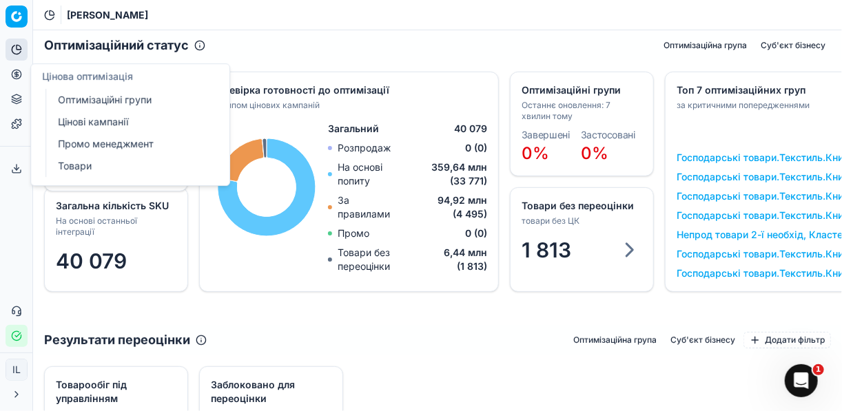
click at [14, 74] on icon at bounding box center [16, 74] width 11 height 11
click at [115, 97] on link "Оптимізаційні групи" at bounding box center [132, 99] width 161 height 19
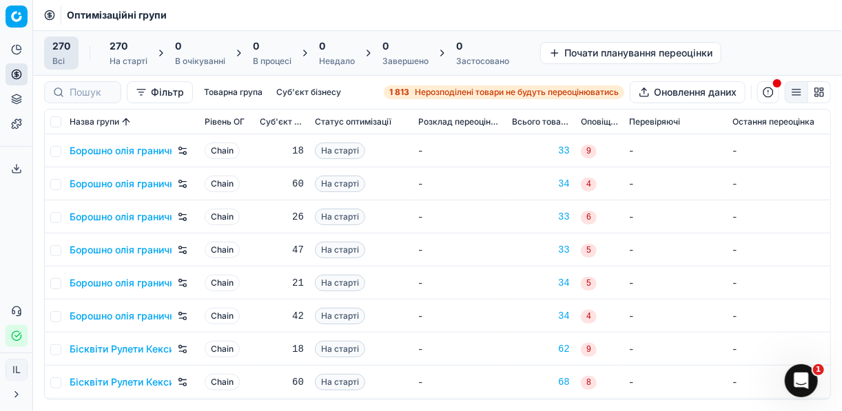
click at [422, 94] on span "Нерозподілені товари не будуть переоцінюватись" at bounding box center [517, 92] width 204 height 11
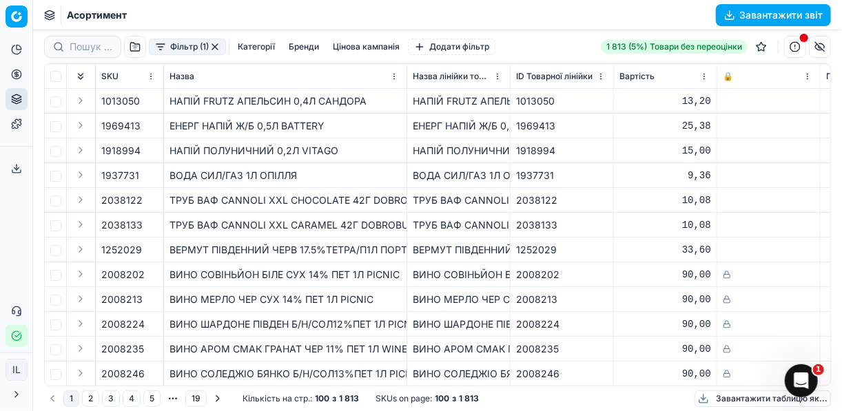
click at [161, 54] on button "Фільтр (1)" at bounding box center [187, 47] width 77 height 17
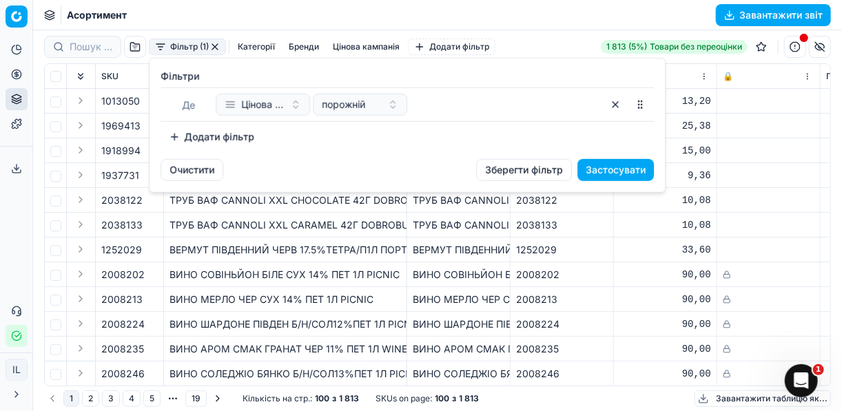
click at [171, 134] on button "Додати фільтр" at bounding box center [212, 137] width 102 height 22
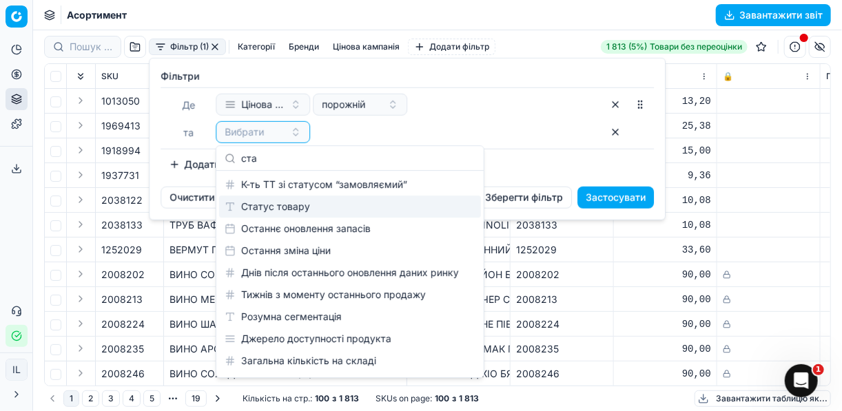
type input "ста"
click at [278, 207] on div "Статус товару" at bounding box center [350, 207] width 262 height 22
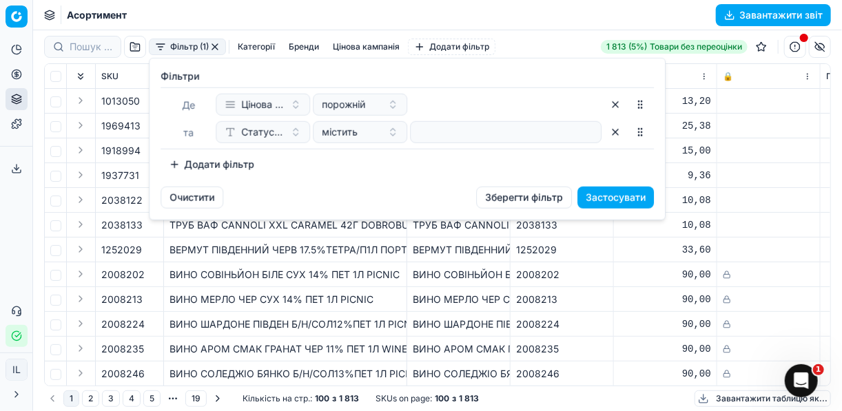
click at [182, 166] on button "Додати фільтр" at bounding box center [212, 165] width 102 height 22
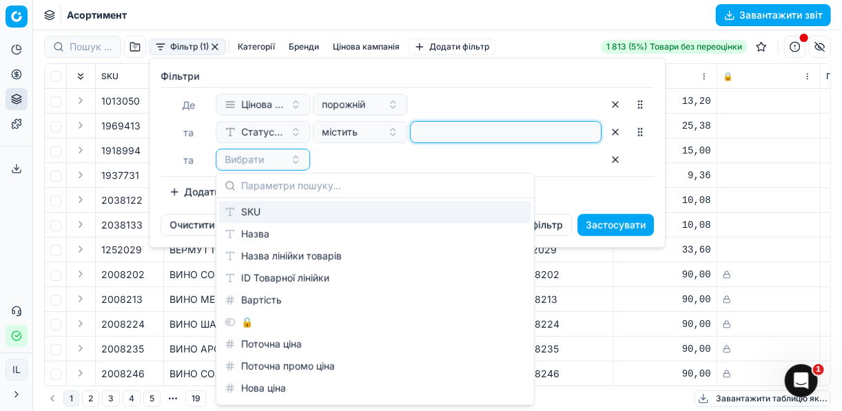
click at [456, 131] on input at bounding box center [505, 132] width 179 height 21
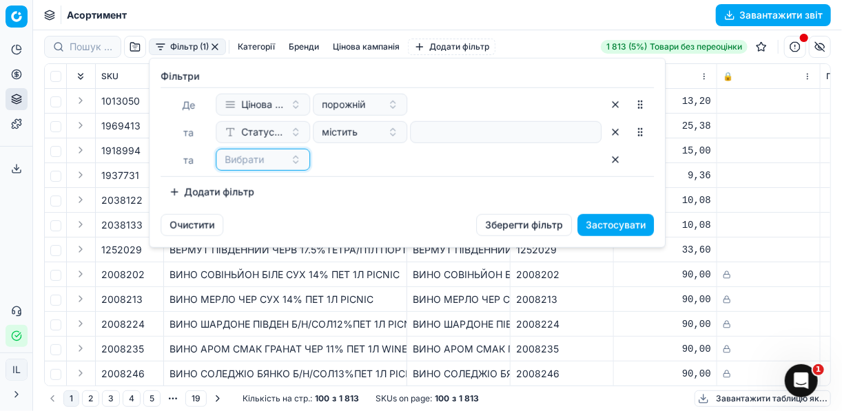
click at [298, 161] on button "Вибрати" at bounding box center [263, 160] width 94 height 22
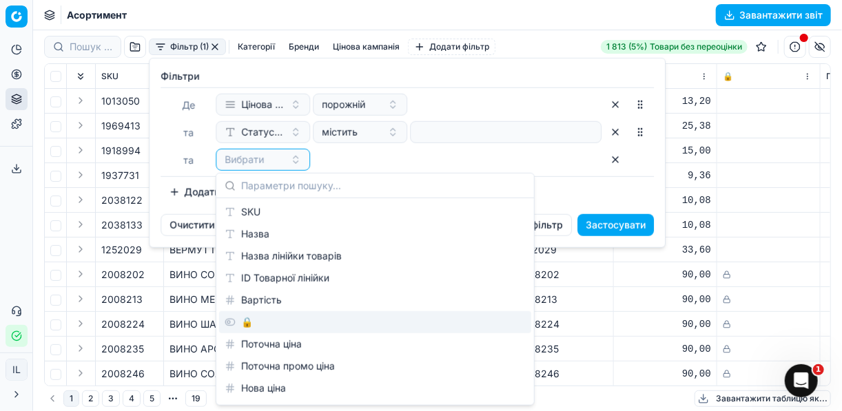
click at [236, 322] on div "🔒" at bounding box center [375, 322] width 312 height 22
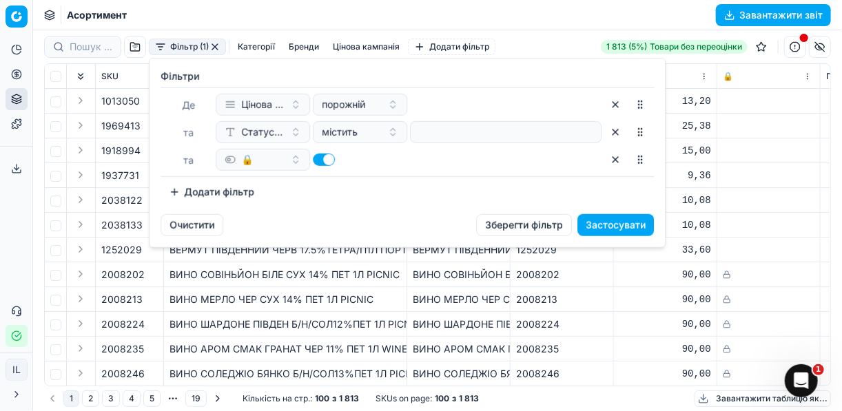
click at [317, 158] on button "button" at bounding box center [324, 160] width 22 height 12
checkbox input "false"
click at [176, 190] on button "Додати фільтр" at bounding box center [212, 192] width 102 height 22
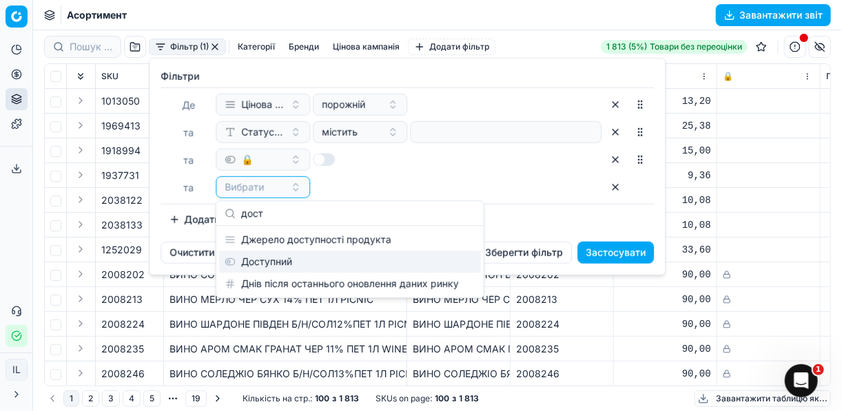
type input "дост"
click at [276, 261] on div "Доступний" at bounding box center [350, 262] width 262 height 22
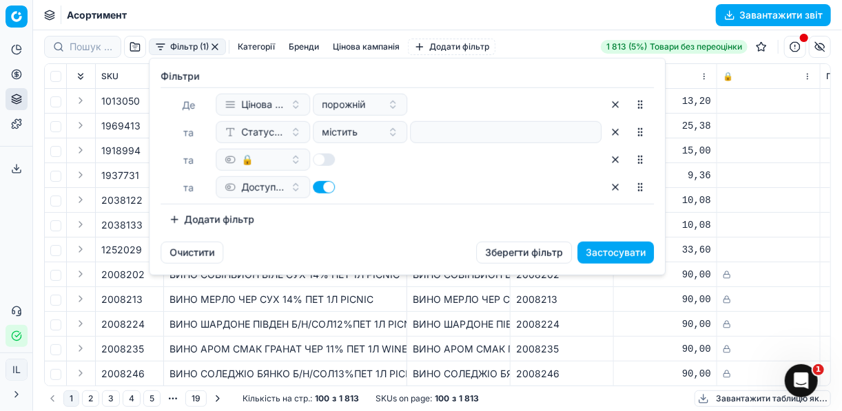
click at [594, 253] on button "Застосувати" at bounding box center [615, 253] width 76 height 22
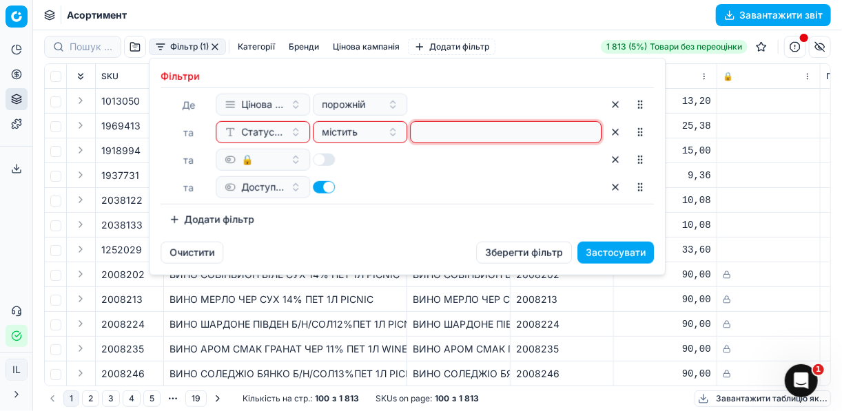
click at [515, 138] on input at bounding box center [505, 132] width 179 height 21
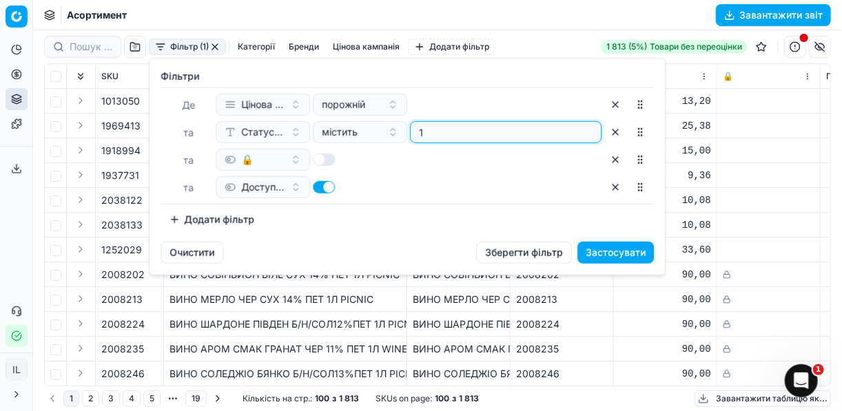
type input "1"
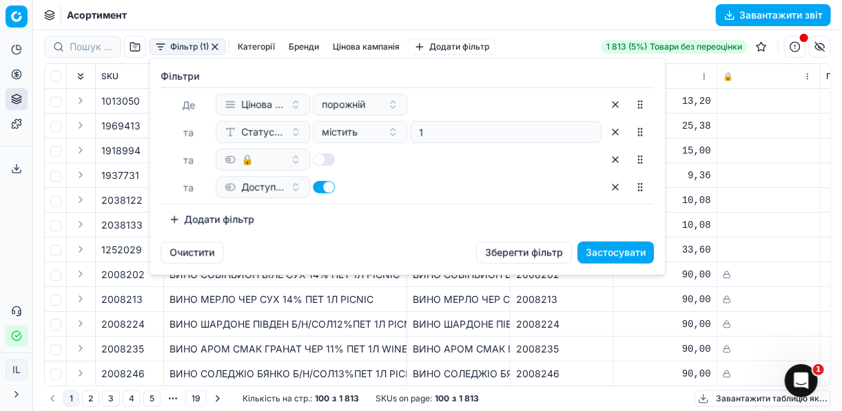
click at [629, 252] on button "Застосувати" at bounding box center [615, 253] width 76 height 22
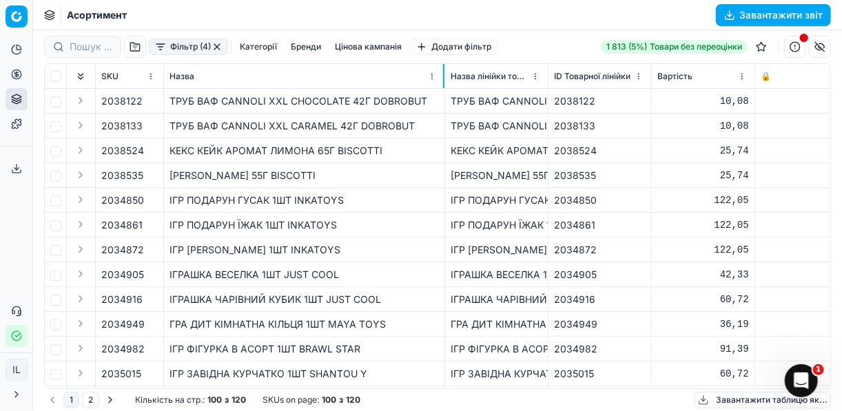
drag, startPoint x: 405, startPoint y: 81, endPoint x: 443, endPoint y: 85, distance: 38.0
click at [443, 85] on div at bounding box center [443, 76] width 1 height 24
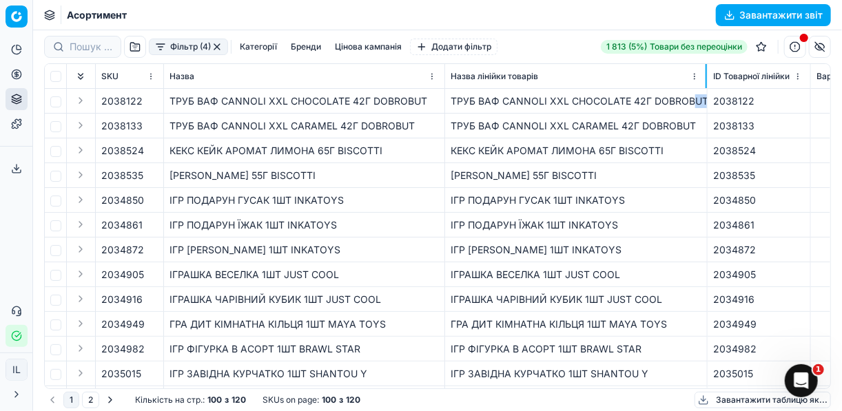
drag, startPoint x: 546, startPoint y: 73, endPoint x: 702, endPoint y: 103, distance: 159.3
click at [629, 104] on div "SKU Назва Назва лінійки товарів ID Товарної лінійки Вартість 🔒 Поточна ціна Пот…" at bounding box center [437, 226] width 785 height 324
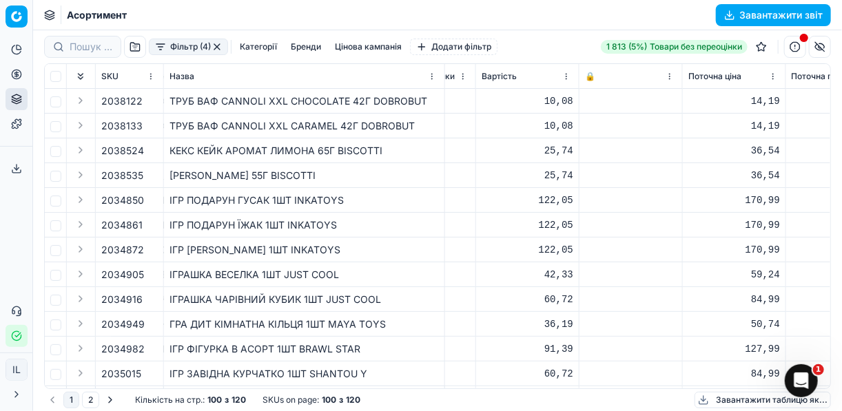
scroll to position [0, 339]
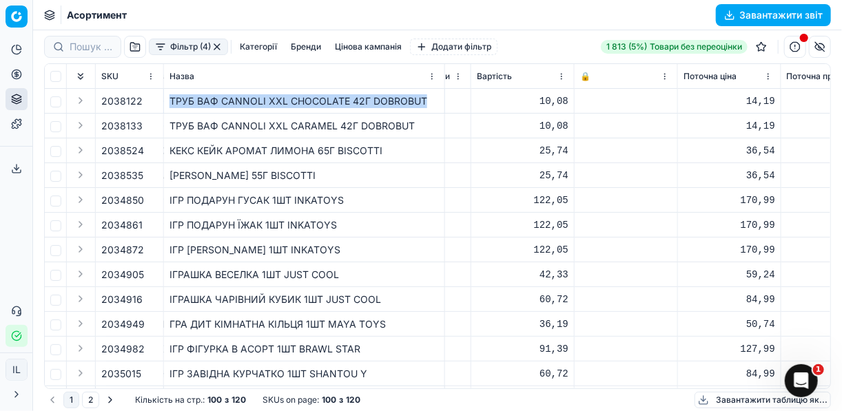
drag, startPoint x: 424, startPoint y: 99, endPoint x: 150, endPoint y: 102, distance: 273.5
copy div "ТРУБ ВАФ CANNOLI XXL CHOCOLATE 42Г DOBROBUT"
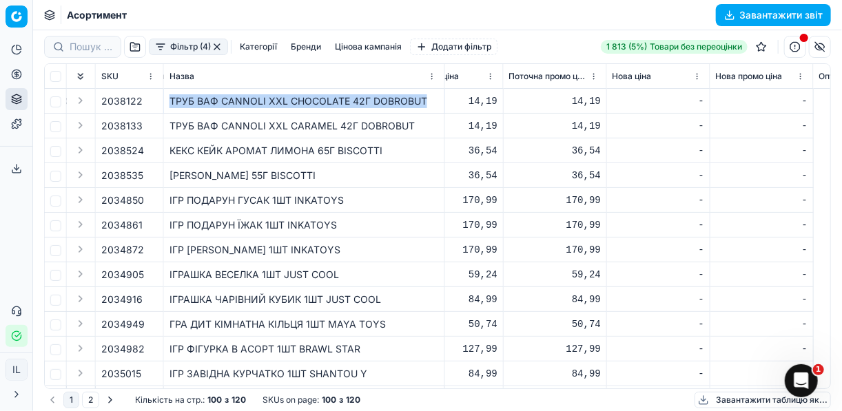
scroll to position [0, 433]
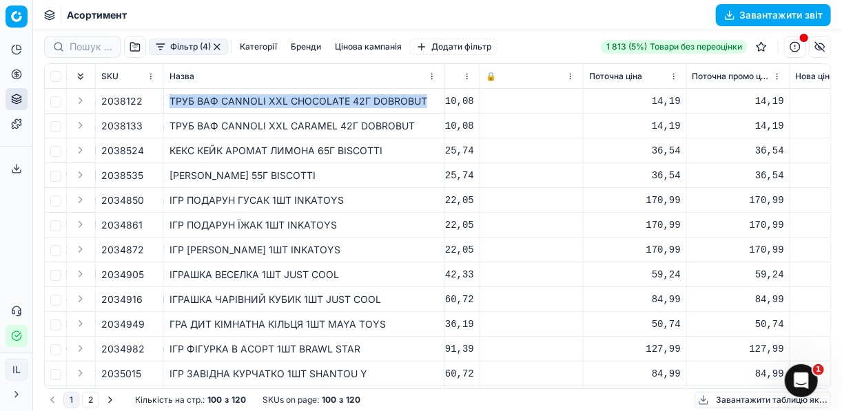
click at [401, 101] on div "ТРУБ ВАФ CANNOLI XXL CHOCOLATE 42Г DOBROBUT" at bounding box center [303, 101] width 269 height 14
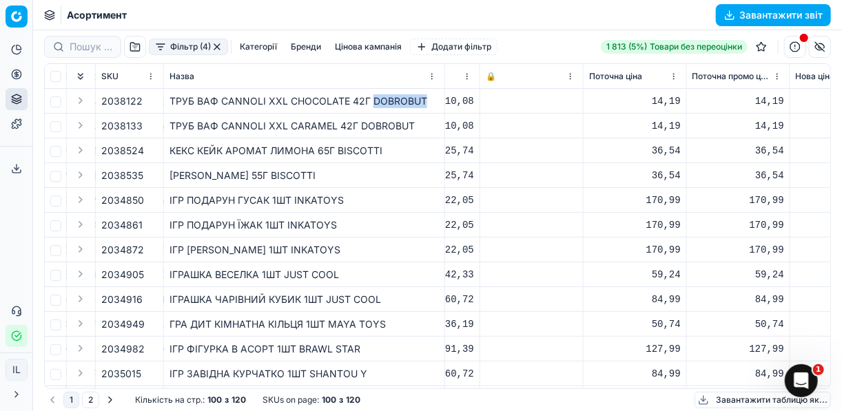
drag, startPoint x: 420, startPoint y: 101, endPoint x: 371, endPoint y: 101, distance: 48.2
click at [371, 101] on div "ТРУБ ВАФ CANNOLI XXL CHOCOLATE 42Г DOBROBUT" at bounding box center [303, 101] width 269 height 14
copy div "DOBROBUT"
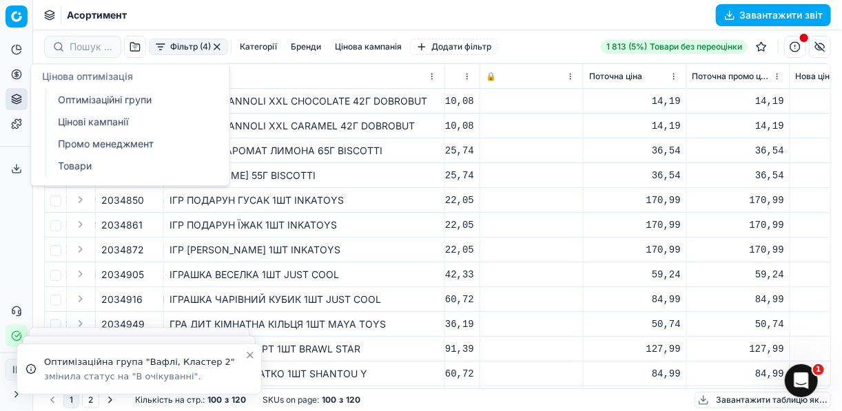
click at [19, 76] on icon at bounding box center [16, 74] width 11 height 11
click at [114, 94] on link "Оптимізаційні групи" at bounding box center [132, 99] width 161 height 19
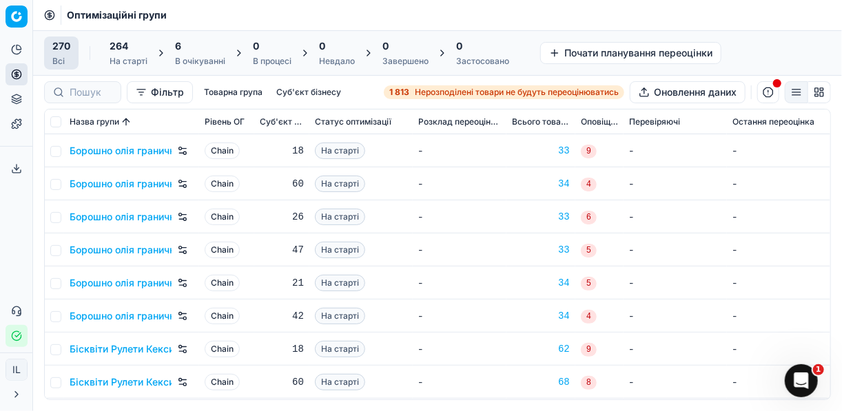
click at [197, 49] on div "6" at bounding box center [200, 46] width 50 height 14
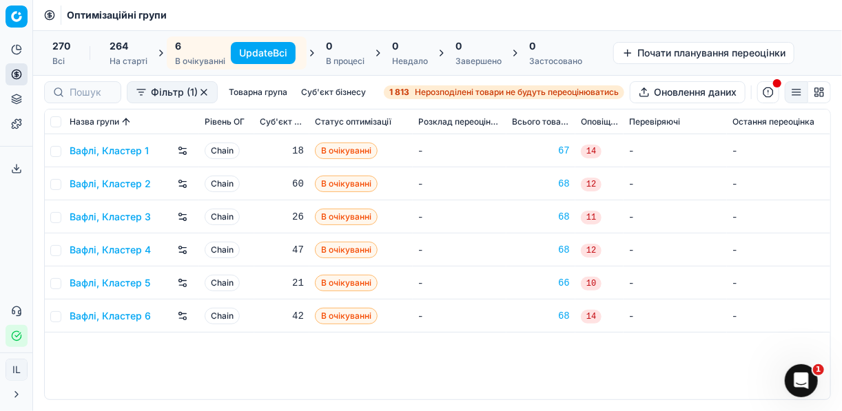
click at [256, 51] on button "Update Всі" at bounding box center [263, 53] width 65 height 22
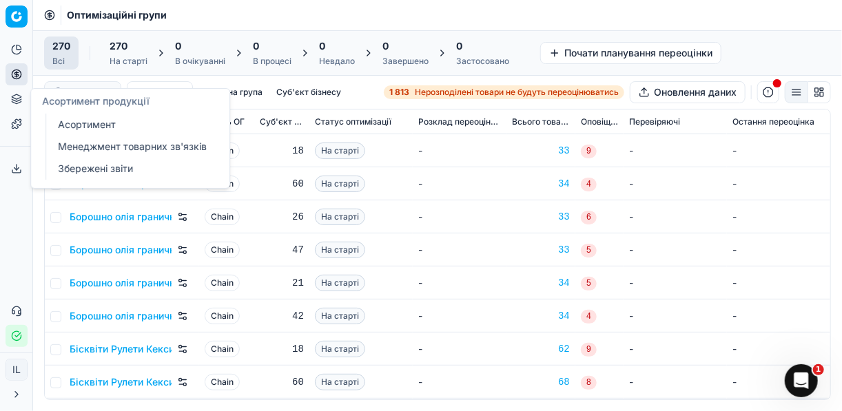
click at [17, 101] on icon at bounding box center [16, 100] width 9 height 2
click at [86, 123] on link "Асортимент" at bounding box center [132, 124] width 161 height 19
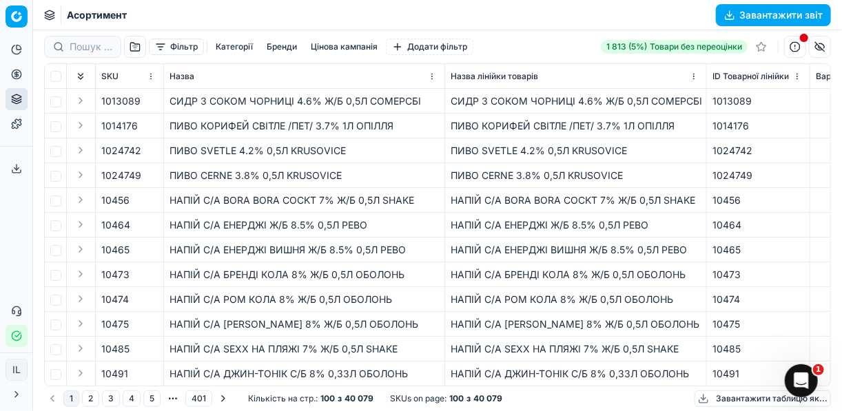
click at [280, 38] on div "Фільтр Категорії [PERSON_NAME] кампанія Додати фільтр" at bounding box center [258, 47] width 429 height 22
click at [285, 41] on button "Бренди" at bounding box center [281, 47] width 41 height 17
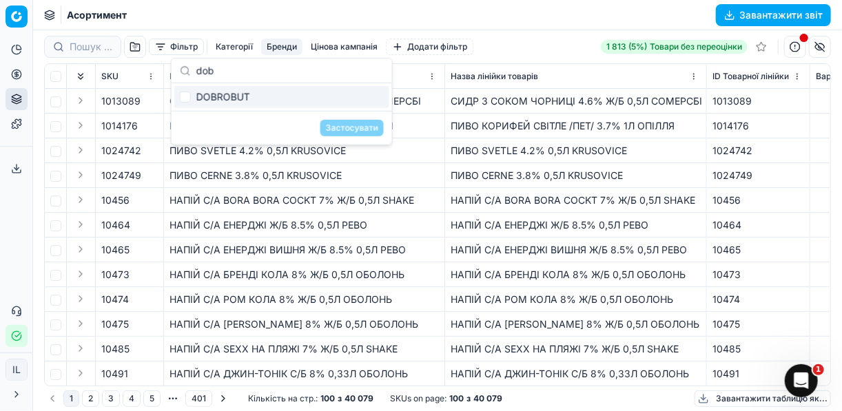
type input "dob"
drag, startPoint x: 249, startPoint y: 99, endPoint x: 232, endPoint y: 91, distance: 18.2
click at [216, 95] on div "DOBROBUT" at bounding box center [281, 97] width 215 height 22
checkbox input "true"
click at [342, 130] on button "Застосувати" at bounding box center [351, 128] width 63 height 17
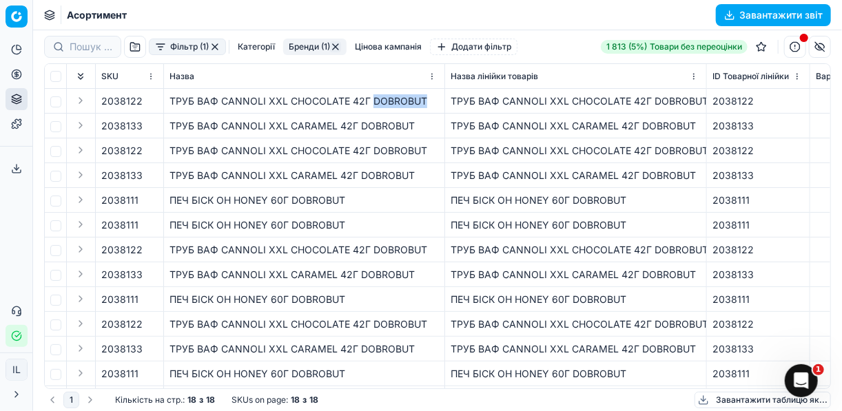
drag, startPoint x: 427, startPoint y: 101, endPoint x: 373, endPoint y: 96, distance: 54.6
click at [373, 96] on div "ТРУБ ВАФ CANNOLI XXL CHOCOLATE 42Г DOBROBUT" at bounding box center [303, 101] width 269 height 14
copy div "DOBROBUT"
click at [336, 45] on button "button" at bounding box center [335, 46] width 11 height 11
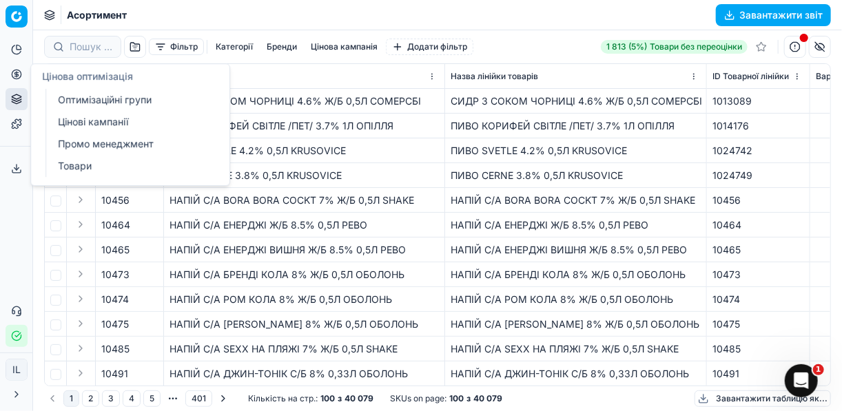
click at [16, 76] on icon at bounding box center [15, 73] width 3 height 3
click at [70, 93] on link "Оптимізаційні групи" at bounding box center [132, 99] width 161 height 19
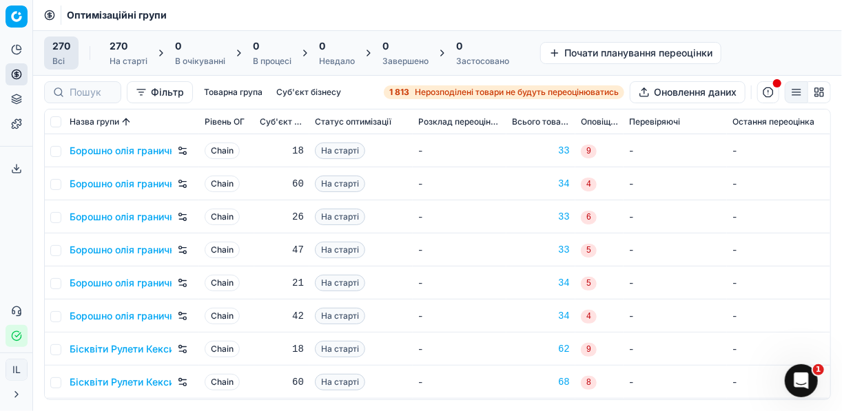
click at [415, 87] on span "Нерозподілені товари не будуть переоцінюватись" at bounding box center [517, 92] width 204 height 11
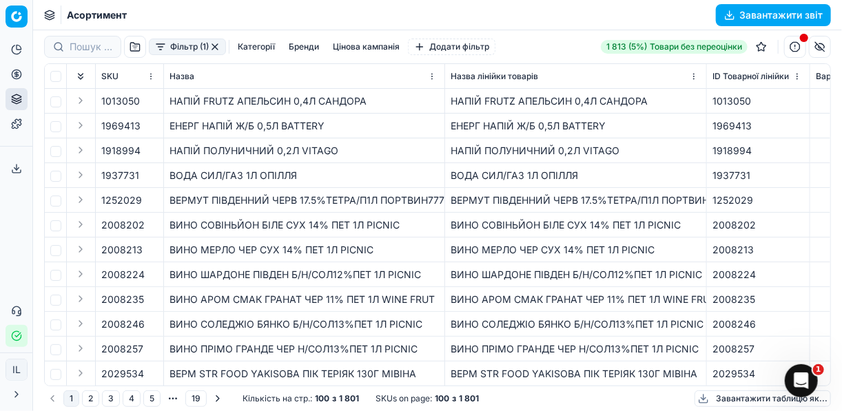
click at [158, 50] on button "Фільтр (1)" at bounding box center [187, 47] width 77 height 17
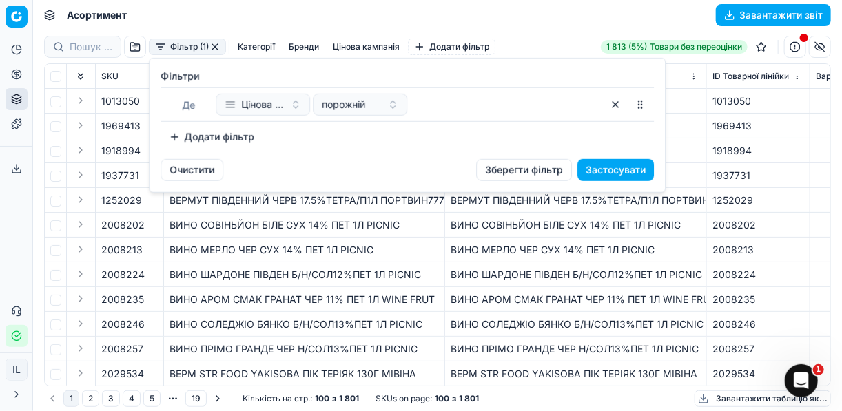
click at [174, 137] on button "Додати фільтр" at bounding box center [212, 137] width 102 height 22
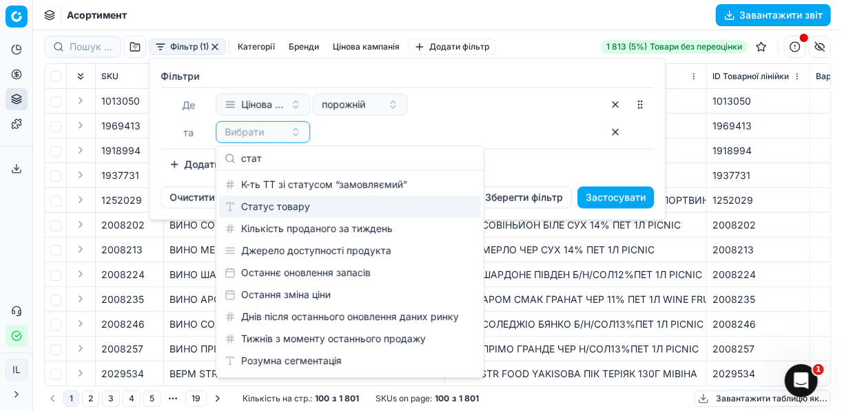
type input "стат"
click at [282, 209] on div "Статус товару" at bounding box center [350, 207] width 262 height 22
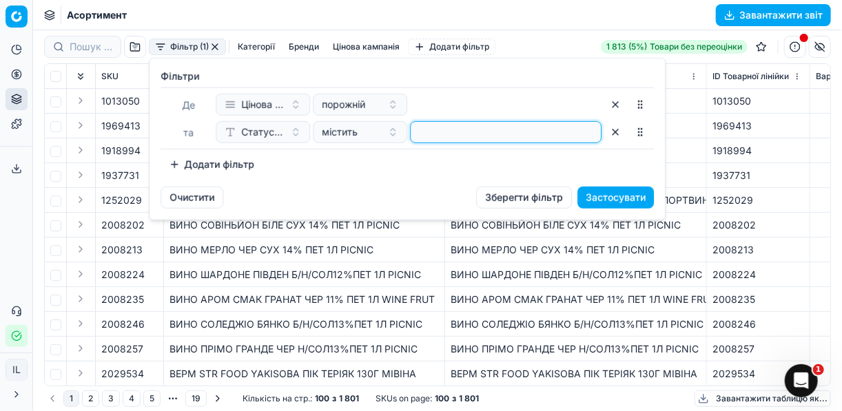
click at [432, 138] on input at bounding box center [505, 132] width 179 height 21
type input "1"
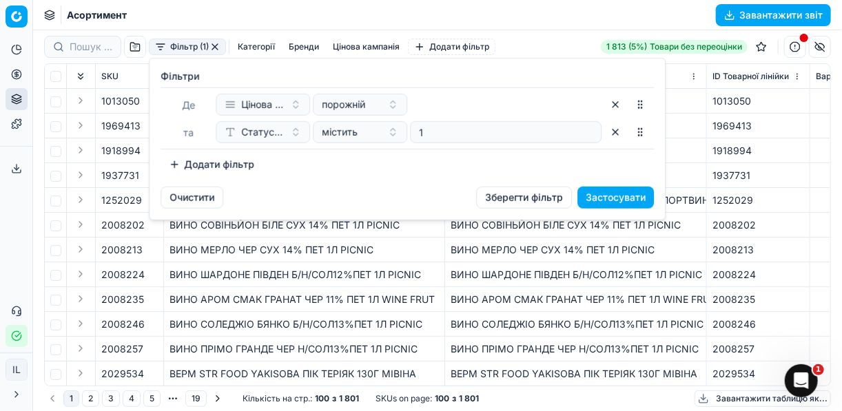
click at [180, 161] on button "Додати фільтр" at bounding box center [212, 165] width 102 height 22
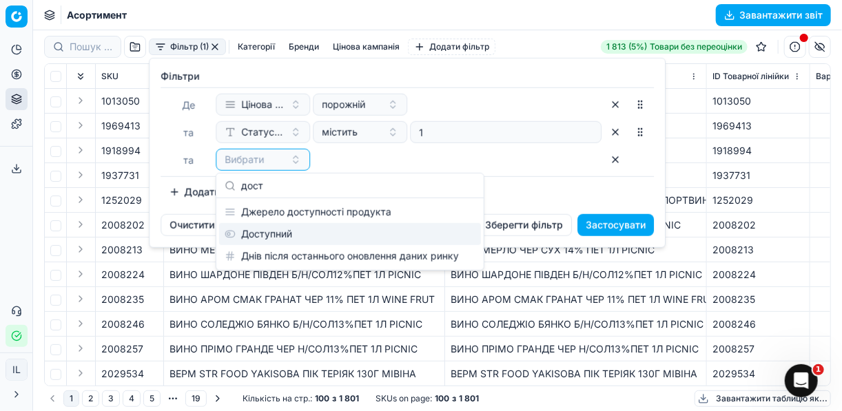
type input "дост"
click at [296, 229] on div "Доступний" at bounding box center [350, 234] width 262 height 22
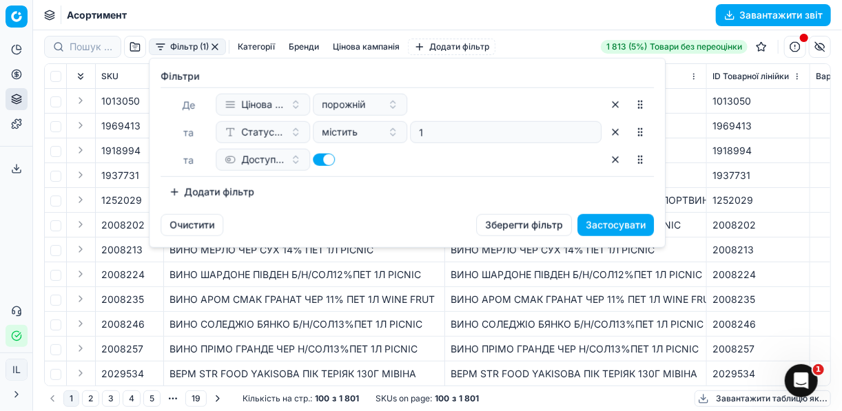
click at [178, 196] on button "Додати фільтр" at bounding box center [212, 192] width 102 height 22
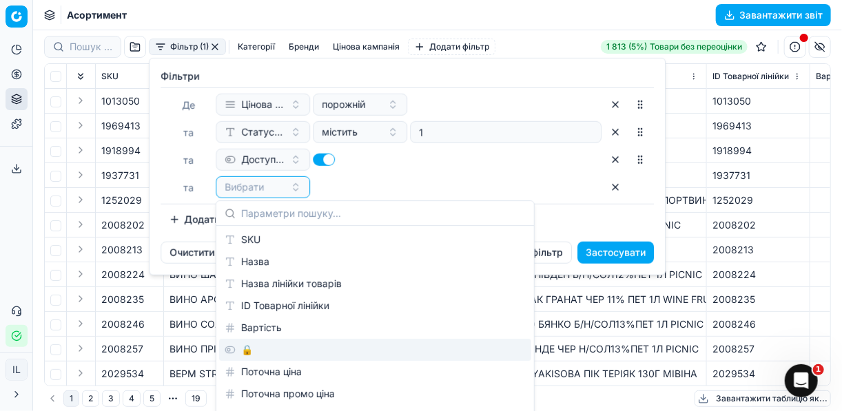
click at [251, 355] on div "🔒" at bounding box center [375, 350] width 312 height 22
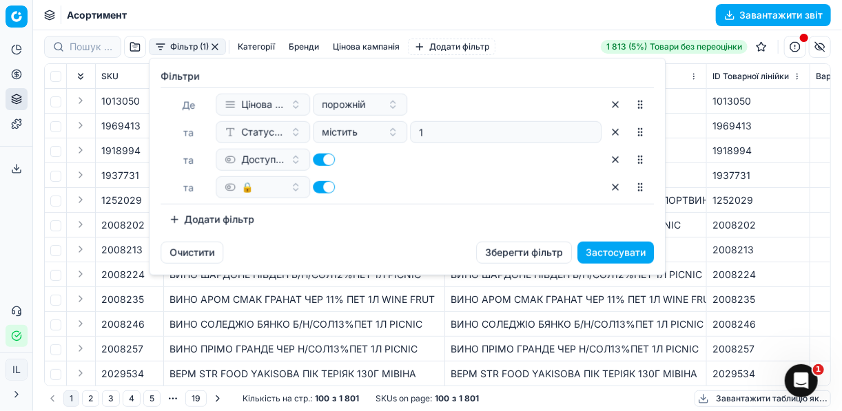
drag, startPoint x: 331, startPoint y: 189, endPoint x: 309, endPoint y: 181, distance: 23.3
click at [309, 181] on div "🔒" at bounding box center [409, 187] width 386 height 22
drag, startPoint x: 329, startPoint y: 185, endPoint x: 293, endPoint y: 173, distance: 37.7
click at [293, 174] on div "[PERSON_NAME] кампанія порожній та Статус товару містить 1 та Доступний та 🔒" at bounding box center [407, 145] width 493 height 117
drag, startPoint x: 321, startPoint y: 189, endPoint x: 313, endPoint y: 183, distance: 9.4
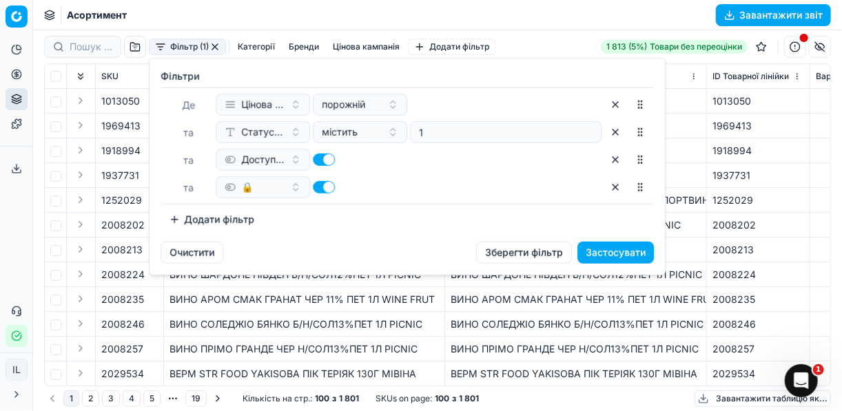
click at [313, 184] on button "button" at bounding box center [324, 187] width 22 height 12
checkbox input "false"
click at [613, 249] on button "Застосувати" at bounding box center [615, 253] width 76 height 22
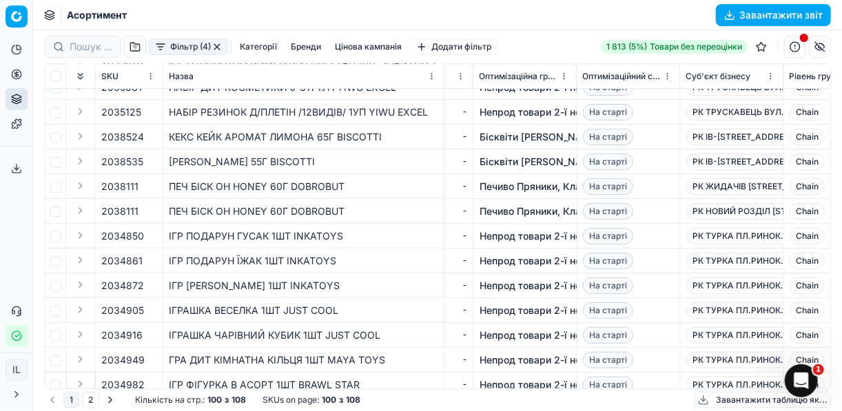
scroll to position [386, 951]
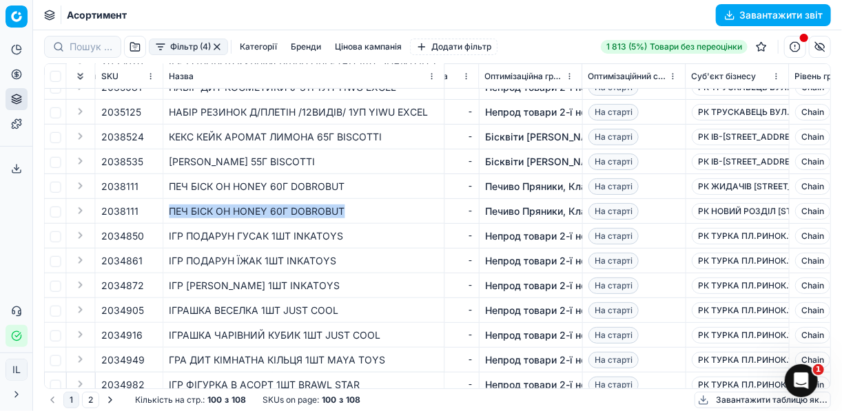
drag, startPoint x: 353, startPoint y: 210, endPoint x: 166, endPoint y: 208, distance: 186.7
click at [166, 208] on td "ПЕЧ БІСК OH HONEY 60Г DOBROBUT" at bounding box center [304, 211] width 281 height 25
copy div "ПЕЧ БІСК OH HONEY 60Г DOBROBUT"
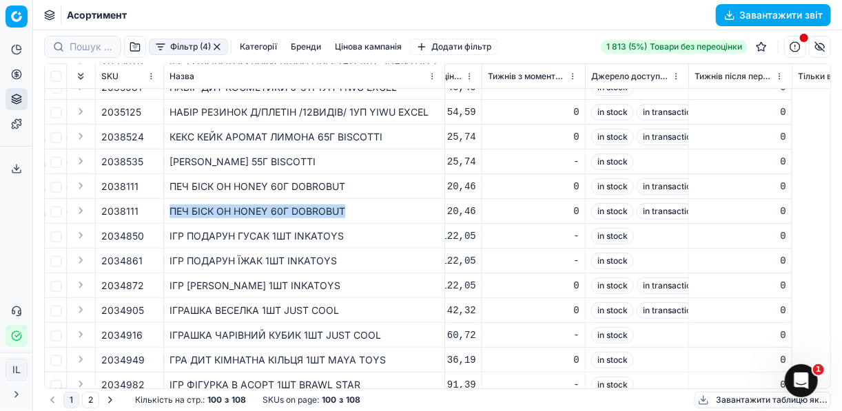
scroll to position [386, 7771]
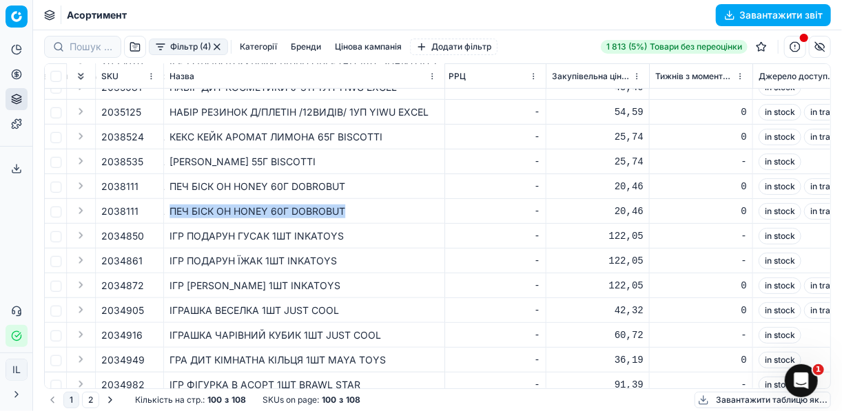
drag, startPoint x: 737, startPoint y: 389, endPoint x: 727, endPoint y: 391, distance: 10.7
click at [629, 391] on div "Фільтр (4) Категорії Бренди Цінова кампанія Додати фільтр 1 813 (5%) Товари без…" at bounding box center [437, 220] width 809 height 381
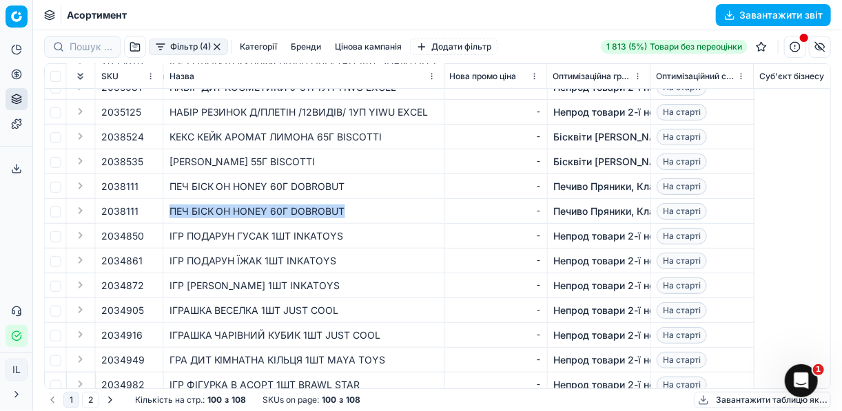
scroll to position [386, 344]
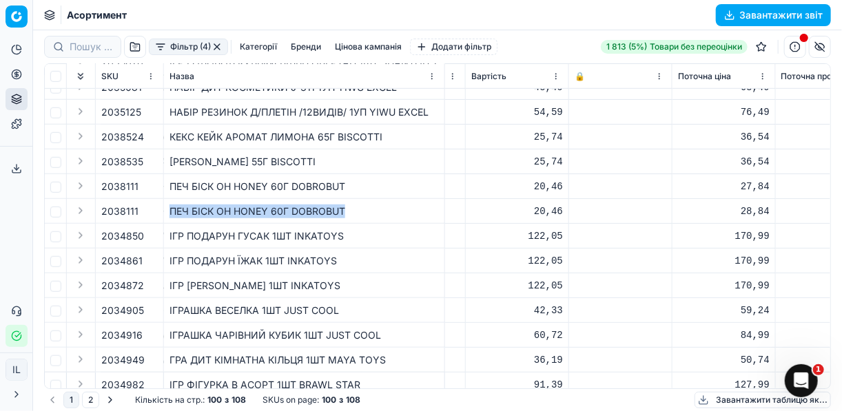
click at [292, 223] on td "ПЕЧ БІСК OH HONEY 60Г DOBROBUT" at bounding box center [304, 211] width 281 height 25
drag, startPoint x: 348, startPoint y: 185, endPoint x: 290, endPoint y: 187, distance: 57.9
click at [290, 187] on div "ПЕЧ БІСК OH HONEY 60Г DOBROBUT" at bounding box center [303, 187] width 269 height 14
copy div "DOBROBUT"
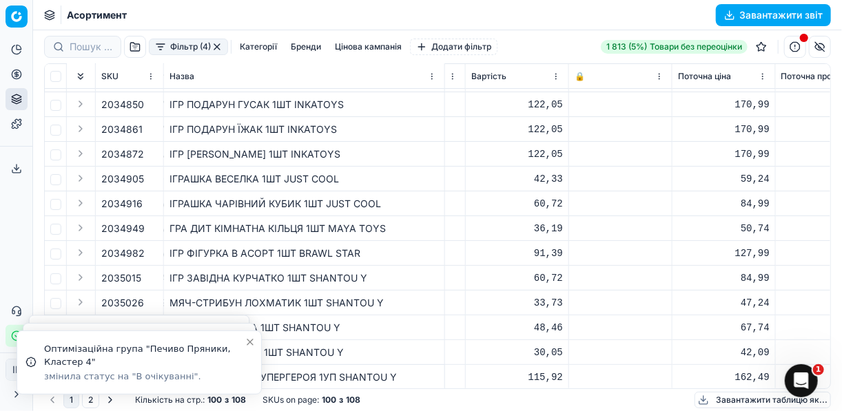
scroll to position [0, 344]
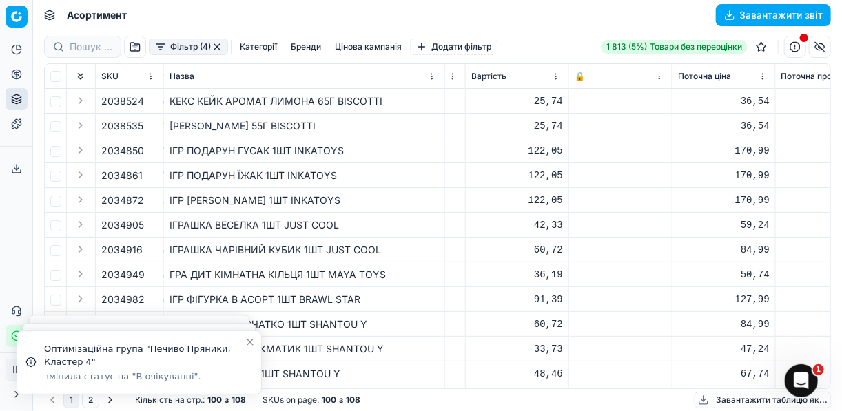
click at [160, 52] on button "Фільтр (4)" at bounding box center [188, 47] width 79 height 17
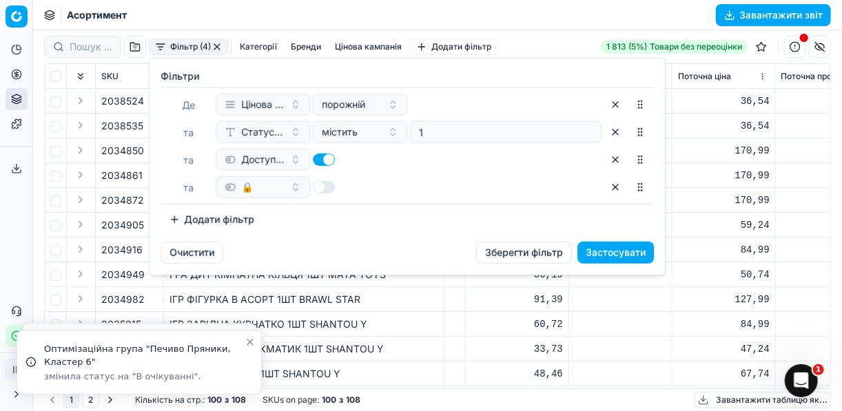
click at [10, 74] on html "Pricing platform Аналітика Цінова оптимізація Асортимент продукції Шаблони Серв…" at bounding box center [421, 205] width 842 height 411
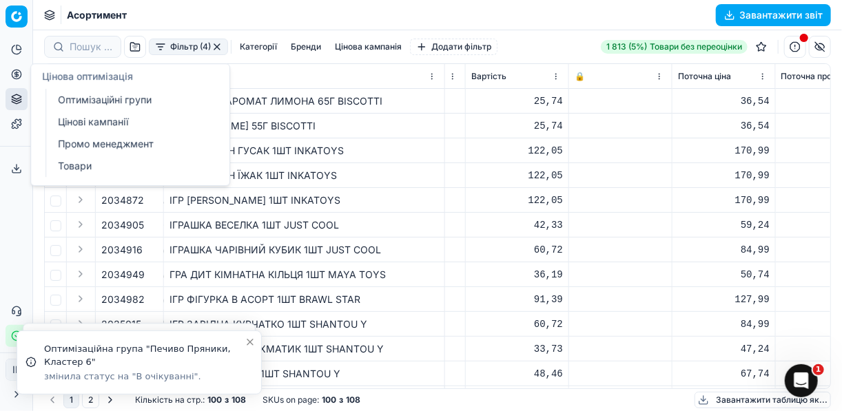
click at [83, 98] on link "Оптимізаційні групи" at bounding box center [132, 99] width 161 height 19
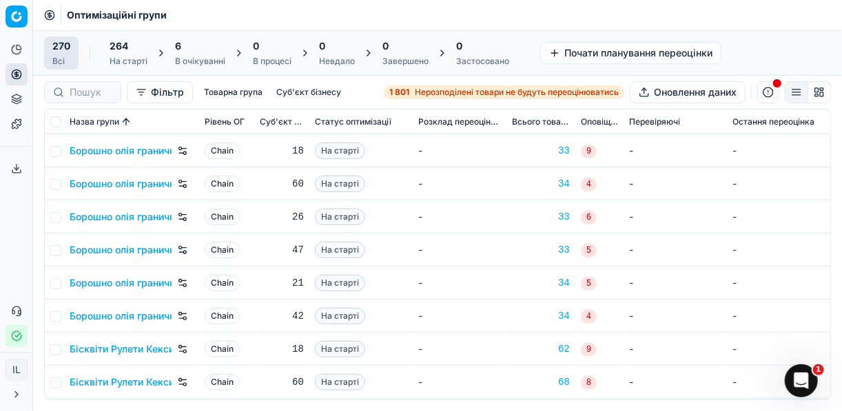
click at [198, 45] on div "6" at bounding box center [200, 46] width 50 height 14
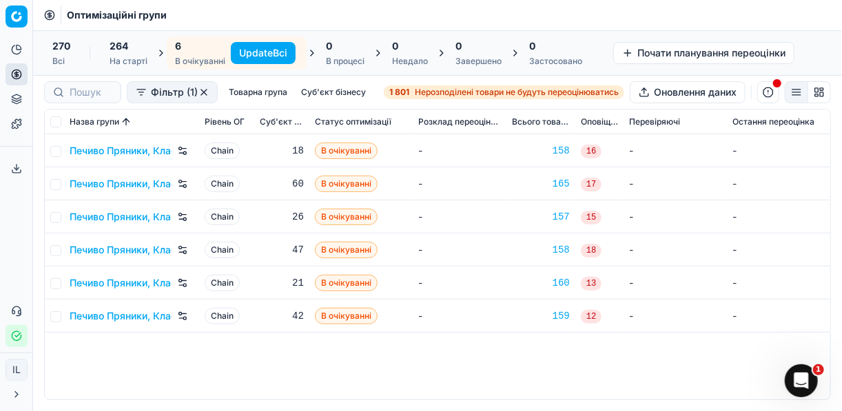
click at [248, 54] on button "Update Всі" at bounding box center [263, 53] width 65 height 22
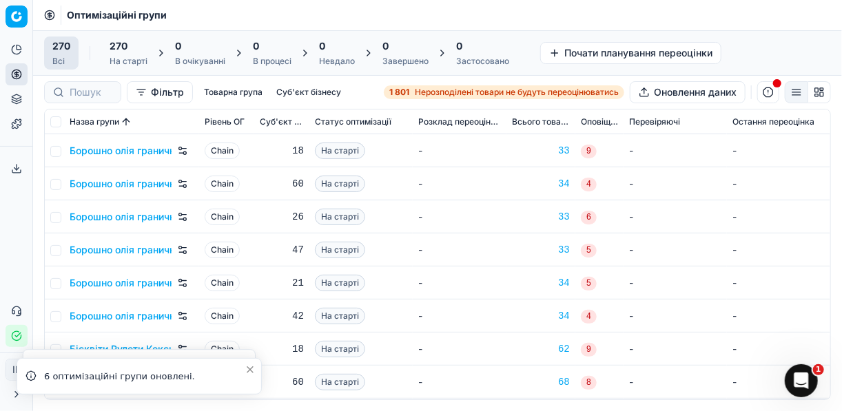
click at [422, 92] on span "Нерозподілені товари не будуть переоцінюватись" at bounding box center [517, 92] width 204 height 11
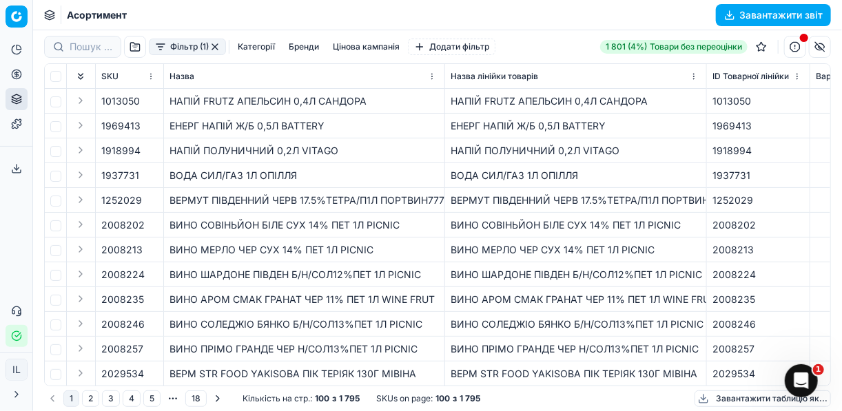
click at [161, 52] on button "Фільтр (1)" at bounding box center [187, 47] width 77 height 17
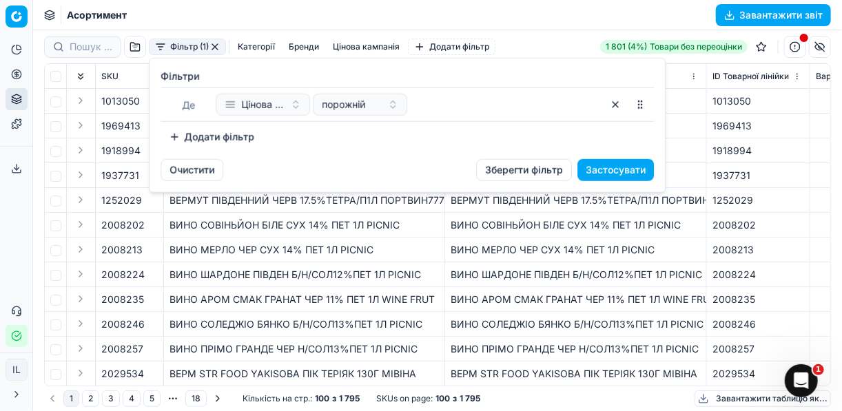
click at [171, 135] on button "Додати фільтр" at bounding box center [212, 137] width 102 height 22
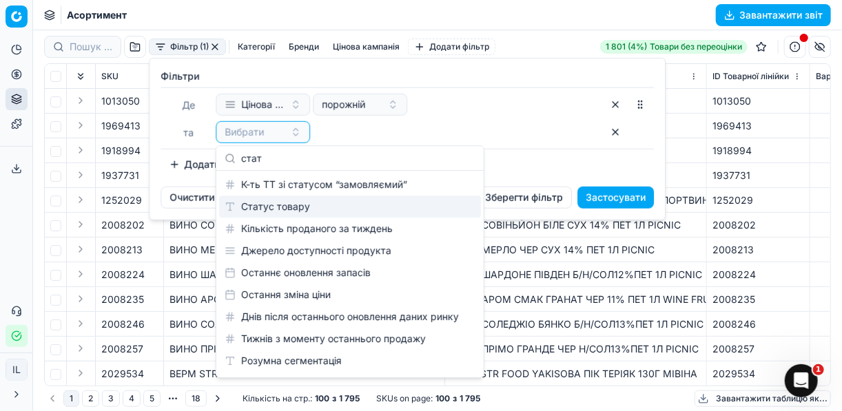
type input "стат"
click at [262, 203] on div "Статус товару" at bounding box center [350, 207] width 262 height 22
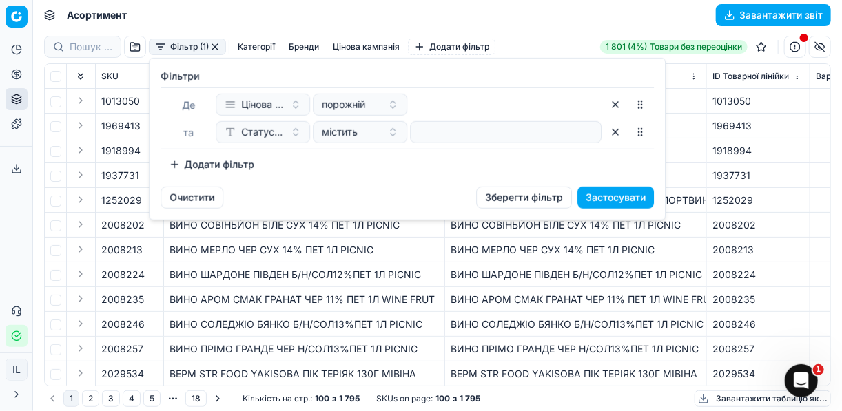
click at [180, 164] on button "Додати фільтр" at bounding box center [212, 165] width 102 height 22
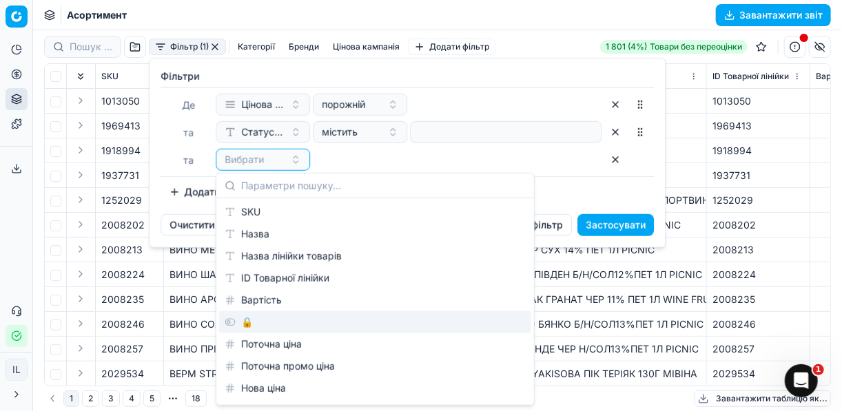
click at [258, 331] on div "🔒" at bounding box center [375, 322] width 312 height 22
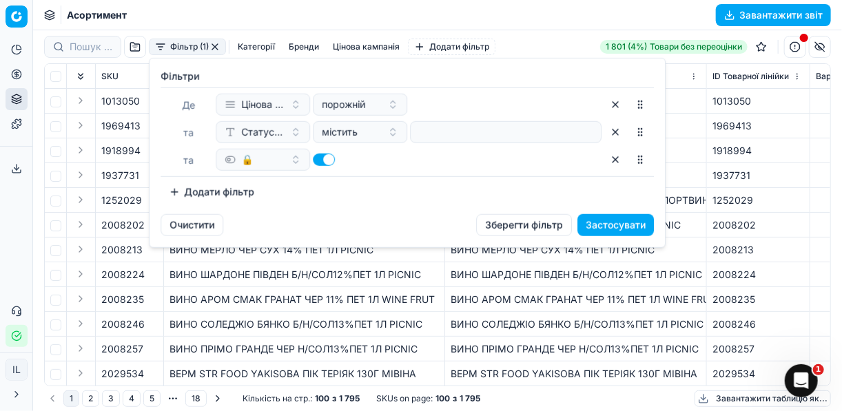
click at [318, 158] on button "button" at bounding box center [324, 160] width 22 height 12
checkbox input "false"
click at [183, 194] on button "Додати фільтр" at bounding box center [212, 192] width 102 height 22
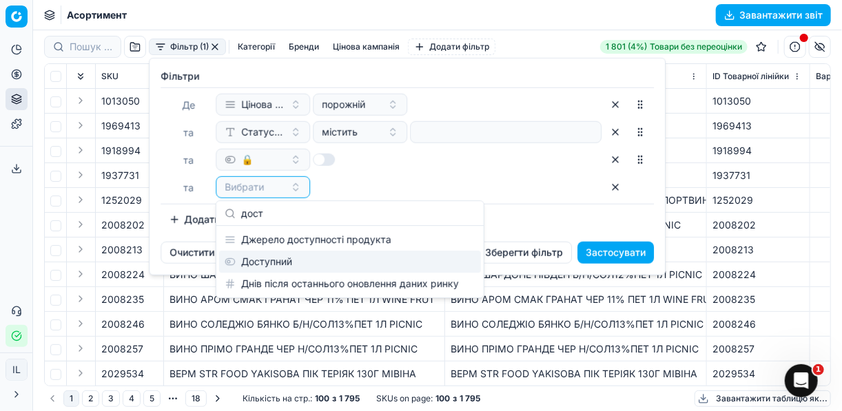
type input "дост"
click at [301, 267] on div "Доступний" at bounding box center [350, 262] width 262 height 22
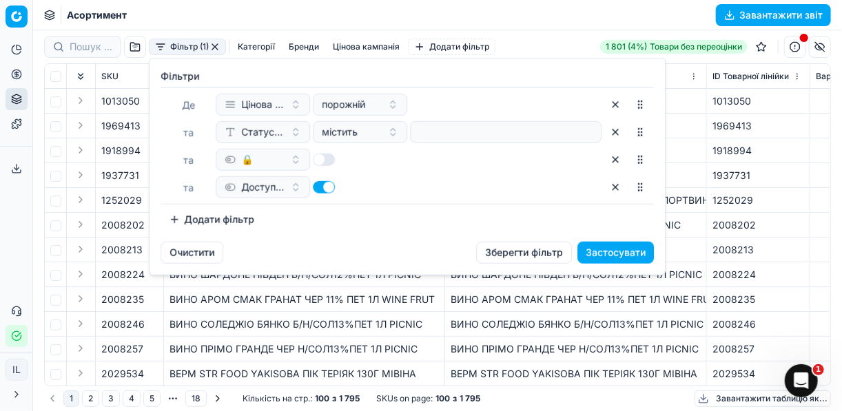
click at [629, 251] on button "Застосувати" at bounding box center [615, 253] width 76 height 22
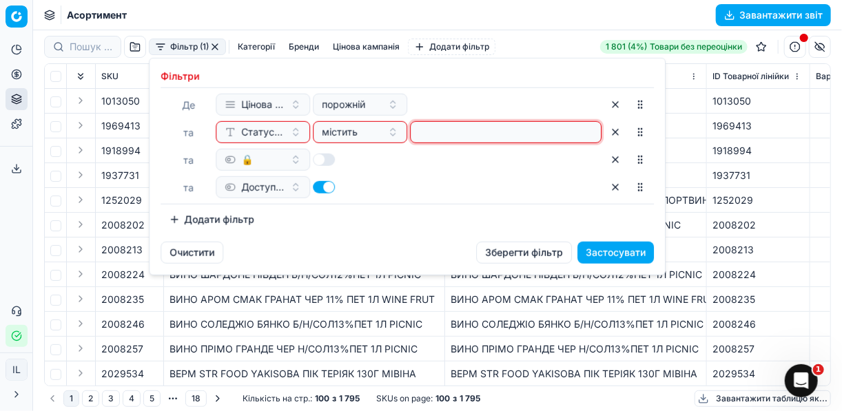
click at [455, 132] on input at bounding box center [505, 132] width 179 height 21
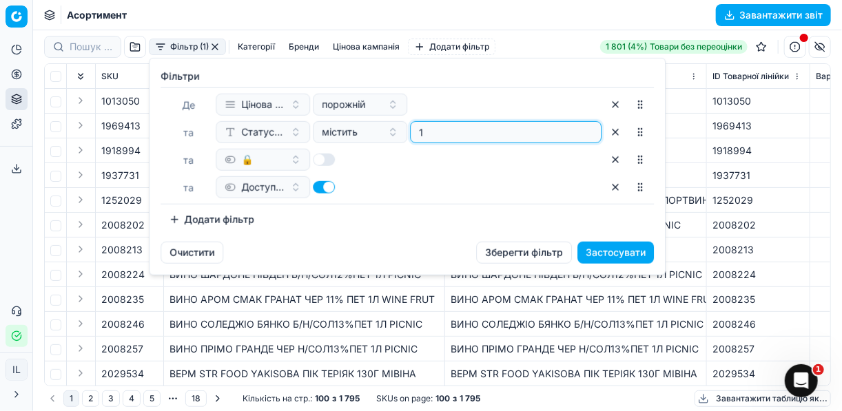
type input "1"
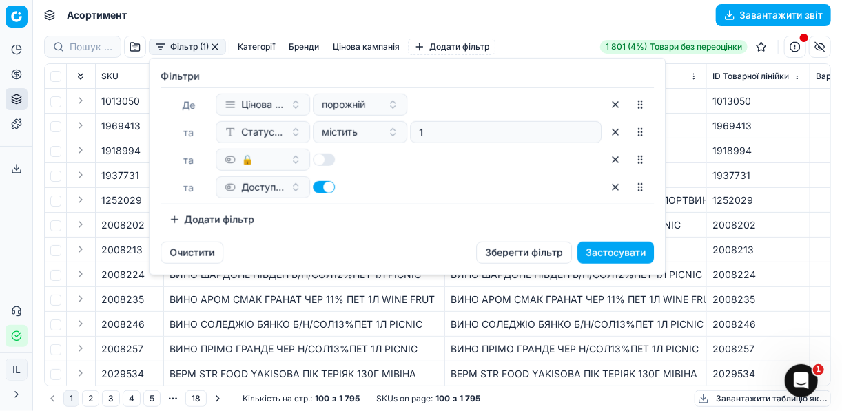
click at [612, 257] on button "Застосувати" at bounding box center [615, 253] width 76 height 22
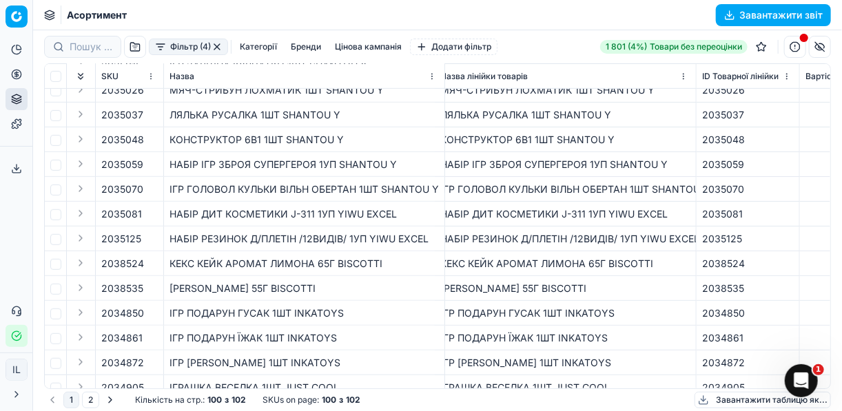
scroll to position [259, 0]
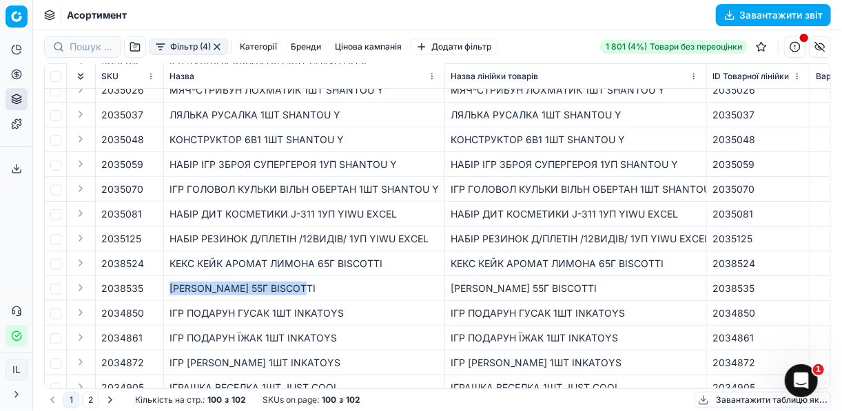
drag, startPoint x: 302, startPoint y: 285, endPoint x: 161, endPoint y: 293, distance: 142.1
copy tr "[PERSON_NAME] 55Г BISCOTTI"
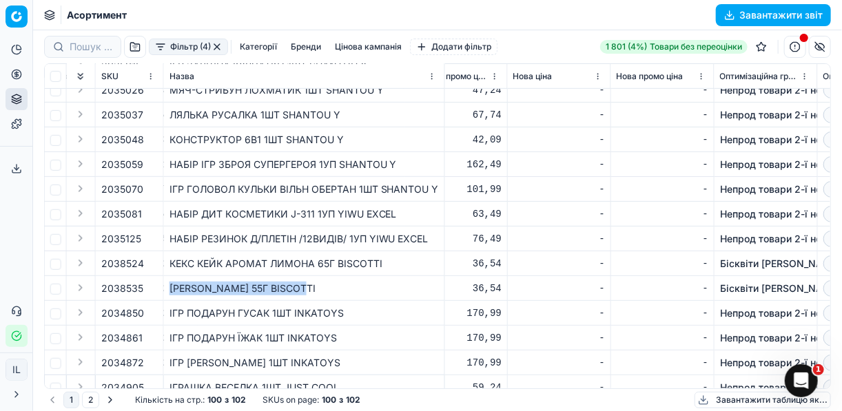
scroll to position [259, 909]
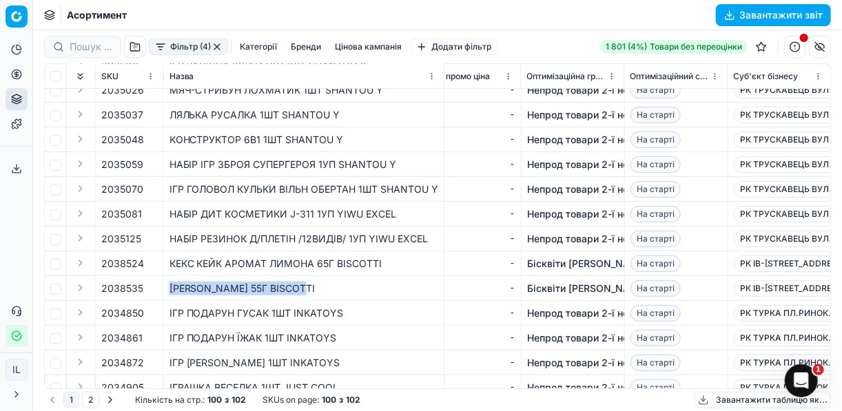
drag, startPoint x: 318, startPoint y: 289, endPoint x: 304, endPoint y: 292, distance: 13.4
click at [317, 289] on div "[PERSON_NAME] 55Г BISCOTTI" at bounding box center [303, 289] width 269 height 14
click at [298, 292] on div "[PERSON_NAME] 55Г BISCOTTI" at bounding box center [303, 289] width 269 height 14
click at [295, 292] on div "[PERSON_NAME] 55Г BISCOTTI" at bounding box center [303, 289] width 269 height 14
drag, startPoint x: 297, startPoint y: 289, endPoint x: 256, endPoint y: 281, distance: 42.2
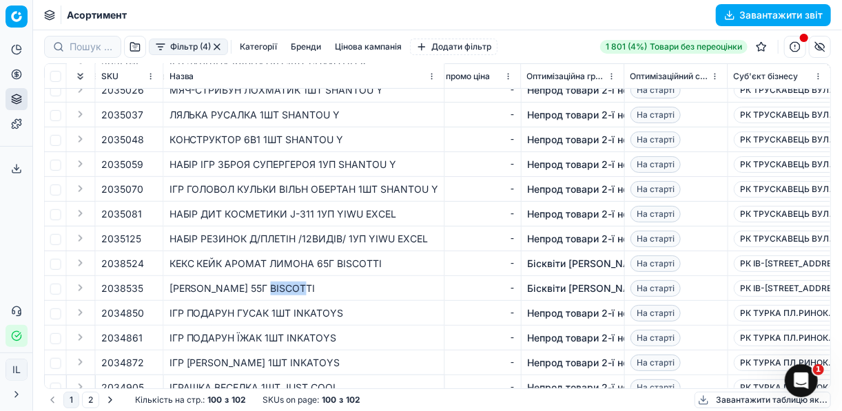
click at [256, 282] on div "[PERSON_NAME] 55Г BISCOTTI" at bounding box center [303, 289] width 269 height 14
copy div "BISCOTTI"
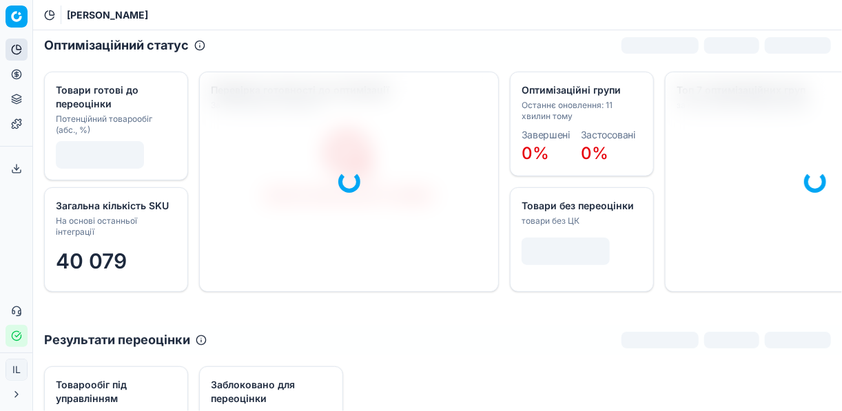
click at [17, 70] on circle at bounding box center [16, 74] width 9 height 9
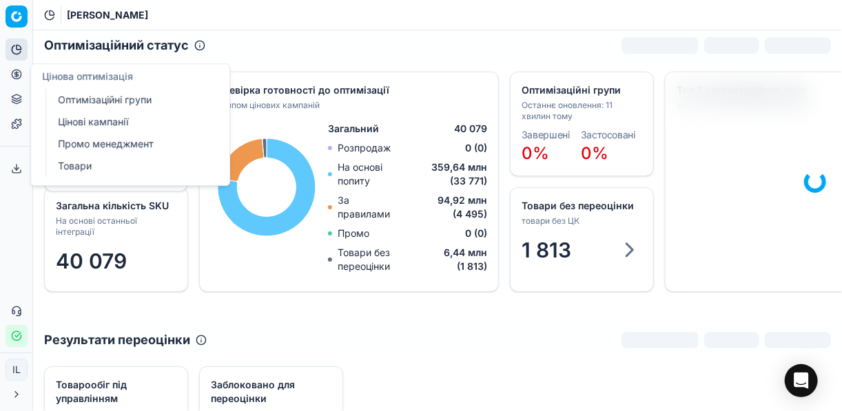
click at [103, 94] on link "Оптимізаційні групи" at bounding box center [132, 99] width 161 height 19
click at [92, 121] on link "Цінові кампанії" at bounding box center [132, 121] width 161 height 19
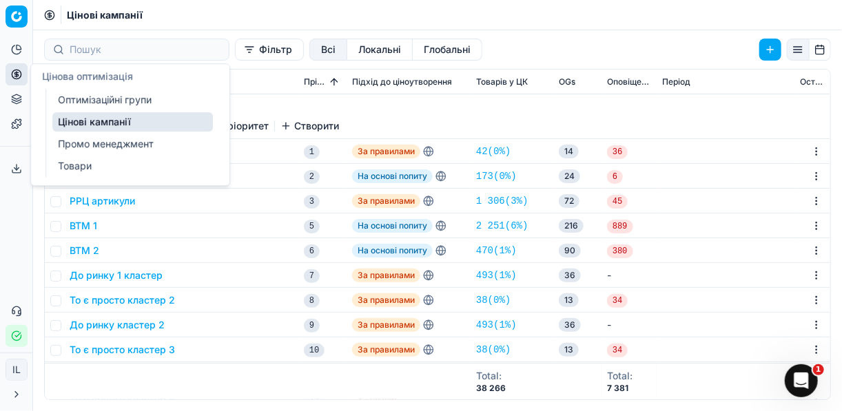
click at [74, 121] on link "Цінові кампанії" at bounding box center [132, 121] width 161 height 19
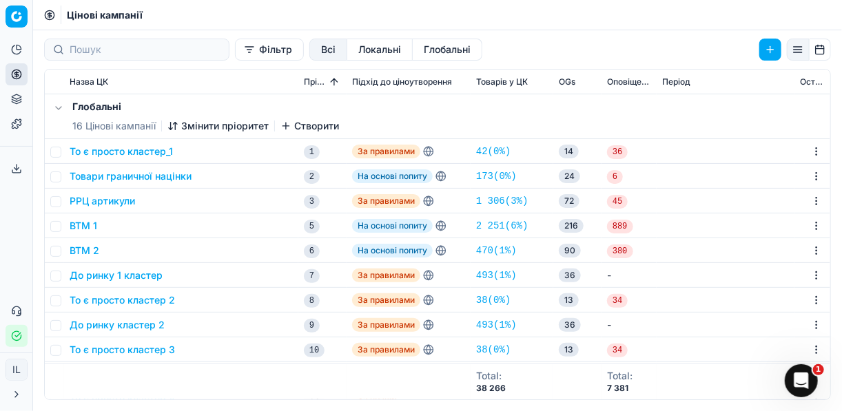
click at [235, 50] on button "Фільтр" at bounding box center [269, 50] width 69 height 22
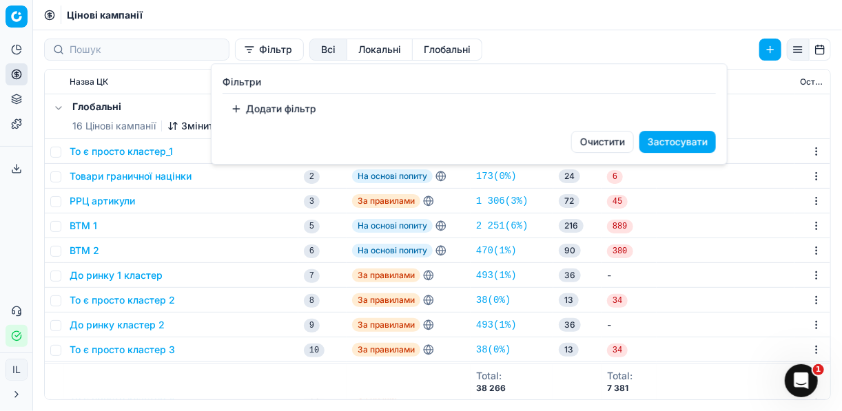
click at [239, 105] on button "Додати фільтр" at bounding box center [274, 109] width 102 height 22
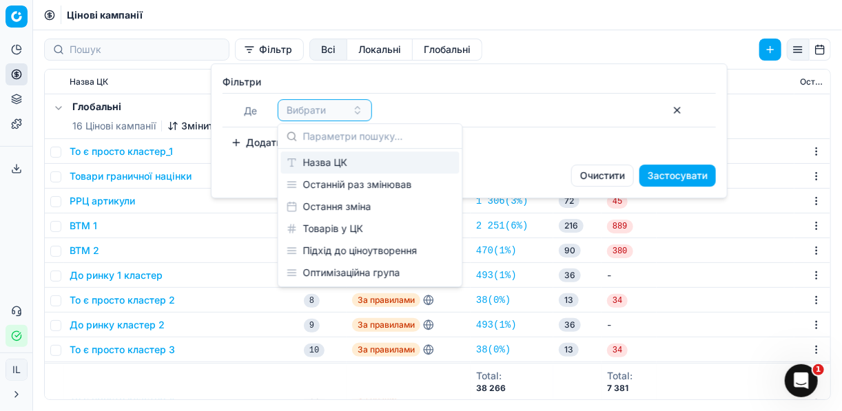
click at [328, 156] on div "Назва ЦК" at bounding box center [370, 163] width 178 height 22
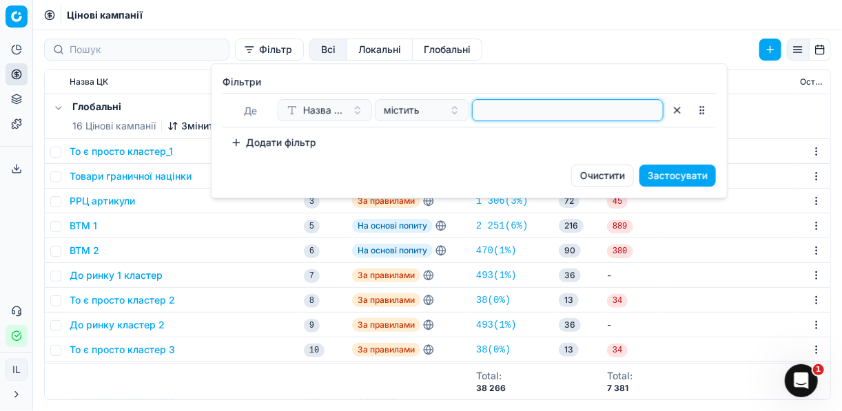
click at [480, 105] on input at bounding box center [567, 110] width 179 height 21
type input "вафл"
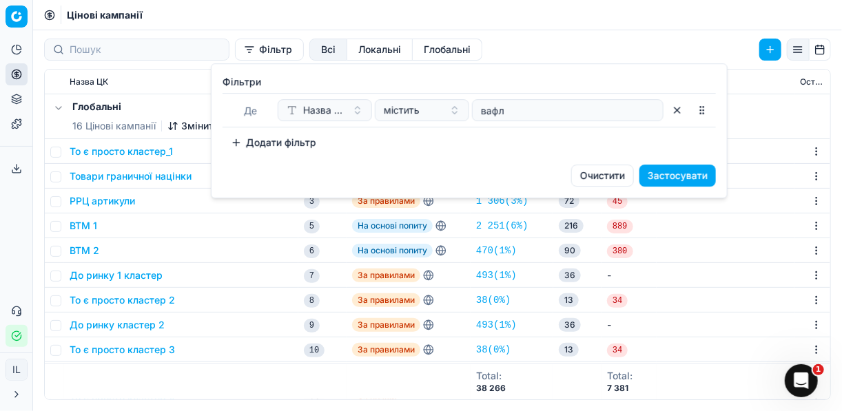
click at [689, 174] on button "Застосувати" at bounding box center [677, 176] width 76 height 22
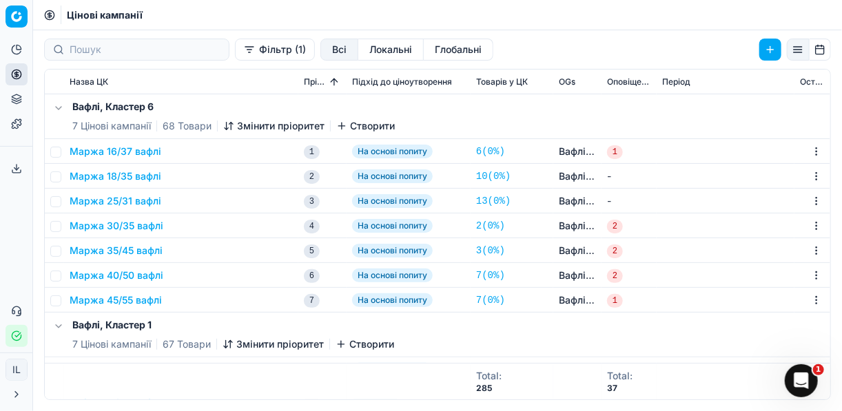
click at [105, 198] on button "Маржа 25/31 вафлі" at bounding box center [116, 201] width 92 height 14
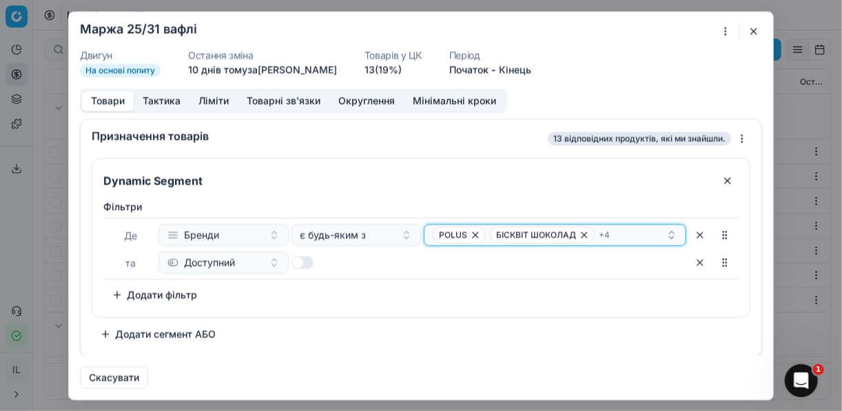
click at [660, 234] on div "POLUS БІСКВІТ ШОКОЛАД + 4" at bounding box center [550, 235] width 234 height 17
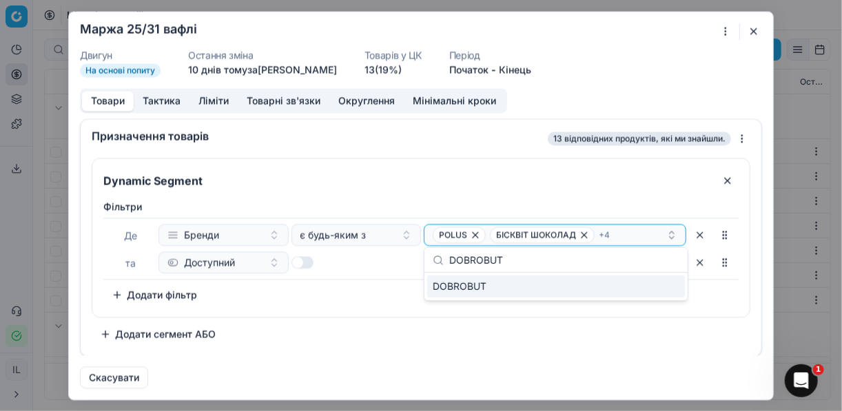
type input "DOBROBUT"
click at [674, 290] on div "DOBROBUT" at bounding box center [556, 287] width 258 height 22
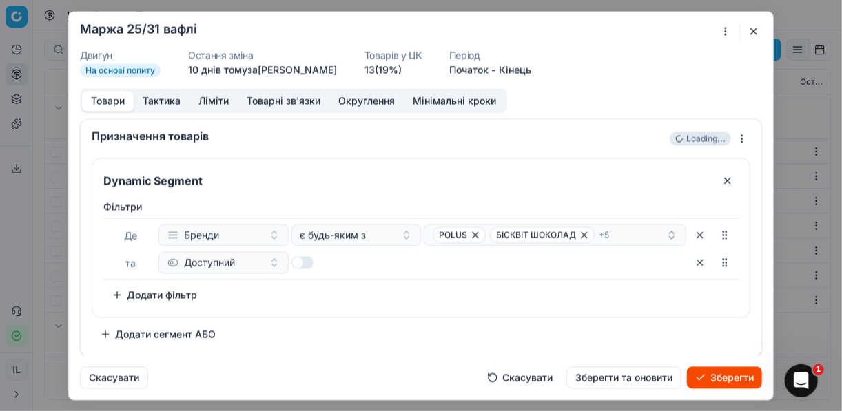
click at [723, 376] on button "Зберегти" at bounding box center [724, 377] width 75 height 22
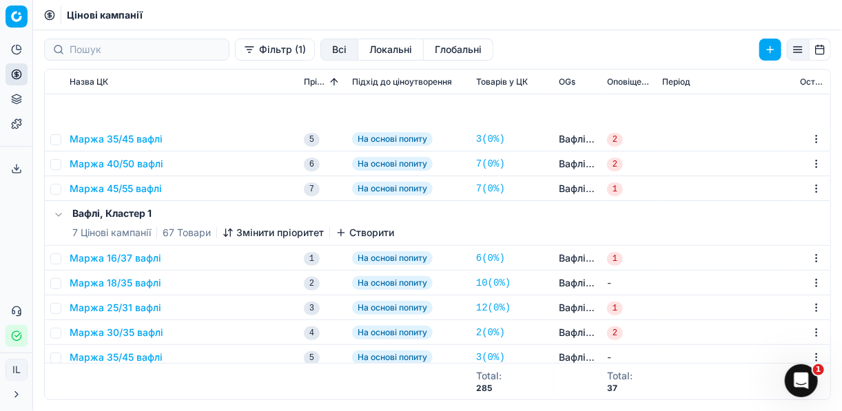
scroll to position [276, 0]
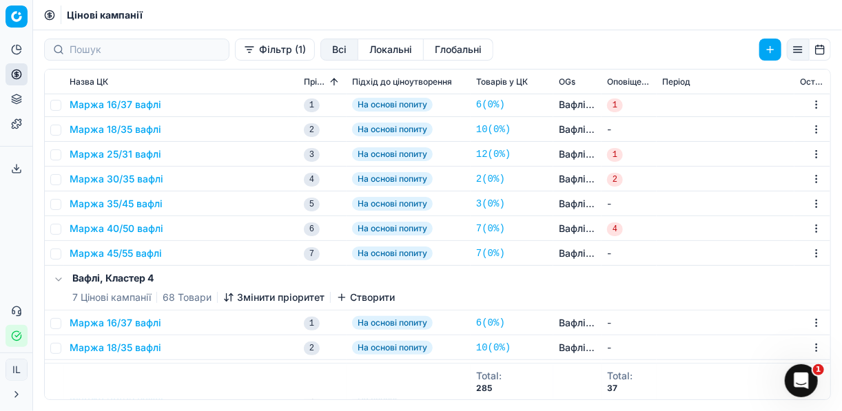
click at [141, 154] on button "Маржа 25/31 вафлі" at bounding box center [116, 154] width 92 height 14
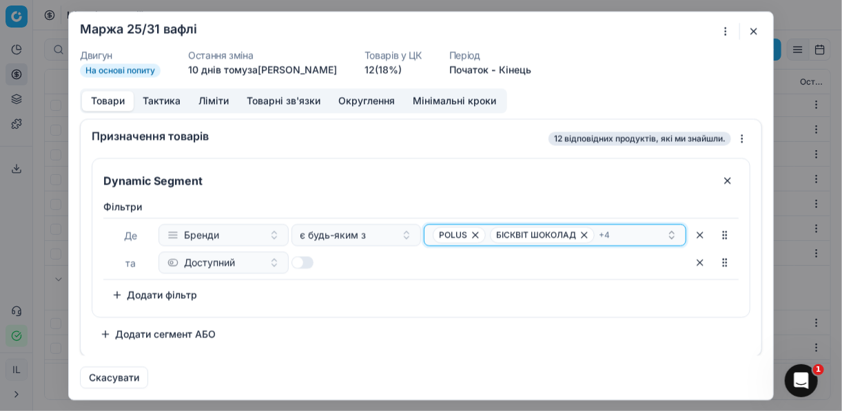
click at [650, 235] on div "POLUS БІСКВІТ ШОКОЛАД + 4" at bounding box center [550, 235] width 234 height 17
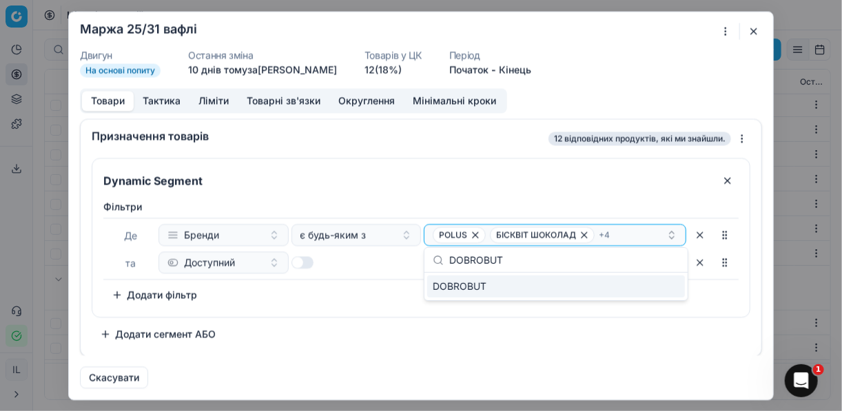
type input "DOBROBUT"
click at [671, 289] on div "DOBROBUT" at bounding box center [556, 287] width 258 height 22
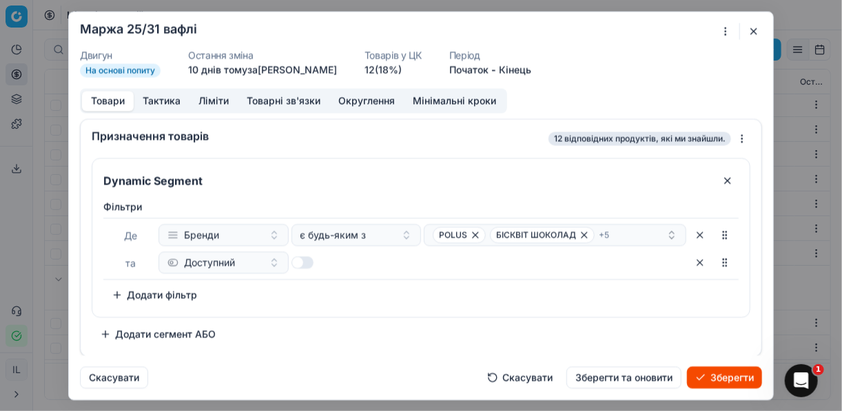
click at [718, 378] on button "Зберегти" at bounding box center [724, 377] width 75 height 22
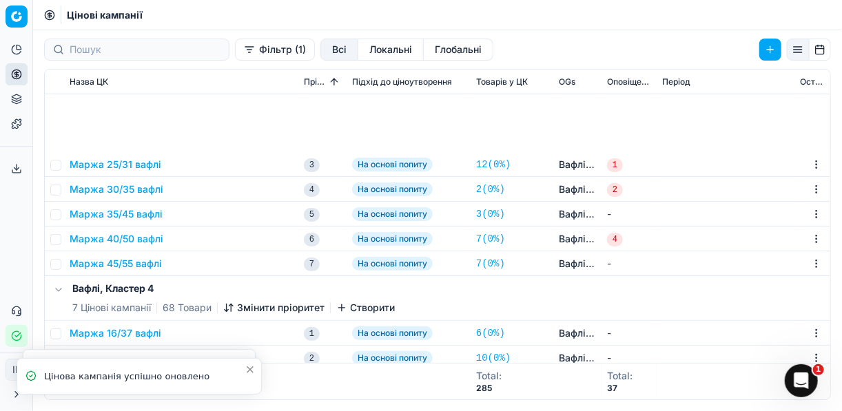
scroll to position [441, 0]
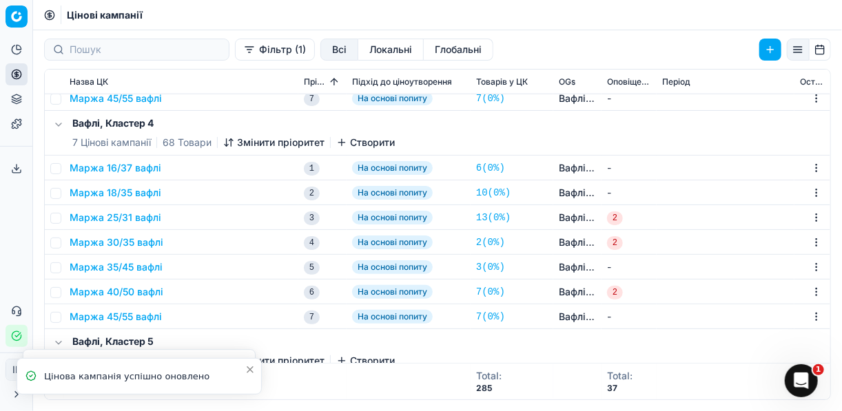
click at [122, 220] on button "Маржа 25/31 вафлі" at bounding box center [116, 218] width 92 height 14
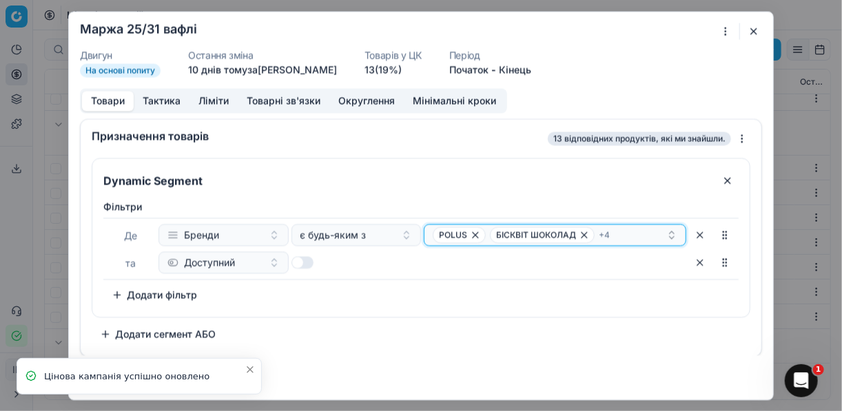
click at [641, 227] on div "POLUS БІСКВІТ ШОКОЛАД + 4" at bounding box center [550, 235] width 234 height 17
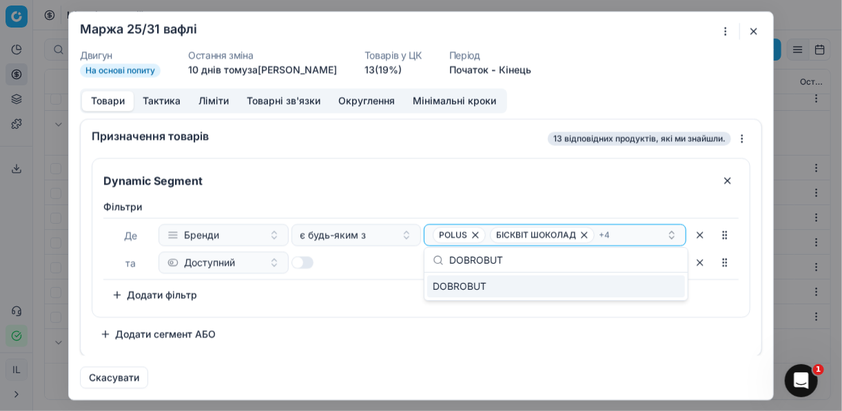
type input "DOBROBUT"
click at [660, 298] on div "DOBROBUT" at bounding box center [555, 287] width 263 height 28
click at [665, 288] on div "DOBROBUT" at bounding box center [556, 287] width 258 height 22
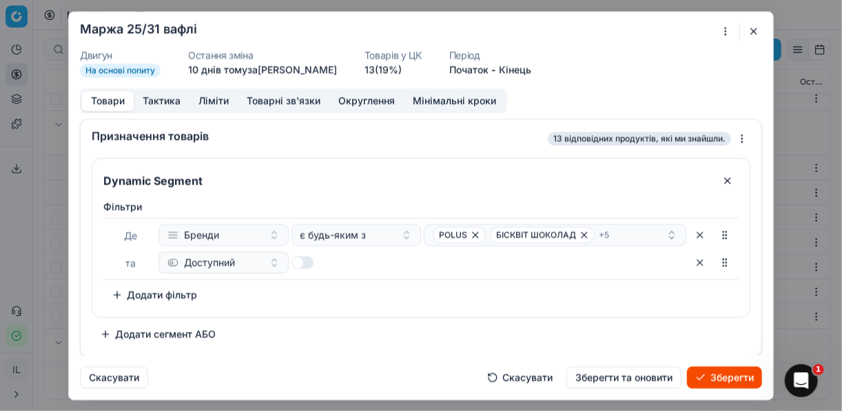
click at [716, 373] on button "Зберегти" at bounding box center [724, 377] width 75 height 22
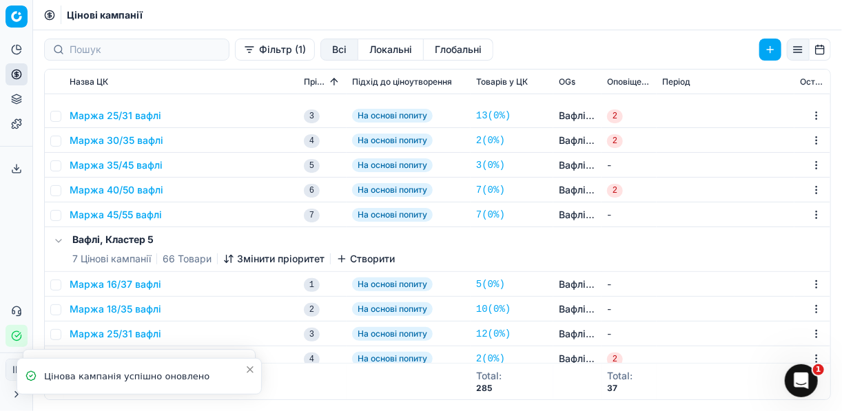
scroll to position [661, 0]
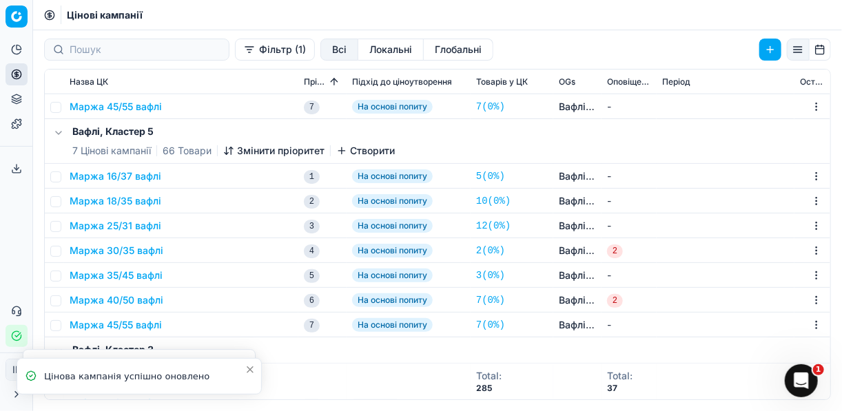
click at [130, 225] on button "Маржа 25/31 вафлі" at bounding box center [116, 226] width 92 height 14
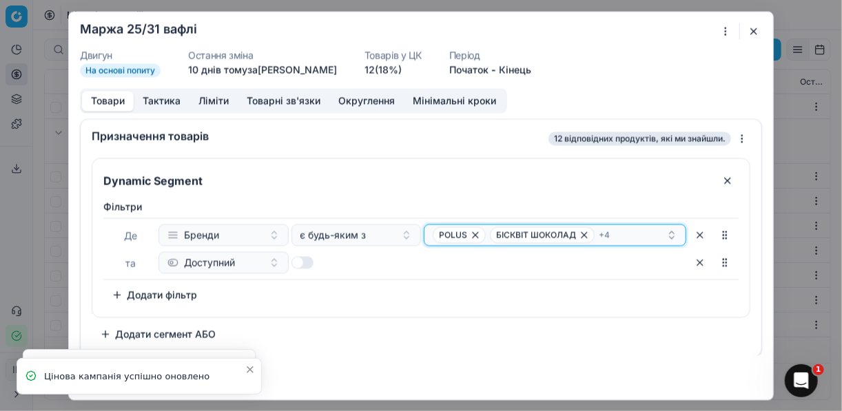
click at [632, 229] on div "POLUS БІСКВІТ ШОКОЛАД + 4" at bounding box center [550, 235] width 234 height 17
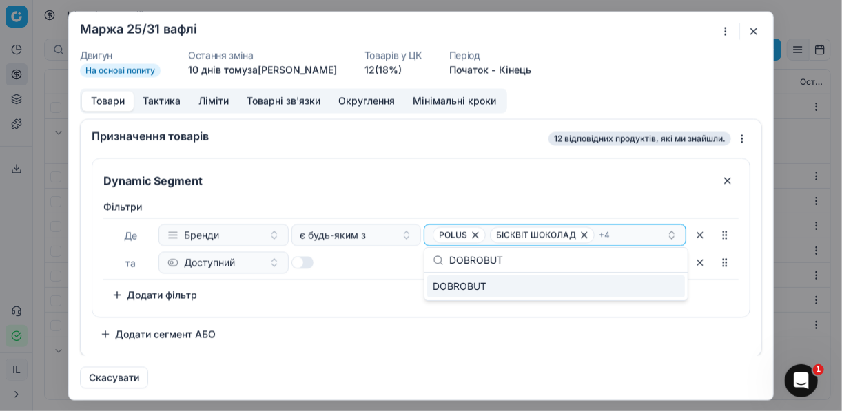
type input "DOBROBUT"
click at [674, 288] on div "DOBROBUT" at bounding box center [556, 287] width 258 height 22
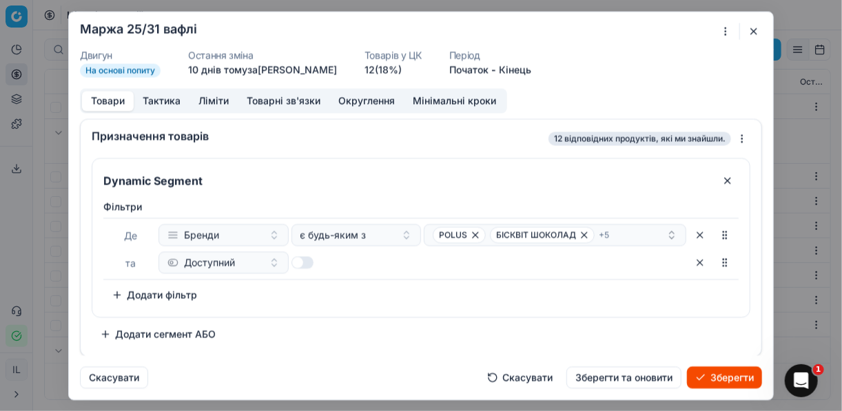
click at [720, 381] on button "Зберегти" at bounding box center [724, 377] width 75 height 22
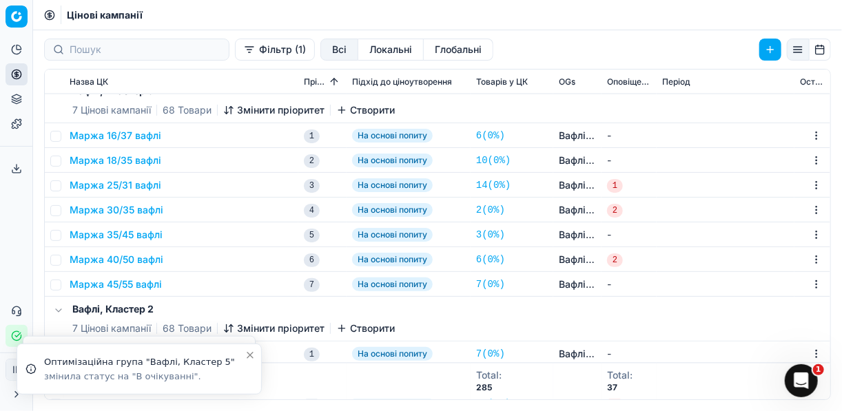
scroll to position [937, 0]
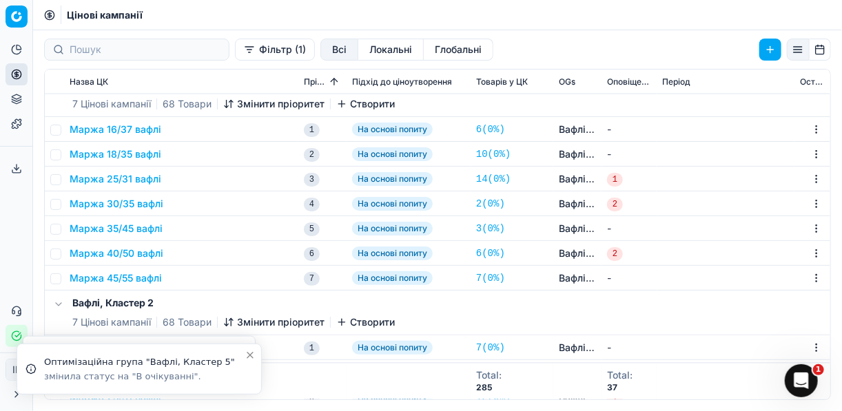
click at [144, 180] on button "Маржа 25/31 вафлі" at bounding box center [116, 179] width 92 height 14
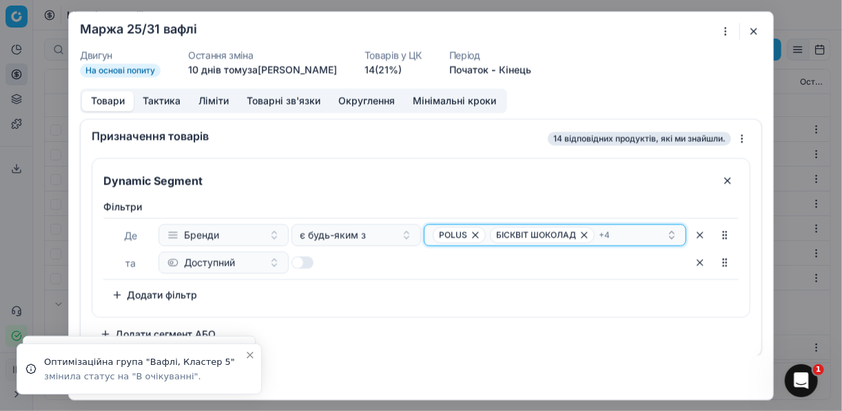
click at [642, 231] on div "POLUS БІСКВІТ ШОКОЛАД + 4" at bounding box center [550, 235] width 234 height 17
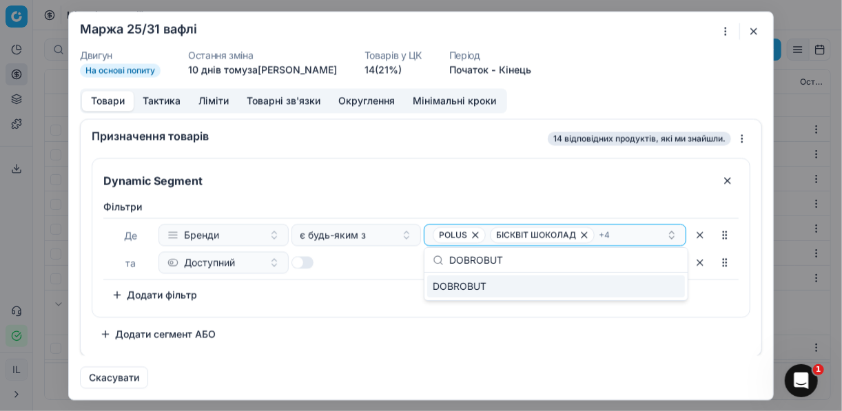
type input "DOBROBUT"
click at [673, 288] on div "DOBROBUT" at bounding box center [556, 287] width 258 height 22
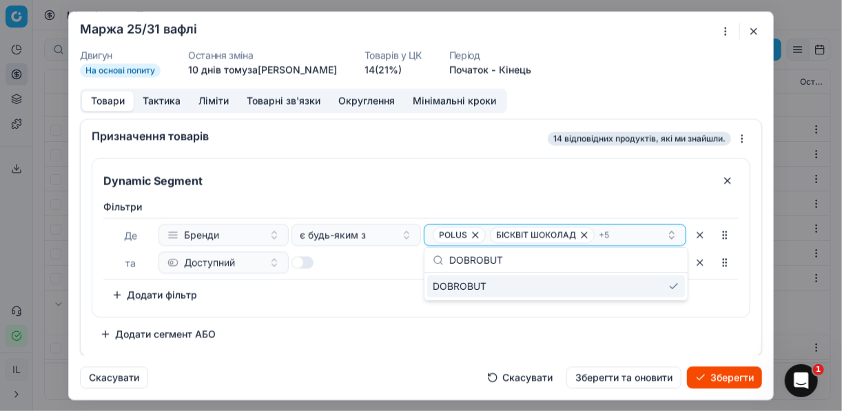
click at [715, 378] on button "Зберегти" at bounding box center [724, 377] width 75 height 22
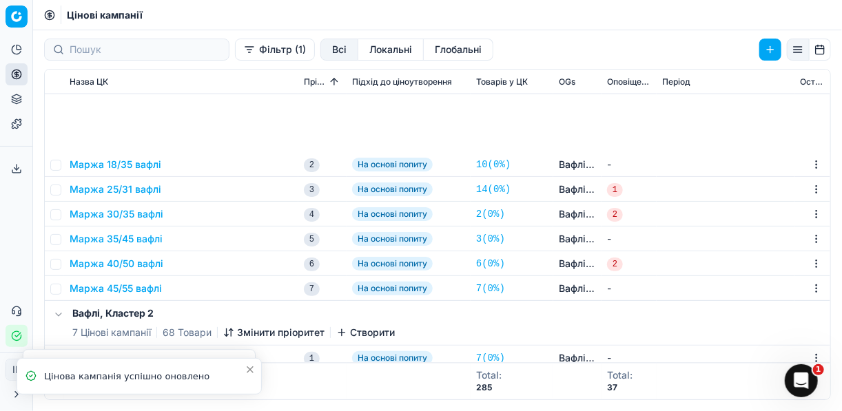
scroll to position [1081, 0]
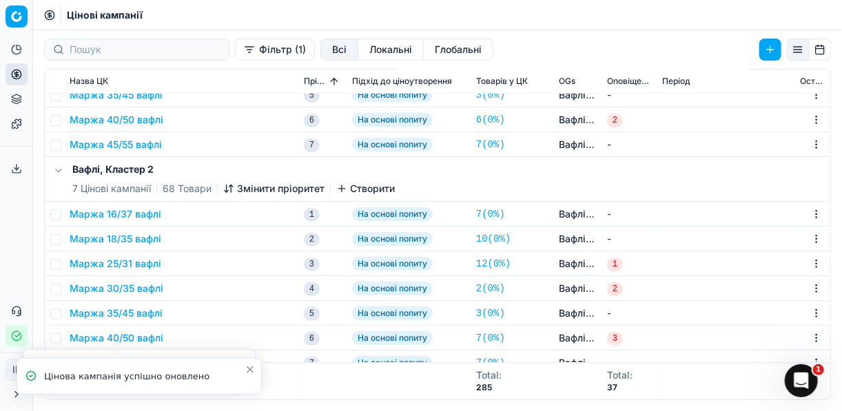
click at [121, 264] on button "Маржа 25/31 вафлі" at bounding box center [116, 264] width 92 height 14
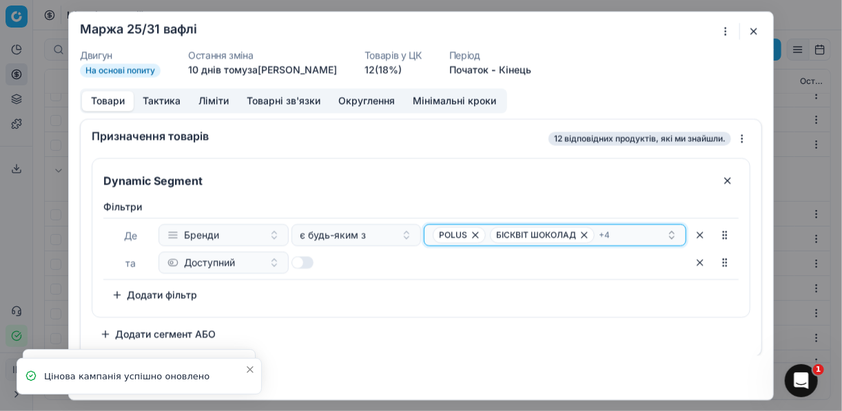
click at [639, 229] on div "POLUS БІСКВІТ ШОКОЛАД + 4" at bounding box center [550, 235] width 234 height 17
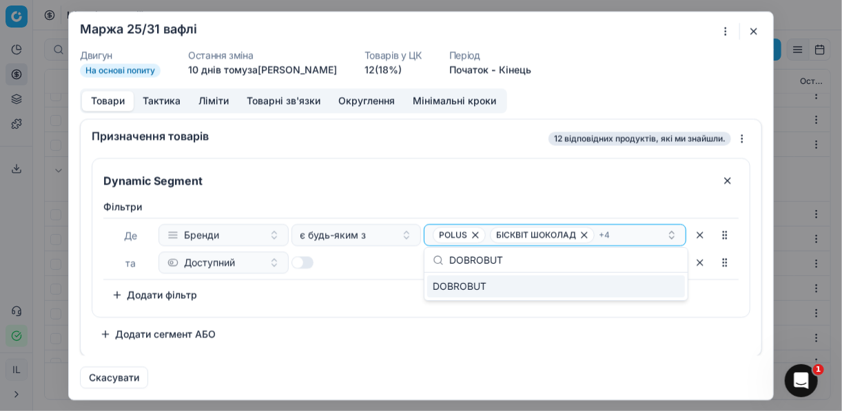
type input "DOBROBUT"
click at [646, 288] on div "DOBROBUT" at bounding box center [556, 287] width 258 height 22
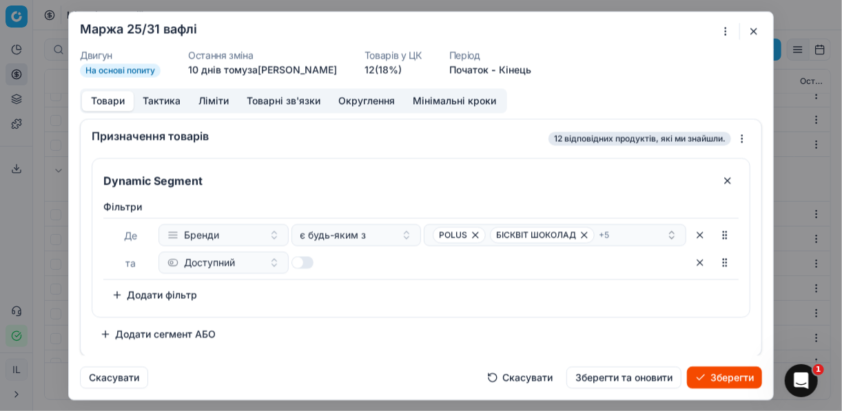
click at [722, 375] on button "Зберегти" at bounding box center [724, 377] width 75 height 22
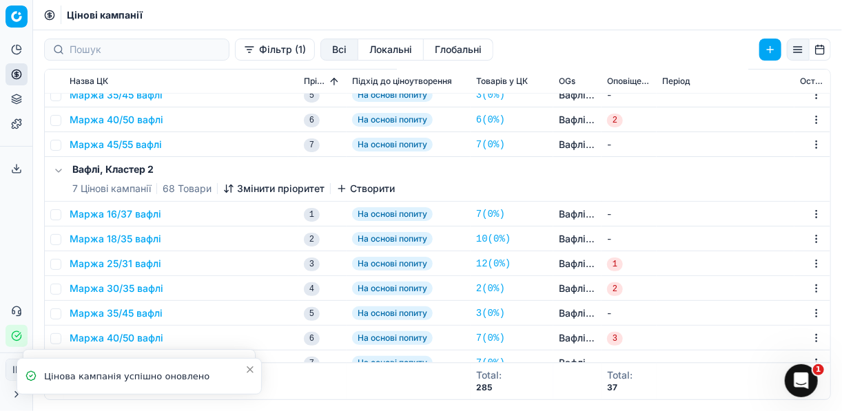
scroll to position [1092, 0]
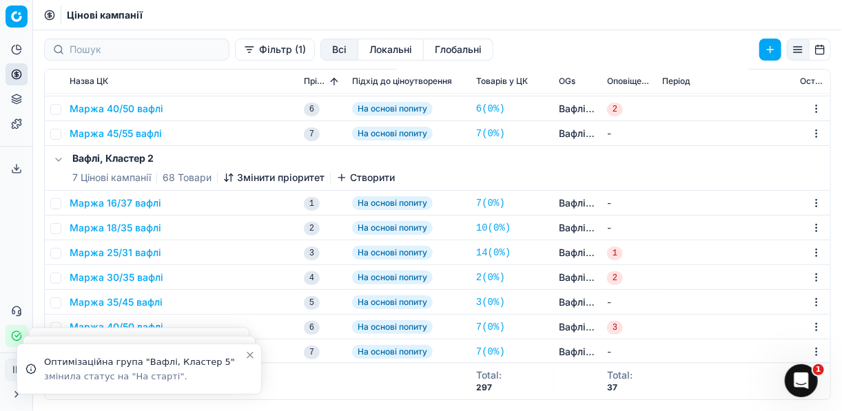
click at [235, 52] on button "Фільтр (1)" at bounding box center [275, 50] width 80 height 22
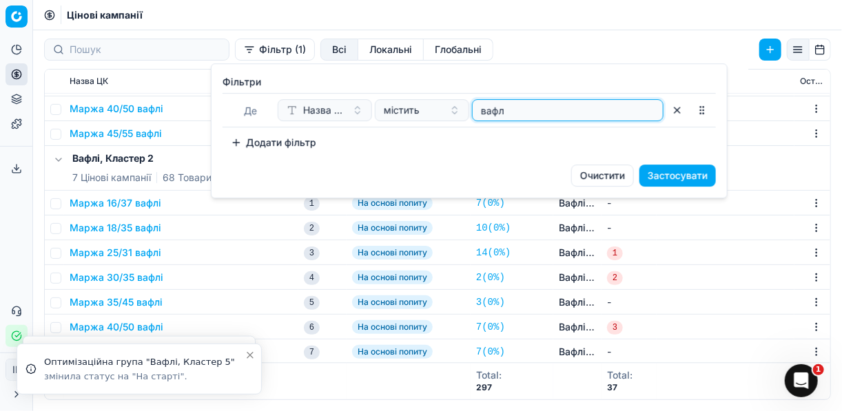
drag, startPoint x: 517, startPoint y: 114, endPoint x: 477, endPoint y: 103, distance: 40.8
click at [478, 103] on input "вафл" at bounding box center [567, 110] width 179 height 21
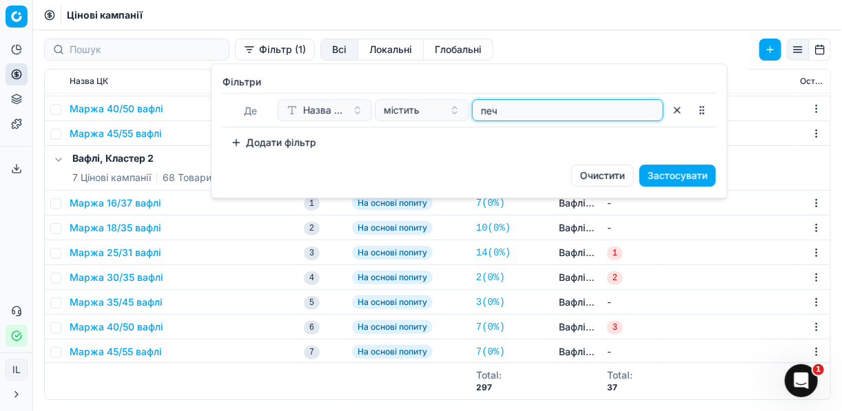
type input "печ"
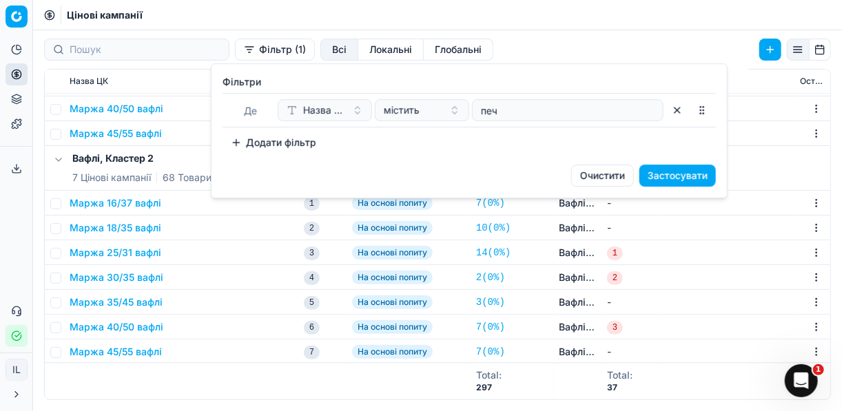
click at [663, 172] on button "Застосувати" at bounding box center [677, 176] width 76 height 22
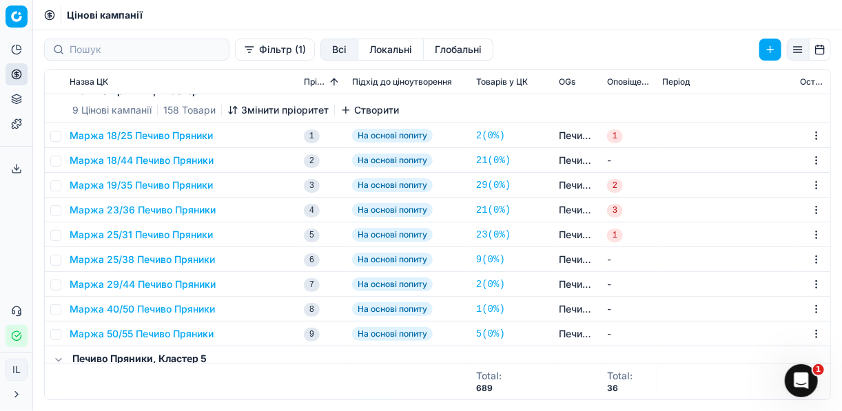
scroll to position [0, 0]
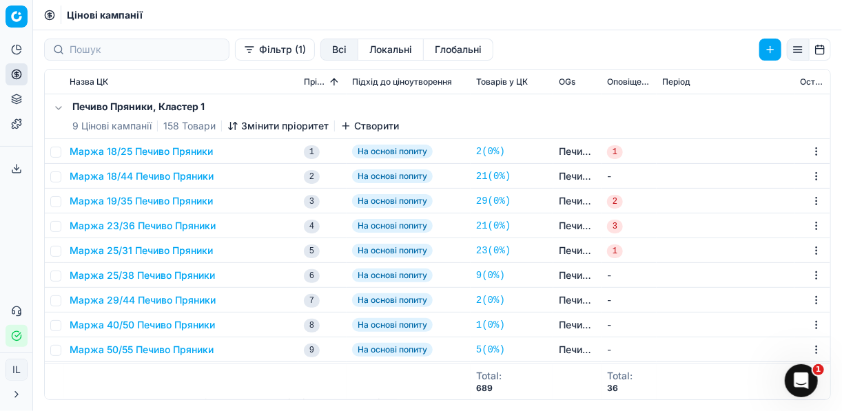
click at [107, 273] on button "Маржа 25/38 Печиво Пряники" at bounding box center [142, 276] width 145 height 14
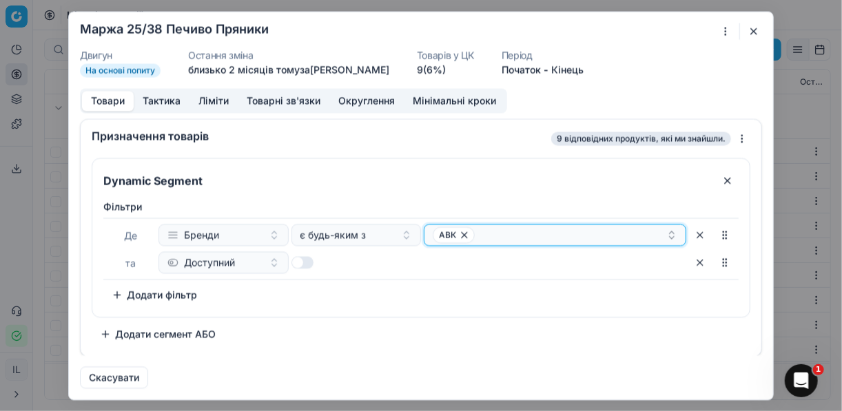
click at [572, 234] on div "АВК" at bounding box center [550, 235] width 234 height 17
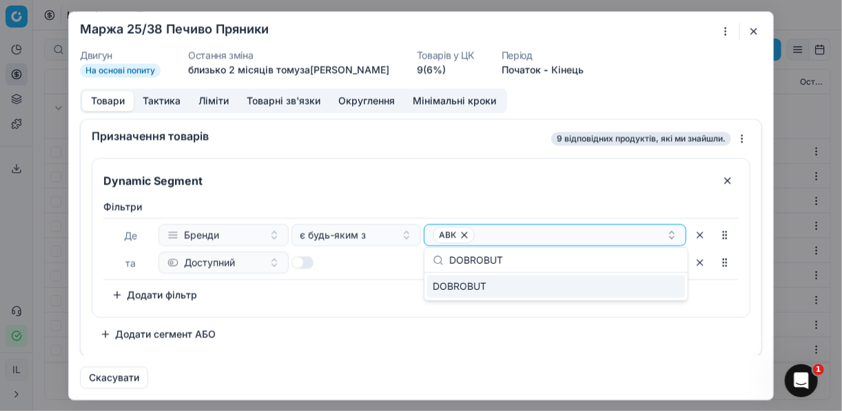
type input "DOBROBUT"
click at [645, 290] on div "DOBROBUT" at bounding box center [556, 287] width 258 height 22
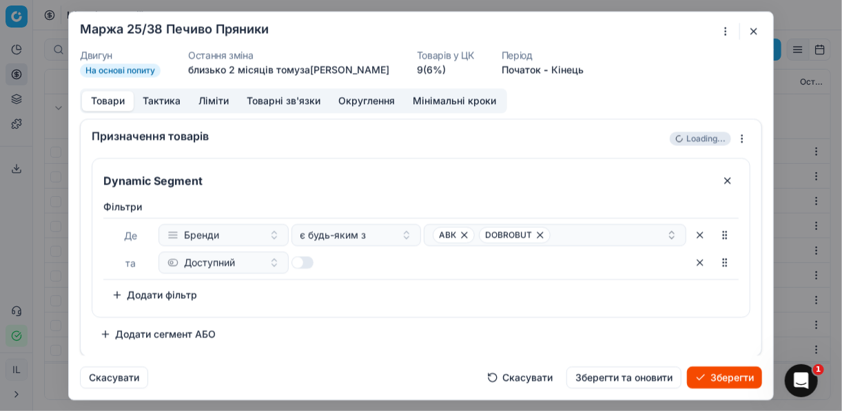
click at [725, 375] on button "Зберегти" at bounding box center [724, 377] width 75 height 22
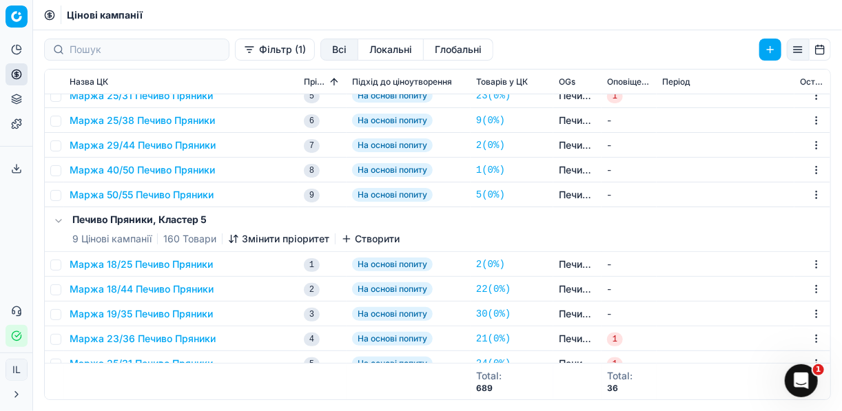
scroll to position [276, 0]
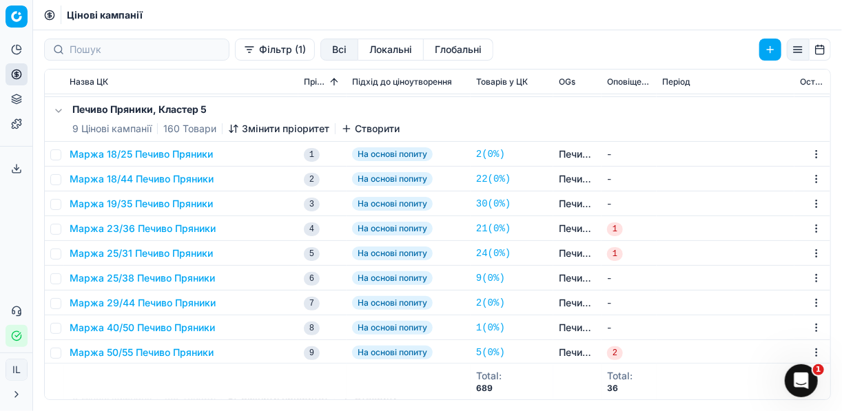
click at [147, 280] on button "Маржа 25/38 Печиво Пряники" at bounding box center [142, 278] width 145 height 14
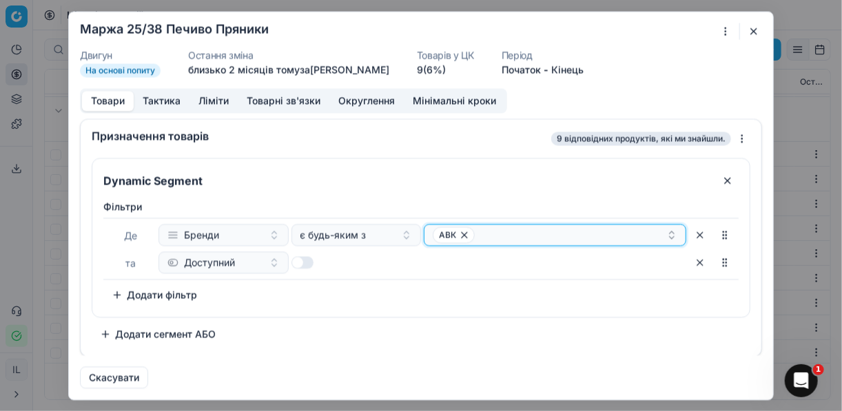
click at [490, 233] on div "АВК" at bounding box center [550, 235] width 234 height 17
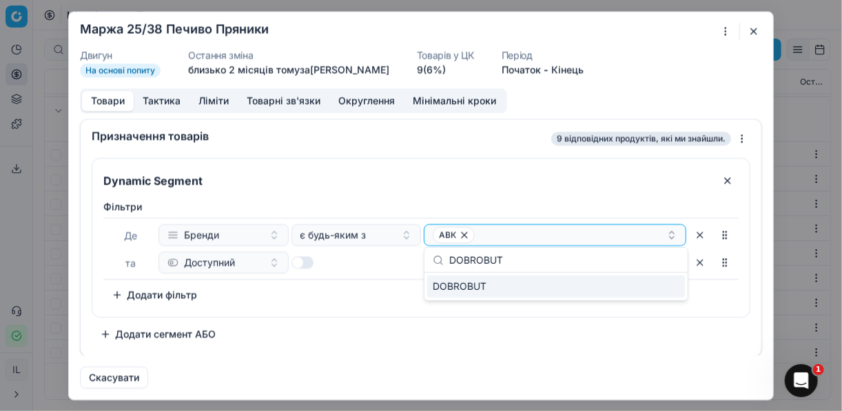
type input "DOBROBUT"
click at [501, 291] on div "DOBROBUT" at bounding box center [556, 287] width 258 height 22
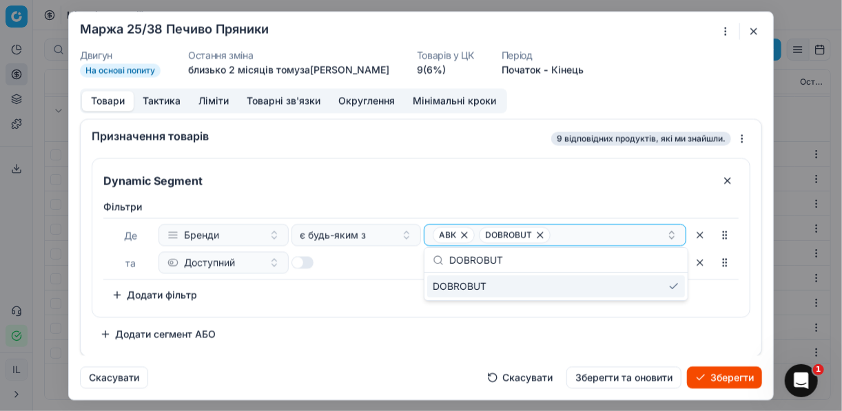
click at [732, 382] on button "Зберегти" at bounding box center [724, 377] width 75 height 22
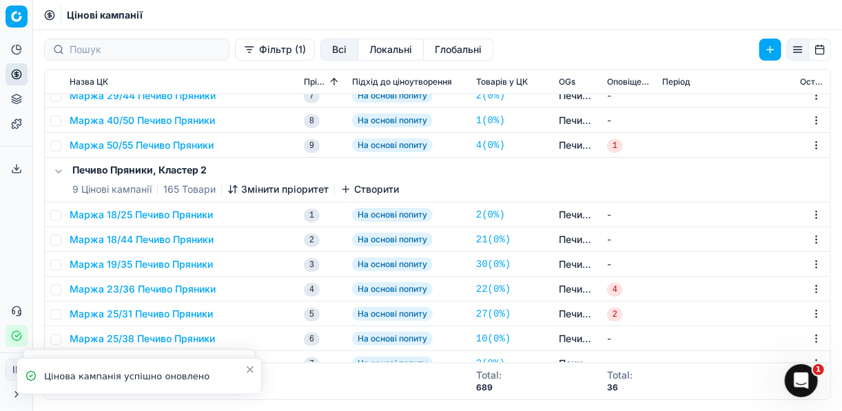
scroll to position [827, 0]
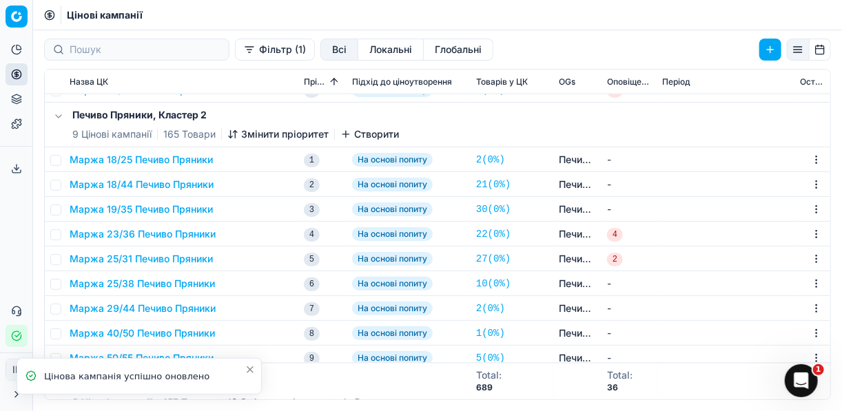
click at [152, 286] on button "Маржа 25/38 Печиво Пряники" at bounding box center [142, 284] width 145 height 14
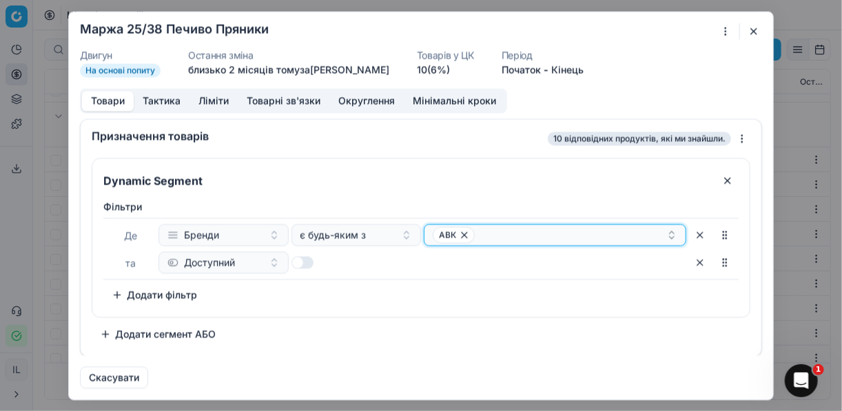
click at [535, 240] on div "АВК" at bounding box center [550, 235] width 234 height 17
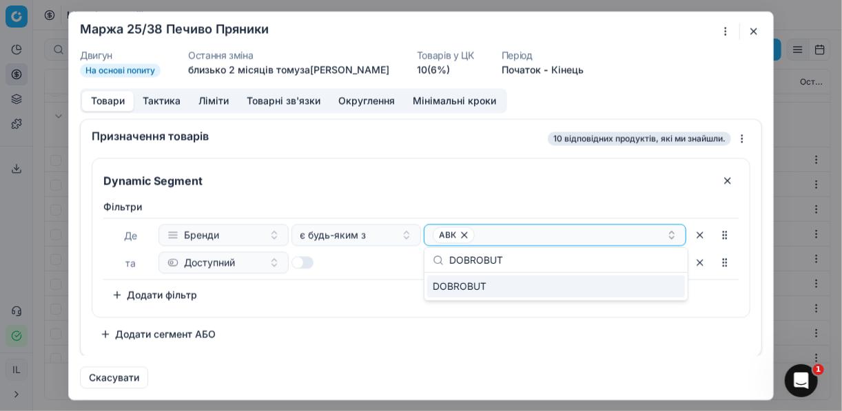
type input "DOBROBUT"
click at [630, 291] on div "DOBROBUT" at bounding box center [556, 287] width 258 height 22
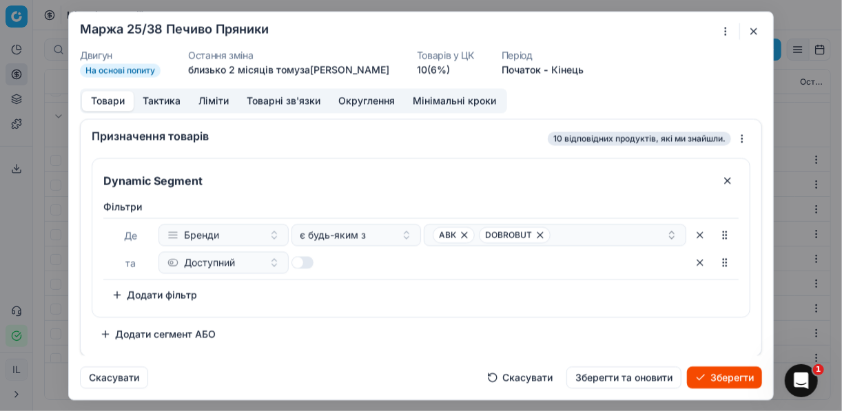
click at [734, 378] on button "Зберегти" at bounding box center [724, 377] width 75 height 22
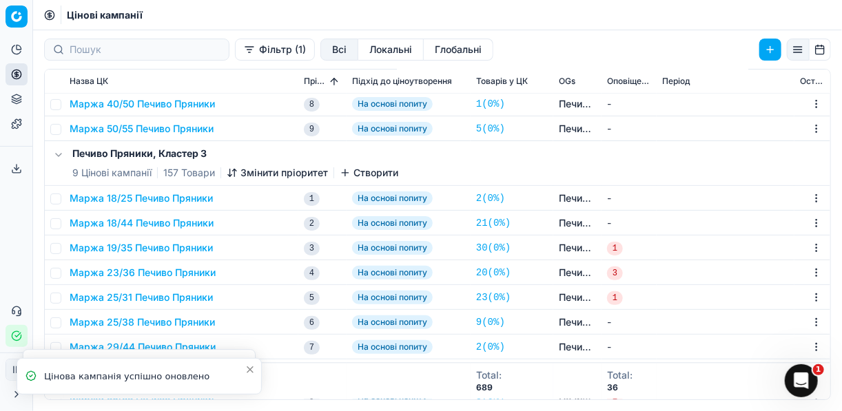
scroll to position [1102, 0]
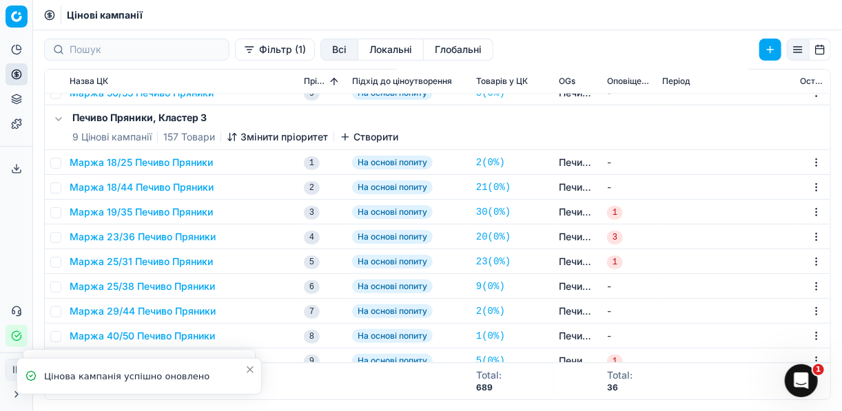
click at [174, 287] on button "Маржа 25/38 Печиво Пряники" at bounding box center [142, 287] width 145 height 14
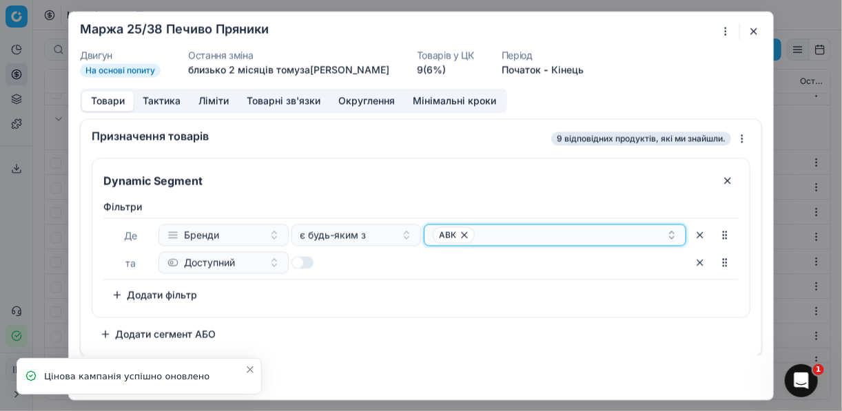
click at [588, 229] on div "АВК" at bounding box center [550, 235] width 234 height 17
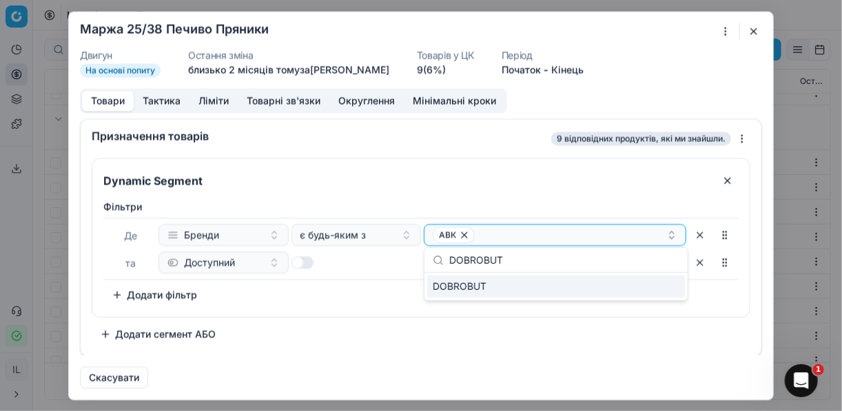
type input "DOBROBUT"
click at [668, 288] on div "DOBROBUT" at bounding box center [556, 287] width 258 height 22
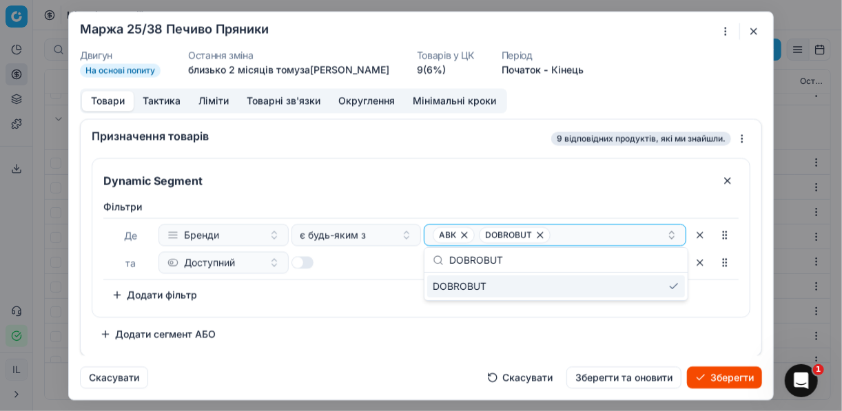
click at [717, 378] on button "Зберегти" at bounding box center [724, 377] width 75 height 22
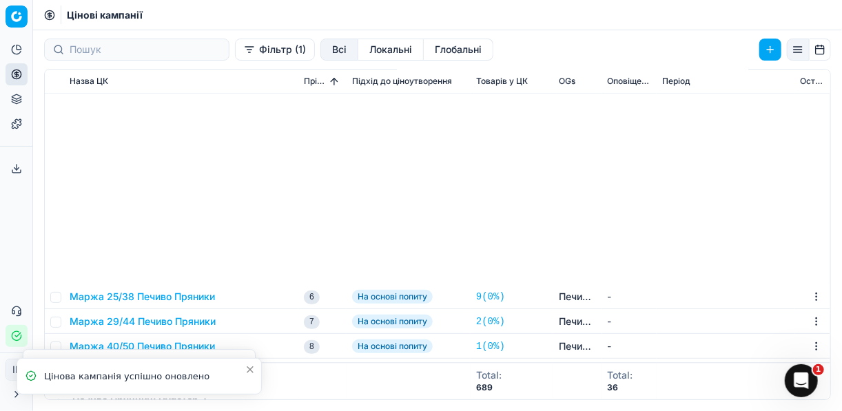
scroll to position [1390, 0]
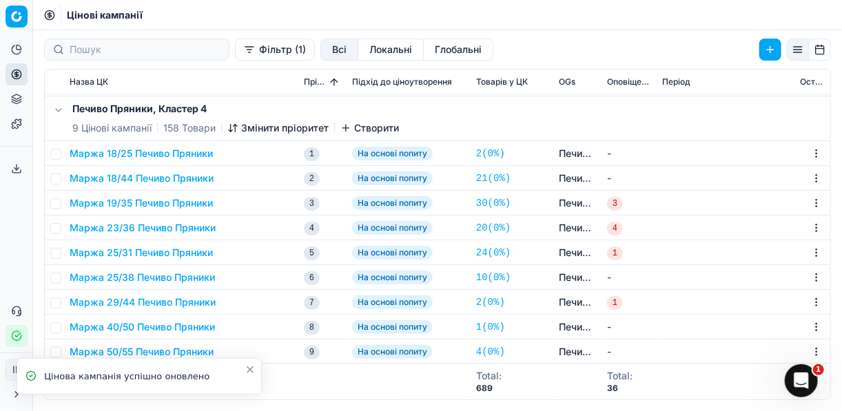
click at [188, 282] on button "Маржа 25/38 Печиво Пряники" at bounding box center [142, 278] width 145 height 14
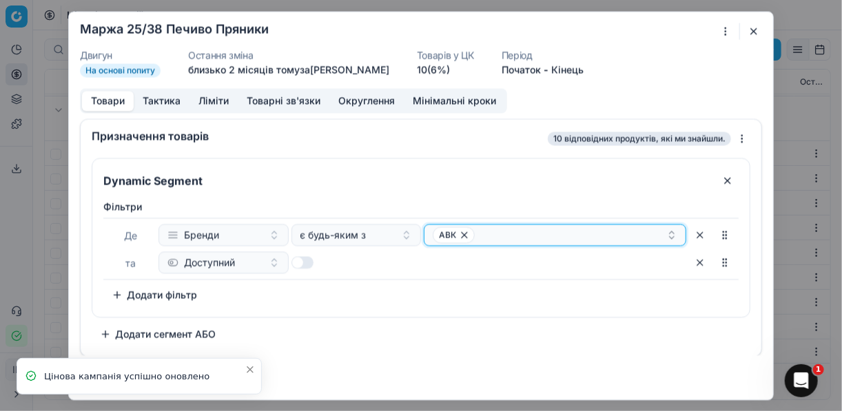
click at [552, 233] on div "АВК" at bounding box center [550, 235] width 234 height 17
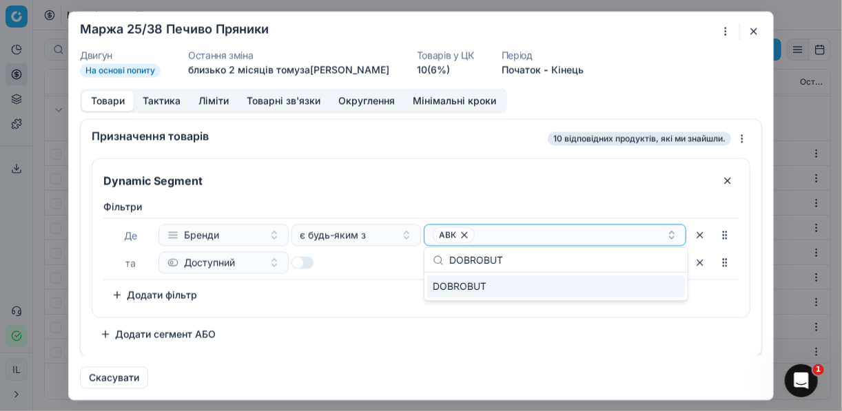
type input "DOBROBUT"
click at [638, 294] on div "DOBROBUT" at bounding box center [556, 287] width 258 height 22
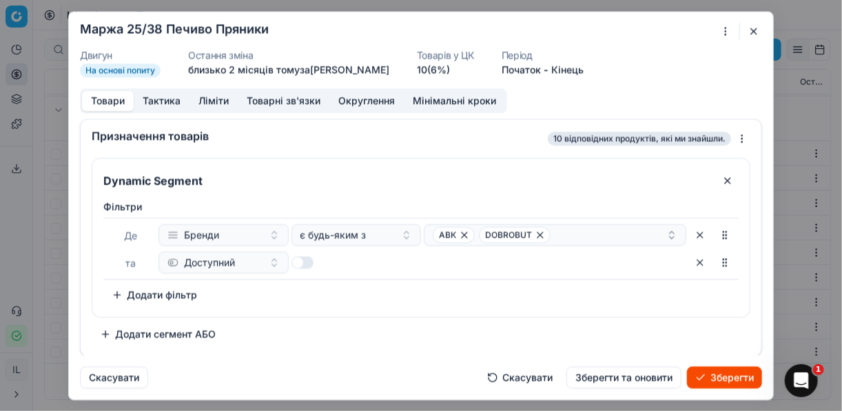
click at [717, 378] on button "Зберегти" at bounding box center [724, 377] width 75 height 22
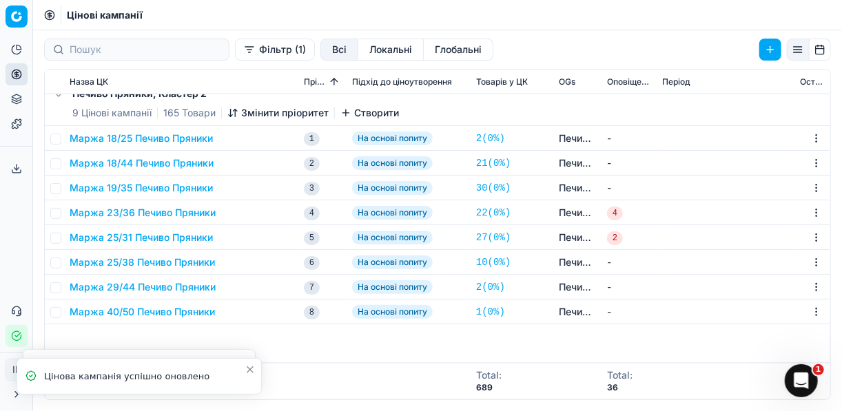
scroll to position [673, 0]
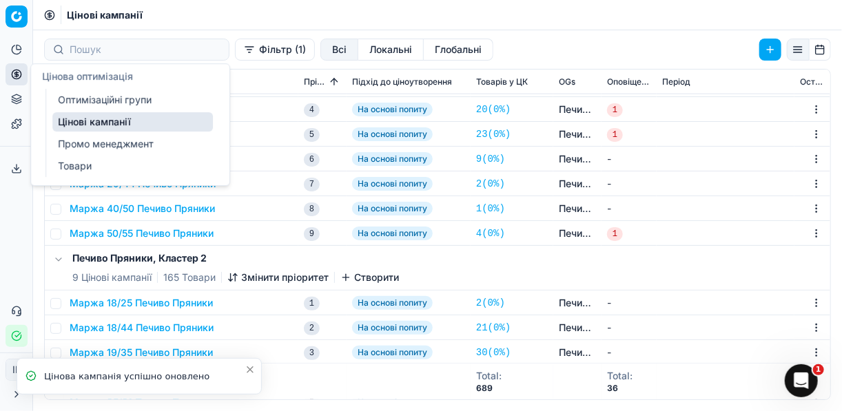
click at [15, 77] on icon at bounding box center [16, 74] width 11 height 11
click at [94, 99] on link "Оптимізаційні групи" at bounding box center [132, 99] width 161 height 19
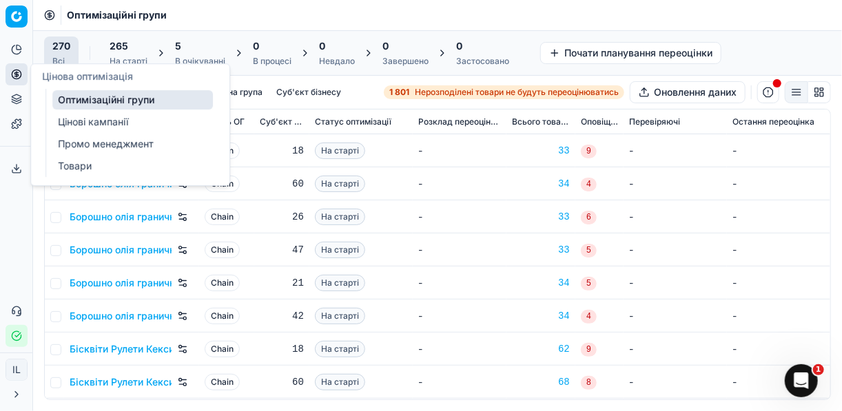
click at [68, 121] on link "Цінові кампанії" at bounding box center [132, 121] width 161 height 19
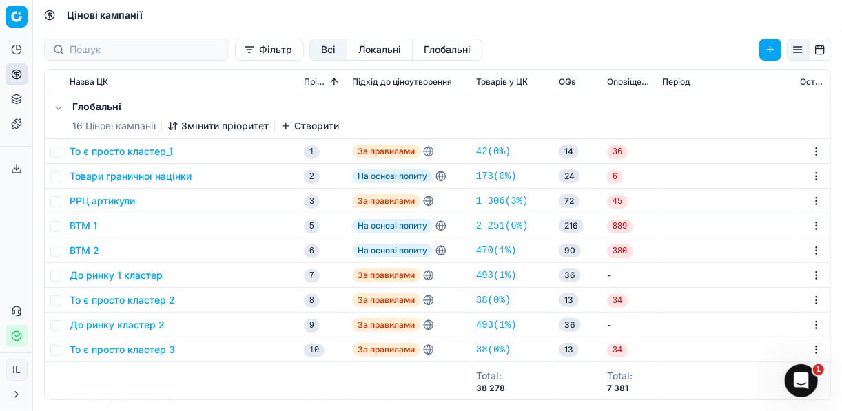
click at [235, 55] on button "Фільтр" at bounding box center [269, 50] width 69 height 22
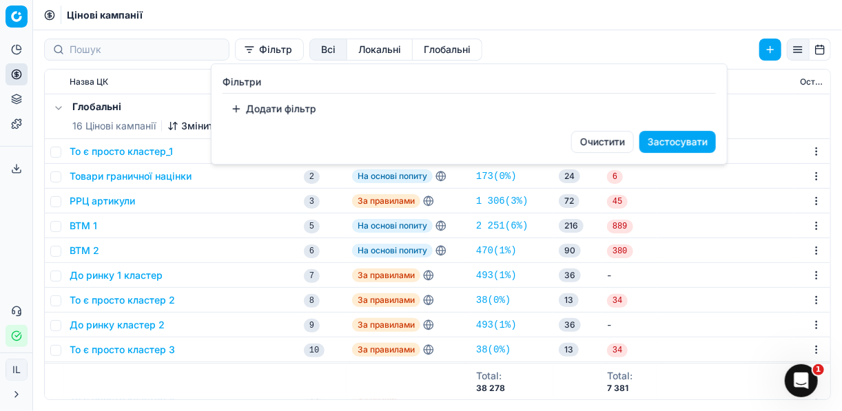
click at [259, 110] on button "Додати фільтр" at bounding box center [274, 109] width 102 height 22
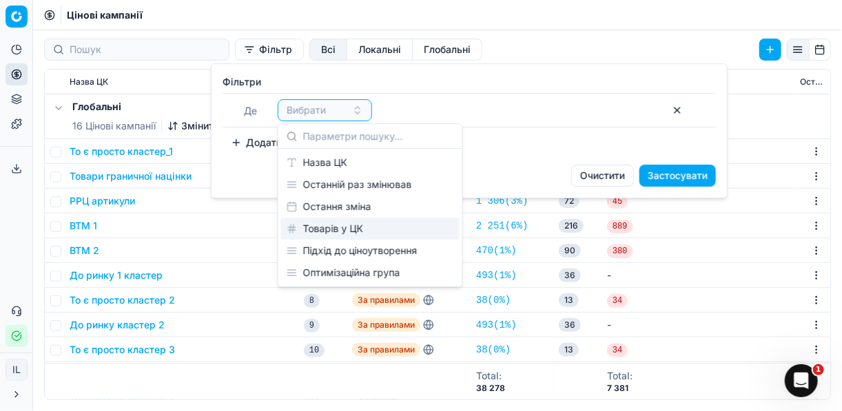
click at [356, 229] on div "Товарів у ЦК" at bounding box center [370, 229] width 178 height 22
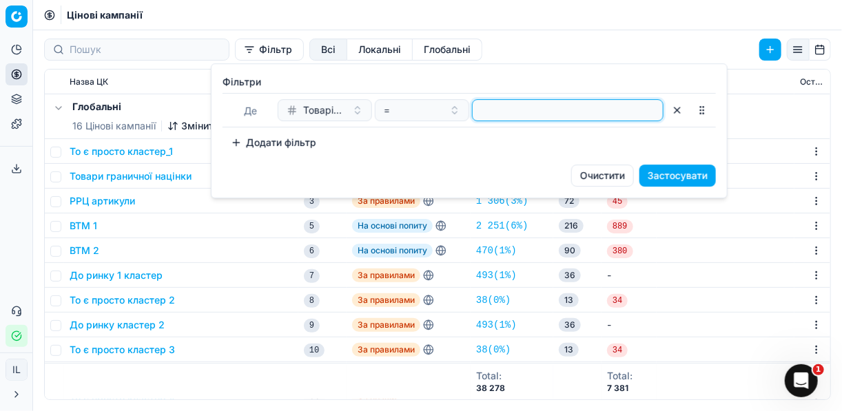
click at [567, 115] on input "number" at bounding box center [567, 110] width 179 height 21
click at [548, 116] on input "number" at bounding box center [567, 110] width 179 height 21
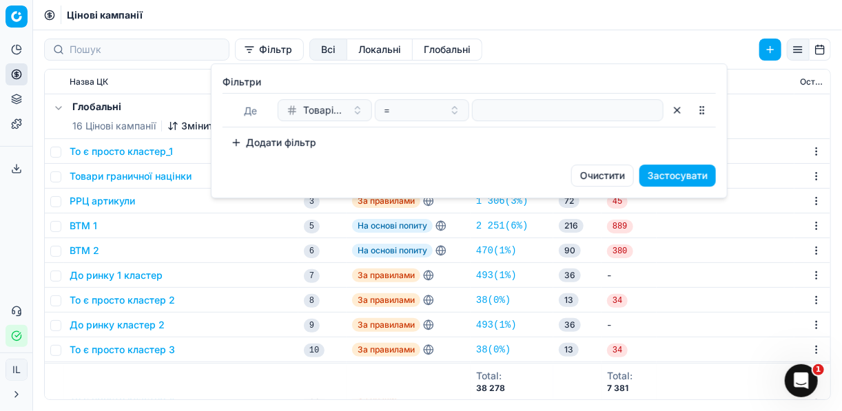
drag, startPoint x: 674, startPoint y: 114, endPoint x: 654, endPoint y: 107, distance: 20.5
click at [670, 110] on button "button" at bounding box center [677, 110] width 22 height 22
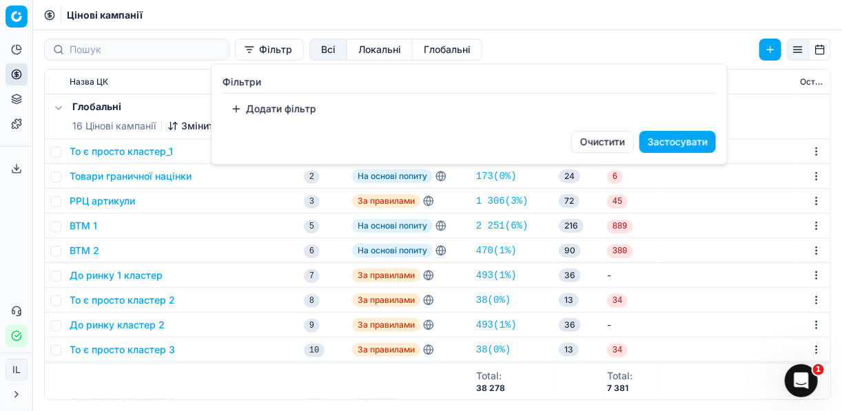
click at [239, 112] on button "Додати фільтр" at bounding box center [274, 109] width 102 height 22
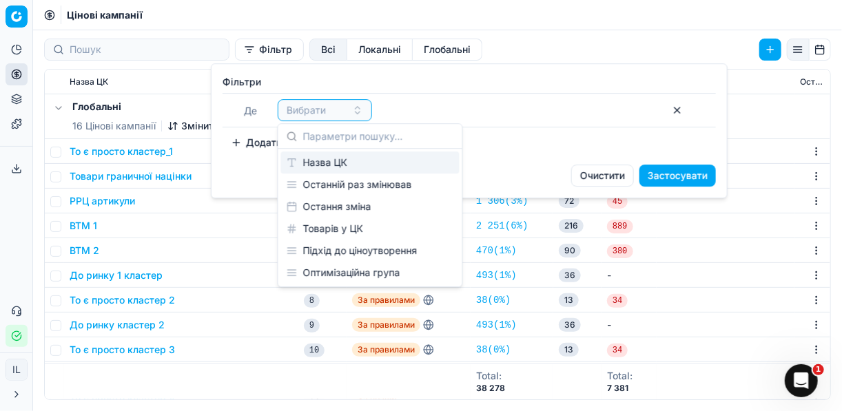
click at [311, 165] on div "Назва ЦК" at bounding box center [370, 163] width 178 height 22
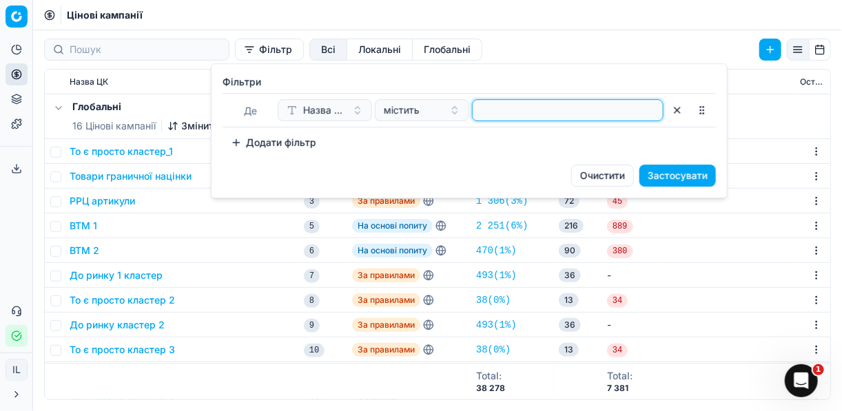
click at [486, 119] on input at bounding box center [567, 110] width 179 height 21
type input "печ"
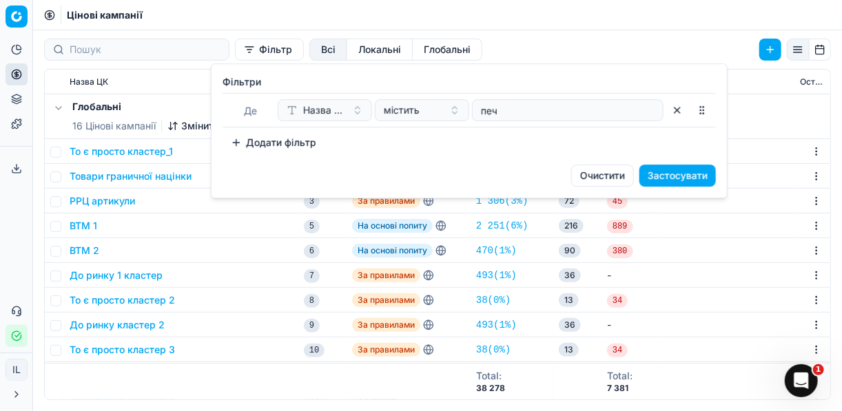
click at [672, 180] on button "Застосувати" at bounding box center [677, 176] width 76 height 22
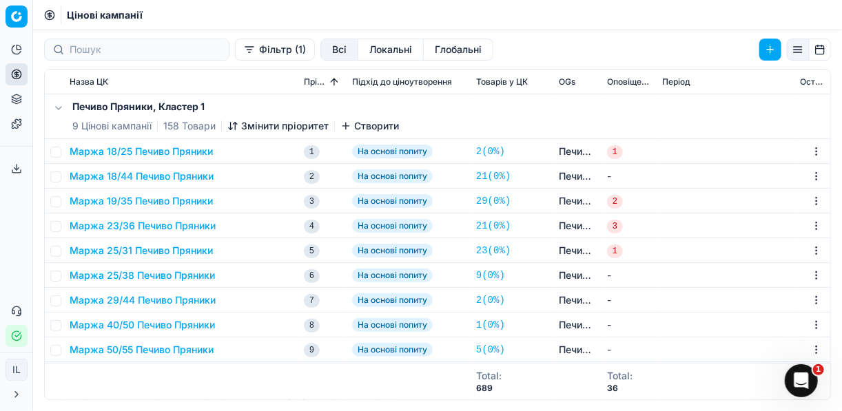
click at [138, 271] on button "Маржа 25/38 Печиво Пряники" at bounding box center [142, 276] width 145 height 14
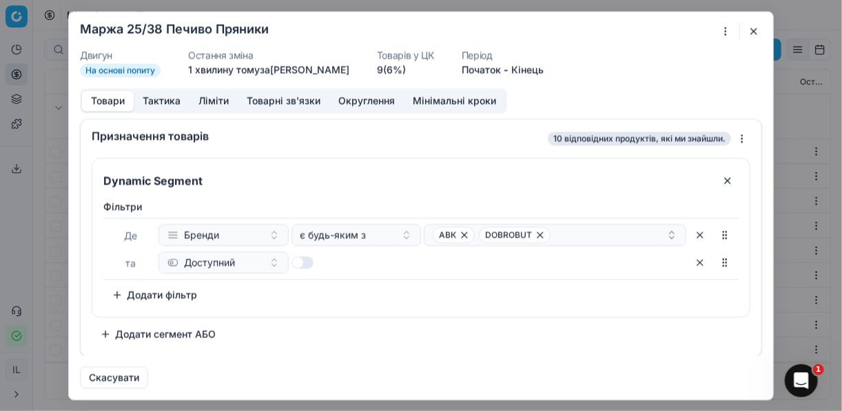
click at [750, 34] on button "button" at bounding box center [753, 31] width 17 height 17
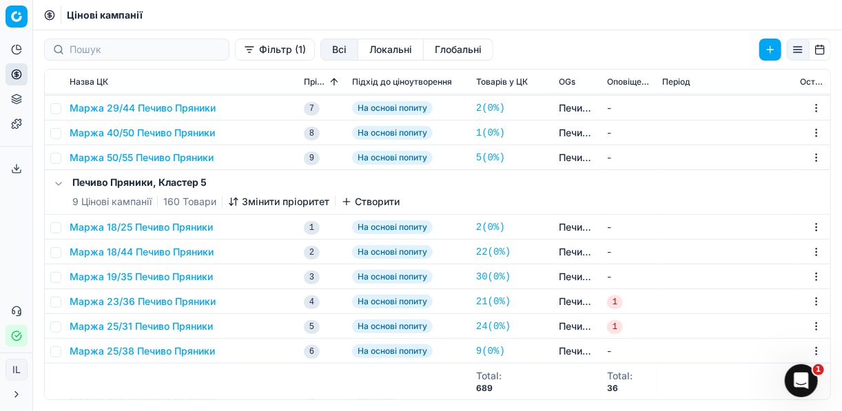
scroll to position [276, 0]
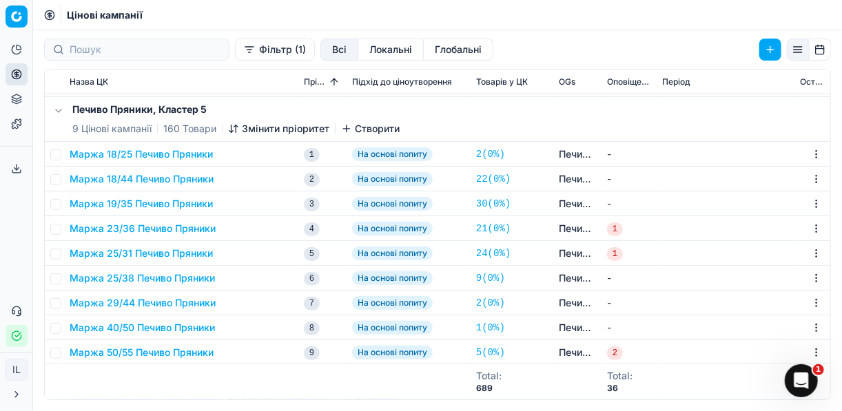
click at [143, 279] on button "Маржа 25/38 Печиво Пряники" at bounding box center [142, 278] width 145 height 14
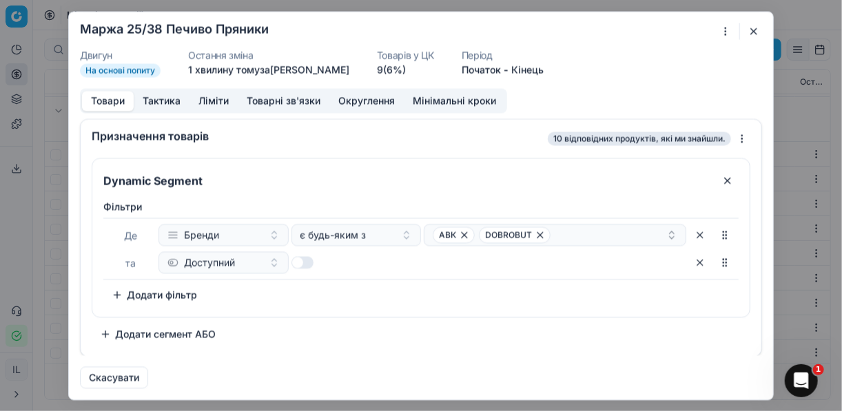
click at [753, 33] on button "button" at bounding box center [753, 31] width 17 height 17
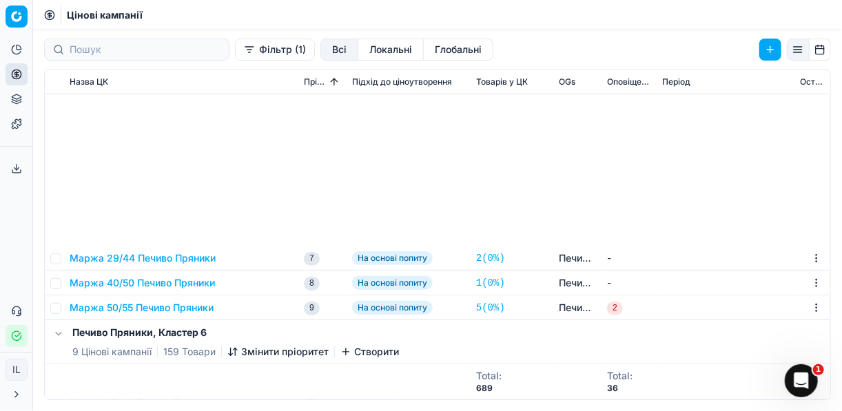
scroll to position [606, 0]
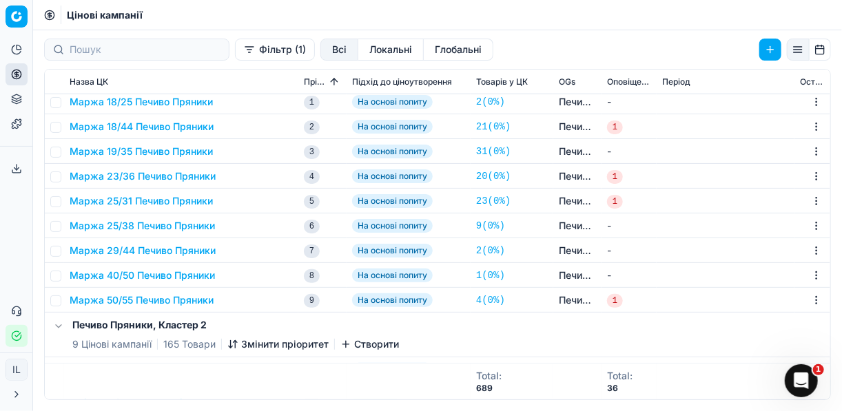
click at [158, 225] on button "Маржа 25/38 Печиво Пряники" at bounding box center [142, 226] width 145 height 14
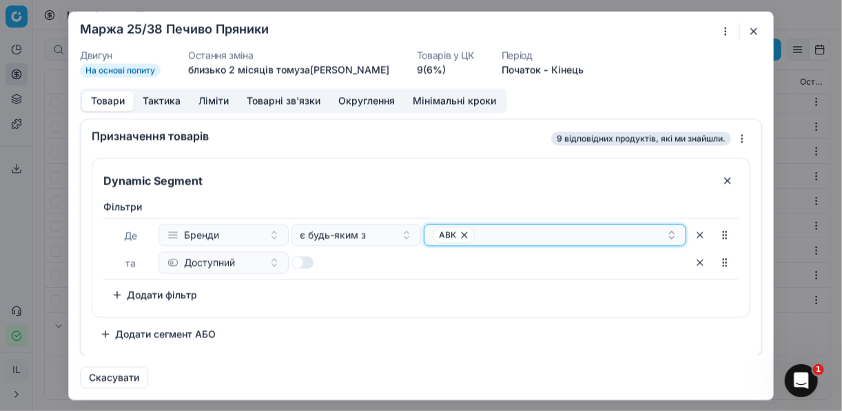
click at [531, 242] on button "АВК" at bounding box center [555, 235] width 262 height 22
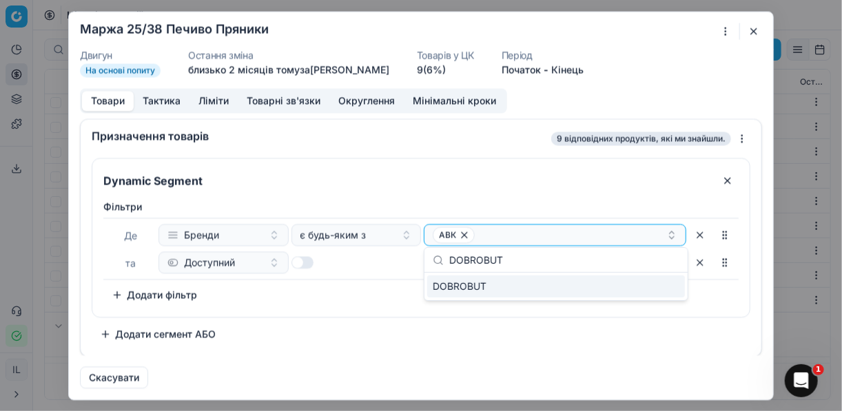
type input "DOBROBUT"
click at [670, 286] on div "DOBROBUT" at bounding box center [556, 287] width 258 height 22
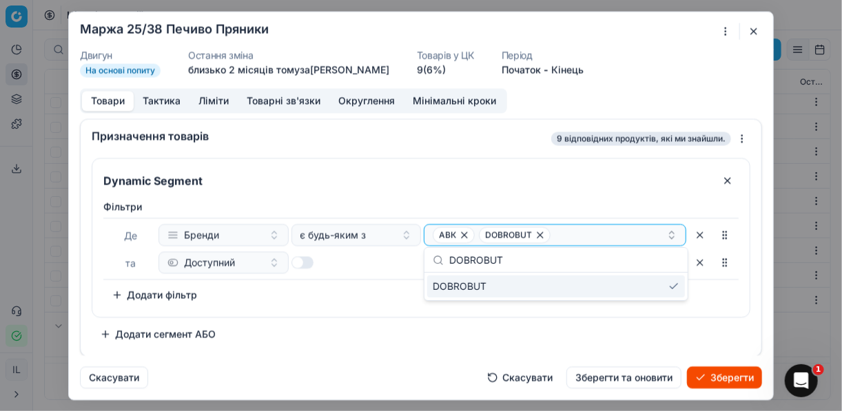
click at [730, 372] on button "Зберегти" at bounding box center [724, 377] width 75 height 22
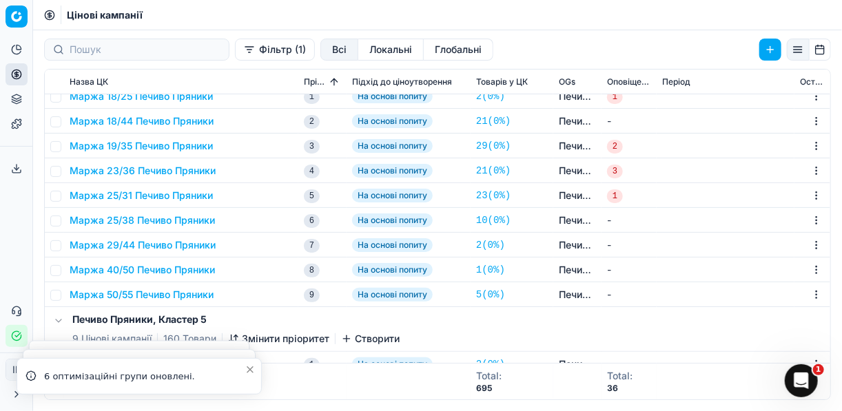
scroll to position [0, 0]
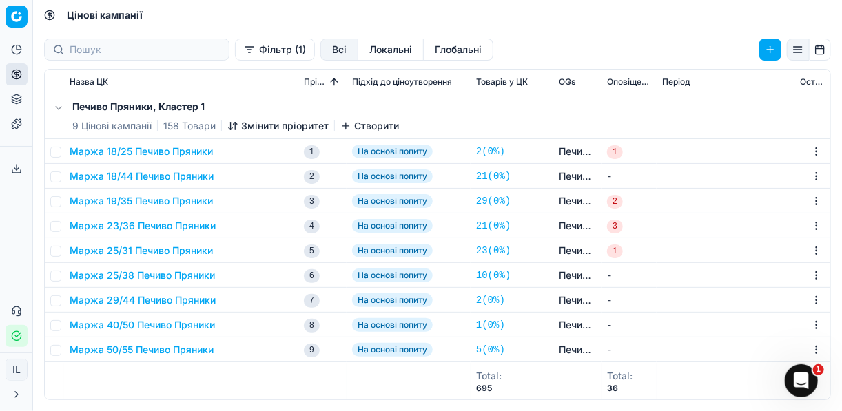
click at [235, 54] on button "Фільтр (1)" at bounding box center [275, 50] width 80 height 22
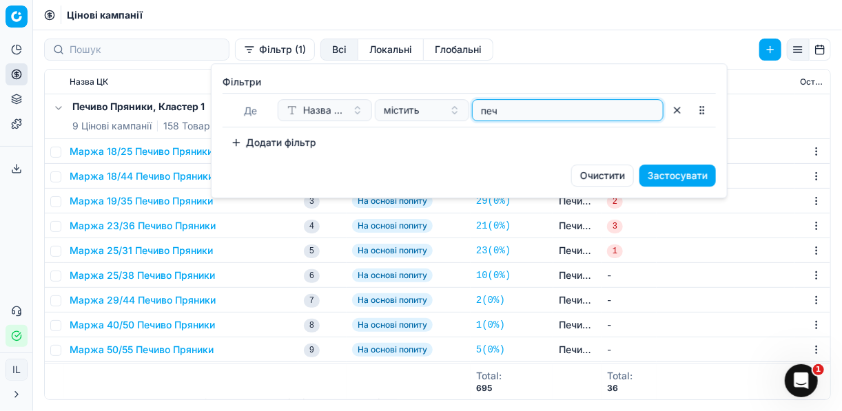
drag, startPoint x: 507, startPoint y: 113, endPoint x: 471, endPoint y: 109, distance: 36.7
click at [471, 110] on div "Назва ЦК містить печ" at bounding box center [471, 110] width 386 height 22
type input "біскв"
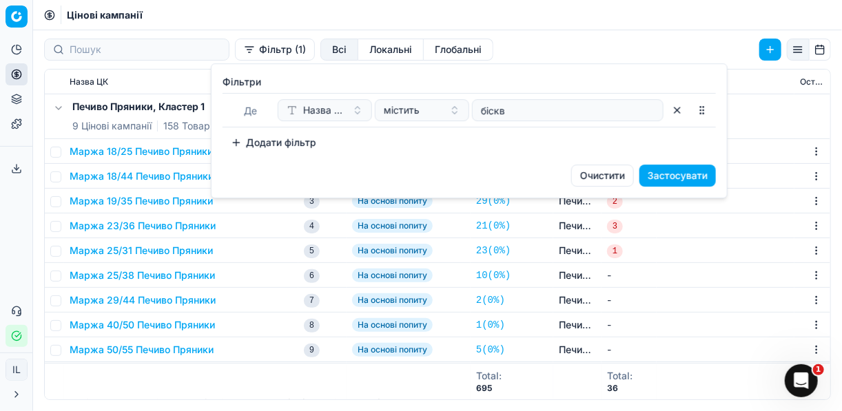
click at [665, 172] on button "Застосувати" at bounding box center [677, 176] width 76 height 22
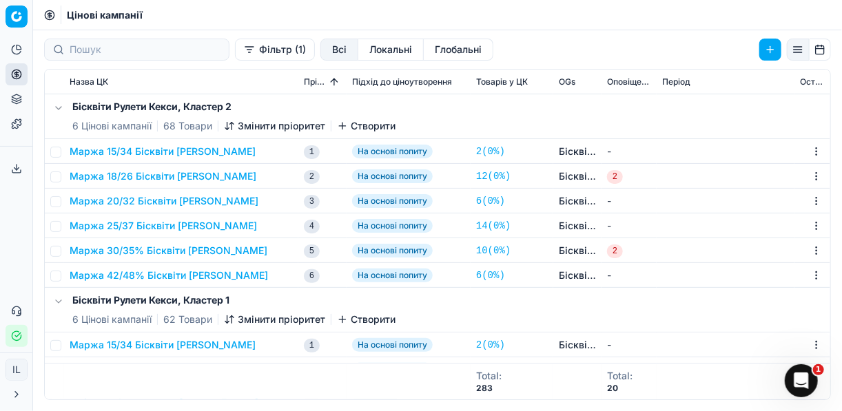
click at [159, 228] on button "Маржа 25/37 Бісквіти Рулети Кекси" at bounding box center [163, 226] width 187 height 14
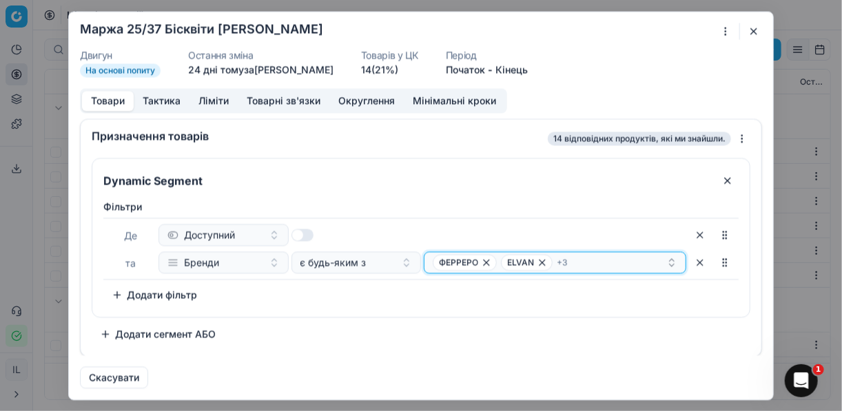
click at [601, 262] on div "ФЕРРЕРО ELVAN + 3" at bounding box center [550, 262] width 234 height 17
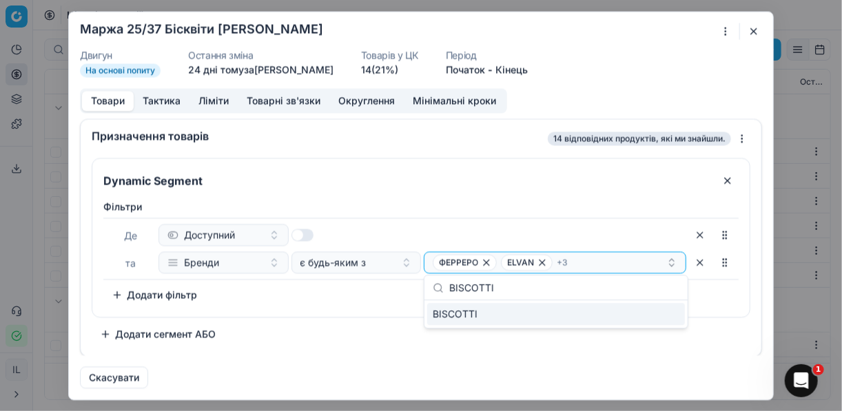
type input "BISCOTTI"
click at [670, 321] on div "BISCOTTI" at bounding box center [556, 314] width 258 height 22
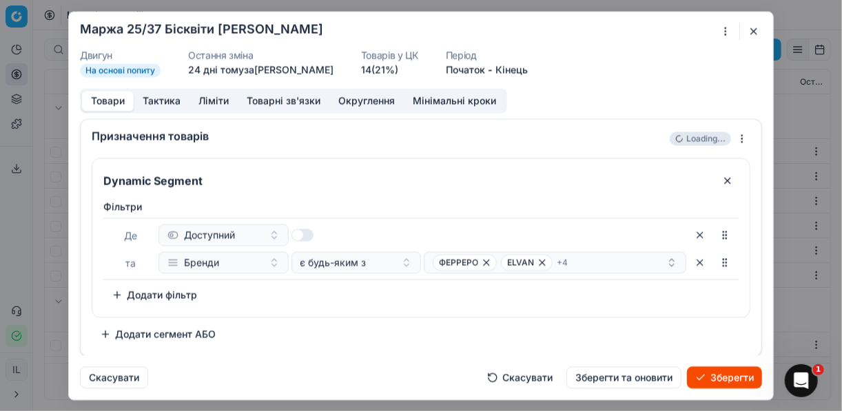
click at [736, 383] on button "Зберегти" at bounding box center [724, 377] width 75 height 22
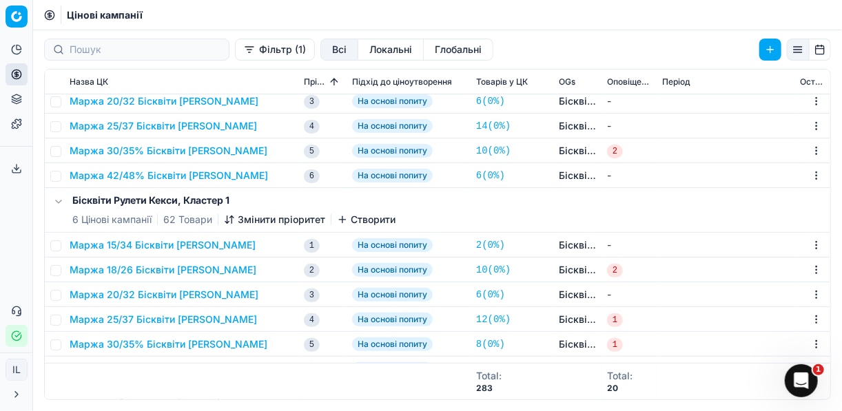
scroll to position [165, 0]
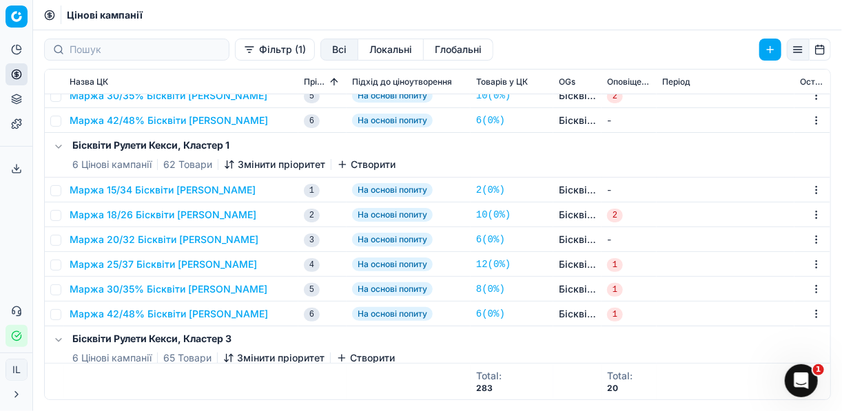
click at [141, 264] on button "Маржа 25/37 Бісквіти Рулети Кекси" at bounding box center [163, 265] width 187 height 14
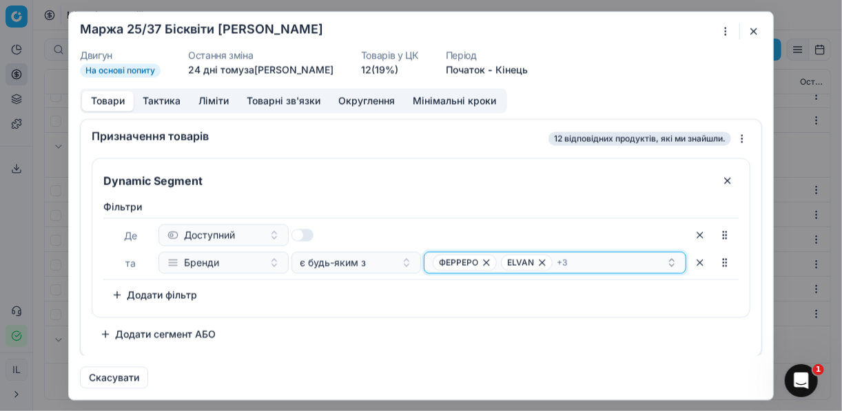
click at [599, 260] on div "ФЕРРЕРО ELVAN + 3" at bounding box center [550, 262] width 234 height 17
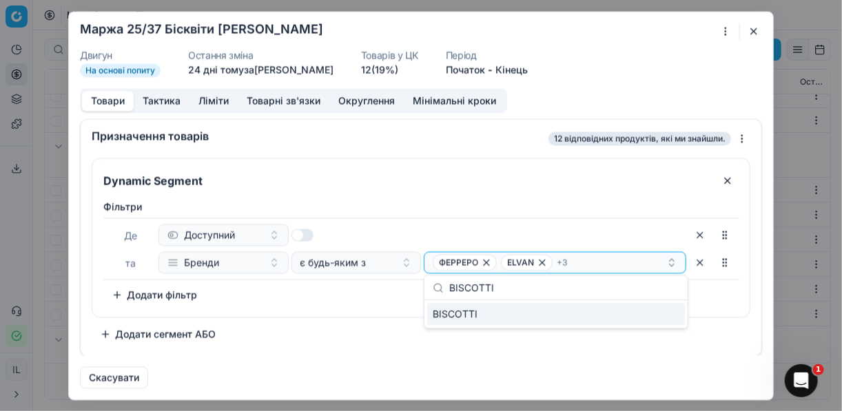
type input "BISCOTTI"
click at [661, 313] on div "BISCOTTI" at bounding box center [556, 314] width 258 height 22
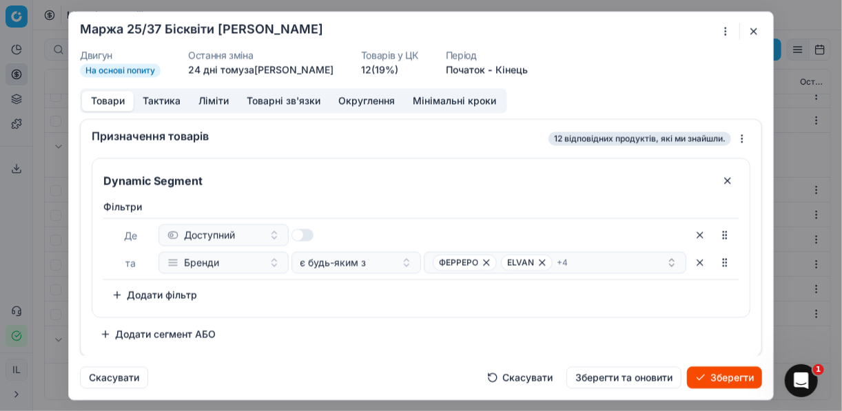
click at [721, 371] on button "Зберегти" at bounding box center [724, 377] width 75 height 22
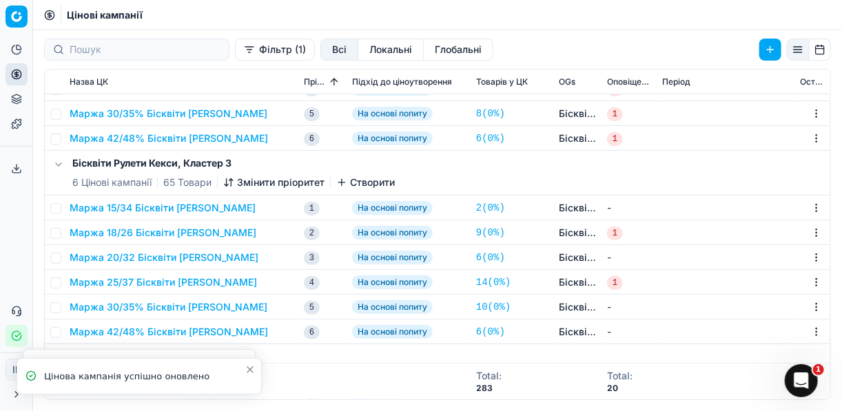
scroll to position [386, 0]
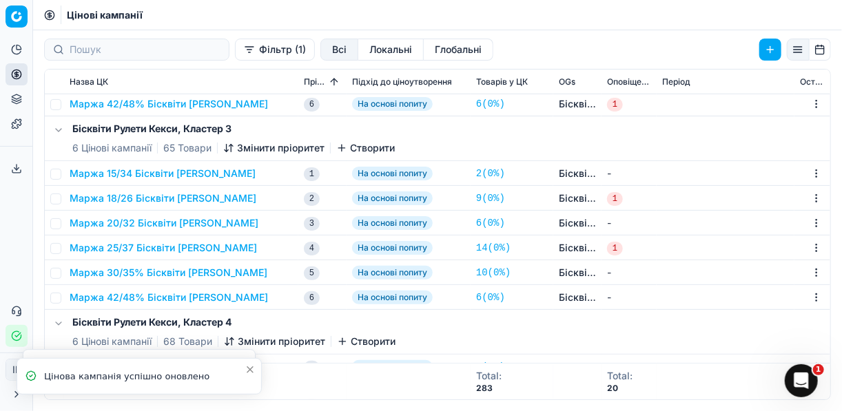
click at [212, 251] on button "Маржа 25/37 Бісквіти Рулети Кекси" at bounding box center [163, 248] width 187 height 14
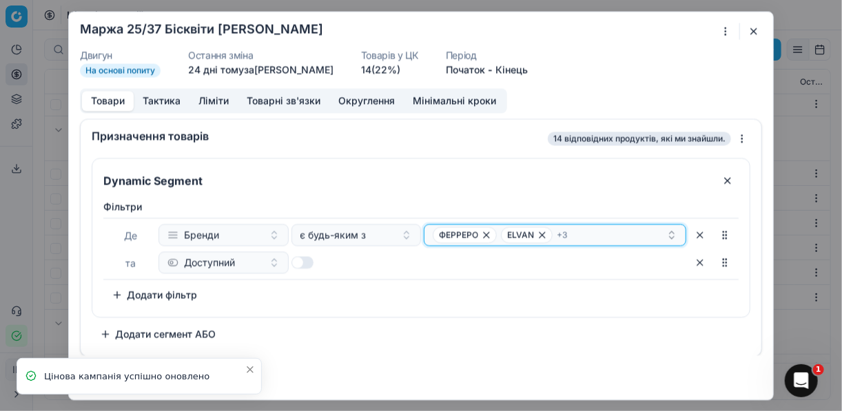
click at [608, 236] on div "ФЕРРЕРО ELVAN + 3" at bounding box center [550, 235] width 234 height 17
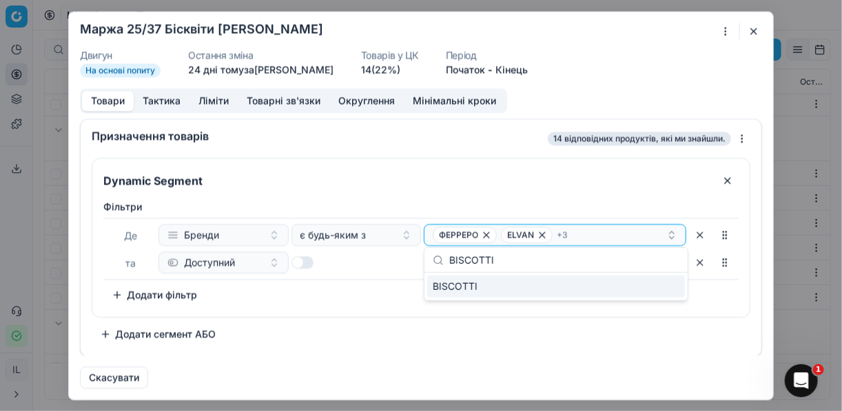
type input "BISCOTTI"
click at [673, 287] on div "BISCOTTI" at bounding box center [556, 287] width 258 height 22
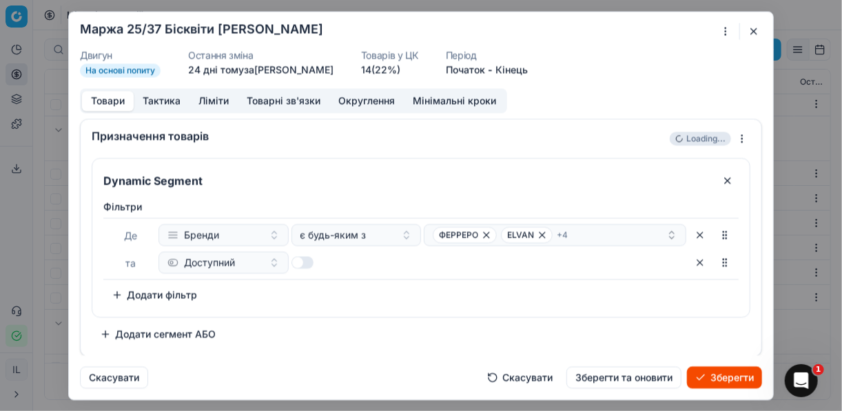
click at [708, 380] on button "Зберегти" at bounding box center [724, 377] width 75 height 22
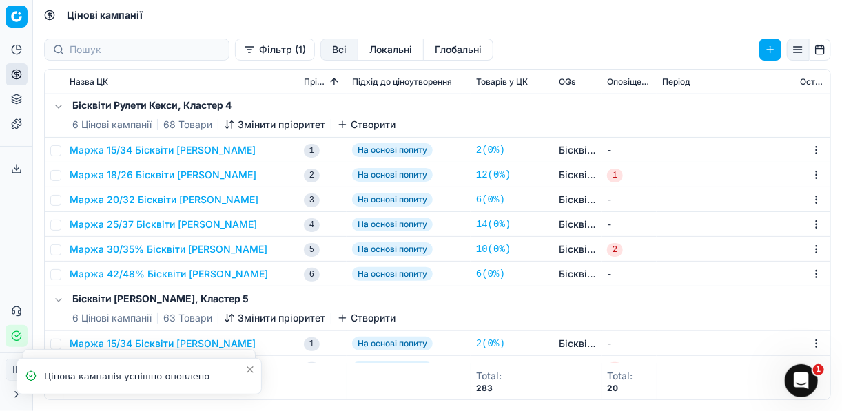
scroll to position [661, 0]
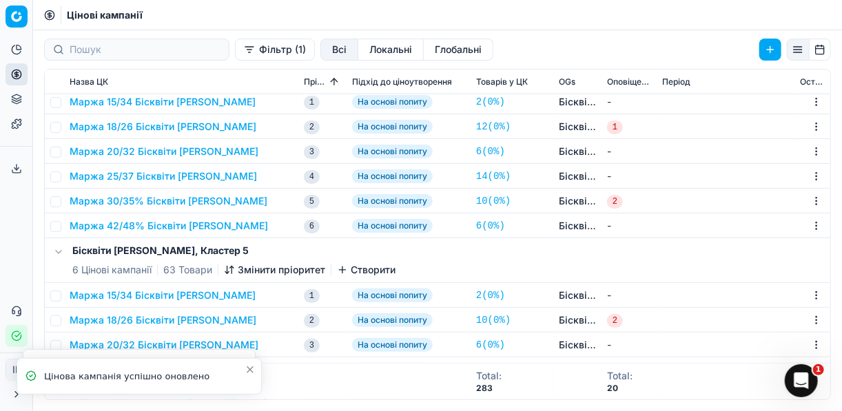
click at [215, 181] on button "Маржа 25/37 Бісквіти Рулети Кекси" at bounding box center [163, 176] width 187 height 14
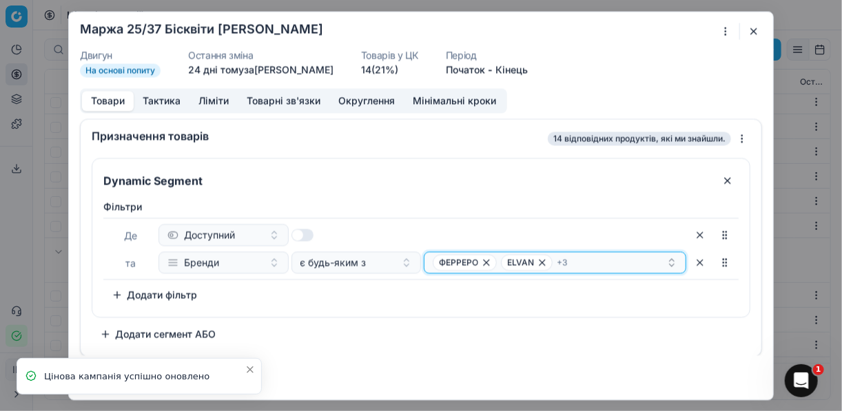
click at [610, 260] on div "ФЕРРЕРО ELVAN + 3" at bounding box center [550, 262] width 234 height 17
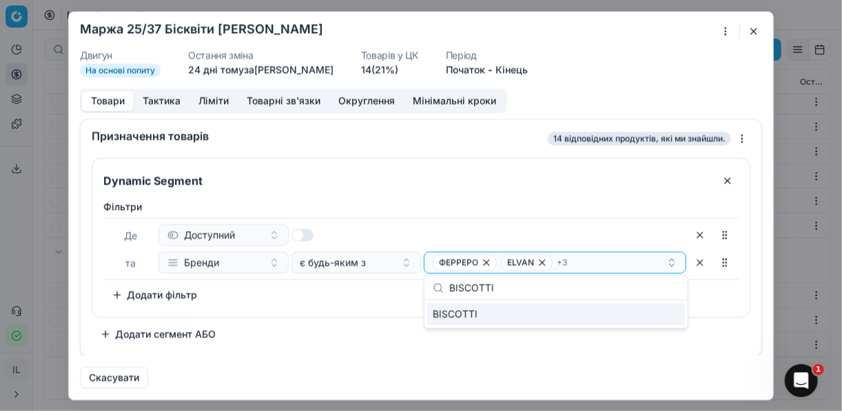
type input "BISCOTTI"
click at [674, 316] on div "BISCOTTI" at bounding box center [556, 314] width 258 height 22
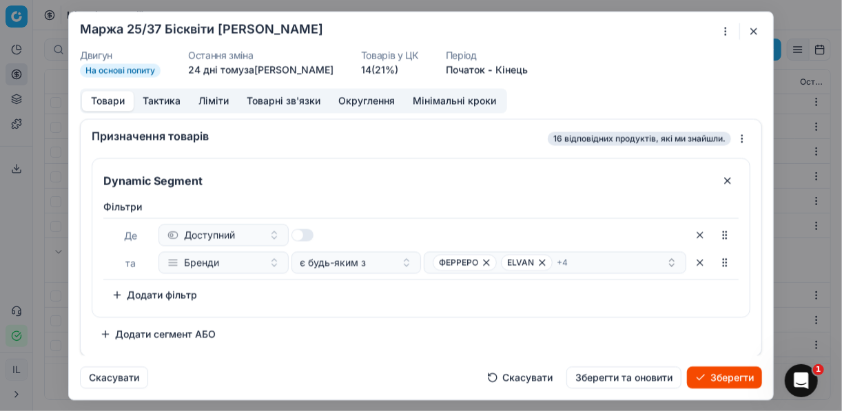
click at [715, 375] on button "Зберегти" at bounding box center [724, 377] width 75 height 22
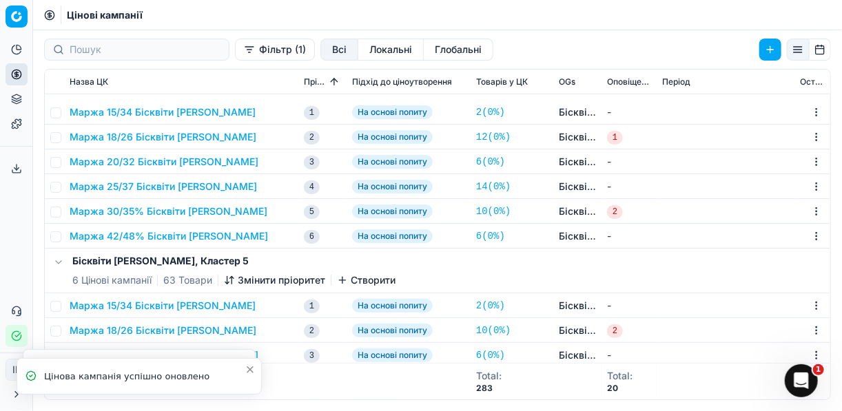
scroll to position [827, 0]
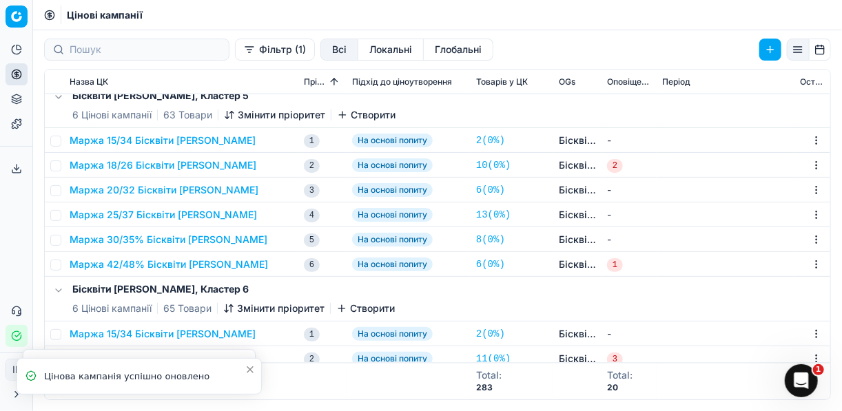
click at [203, 218] on button "Маржа 25/37 Бісквіти Рулети Кекси" at bounding box center [163, 215] width 187 height 14
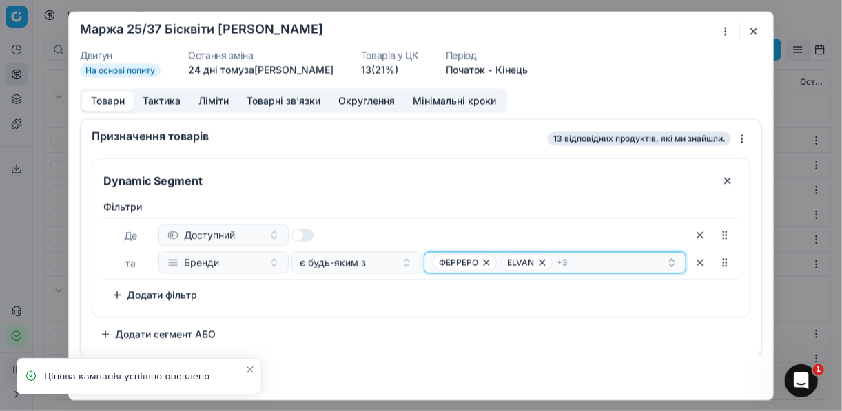
click at [604, 261] on div "ФЕРРЕРО ELVAN + 3" at bounding box center [550, 262] width 234 height 17
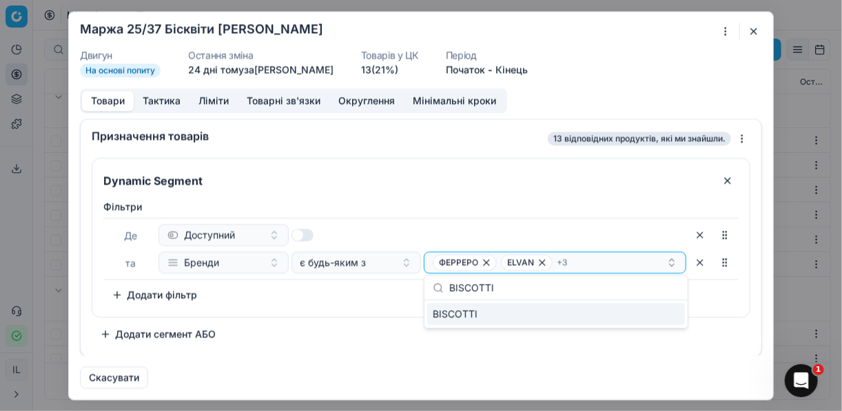
type input "BISCOTTI"
click at [664, 315] on div "BISCOTTI" at bounding box center [556, 314] width 258 height 22
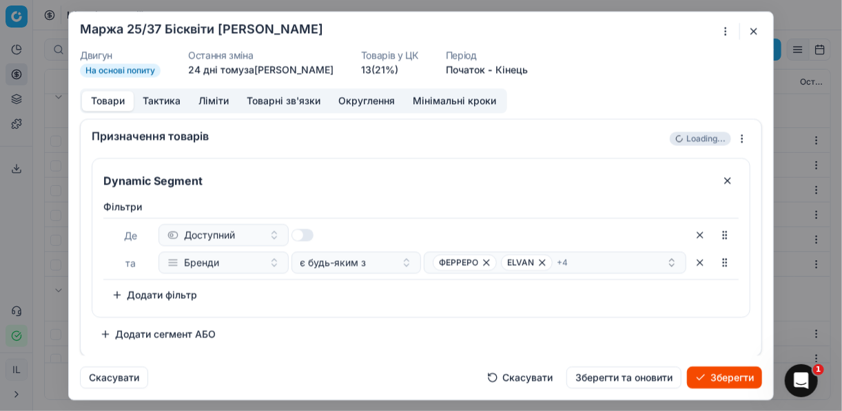
click at [714, 377] on button "Зберегти" at bounding box center [724, 377] width 75 height 22
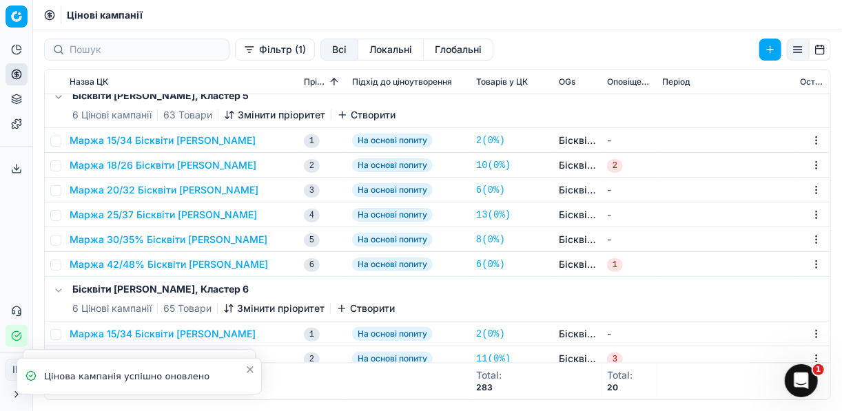
scroll to position [933, 0]
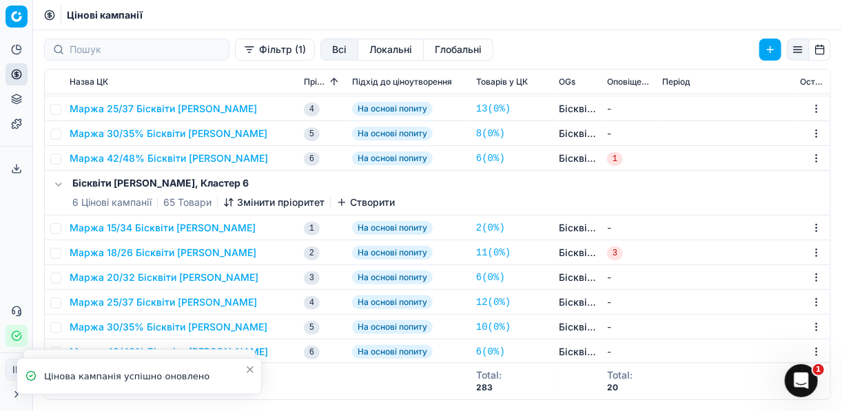
click at [176, 297] on button "Маржа 25/37 Бісквіти Рулети Кекси" at bounding box center [163, 303] width 187 height 14
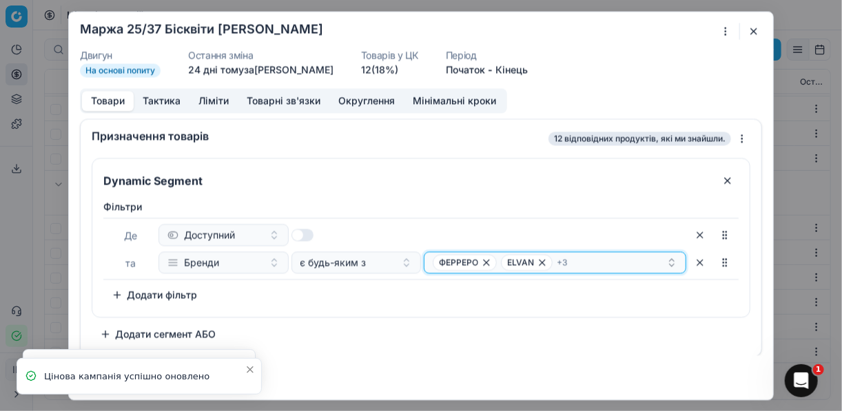
click at [606, 260] on div "ФЕРРЕРО ELVAN + 3" at bounding box center [550, 262] width 234 height 17
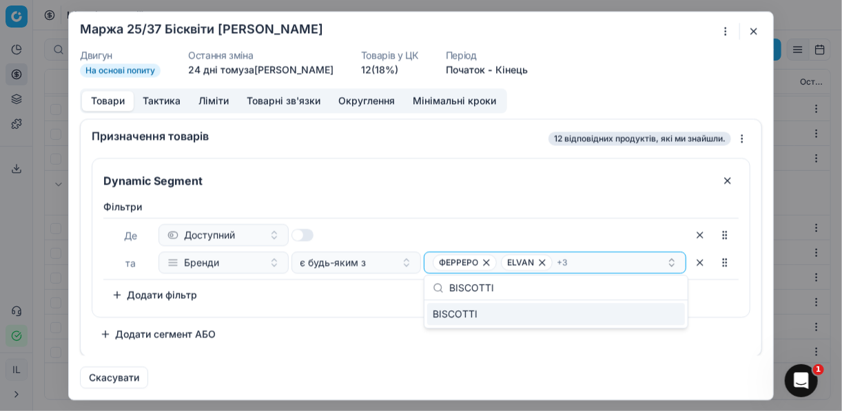
type input "BISCOTTI"
click at [667, 316] on div "BISCOTTI" at bounding box center [556, 314] width 258 height 22
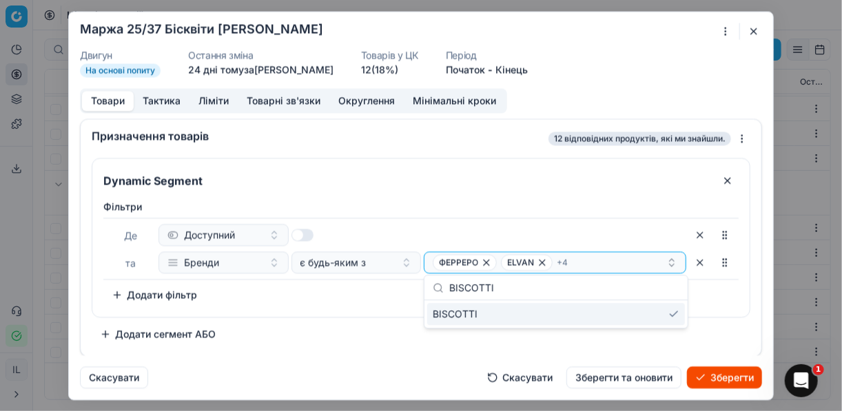
click at [717, 378] on button "Зберегти" at bounding box center [724, 377] width 75 height 22
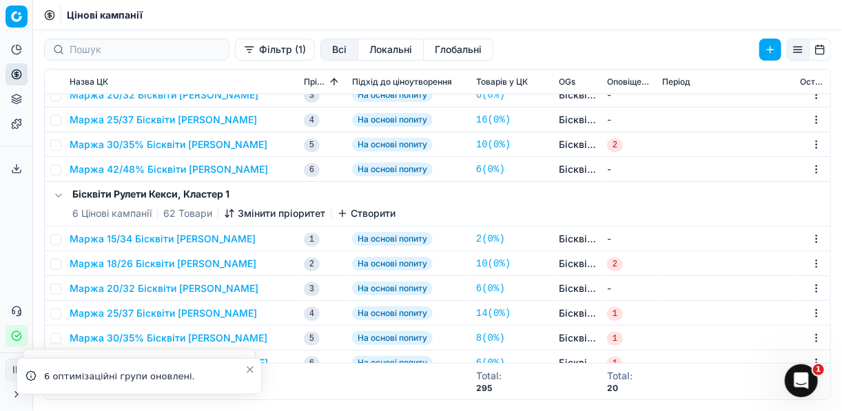
scroll to position [0, 0]
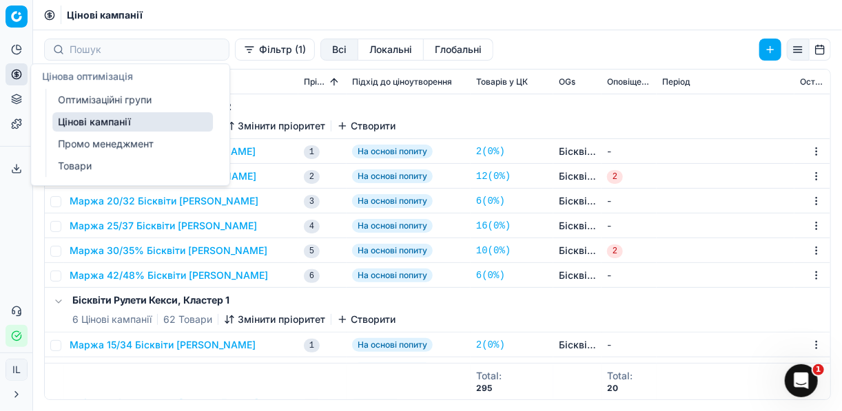
click at [17, 72] on icon at bounding box center [15, 73] width 3 height 3
click at [77, 99] on link "Оптимізаційні групи" at bounding box center [132, 99] width 161 height 19
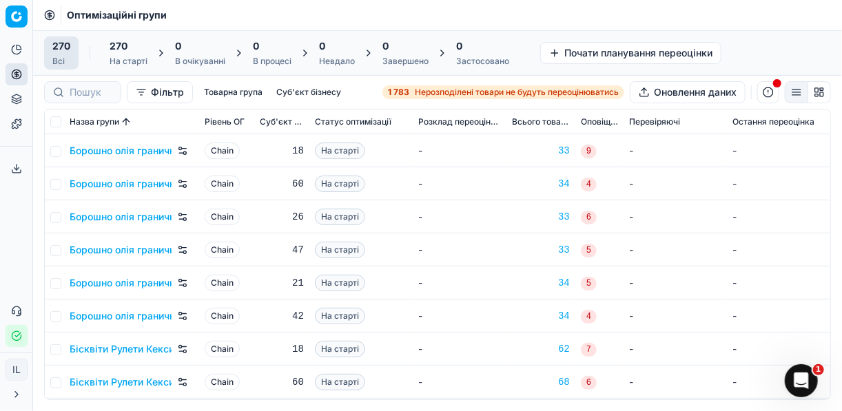
click at [404, 93] on strong "1 783" at bounding box center [398, 92] width 21 height 11
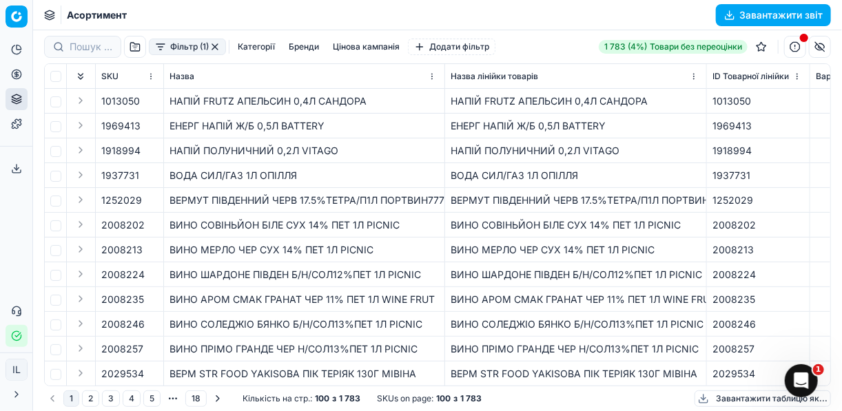
click at [165, 54] on button "Фільтр (1)" at bounding box center [187, 47] width 77 height 17
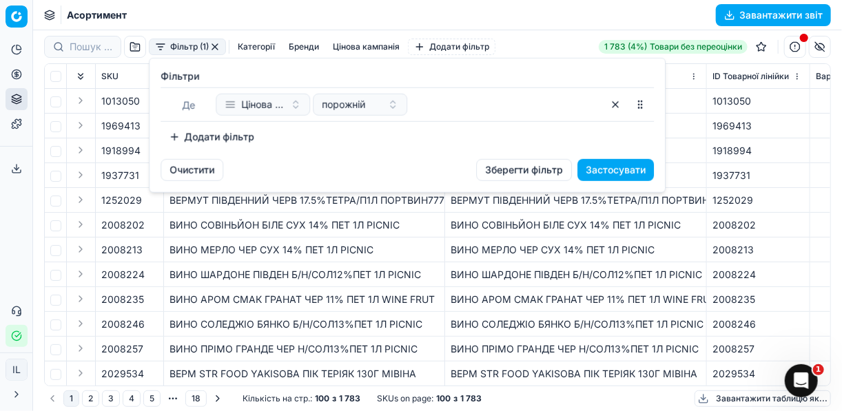
click at [173, 138] on button "Додати фільтр" at bounding box center [212, 137] width 102 height 22
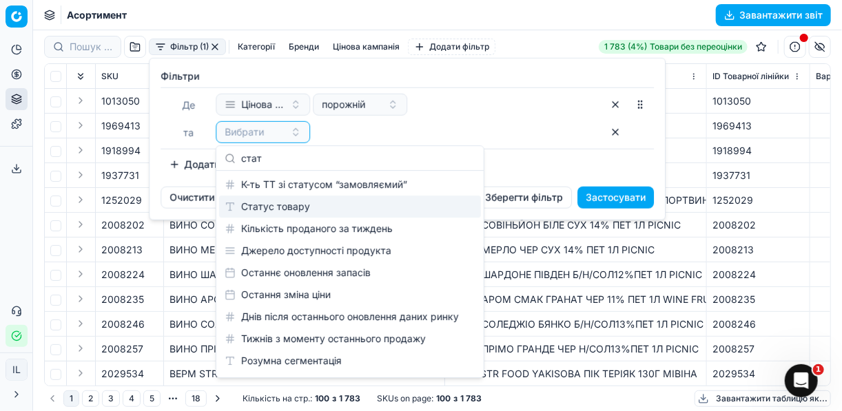
type input "стат"
click at [286, 206] on div "Статус товару" at bounding box center [350, 207] width 262 height 22
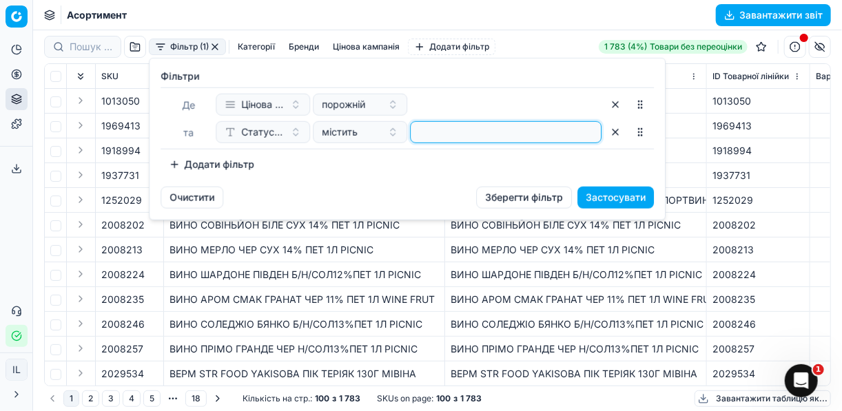
click at [473, 130] on input at bounding box center [505, 132] width 179 height 21
type input "1"
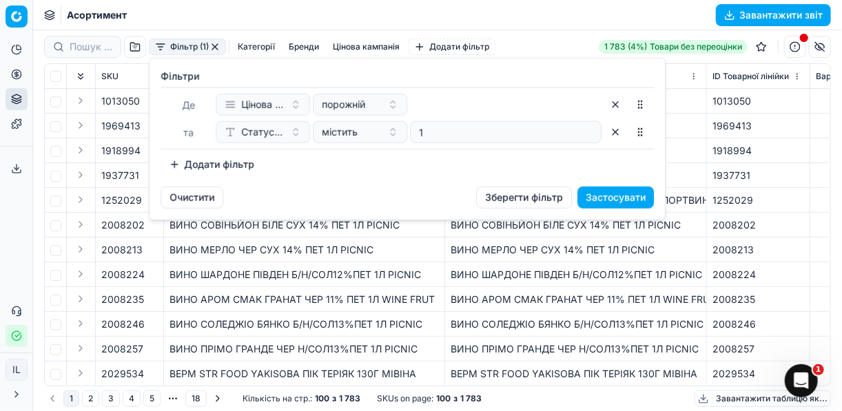
click at [167, 163] on button "Додати фільтр" at bounding box center [212, 165] width 102 height 22
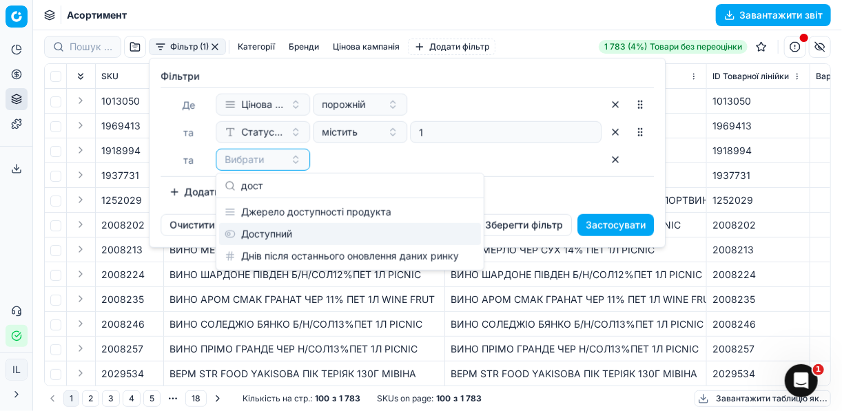
type input "дост"
click at [247, 227] on div "Доступний" at bounding box center [350, 234] width 262 height 22
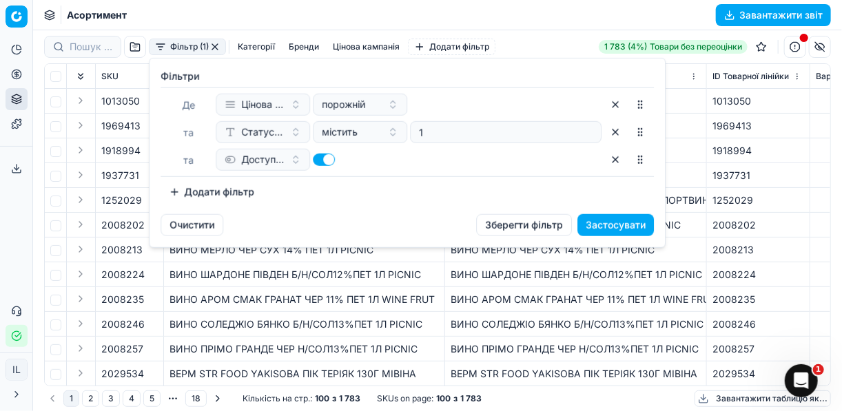
click at [177, 190] on button "Додати фільтр" at bounding box center [212, 192] width 102 height 22
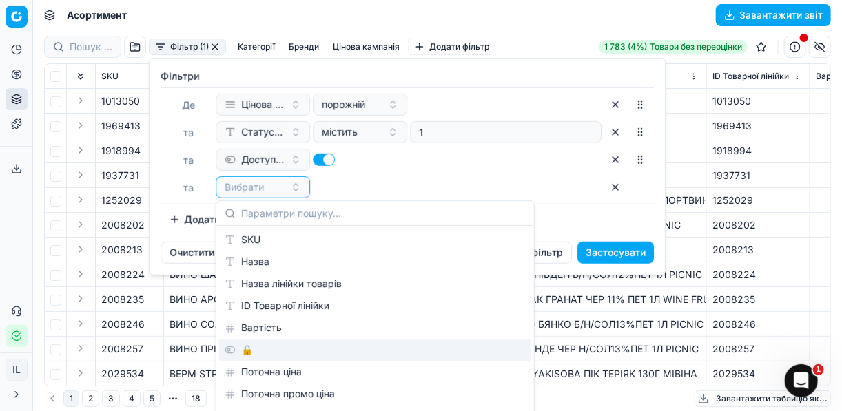
click at [247, 347] on div "🔒" at bounding box center [375, 350] width 312 height 22
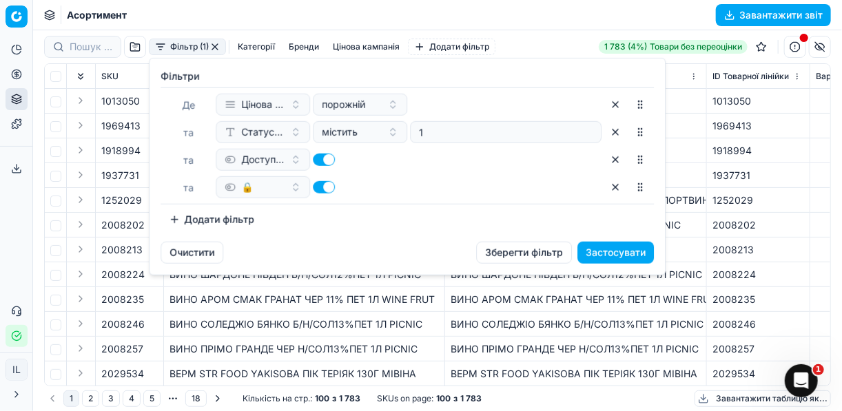
click at [320, 187] on button "button" at bounding box center [324, 187] width 22 height 12
checkbox input "false"
click at [631, 251] on button "Застосувати" at bounding box center [615, 253] width 76 height 22
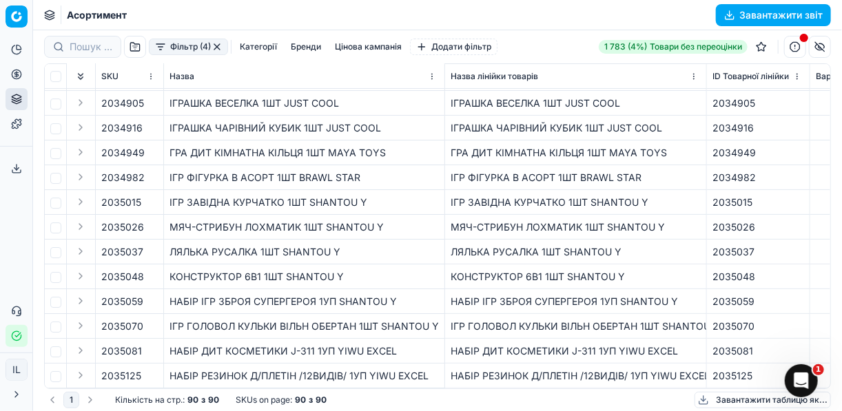
scroll to position [1940, 0]
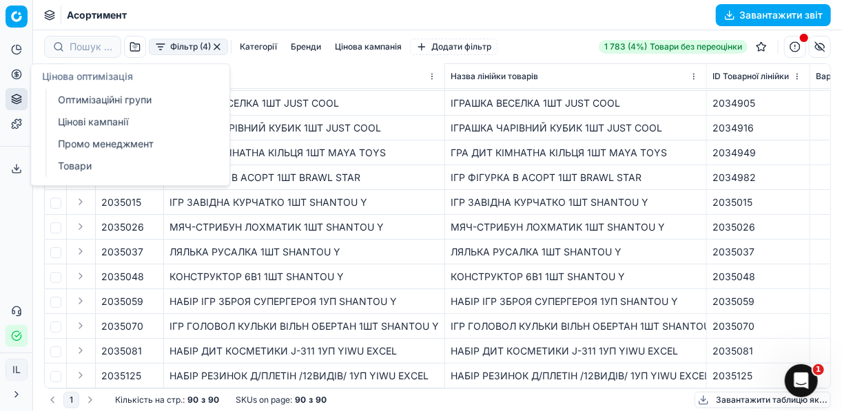
click at [19, 72] on icon at bounding box center [16, 74] width 11 height 11
click at [76, 101] on link "Оптимізаційні групи" at bounding box center [132, 99] width 161 height 19
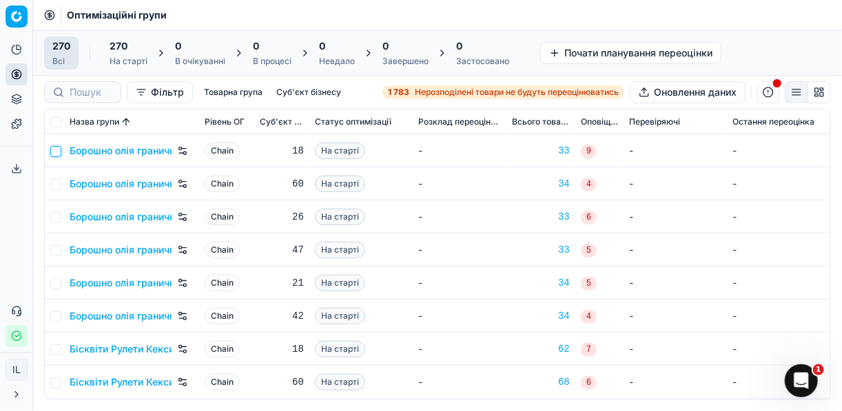
click at [56, 154] on input "checkbox" at bounding box center [55, 151] width 11 height 11
checkbox input "true"
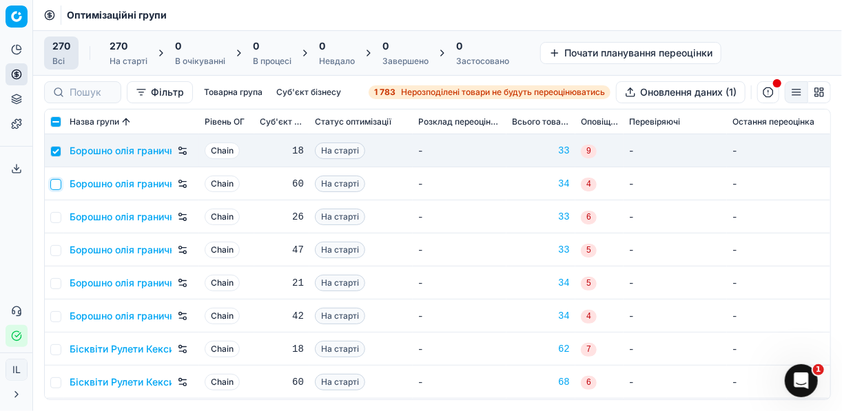
click at [56, 180] on input "checkbox" at bounding box center [55, 184] width 11 height 11
checkbox input "true"
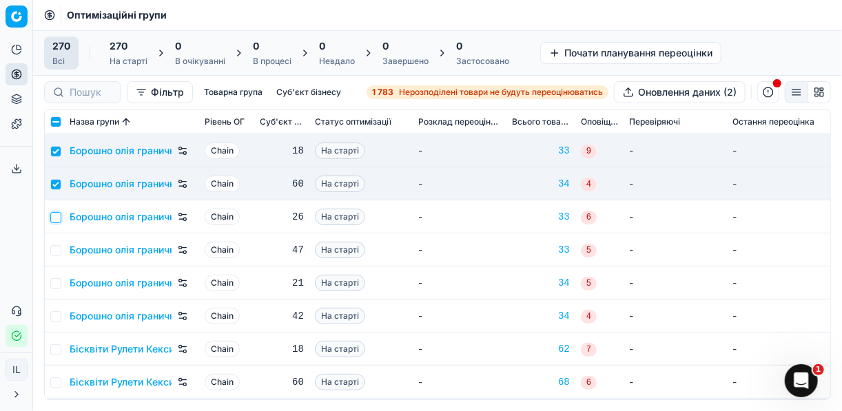
drag, startPoint x: 57, startPoint y: 213, endPoint x: 56, endPoint y: 242, distance: 28.9
click at [57, 215] on input "checkbox" at bounding box center [55, 217] width 11 height 11
checkbox input "true"
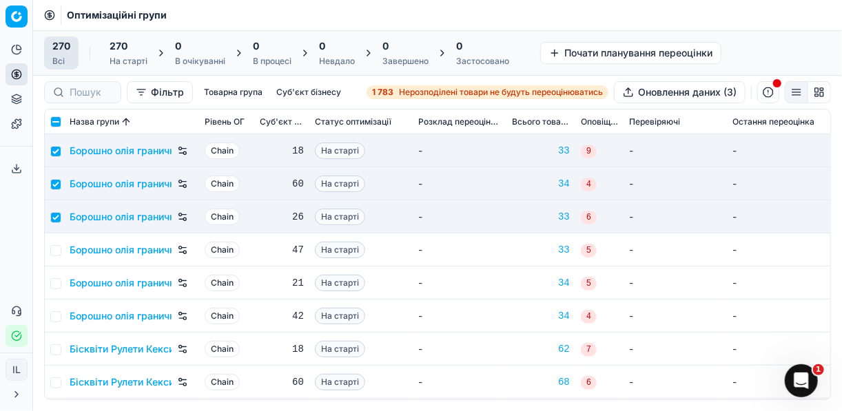
click at [56, 242] on td at bounding box center [54, 250] width 19 height 33
click at [64, 253] on td "Борошно олія гранична націнка, Кластер 4" at bounding box center [131, 250] width 135 height 33
click at [59, 250] on input "checkbox" at bounding box center [55, 250] width 11 height 11
checkbox input "true"
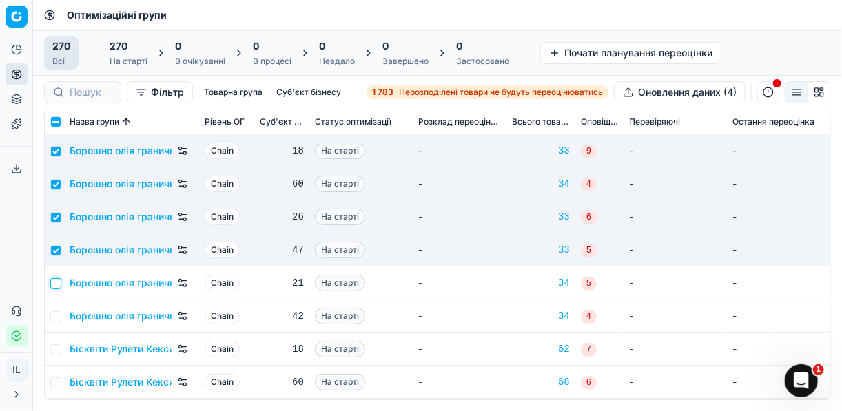
click at [56, 285] on input "checkbox" at bounding box center [55, 283] width 11 height 11
checkbox input "true"
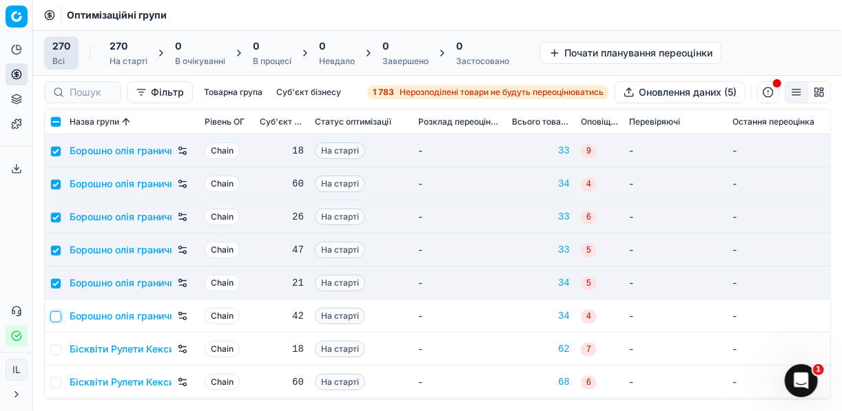
click at [59, 313] on input "checkbox" at bounding box center [55, 316] width 11 height 11
checkbox input "true"
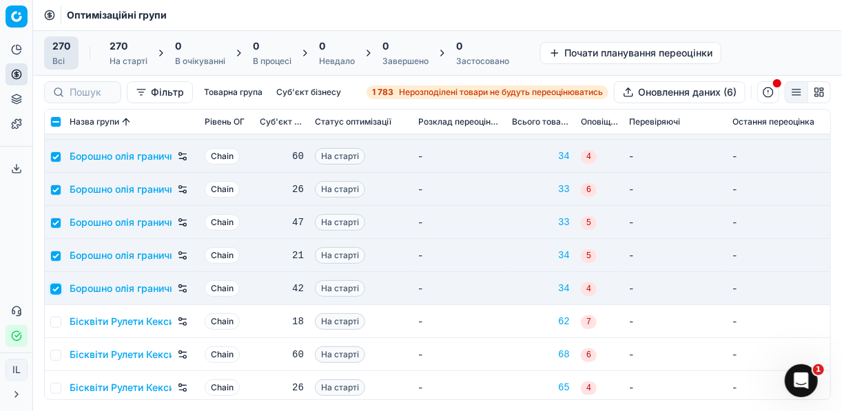
scroll to position [110, 0]
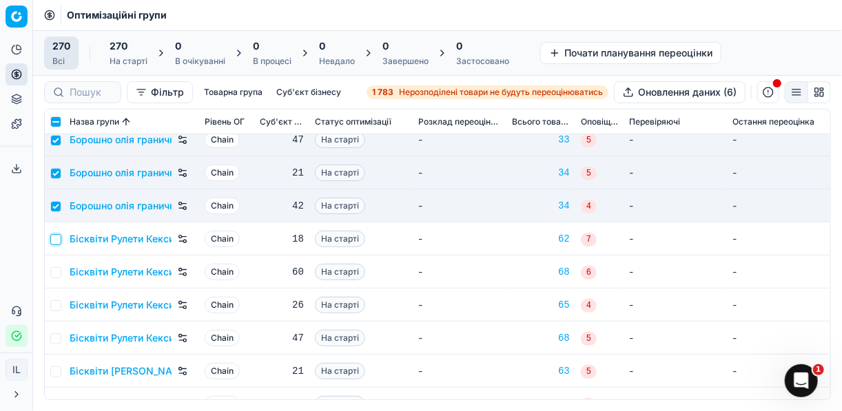
drag, startPoint x: 54, startPoint y: 240, endPoint x: 52, endPoint y: 260, distance: 20.0
click at [54, 240] on input "checkbox" at bounding box center [55, 239] width 11 height 11
checkbox input "true"
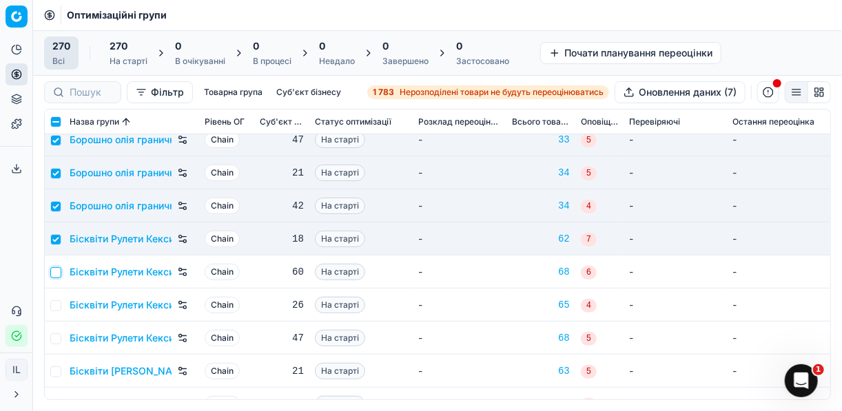
click at [55, 267] on input "checkbox" at bounding box center [55, 272] width 11 height 11
checkbox input "true"
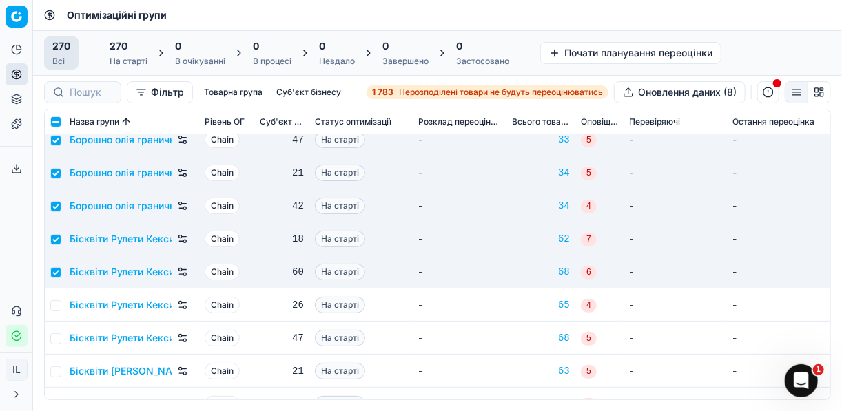
click at [62, 306] on td at bounding box center [54, 305] width 19 height 33
click at [61, 303] on td at bounding box center [54, 305] width 19 height 33
drag, startPoint x: 52, startPoint y: 304, endPoint x: 60, endPoint y: 308, distance: 9.0
click at [52, 304] on input "checkbox" at bounding box center [55, 305] width 11 height 11
checkbox input "true"
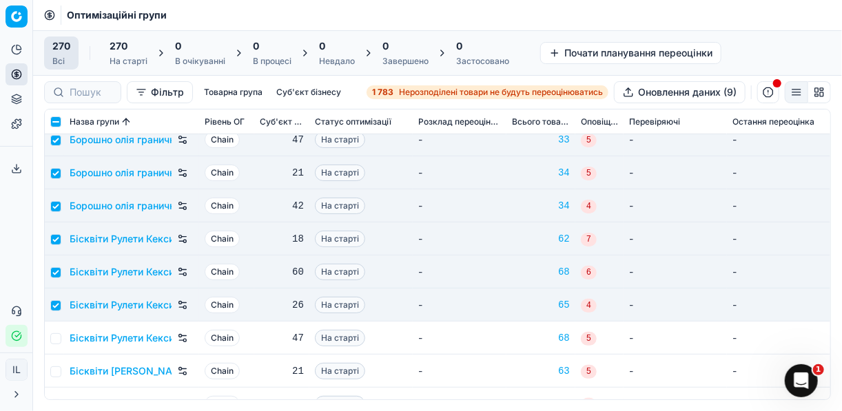
click at [57, 343] on td at bounding box center [54, 338] width 19 height 33
click at [55, 338] on input "checkbox" at bounding box center [55, 338] width 11 height 11
checkbox input "true"
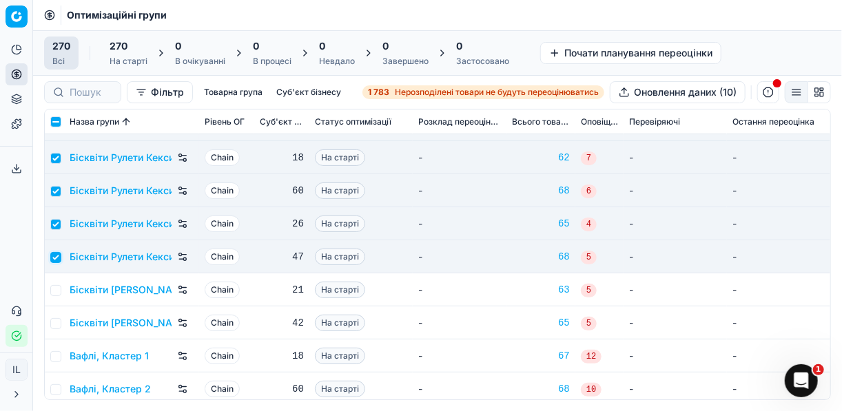
scroll to position [220, 0]
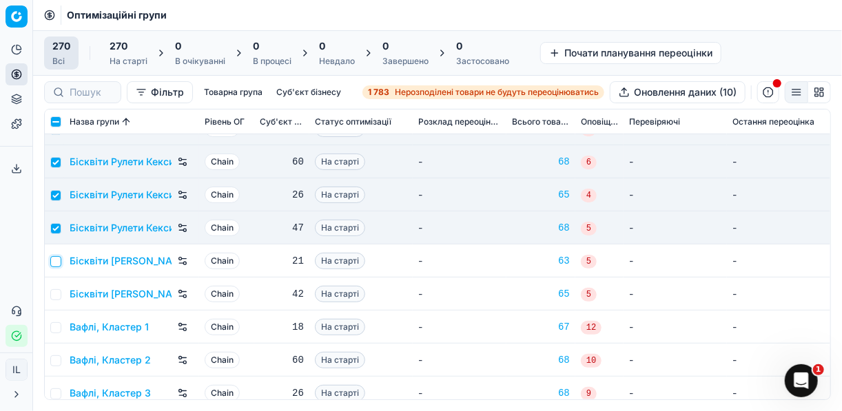
click at [59, 260] on input "checkbox" at bounding box center [55, 261] width 11 height 11
checkbox input "true"
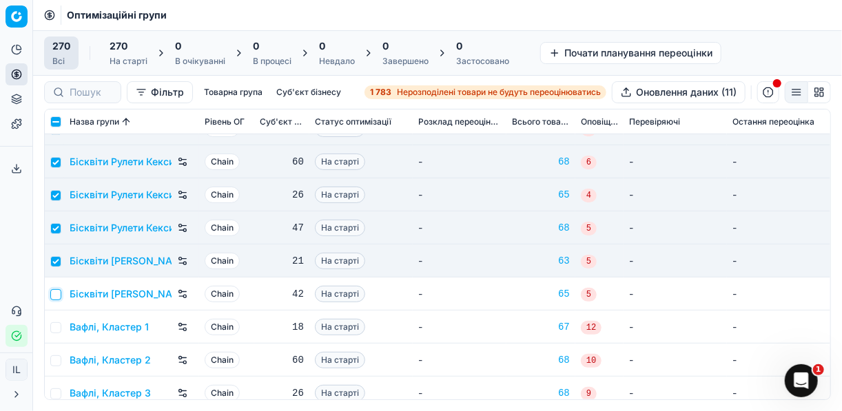
click at [57, 293] on input "checkbox" at bounding box center [55, 294] width 11 height 11
checkbox input "true"
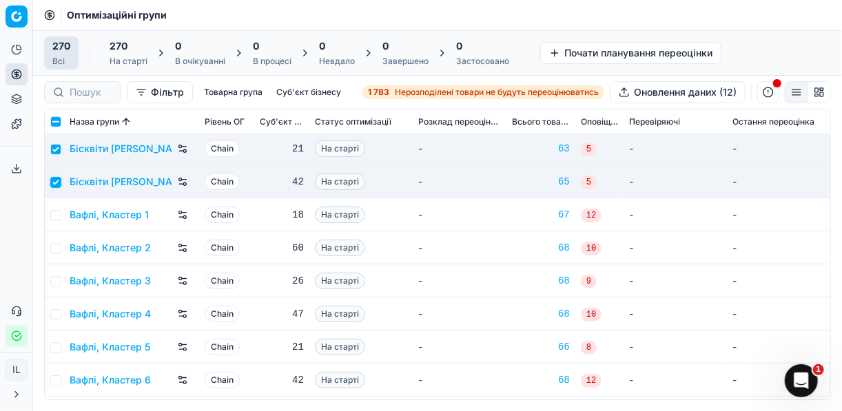
scroll to position [331, 0]
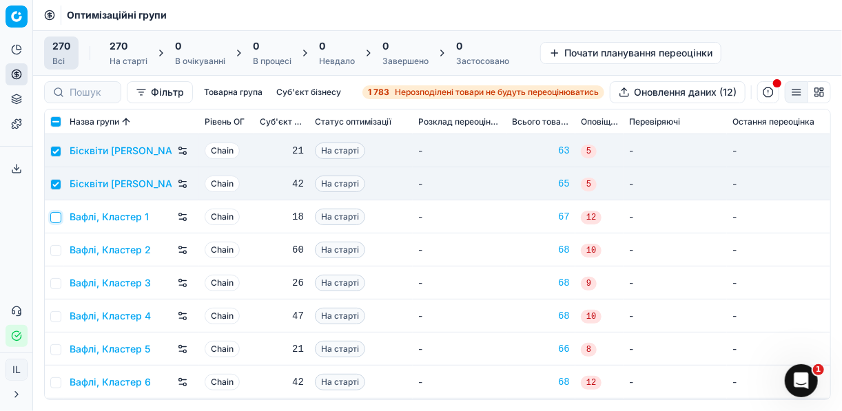
click at [55, 220] on input "checkbox" at bounding box center [55, 217] width 11 height 11
checkbox input "true"
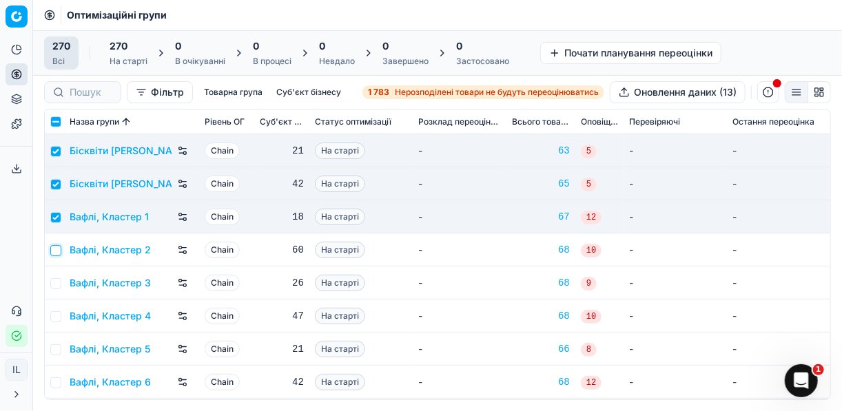
click at [56, 254] on input "checkbox" at bounding box center [55, 250] width 11 height 11
checkbox input "true"
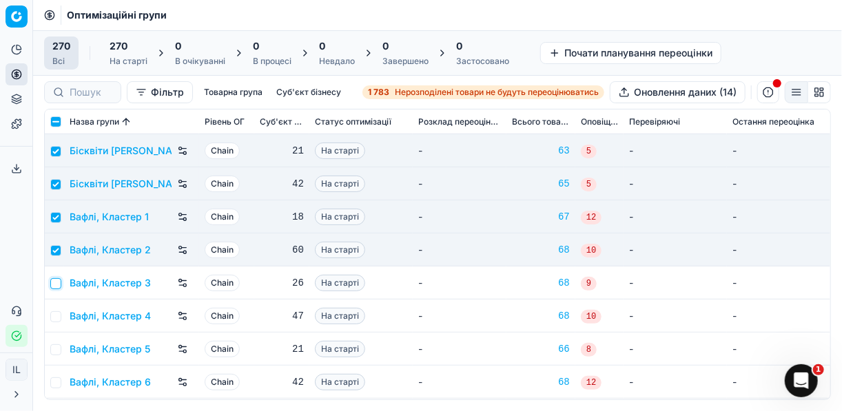
click at [57, 284] on input "checkbox" at bounding box center [55, 283] width 11 height 11
checkbox input "true"
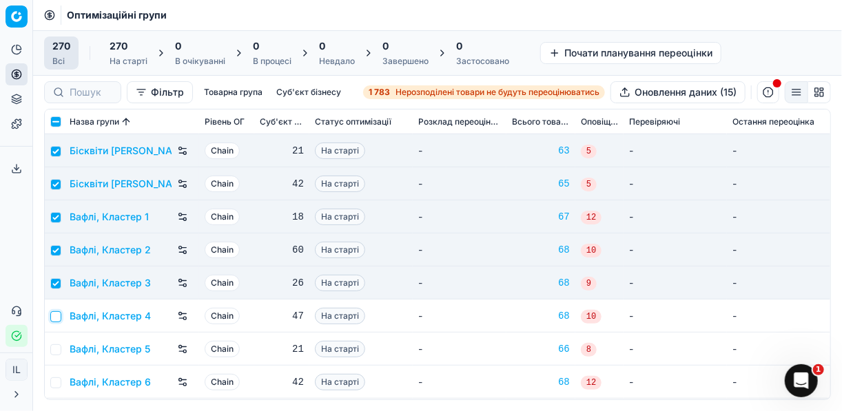
click at [59, 315] on input "checkbox" at bounding box center [55, 316] width 11 height 11
checkbox input "true"
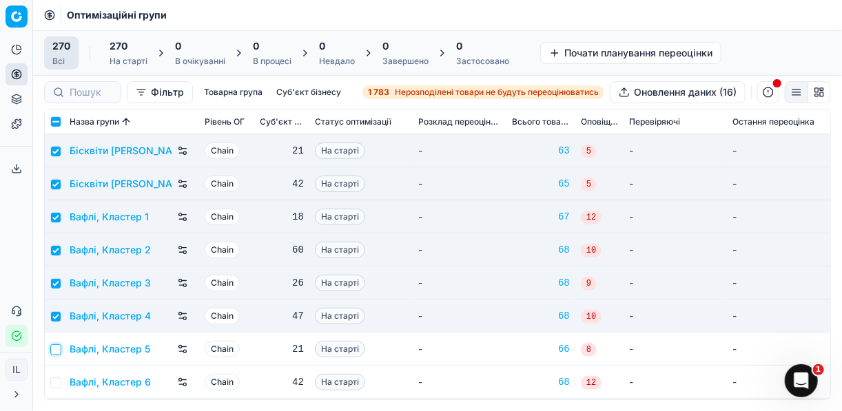
click at [57, 346] on input "checkbox" at bounding box center [55, 349] width 11 height 11
checkbox input "true"
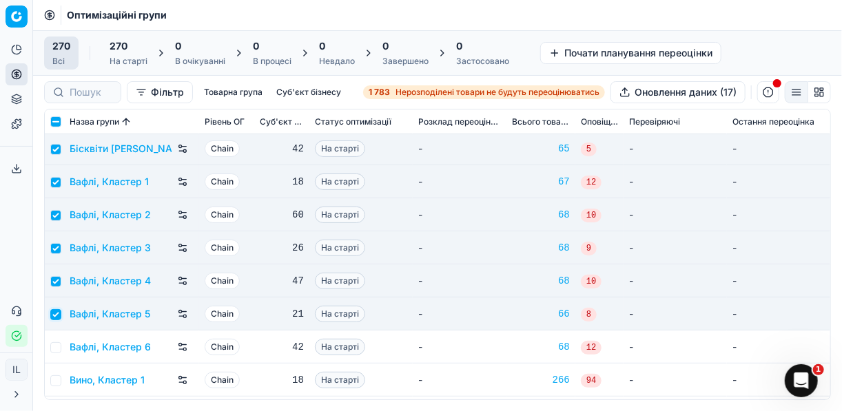
scroll to position [386, 0]
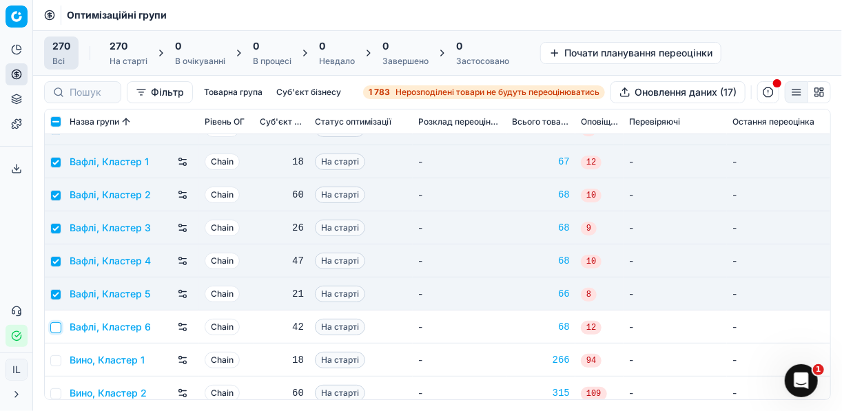
click at [56, 329] on input "checkbox" at bounding box center [55, 327] width 11 height 11
checkbox input "true"
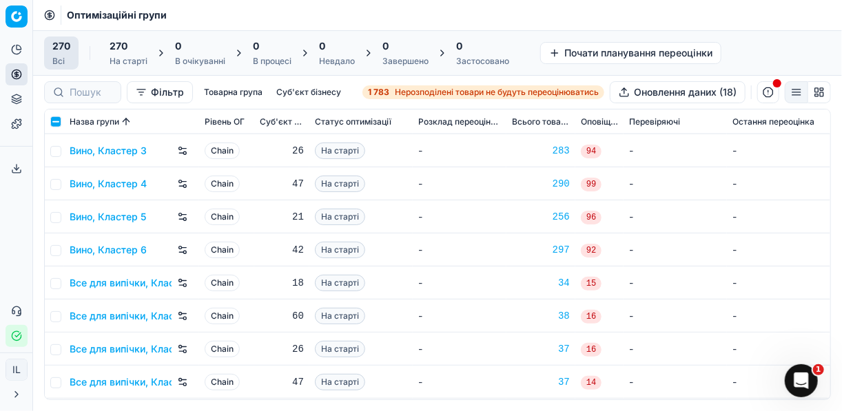
scroll to position [716, 0]
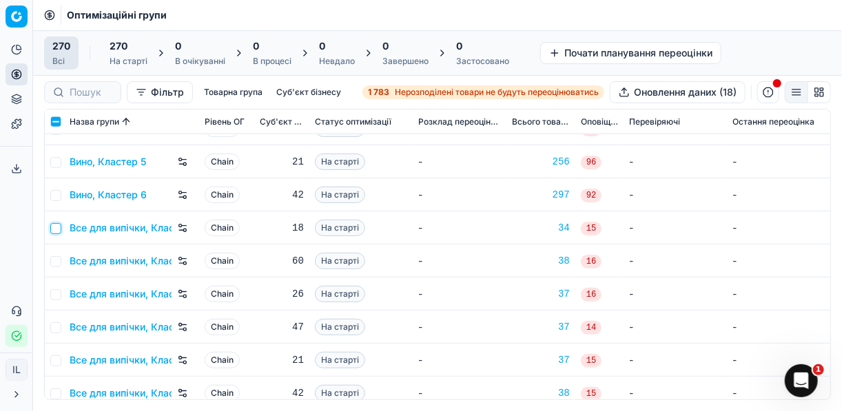
click at [55, 229] on input "checkbox" at bounding box center [55, 228] width 11 height 11
checkbox input "true"
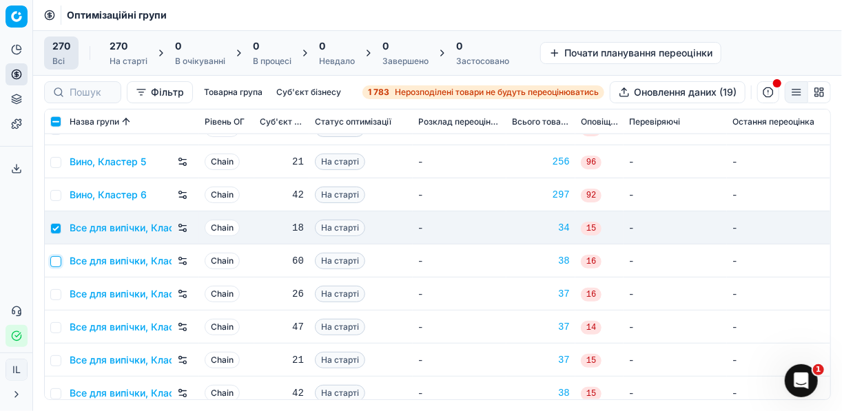
click at [58, 262] on input "checkbox" at bounding box center [55, 261] width 11 height 11
checkbox input "true"
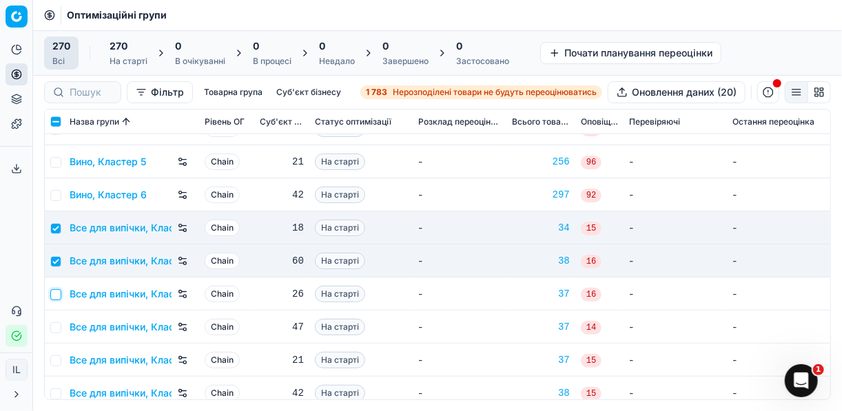
click at [55, 291] on input "checkbox" at bounding box center [55, 294] width 11 height 11
checkbox input "true"
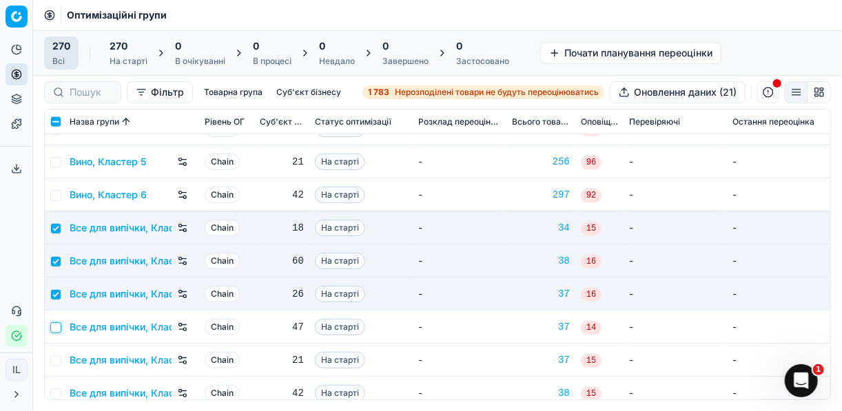
click at [55, 326] on input "checkbox" at bounding box center [55, 327] width 11 height 11
checkbox input "true"
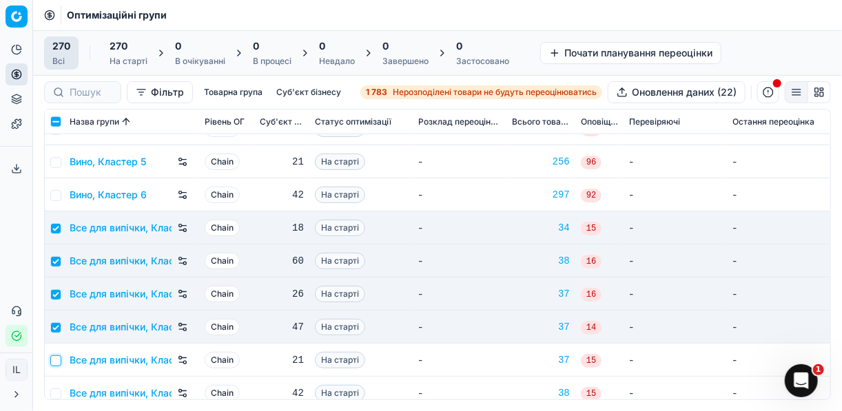
click at [53, 359] on input "checkbox" at bounding box center [55, 360] width 11 height 11
checkbox input "true"
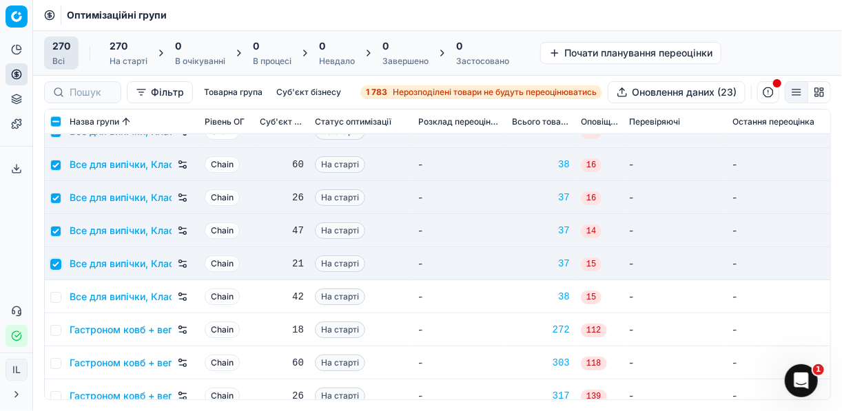
scroll to position [827, 0]
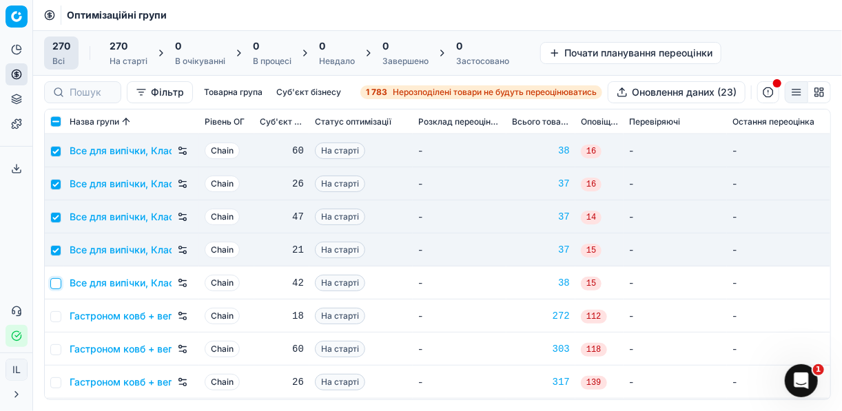
click at [52, 284] on input "checkbox" at bounding box center [55, 283] width 11 height 11
checkbox input "true"
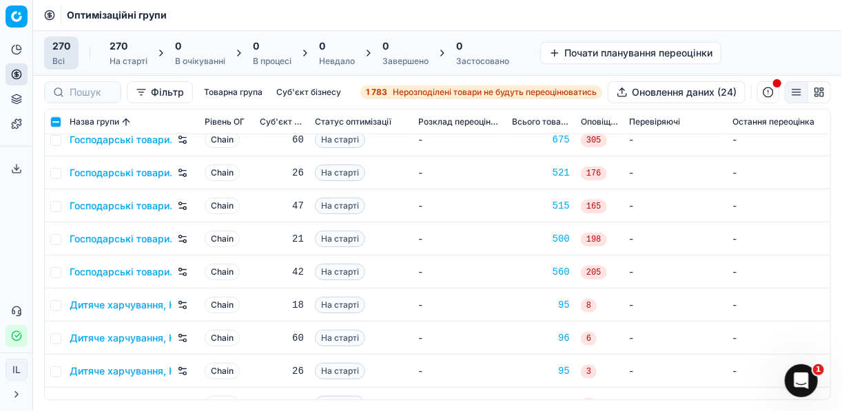
scroll to position [1488, 0]
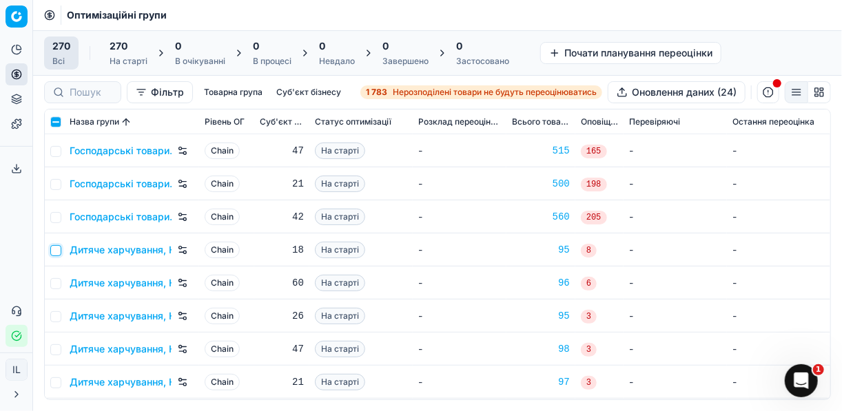
click at [56, 251] on input "checkbox" at bounding box center [55, 250] width 11 height 11
checkbox input "true"
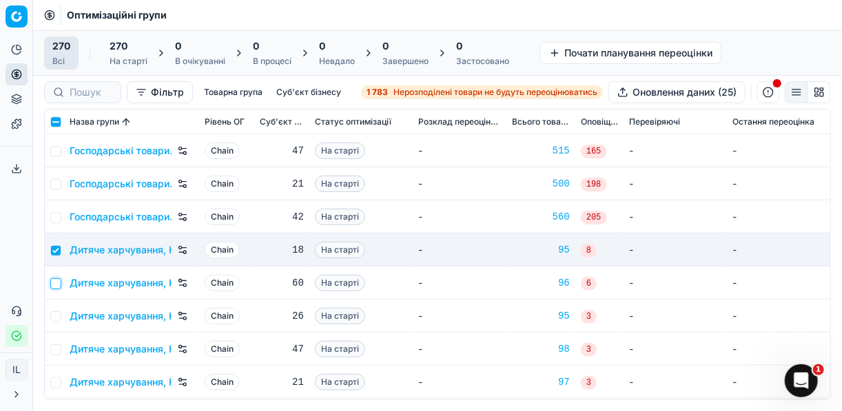
click at [54, 287] on input "checkbox" at bounding box center [55, 283] width 11 height 11
checkbox input "true"
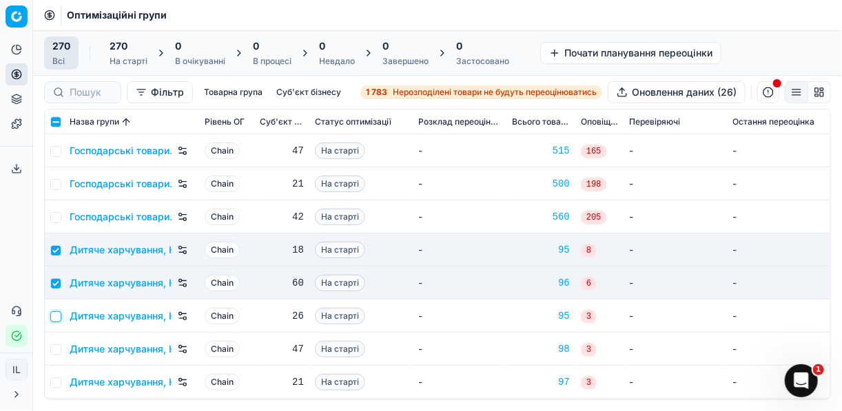
click at [54, 315] on input "checkbox" at bounding box center [55, 316] width 11 height 11
checkbox input "true"
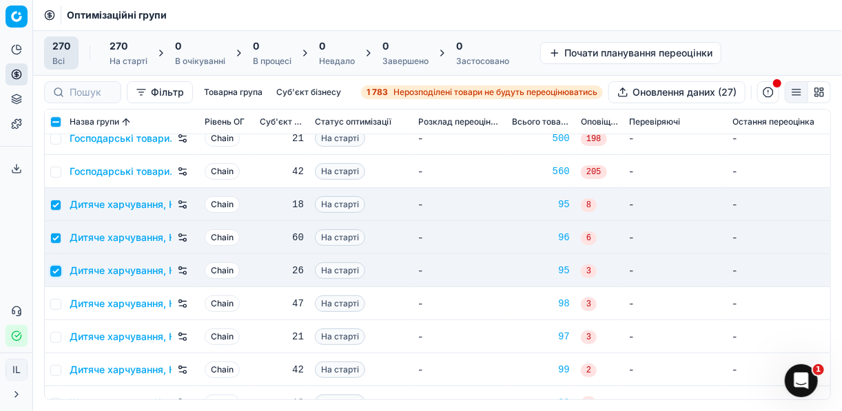
scroll to position [1598, 0]
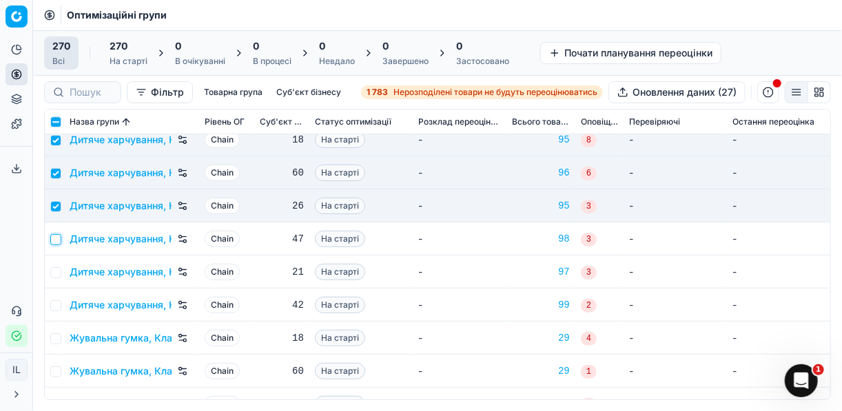
drag, startPoint x: 53, startPoint y: 242, endPoint x: 66, endPoint y: 262, distance: 24.5
click at [54, 242] on input "checkbox" at bounding box center [55, 239] width 11 height 11
checkbox input "true"
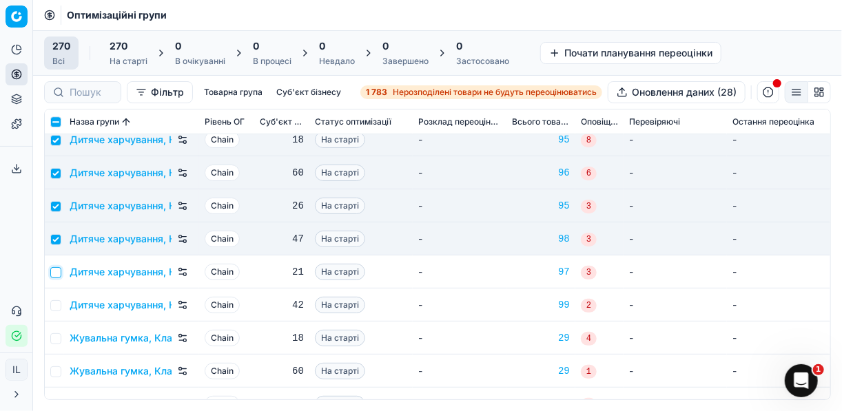
click at [56, 273] on input "checkbox" at bounding box center [55, 272] width 11 height 11
checkbox input "true"
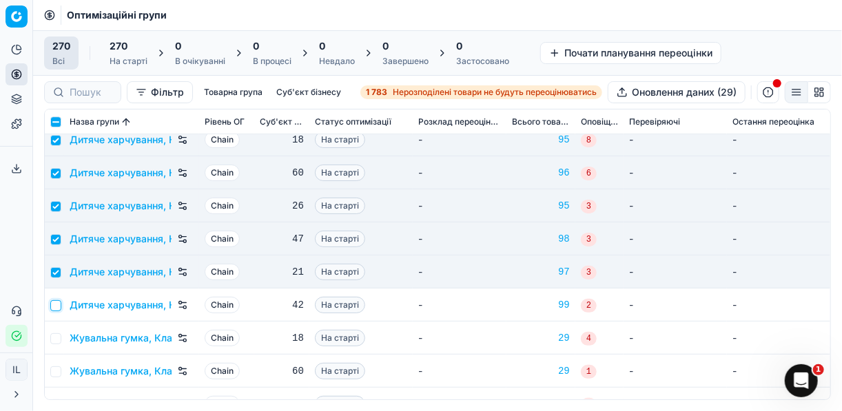
click at [56, 307] on input "checkbox" at bounding box center [55, 305] width 11 height 11
checkbox input "true"
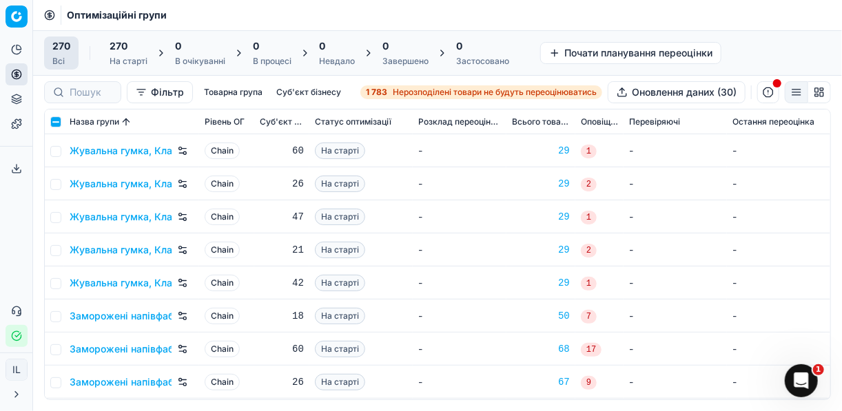
scroll to position [1708, 0]
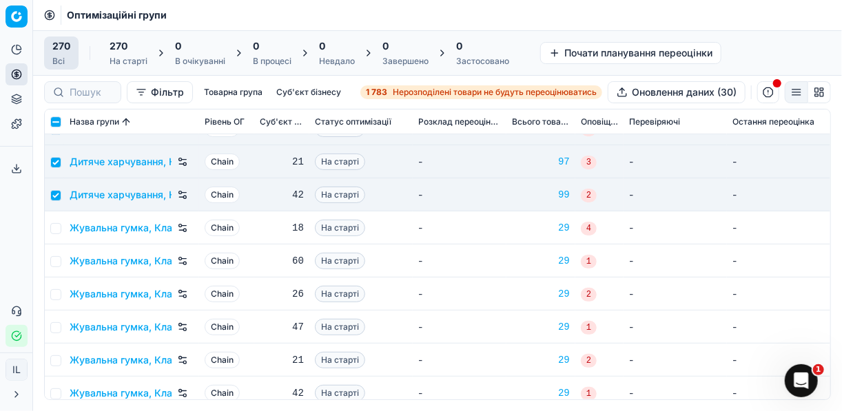
drag, startPoint x: 61, startPoint y: 229, endPoint x: 61, endPoint y: 242, distance: 12.4
click at [60, 234] on td at bounding box center [54, 227] width 19 height 33
click at [56, 231] on input "checkbox" at bounding box center [55, 228] width 11 height 11
checkbox input "true"
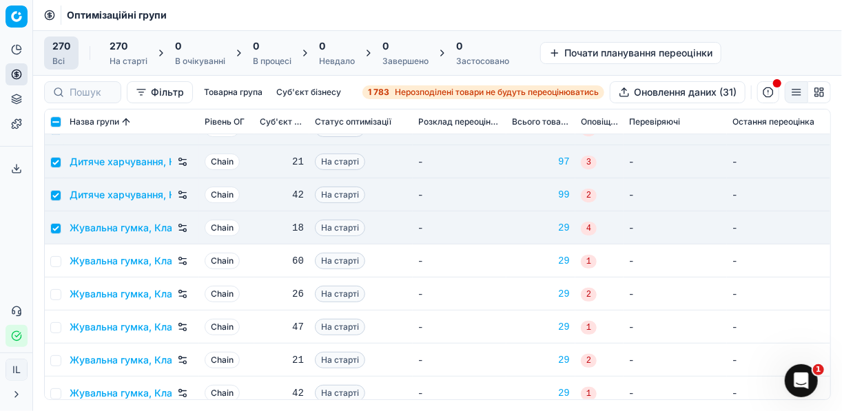
click at [61, 261] on td at bounding box center [54, 261] width 19 height 33
click at [59, 260] on input "checkbox" at bounding box center [55, 261] width 11 height 11
checkbox input "true"
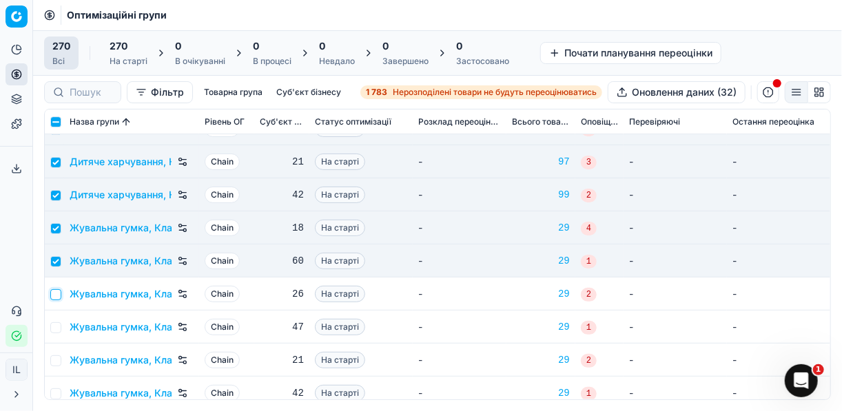
click at [56, 293] on input "checkbox" at bounding box center [55, 294] width 11 height 11
checkbox input "true"
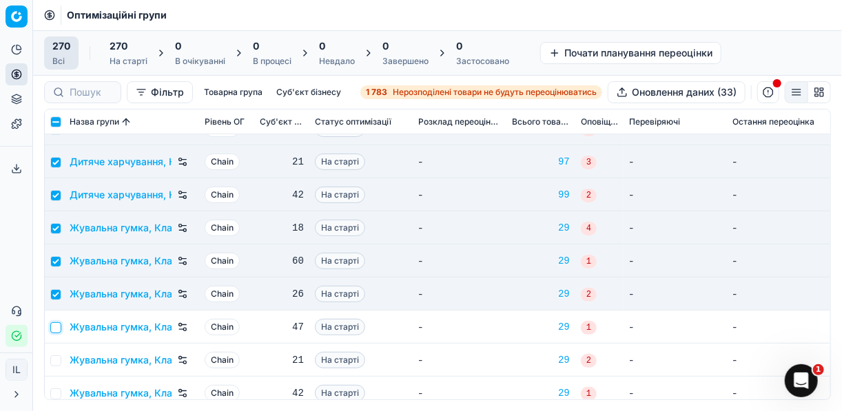
click at [54, 326] on input "checkbox" at bounding box center [55, 327] width 11 height 11
checkbox input "true"
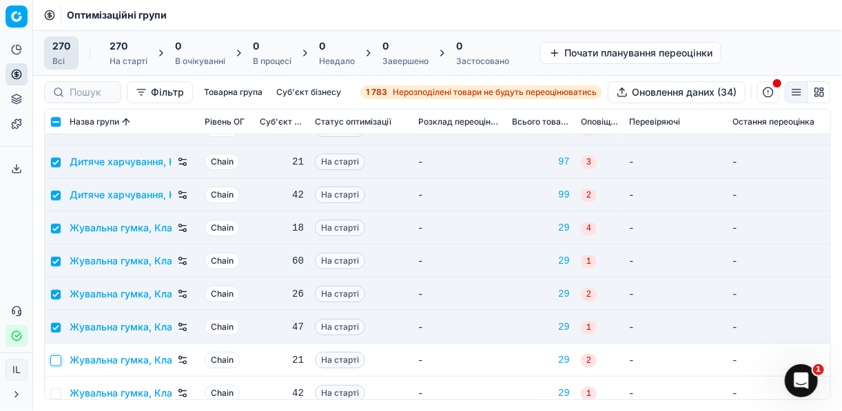
click at [56, 359] on input "checkbox" at bounding box center [55, 360] width 11 height 11
checkbox input "true"
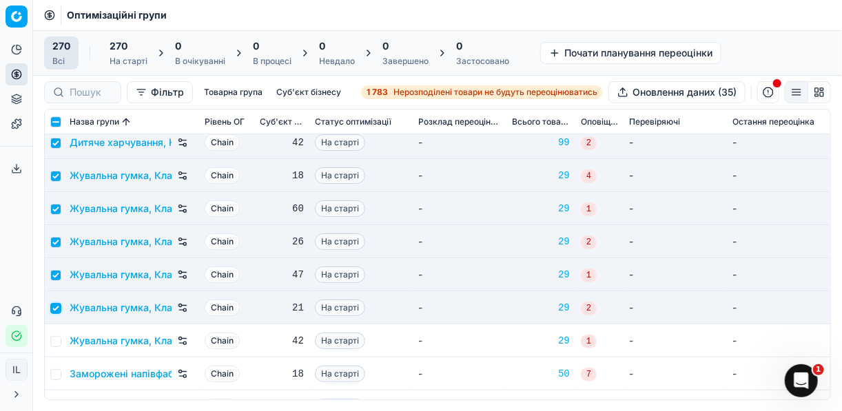
scroll to position [1764, 0]
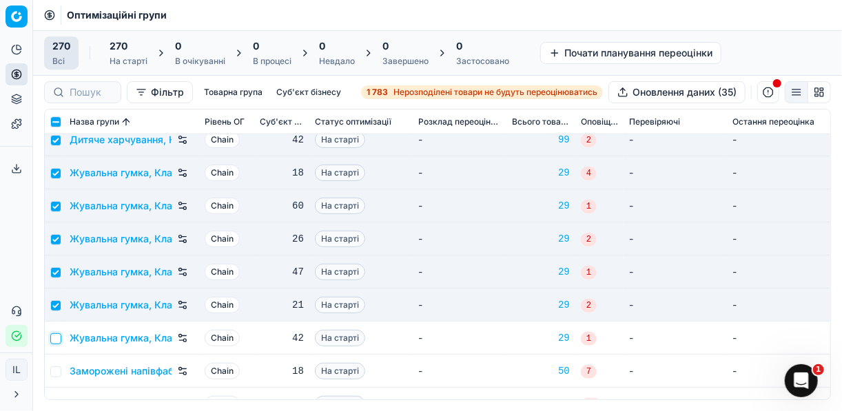
click at [56, 333] on input "checkbox" at bounding box center [55, 338] width 11 height 11
checkbox input "true"
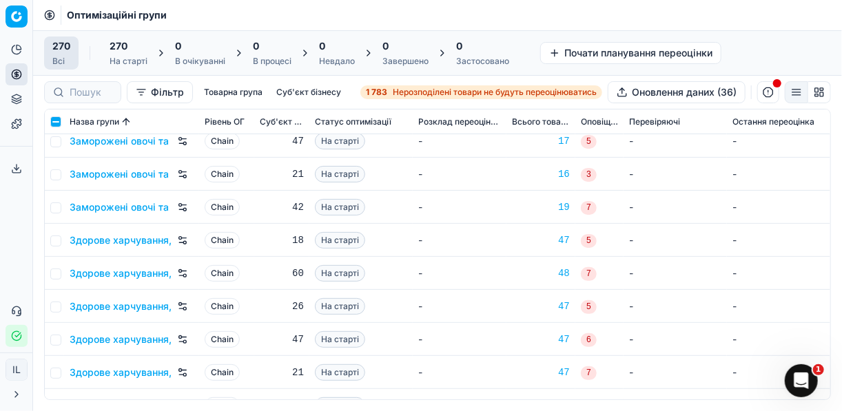
scroll to position [2260, 0]
click at [60, 271] on input "checkbox" at bounding box center [55, 272] width 11 height 11
checkbox input "true"
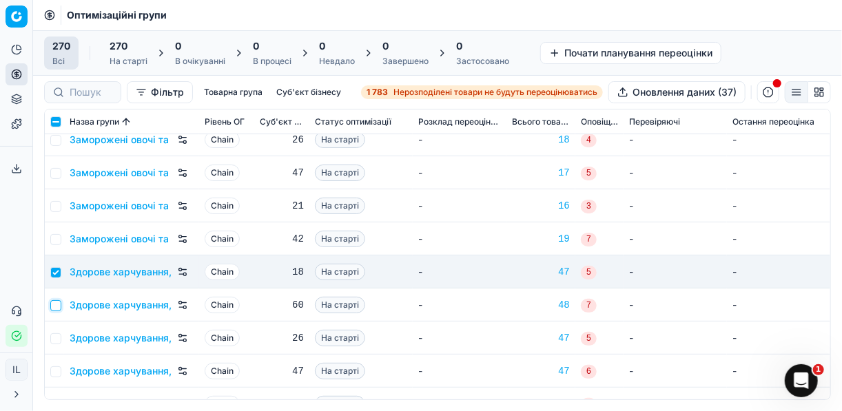
drag, startPoint x: 55, startPoint y: 304, endPoint x: 77, endPoint y: 301, distance: 22.2
click at [56, 305] on input "checkbox" at bounding box center [55, 305] width 11 height 11
checkbox input "true"
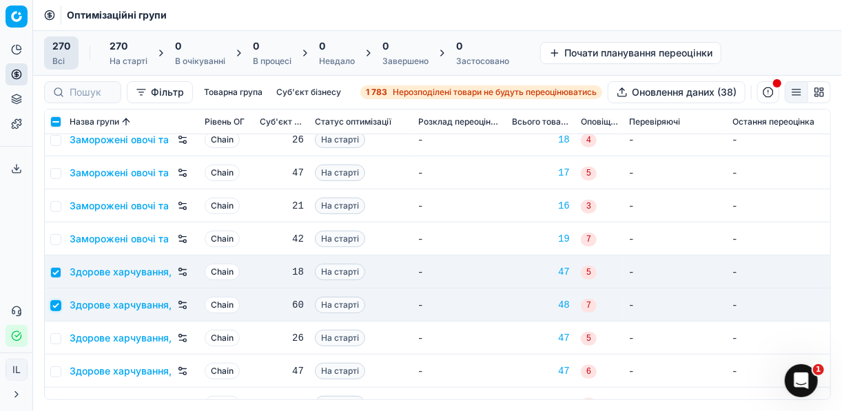
scroll to position [2370, 0]
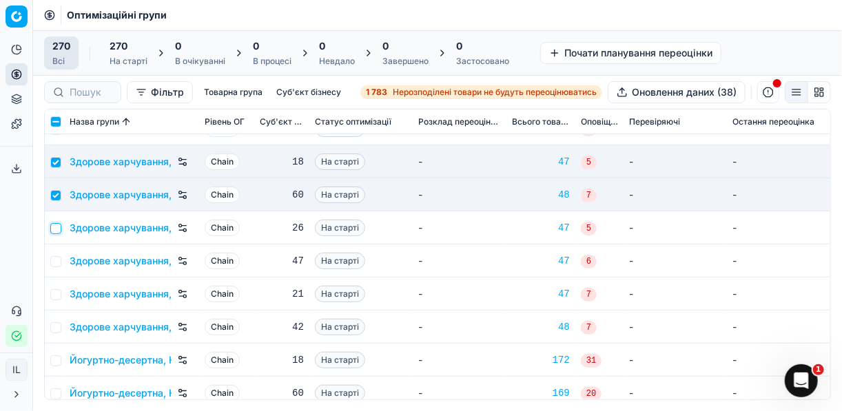
drag, startPoint x: 56, startPoint y: 229, endPoint x: 61, endPoint y: 254, distance: 25.9
click at [56, 230] on input "checkbox" at bounding box center [55, 228] width 11 height 11
checkbox input "true"
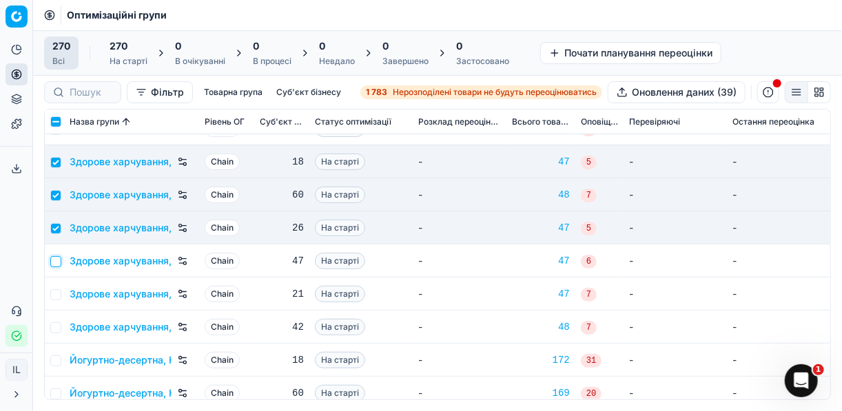
click at [57, 261] on input "checkbox" at bounding box center [55, 261] width 11 height 11
checkbox input "true"
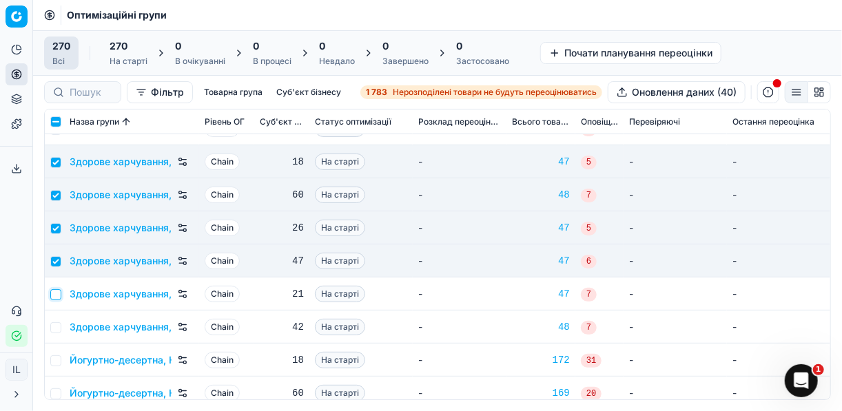
click at [56, 296] on input "checkbox" at bounding box center [55, 294] width 11 height 11
checkbox input "true"
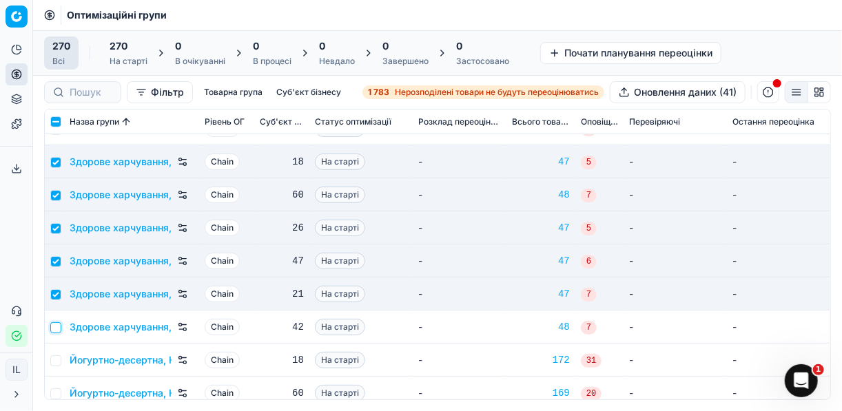
click at [56, 324] on input "checkbox" at bounding box center [55, 327] width 11 height 11
checkbox input "true"
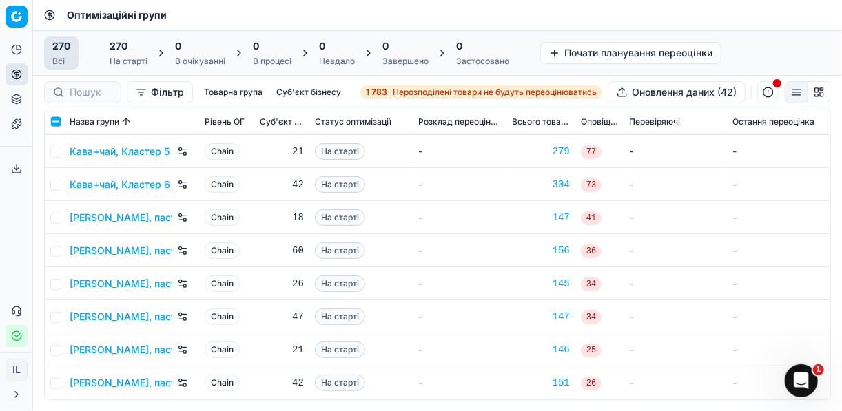
scroll to position [2921, 0]
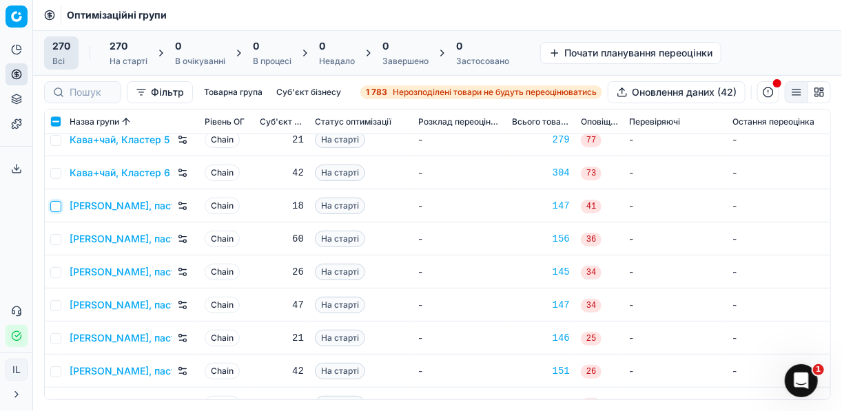
drag, startPoint x: 54, startPoint y: 205, endPoint x: 56, endPoint y: 227, distance: 22.2
click at [54, 205] on input "checkbox" at bounding box center [55, 206] width 11 height 11
checkbox input "true"
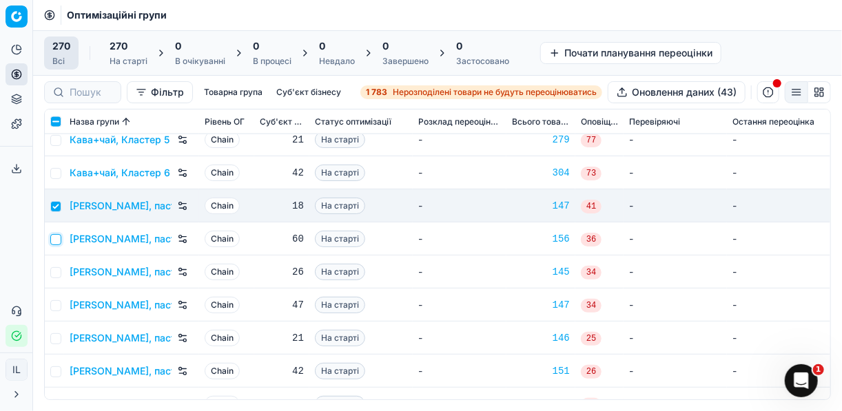
click at [55, 234] on input "checkbox" at bounding box center [55, 239] width 11 height 11
checkbox input "true"
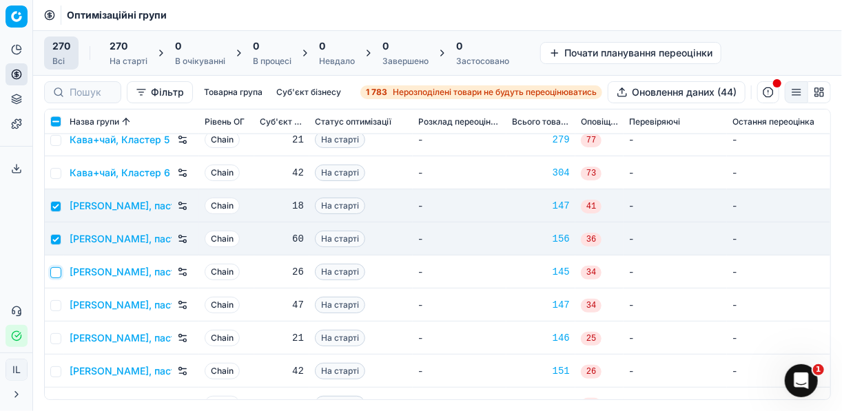
click at [59, 269] on input "checkbox" at bounding box center [55, 272] width 11 height 11
checkbox input "true"
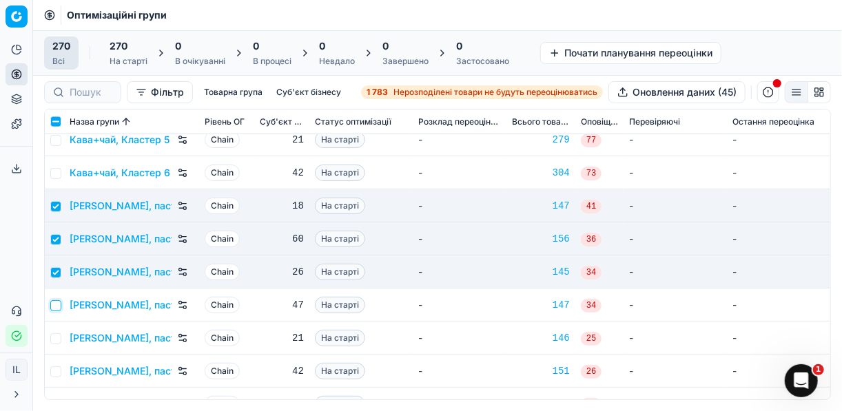
drag, startPoint x: 57, startPoint y: 305, endPoint x: 60, endPoint y: 333, distance: 28.4
click at [57, 307] on input "checkbox" at bounding box center [55, 305] width 11 height 11
checkbox input "true"
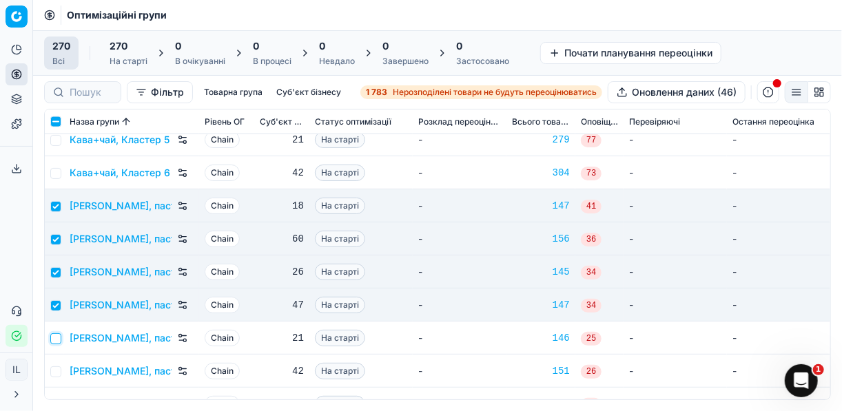
click at [57, 337] on input "checkbox" at bounding box center [55, 338] width 11 height 11
checkbox input "true"
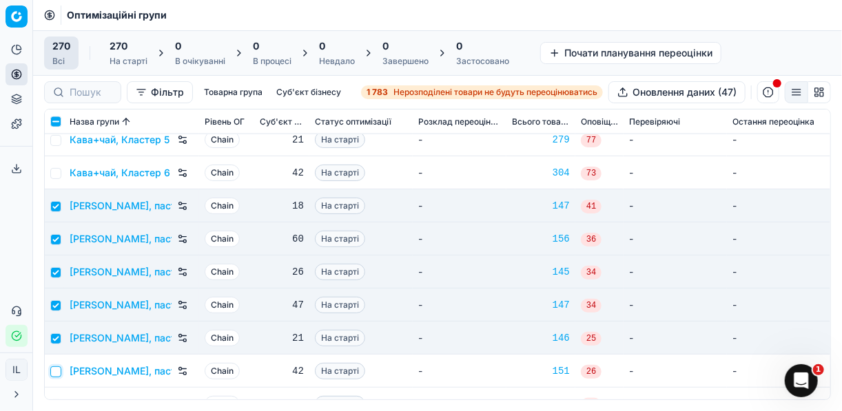
click at [57, 369] on input "checkbox" at bounding box center [55, 371] width 11 height 11
checkbox input "true"
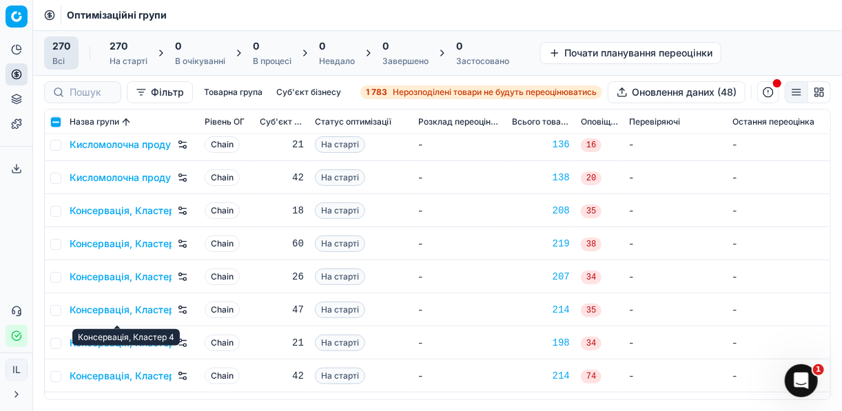
scroll to position [3307, 0]
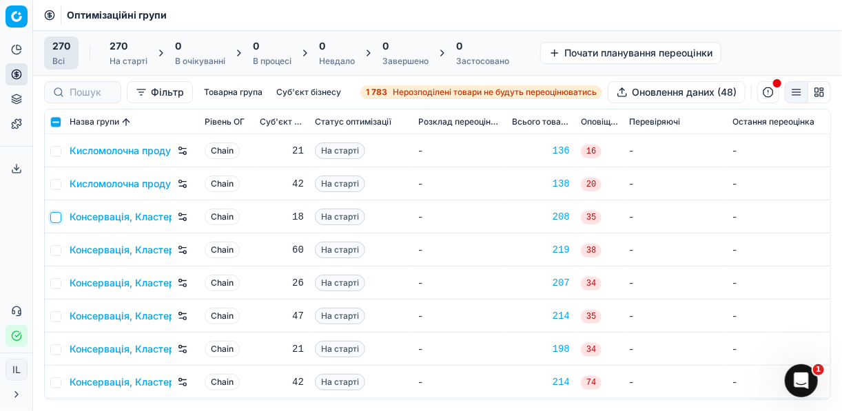
drag, startPoint x: 52, startPoint y: 216, endPoint x: 60, endPoint y: 228, distance: 13.9
click at [53, 217] on input "checkbox" at bounding box center [55, 217] width 11 height 11
checkbox input "true"
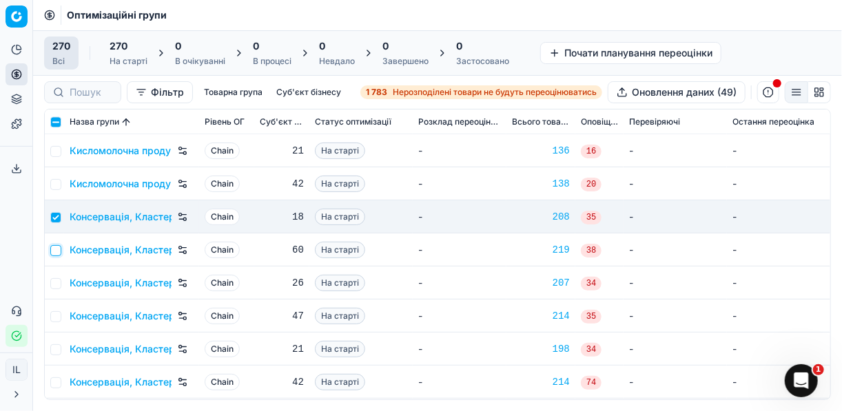
click at [55, 250] on input "checkbox" at bounding box center [55, 250] width 11 height 11
checkbox input "true"
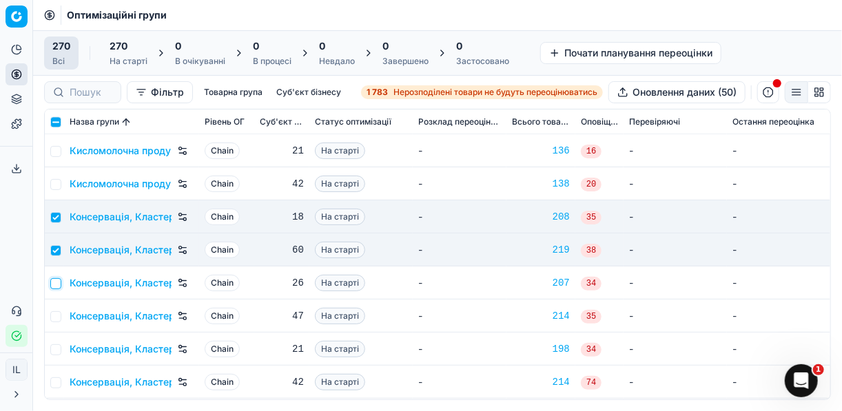
click at [55, 283] on input "checkbox" at bounding box center [55, 283] width 11 height 11
checkbox input "true"
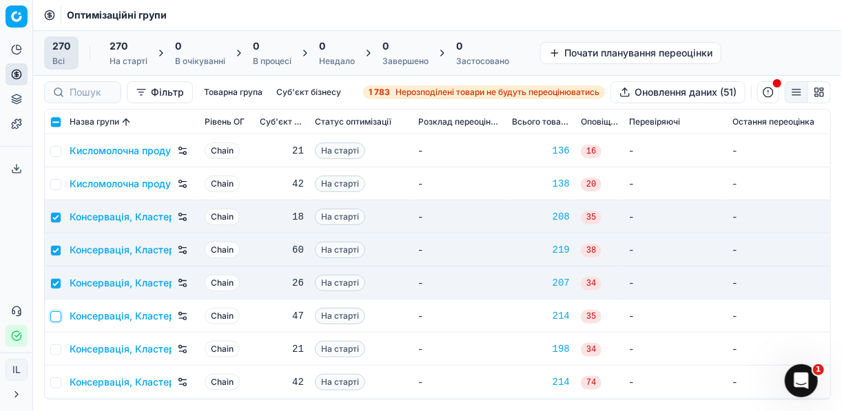
click at [54, 319] on input "checkbox" at bounding box center [55, 316] width 11 height 11
checkbox input "true"
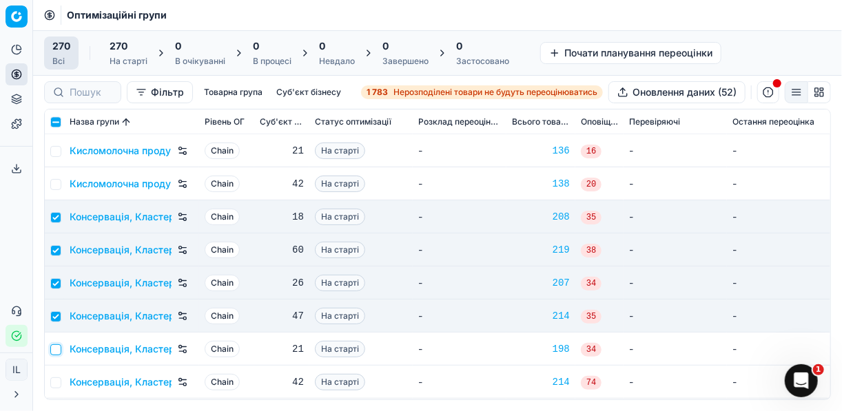
click at [55, 351] on input "checkbox" at bounding box center [55, 349] width 11 height 11
checkbox input "true"
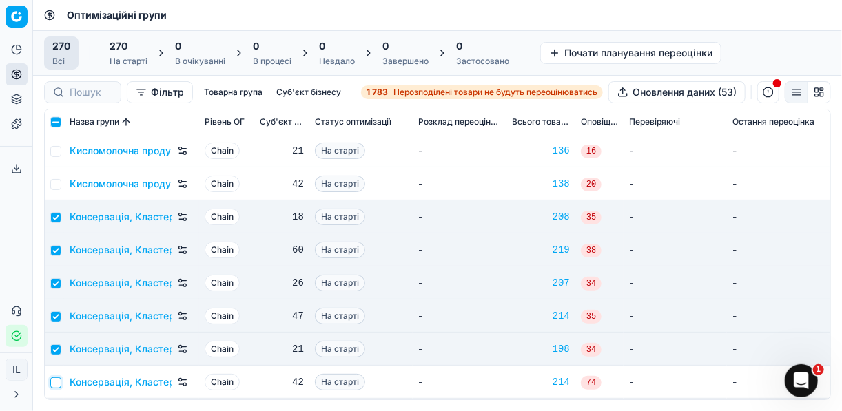
click at [58, 380] on input "checkbox" at bounding box center [55, 383] width 11 height 11
checkbox input "true"
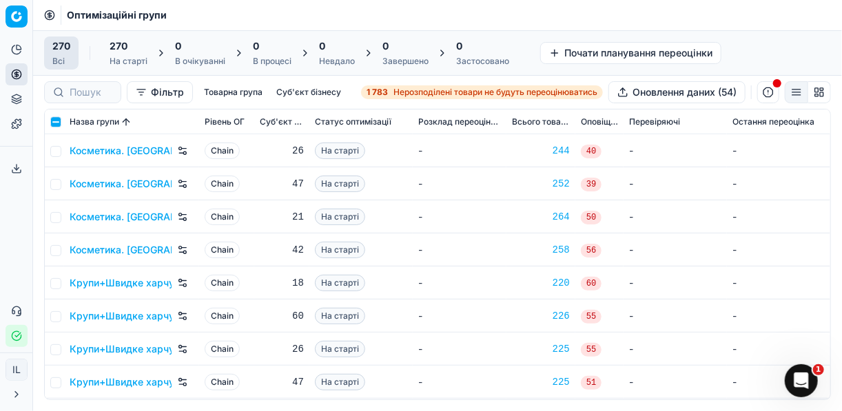
scroll to position [3693, 0]
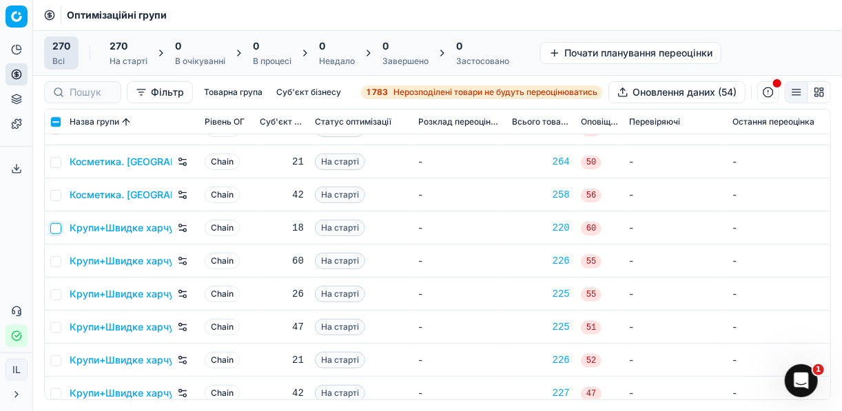
click at [55, 227] on input "checkbox" at bounding box center [55, 228] width 11 height 11
checkbox input "true"
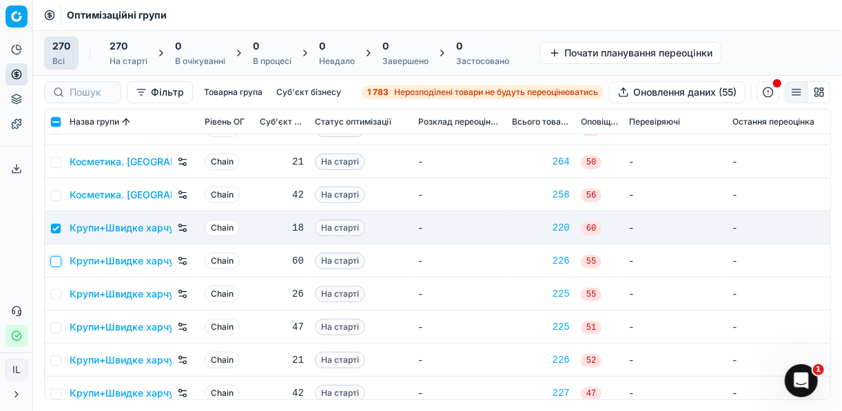
drag, startPoint x: 59, startPoint y: 259, endPoint x: 56, endPoint y: 275, distance: 16.1
click at [58, 259] on input "checkbox" at bounding box center [55, 261] width 11 height 11
checkbox input "true"
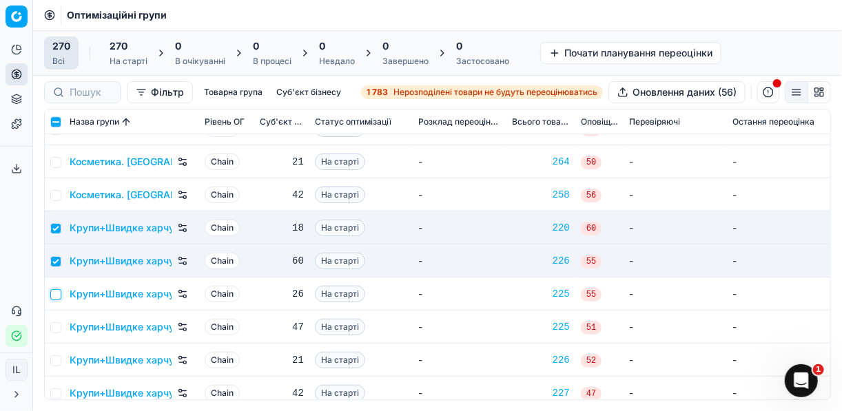
click at [54, 296] on input "checkbox" at bounding box center [55, 294] width 11 height 11
checkbox input "true"
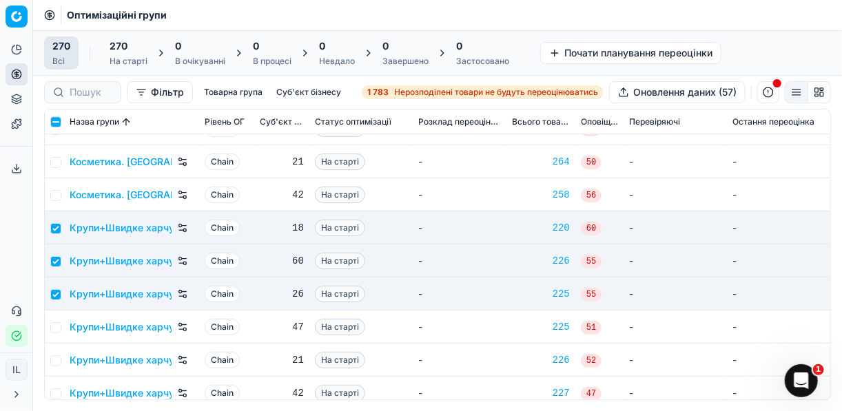
click at [55, 336] on td at bounding box center [54, 327] width 19 height 33
click at [56, 330] on input "checkbox" at bounding box center [55, 327] width 11 height 11
checkbox input "true"
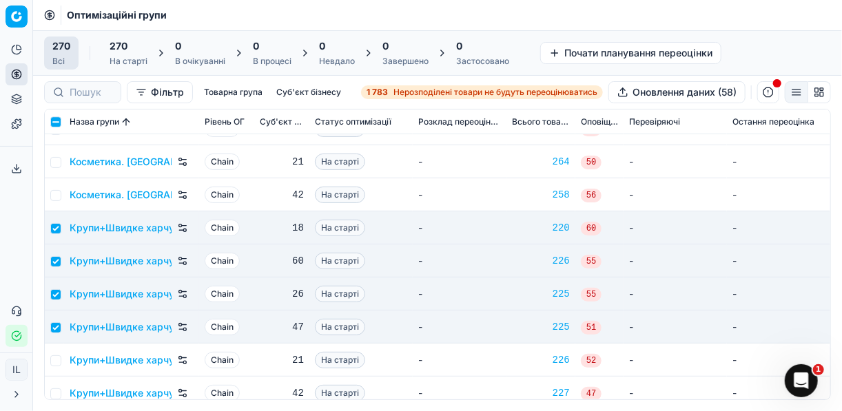
click at [56, 366] on td at bounding box center [54, 360] width 19 height 33
click at [55, 360] on input "checkbox" at bounding box center [55, 360] width 11 height 11
checkbox input "true"
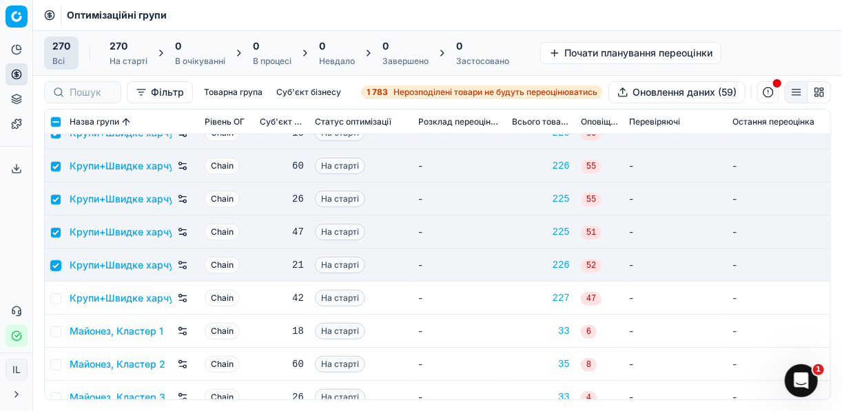
scroll to position [3803, 0]
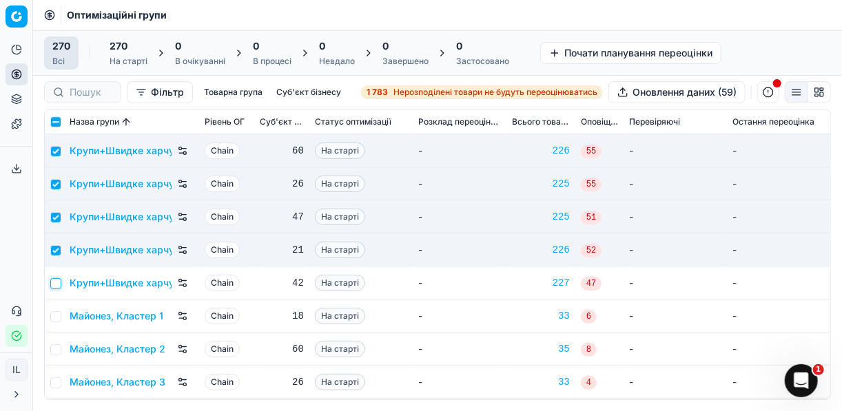
click at [60, 282] on input "checkbox" at bounding box center [55, 283] width 11 height 11
checkbox input "true"
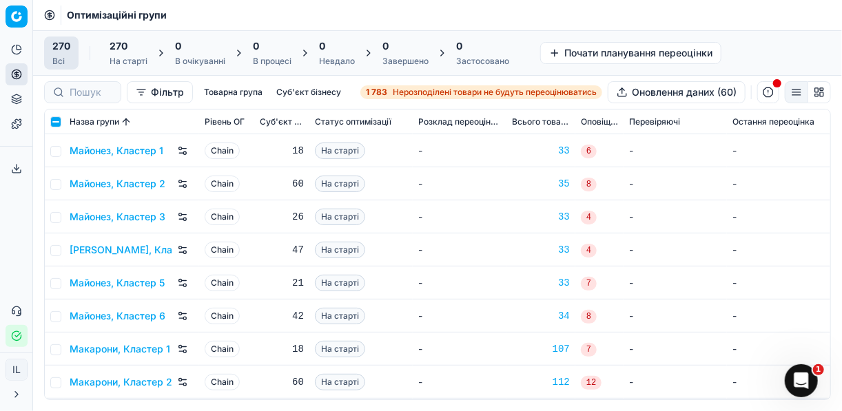
scroll to position [3913, 0]
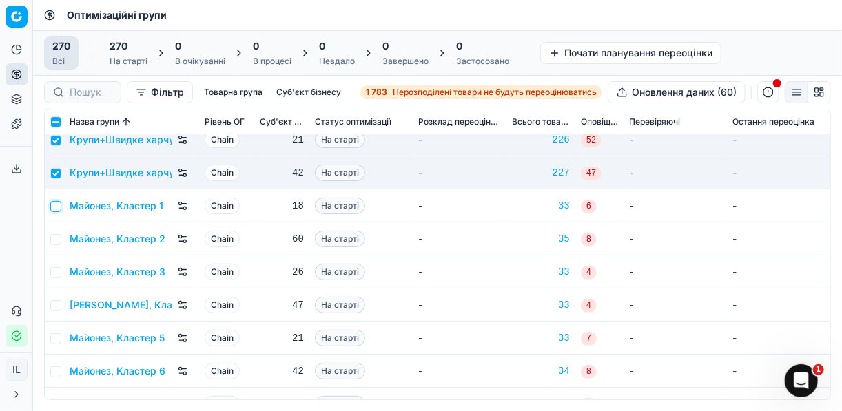
click at [57, 209] on input "checkbox" at bounding box center [55, 206] width 11 height 11
checkbox input "true"
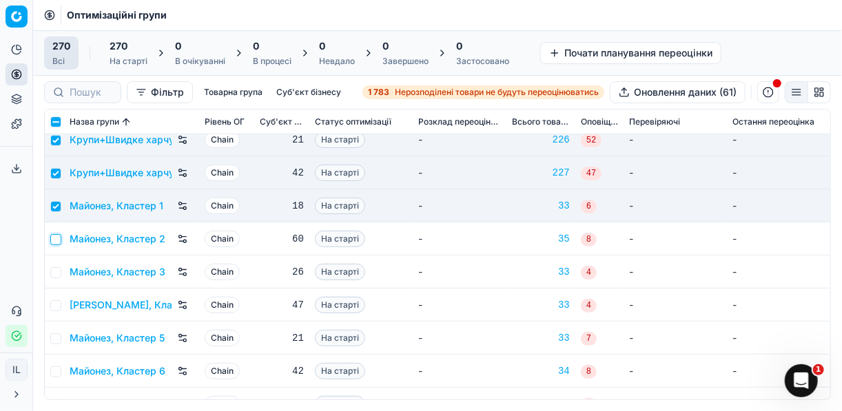
click at [59, 241] on input "checkbox" at bounding box center [55, 239] width 11 height 11
checkbox input "true"
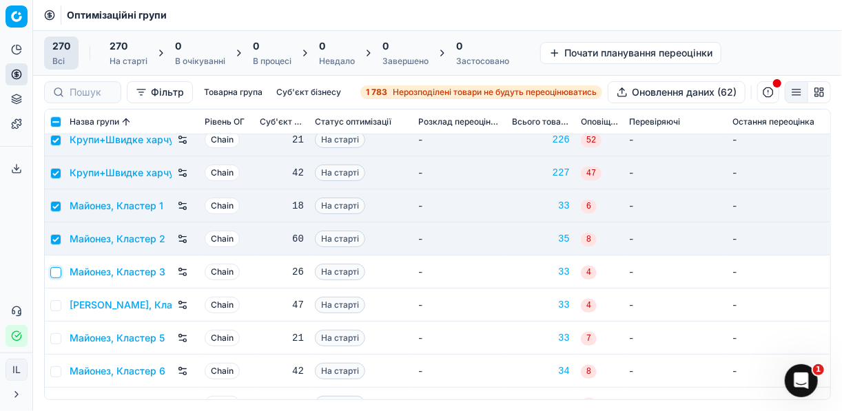
click at [57, 267] on input "checkbox" at bounding box center [55, 272] width 11 height 11
checkbox input "true"
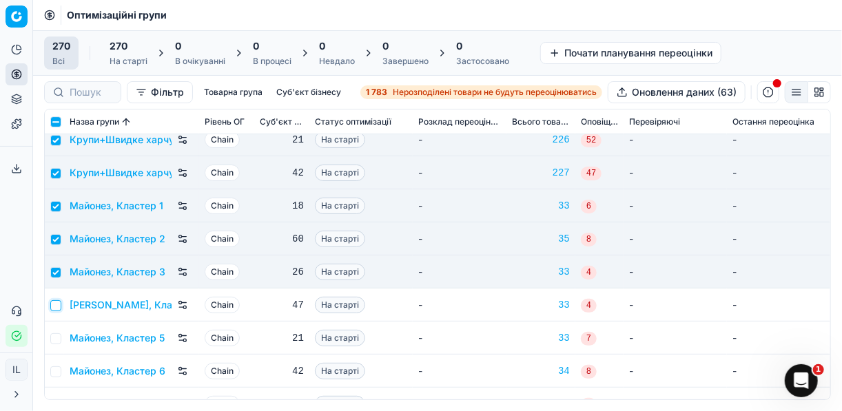
click at [56, 307] on input "checkbox" at bounding box center [55, 305] width 11 height 11
checkbox input "true"
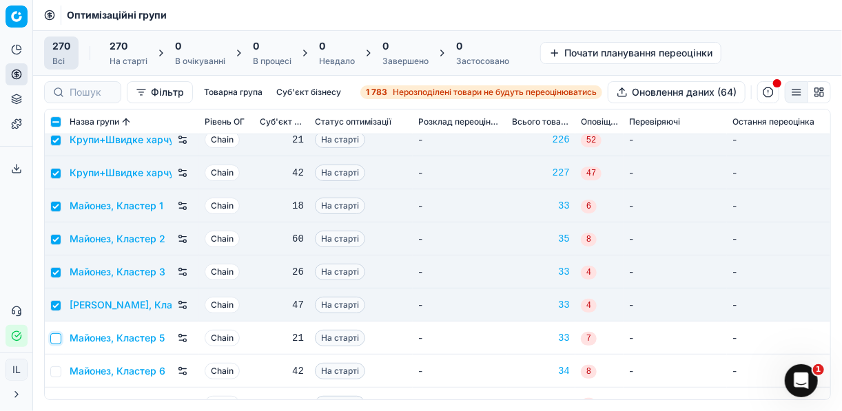
click at [55, 340] on input "checkbox" at bounding box center [55, 338] width 11 height 11
checkbox input "true"
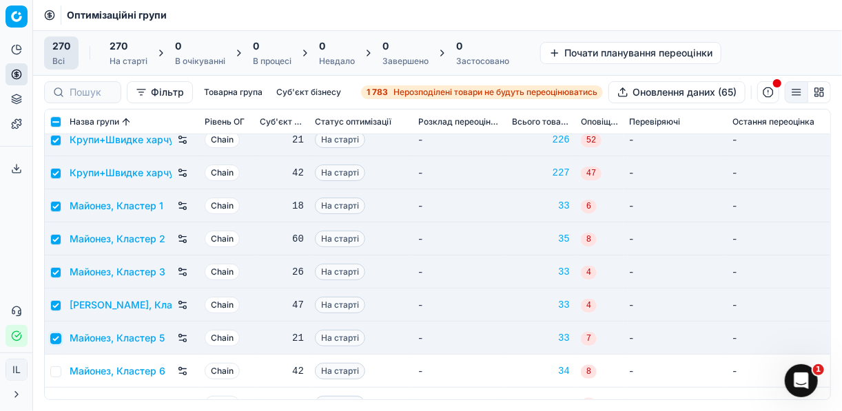
scroll to position [3968, 0]
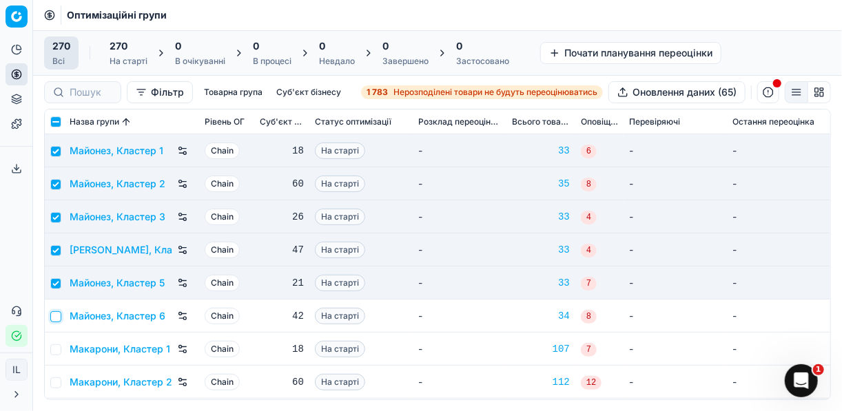
click at [58, 313] on input "checkbox" at bounding box center [55, 316] width 11 height 11
checkbox input "true"
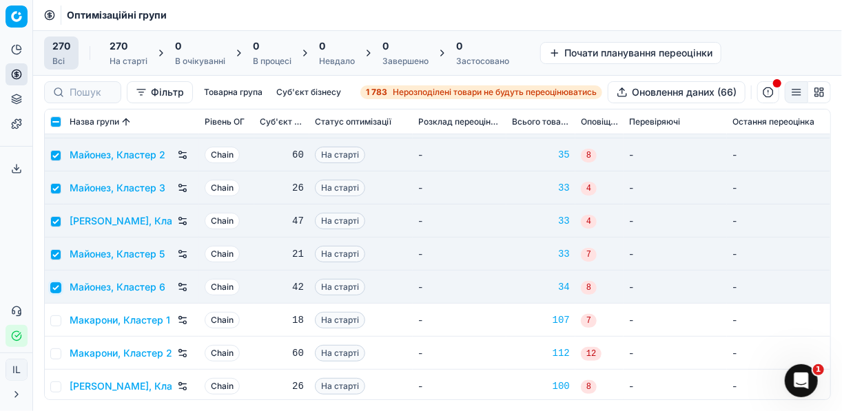
scroll to position [4078, 0]
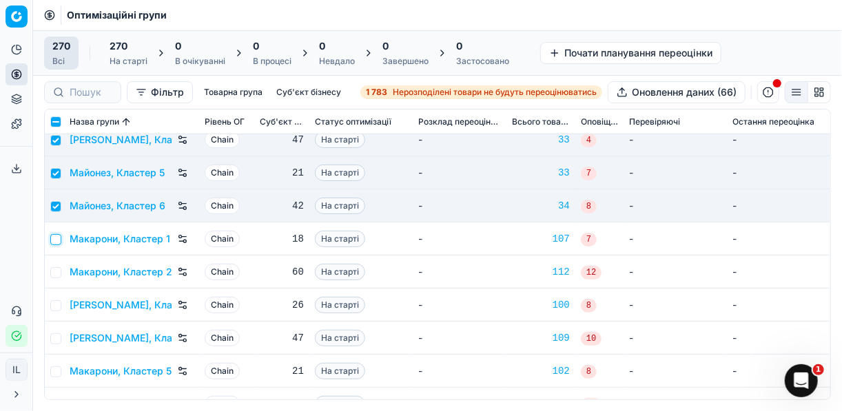
click at [60, 242] on input "checkbox" at bounding box center [55, 239] width 11 height 11
checkbox input "true"
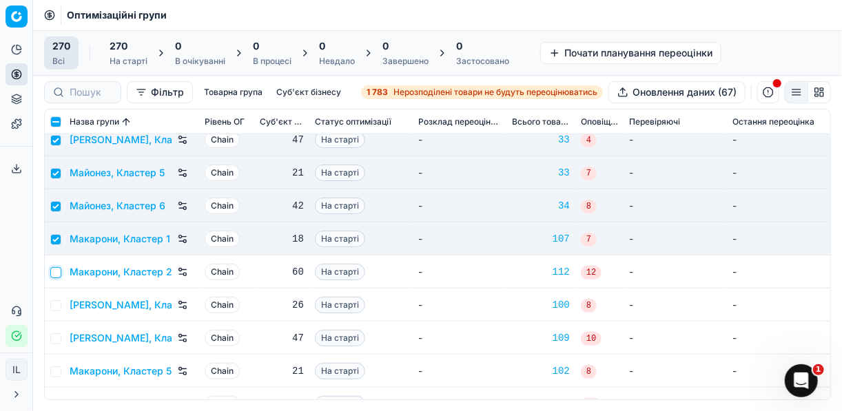
click at [55, 276] on input "checkbox" at bounding box center [55, 272] width 11 height 11
checkbox input "true"
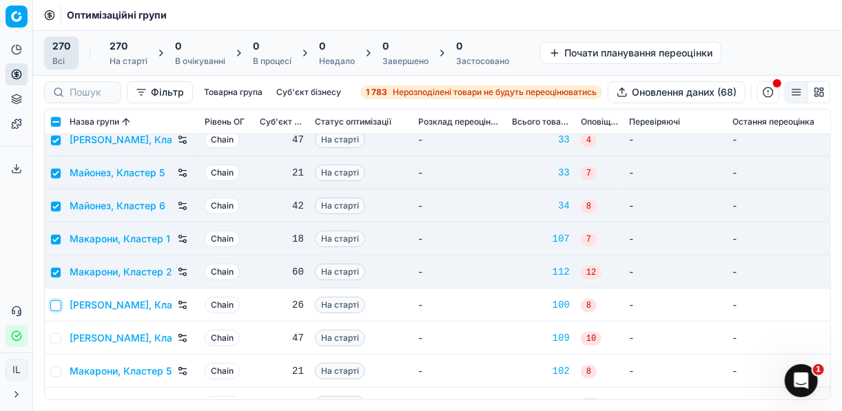
click at [57, 304] on input "checkbox" at bounding box center [55, 305] width 11 height 11
checkbox input "true"
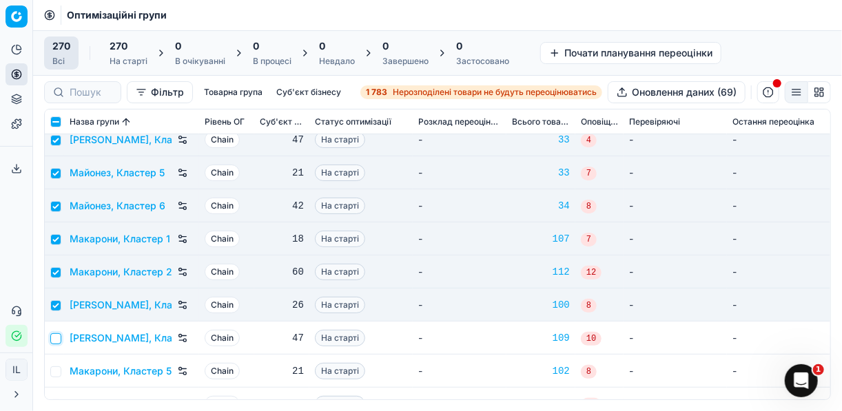
click at [57, 338] on input "checkbox" at bounding box center [55, 338] width 11 height 11
checkbox input "true"
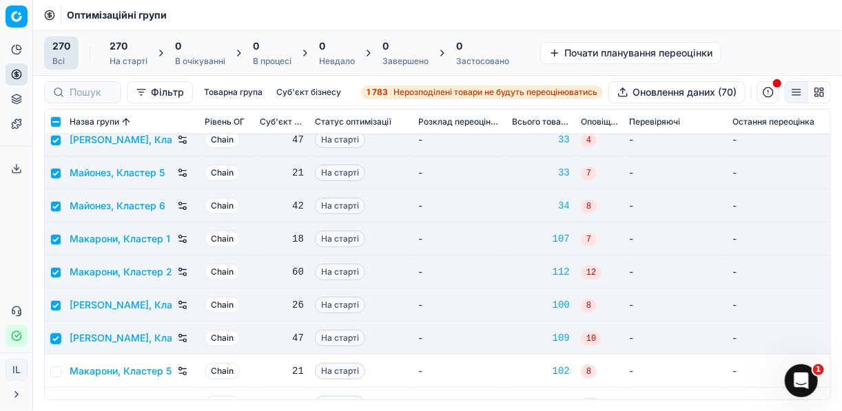
scroll to position [4189, 0]
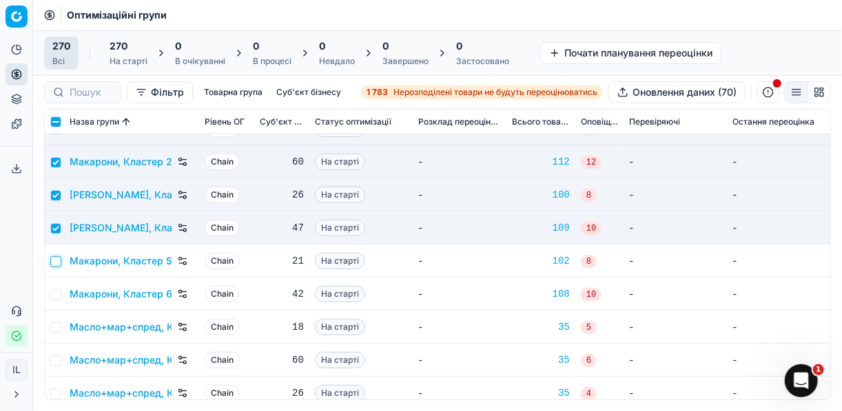
click at [55, 256] on input "checkbox" at bounding box center [55, 261] width 11 height 11
checkbox input "true"
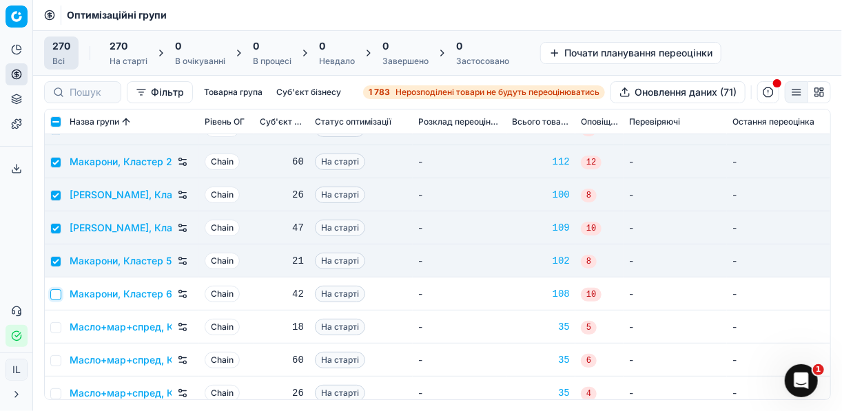
click at [54, 296] on input "checkbox" at bounding box center [55, 294] width 11 height 11
checkbox input "true"
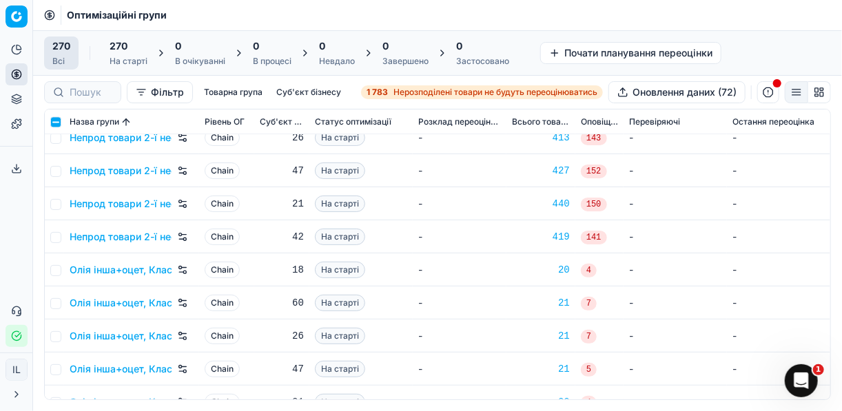
scroll to position [5456, 0]
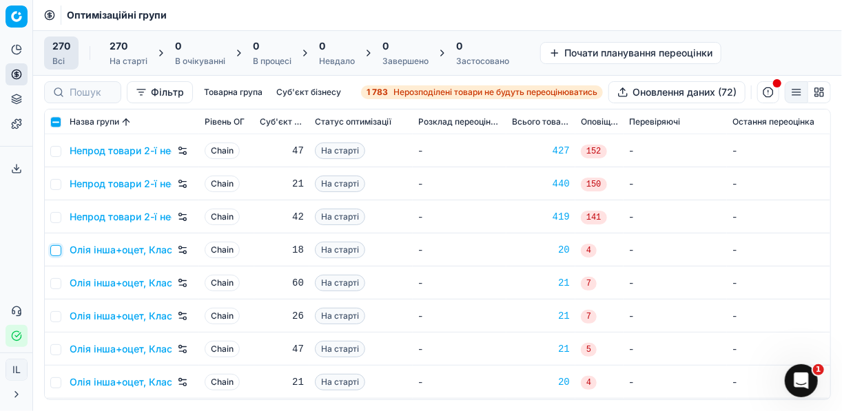
click at [51, 245] on input "checkbox" at bounding box center [55, 250] width 11 height 11
checkbox input "true"
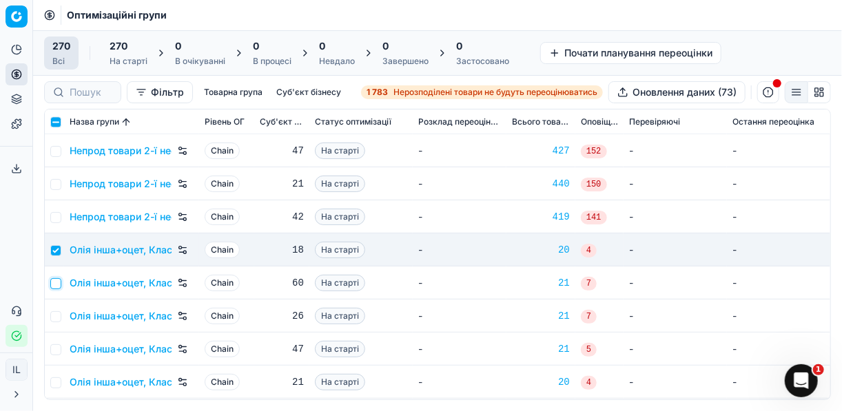
click at [57, 285] on input "checkbox" at bounding box center [55, 283] width 11 height 11
checkbox input "true"
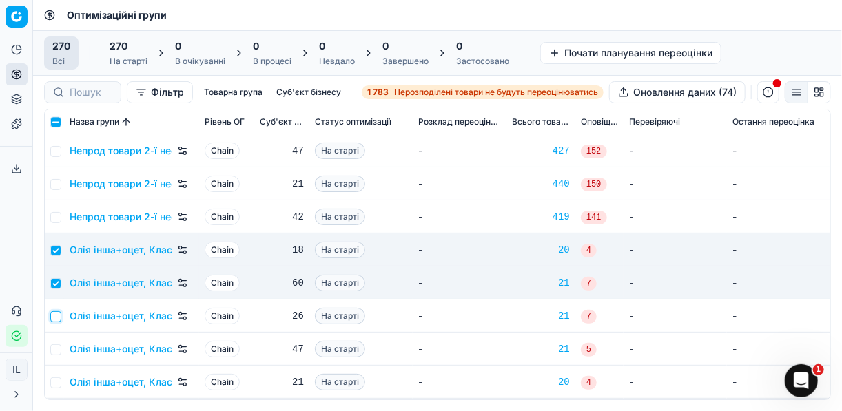
click at [54, 318] on input "checkbox" at bounding box center [55, 316] width 11 height 11
checkbox input "true"
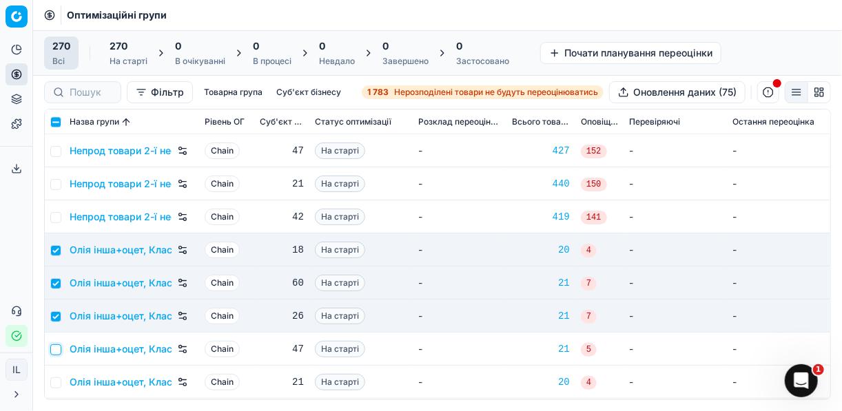
click at [56, 344] on input "checkbox" at bounding box center [55, 349] width 11 height 11
checkbox input "true"
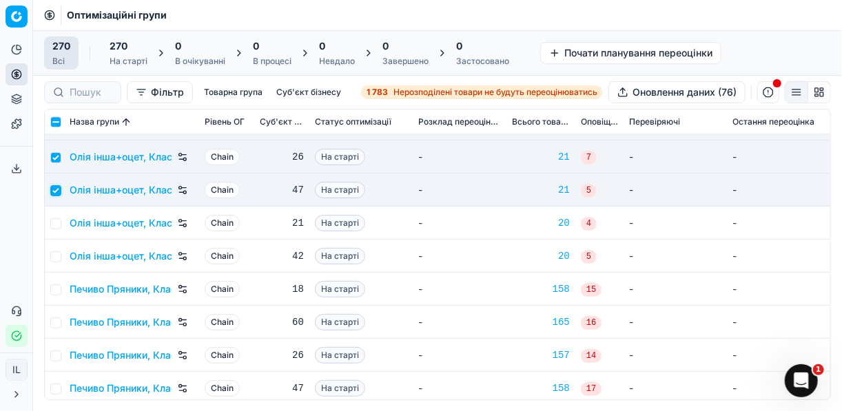
scroll to position [5621, 0]
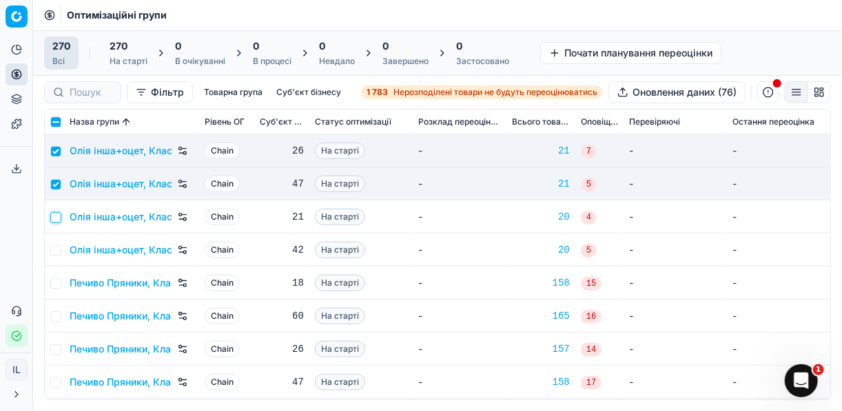
click at [56, 220] on input "checkbox" at bounding box center [55, 217] width 11 height 11
checkbox input "true"
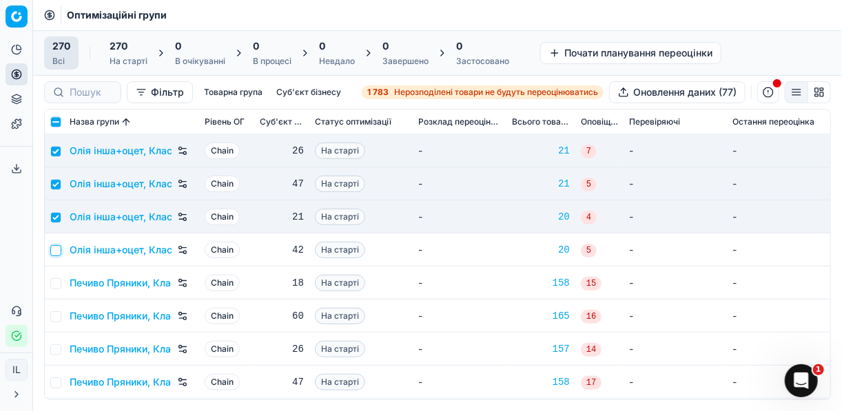
click at [56, 246] on input "checkbox" at bounding box center [55, 250] width 11 height 11
checkbox input "true"
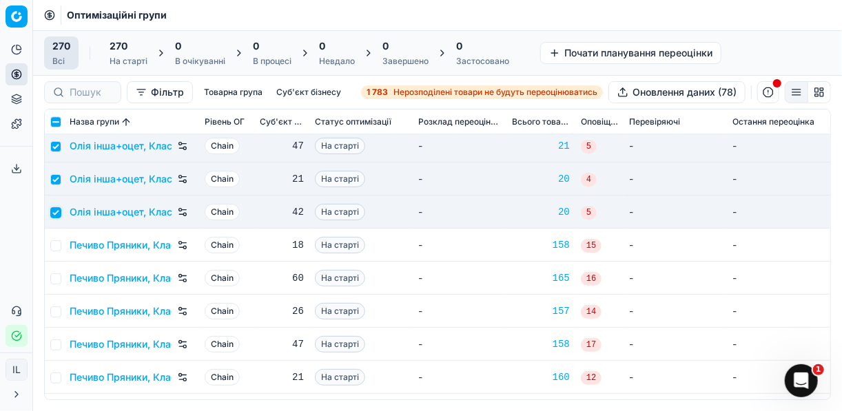
scroll to position [5732, 0]
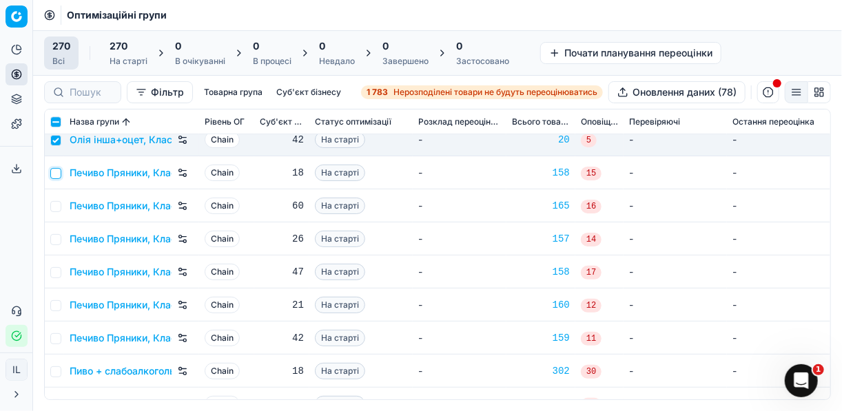
click at [59, 175] on input "checkbox" at bounding box center [55, 173] width 11 height 11
checkbox input "true"
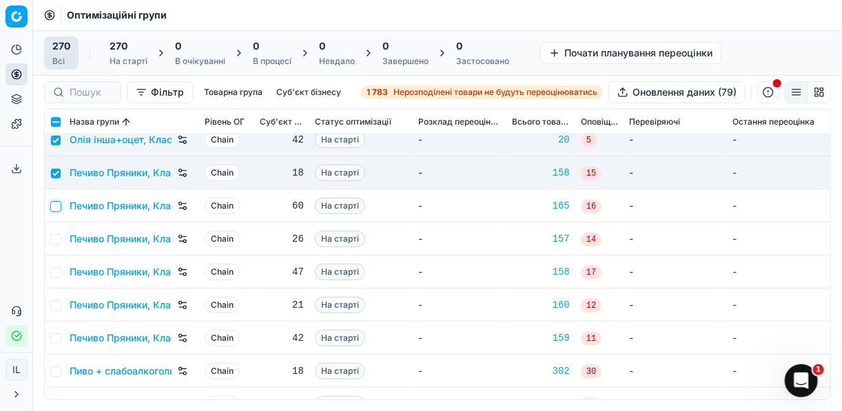
click at [57, 207] on input "checkbox" at bounding box center [55, 206] width 11 height 11
checkbox input "true"
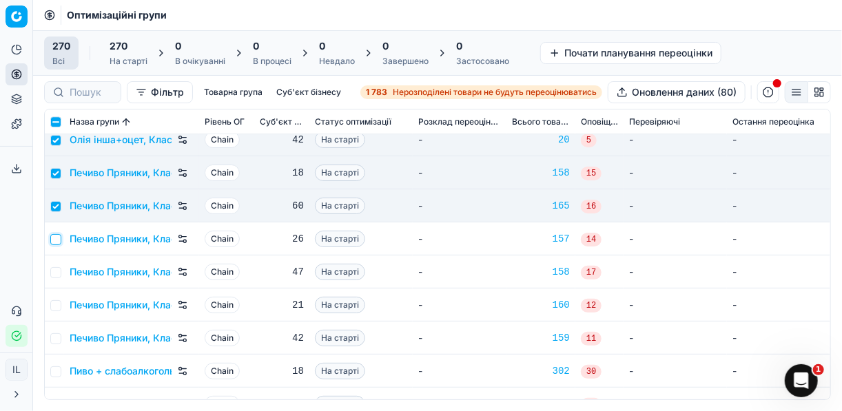
drag, startPoint x: 55, startPoint y: 240, endPoint x: 57, endPoint y: 251, distance: 11.2
click at [55, 241] on input "checkbox" at bounding box center [55, 239] width 11 height 11
checkbox input "true"
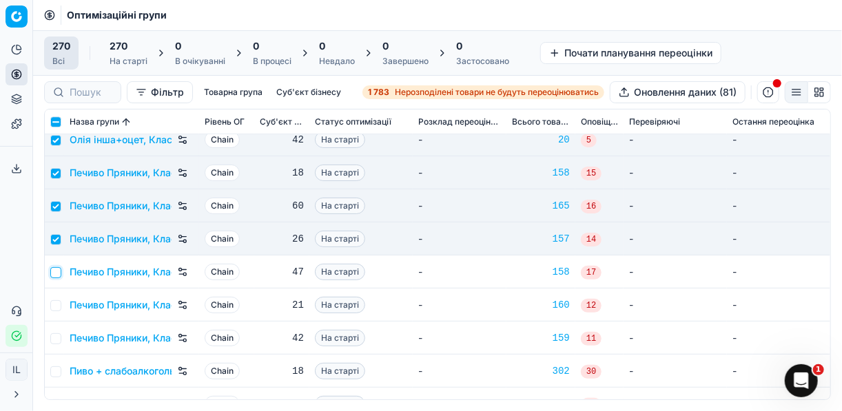
click at [55, 269] on input "checkbox" at bounding box center [55, 272] width 11 height 11
checkbox input "true"
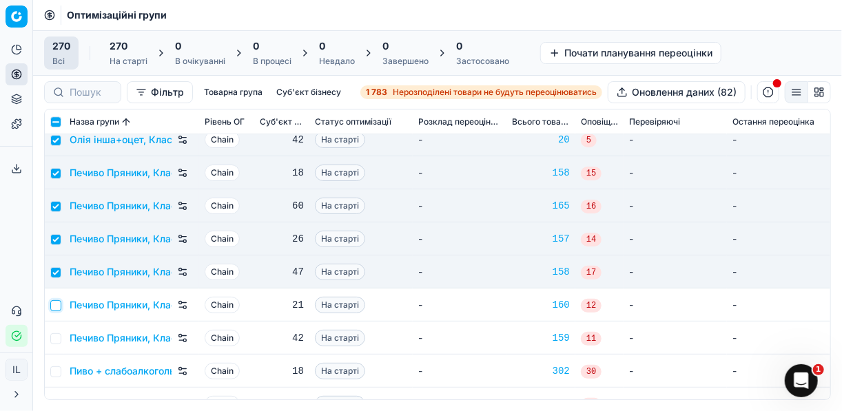
drag, startPoint x: 56, startPoint y: 301, endPoint x: 57, endPoint y: 309, distance: 8.4
click at [56, 302] on input "checkbox" at bounding box center [55, 305] width 11 height 11
checkbox input "true"
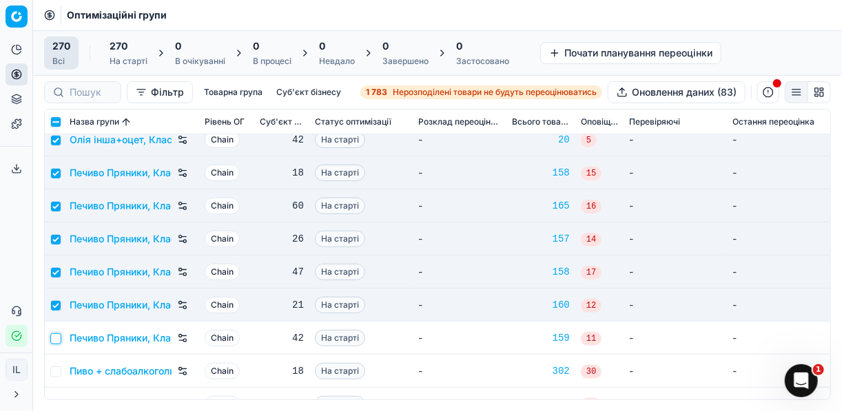
click at [55, 336] on input "checkbox" at bounding box center [55, 338] width 11 height 11
checkbox input "true"
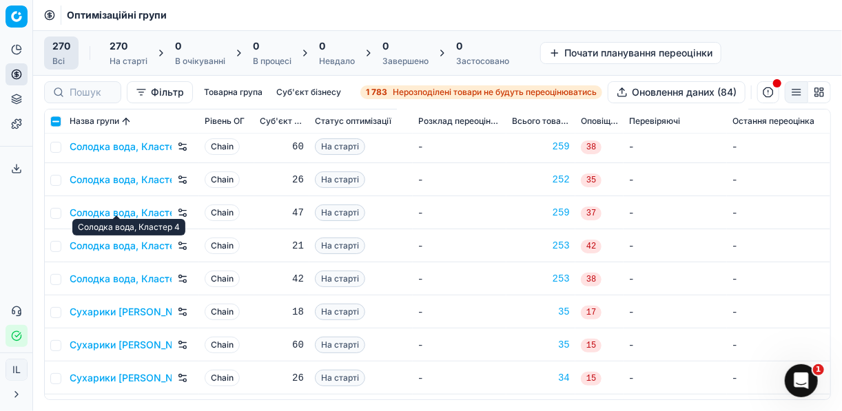
scroll to position [7385, 0]
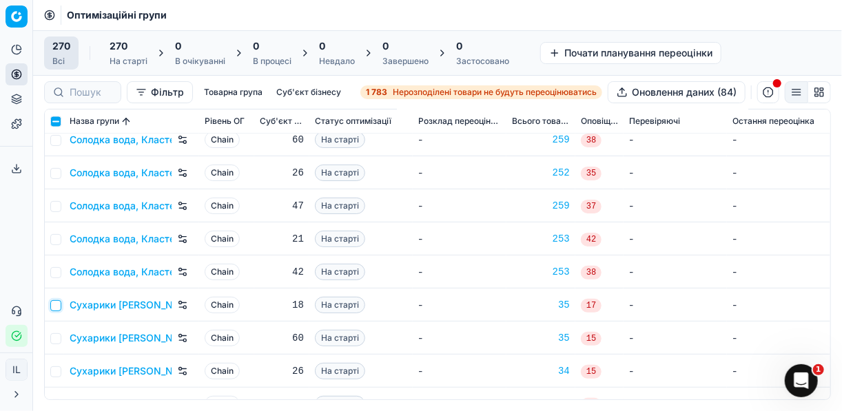
click at [59, 308] on input "checkbox" at bounding box center [55, 305] width 11 height 11
checkbox input "true"
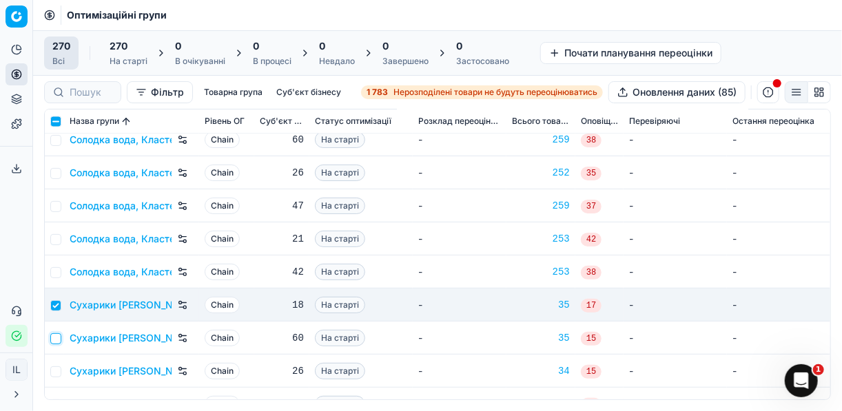
click at [59, 333] on input "checkbox" at bounding box center [55, 338] width 11 height 11
checkbox input "true"
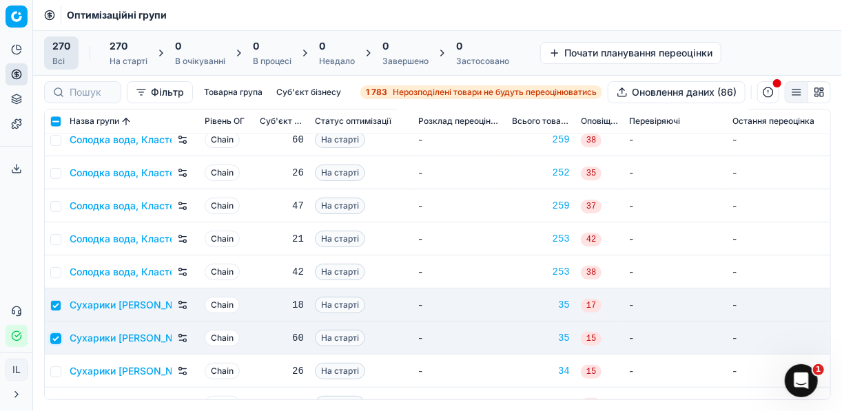
scroll to position [7495, 0]
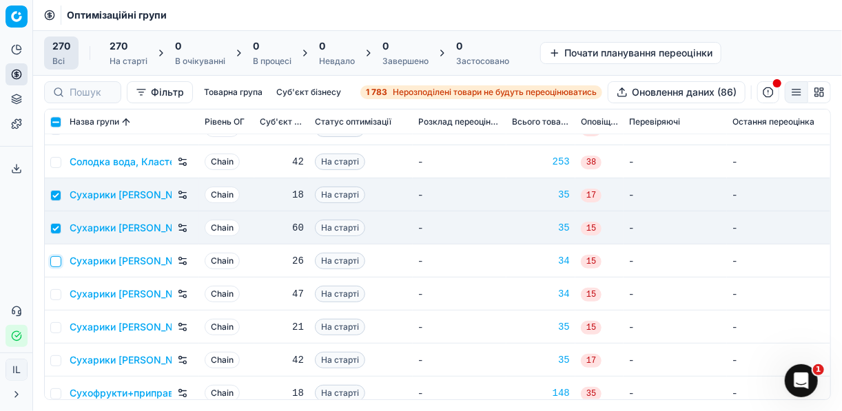
click at [58, 262] on input "checkbox" at bounding box center [55, 261] width 11 height 11
checkbox input "true"
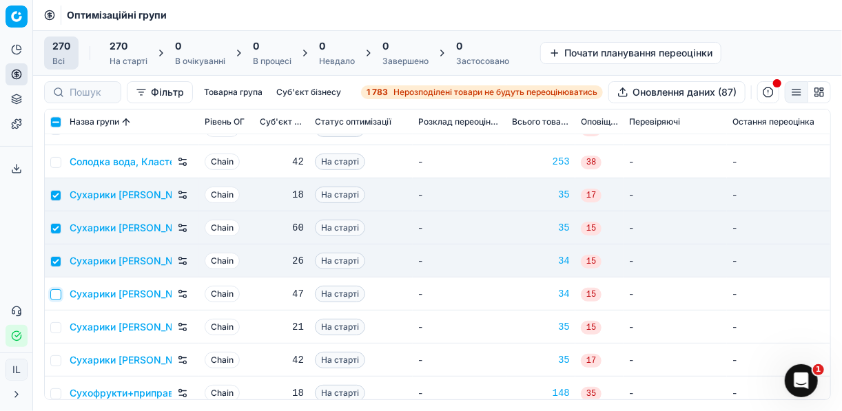
click at [59, 295] on input "checkbox" at bounding box center [55, 294] width 11 height 11
checkbox input "true"
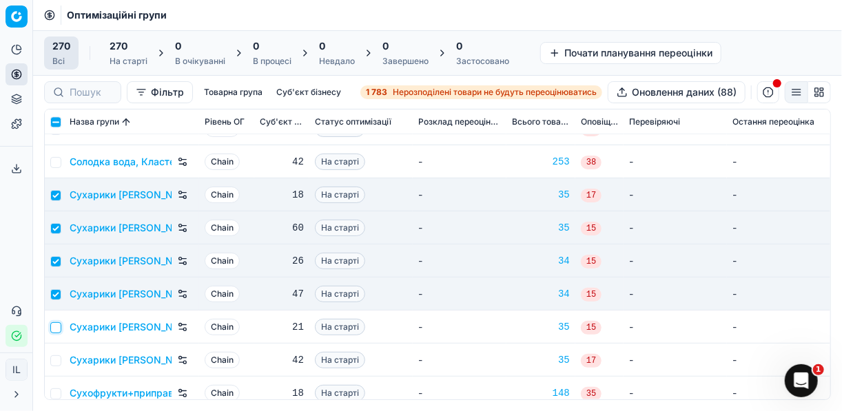
click at [54, 329] on input "checkbox" at bounding box center [55, 327] width 11 height 11
checkbox input "true"
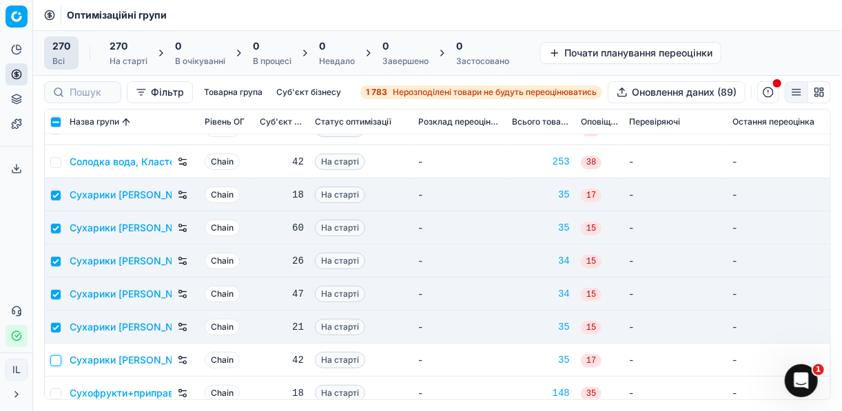
click at [59, 359] on input "checkbox" at bounding box center [55, 360] width 11 height 11
checkbox input "true"
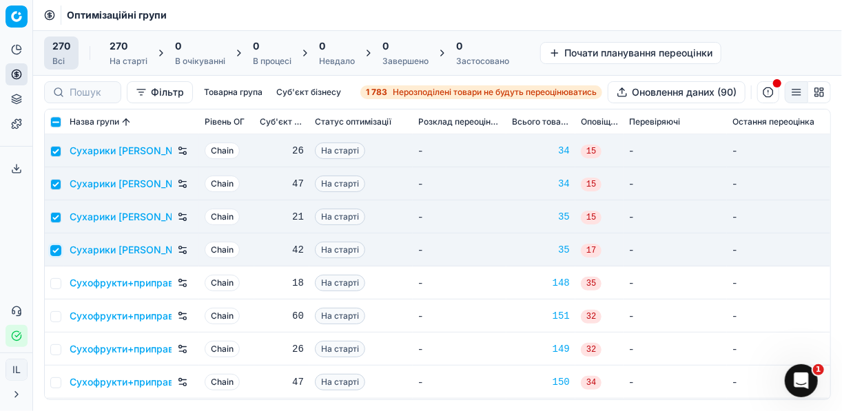
scroll to position [7661, 0]
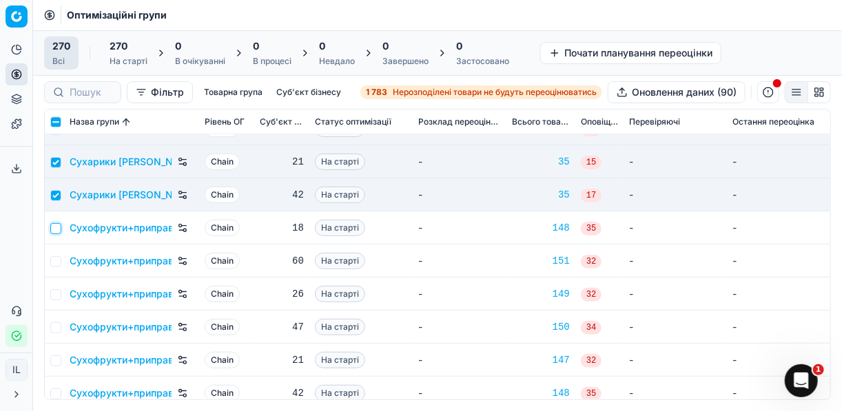
click at [57, 229] on input "checkbox" at bounding box center [55, 228] width 11 height 11
checkbox input "true"
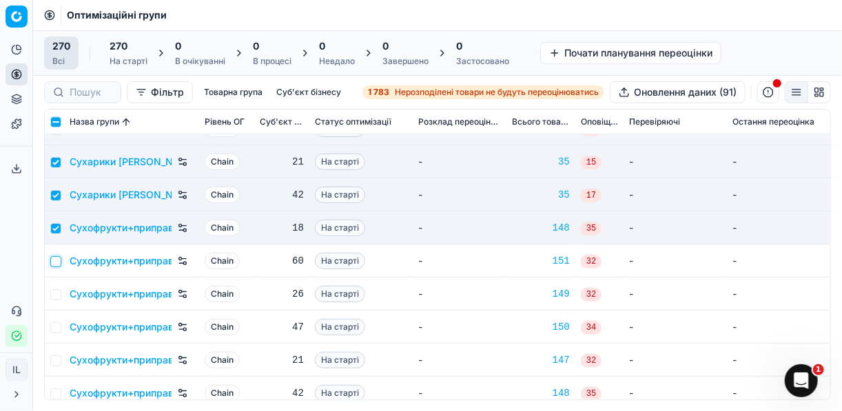
click at [56, 261] on input "checkbox" at bounding box center [55, 261] width 11 height 11
checkbox input "true"
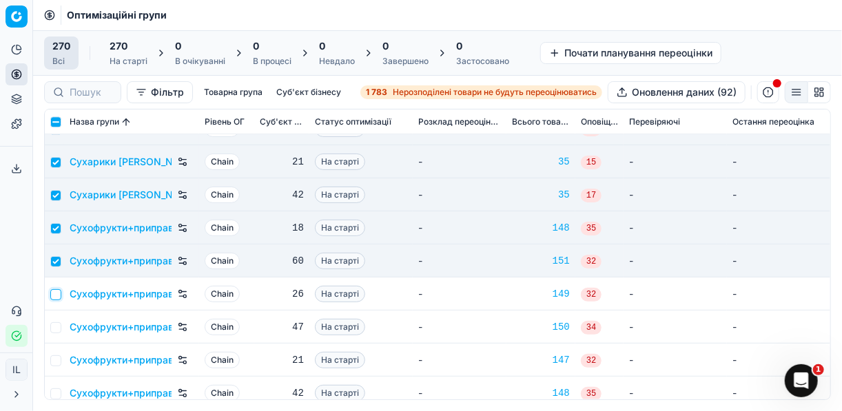
drag, startPoint x: 57, startPoint y: 292, endPoint x: 57, endPoint y: 309, distance: 17.2
click at [57, 292] on input "checkbox" at bounding box center [55, 294] width 11 height 11
checkbox input "true"
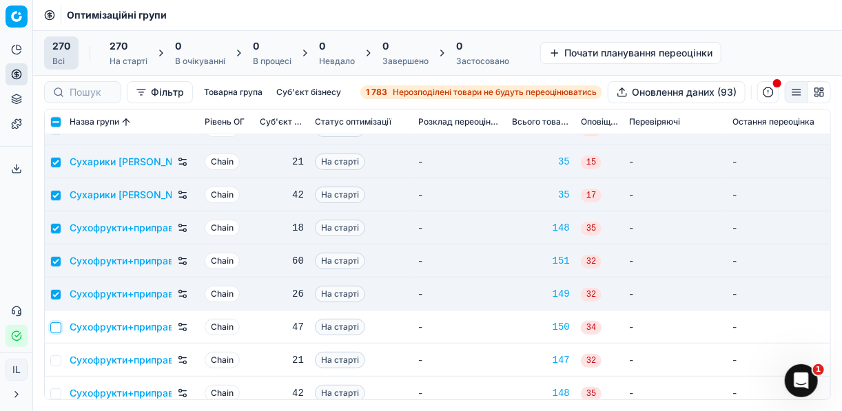
click at [54, 329] on input "checkbox" at bounding box center [55, 327] width 11 height 11
checkbox input "true"
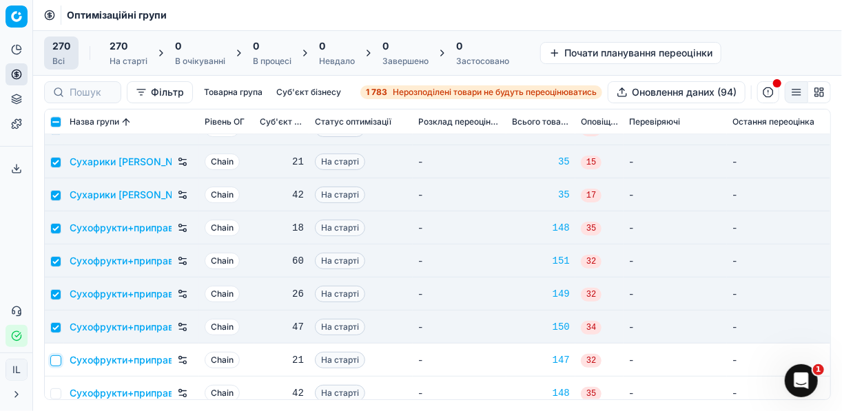
click at [57, 360] on input "checkbox" at bounding box center [55, 360] width 11 height 11
checkbox input "true"
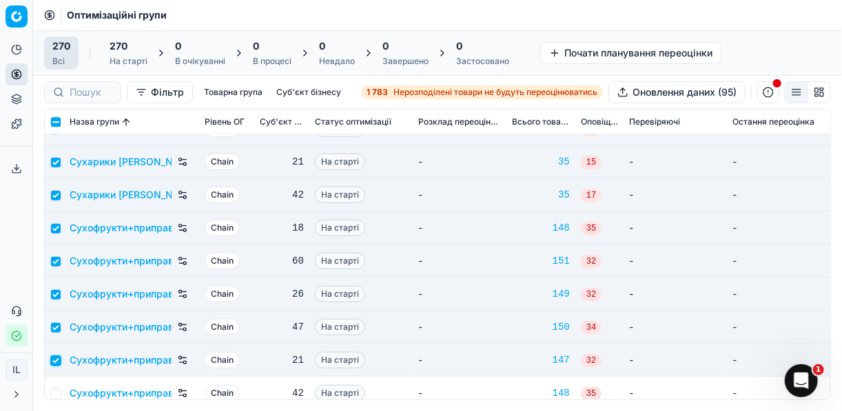
scroll to position [7771, 0]
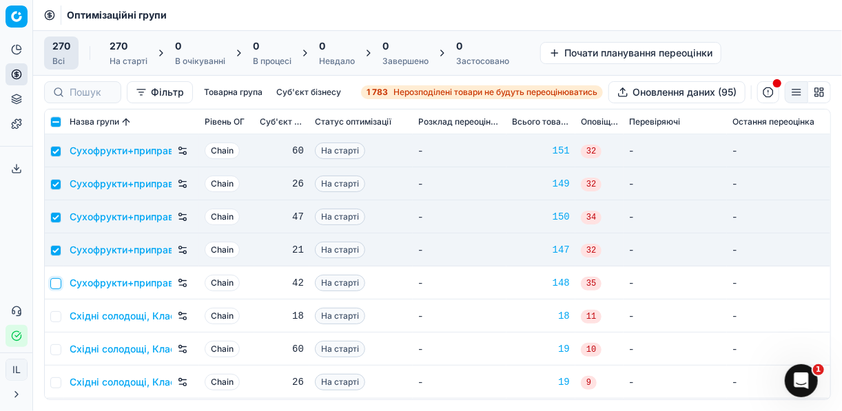
click at [56, 284] on input "checkbox" at bounding box center [55, 283] width 11 height 11
checkbox input "true"
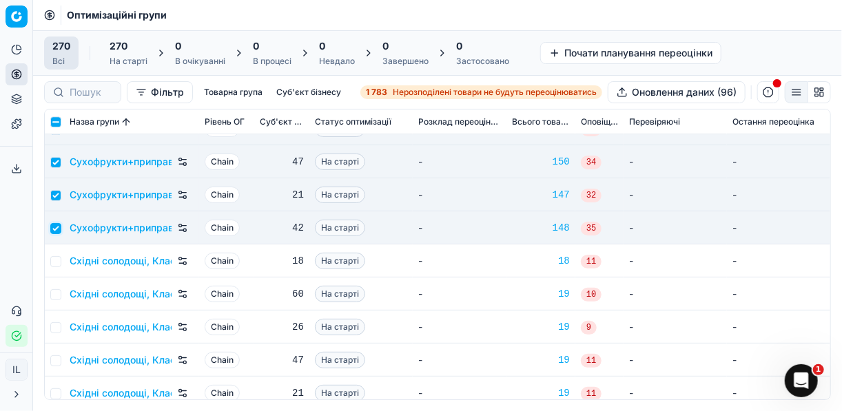
scroll to position [7881, 0]
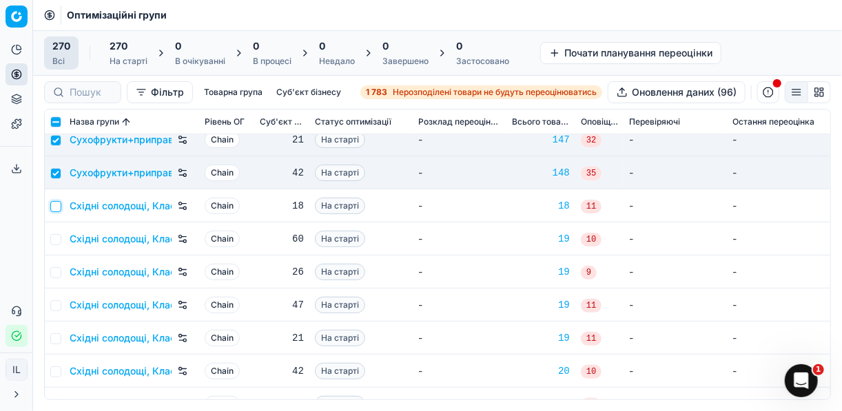
click at [59, 207] on input "checkbox" at bounding box center [55, 206] width 11 height 11
checkbox input "true"
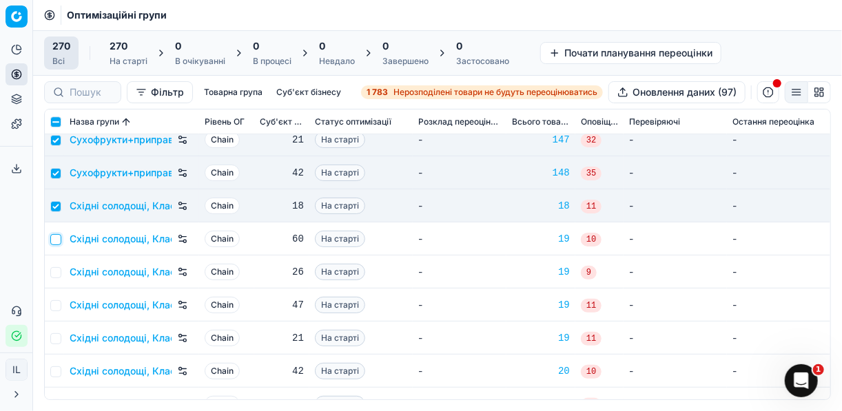
click at [54, 238] on input "checkbox" at bounding box center [55, 239] width 11 height 11
checkbox input "true"
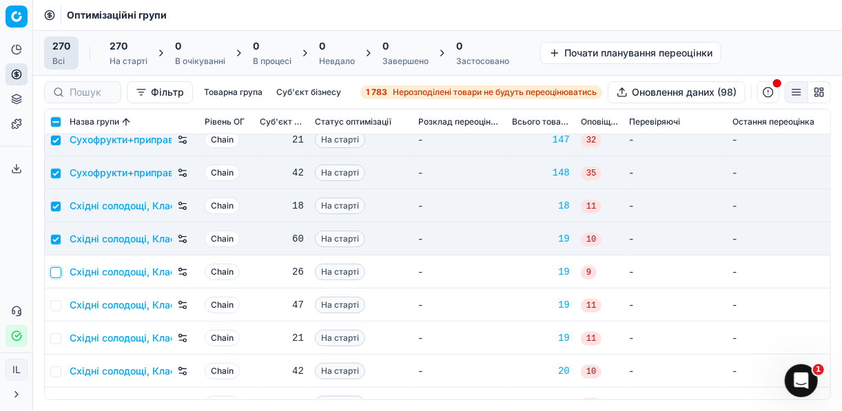
click at [54, 273] on input "checkbox" at bounding box center [55, 272] width 11 height 11
checkbox input "true"
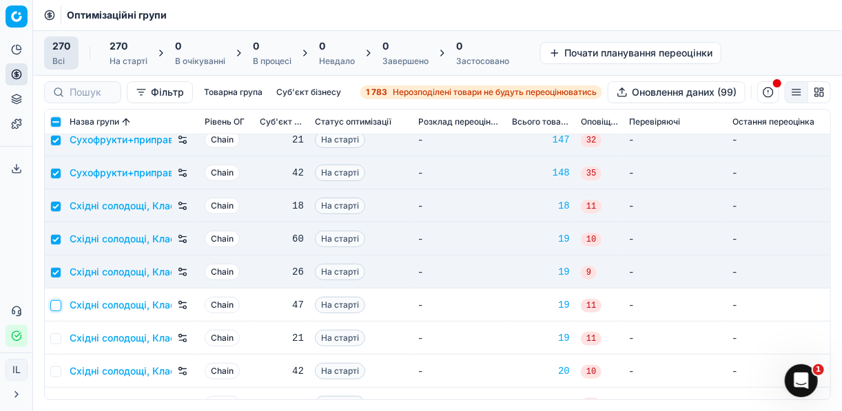
click at [56, 307] on input "checkbox" at bounding box center [55, 305] width 11 height 11
checkbox input "true"
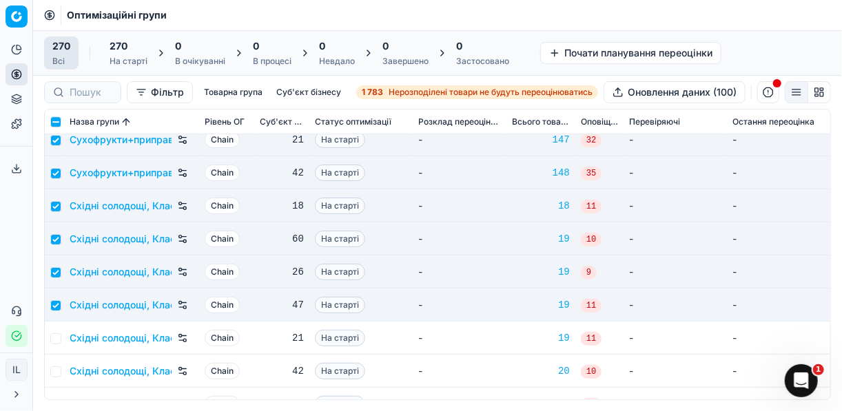
click at [60, 345] on td at bounding box center [54, 338] width 19 height 33
click at [59, 337] on input "checkbox" at bounding box center [55, 338] width 11 height 11
checkbox input "true"
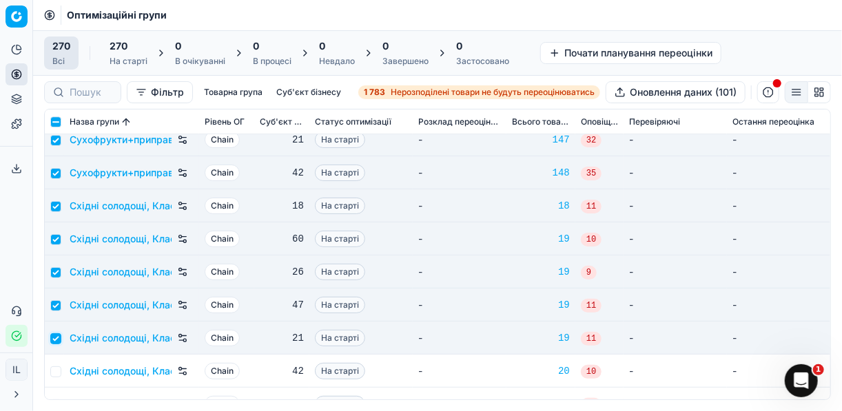
scroll to position [7991, 0]
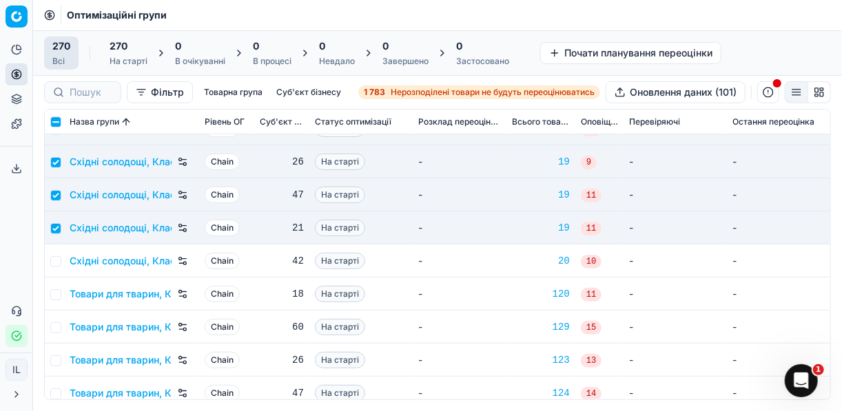
click at [62, 256] on td at bounding box center [54, 261] width 19 height 33
click at [59, 260] on input "checkbox" at bounding box center [55, 261] width 11 height 11
checkbox input "true"
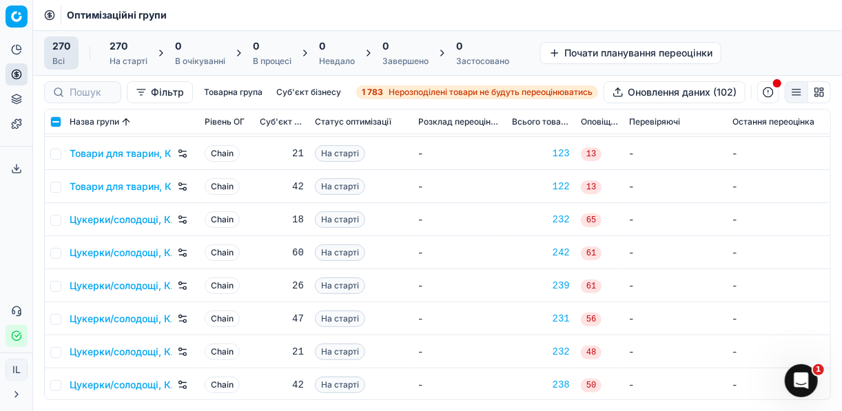
scroll to position [8267, 0]
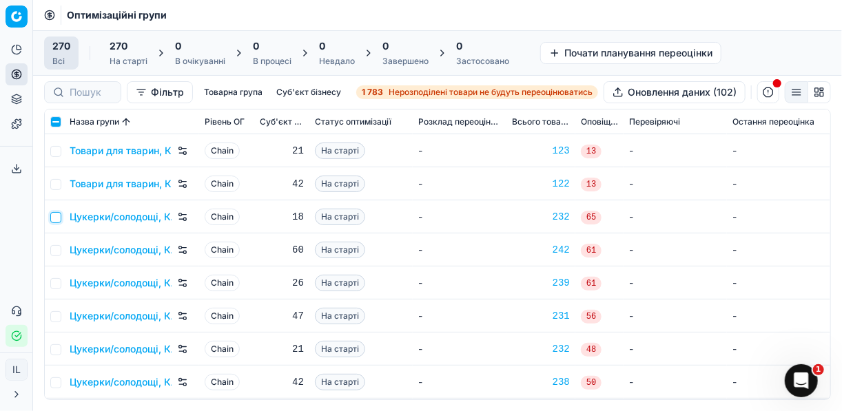
click at [57, 216] on input "checkbox" at bounding box center [55, 217] width 11 height 11
checkbox input "true"
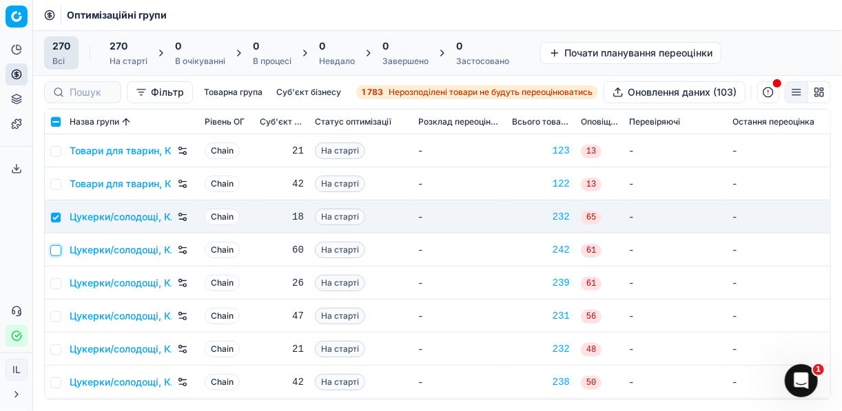
click at [54, 251] on input "checkbox" at bounding box center [55, 250] width 11 height 11
checkbox input "true"
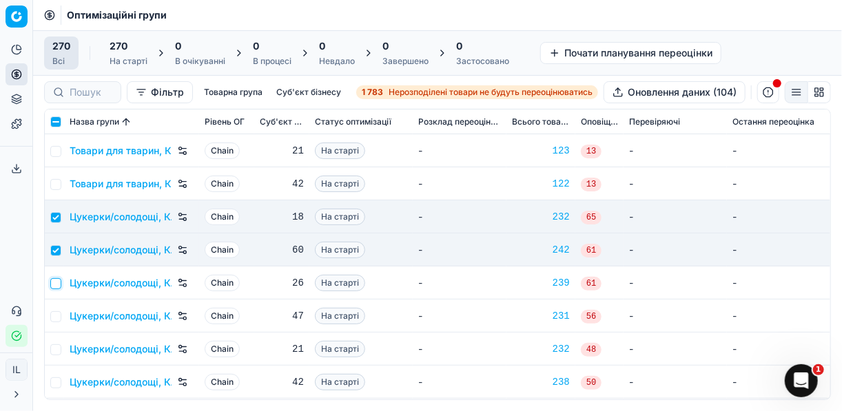
click at [56, 278] on input "checkbox" at bounding box center [55, 283] width 11 height 11
checkbox input "true"
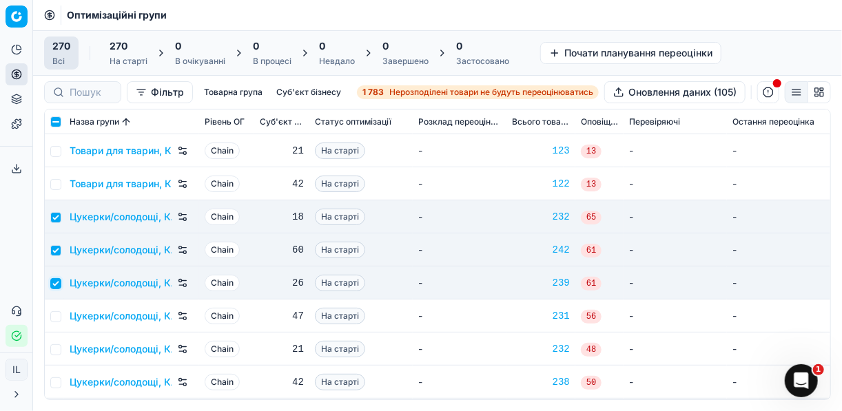
scroll to position [8322, 0]
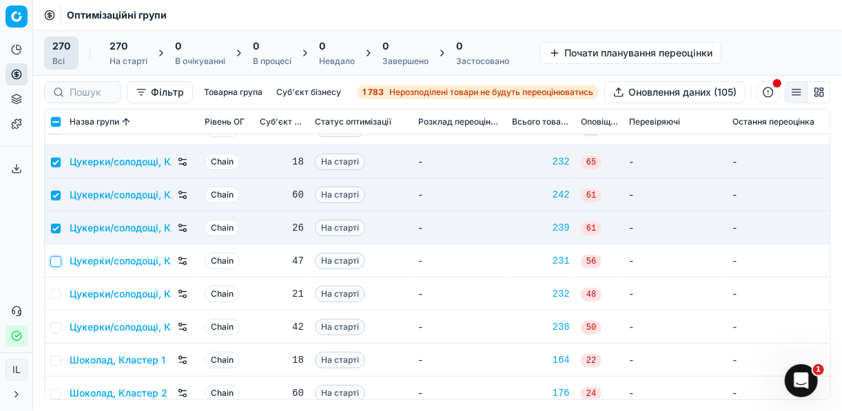
click at [55, 261] on input "checkbox" at bounding box center [55, 261] width 11 height 11
checkbox input "true"
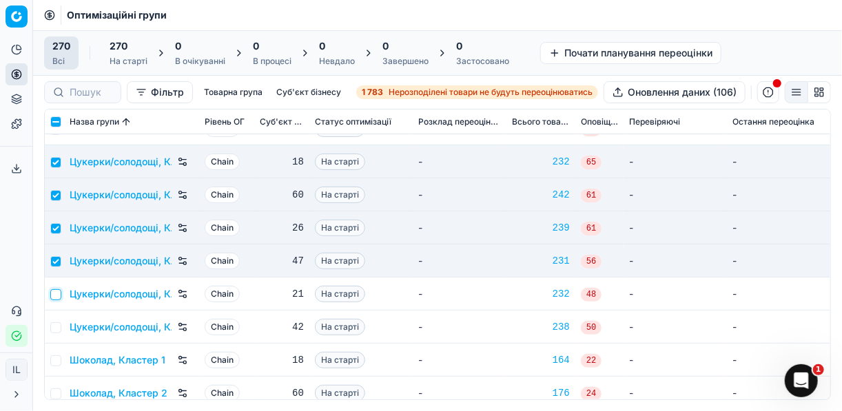
click at [56, 299] on input "checkbox" at bounding box center [55, 294] width 11 height 11
checkbox input "true"
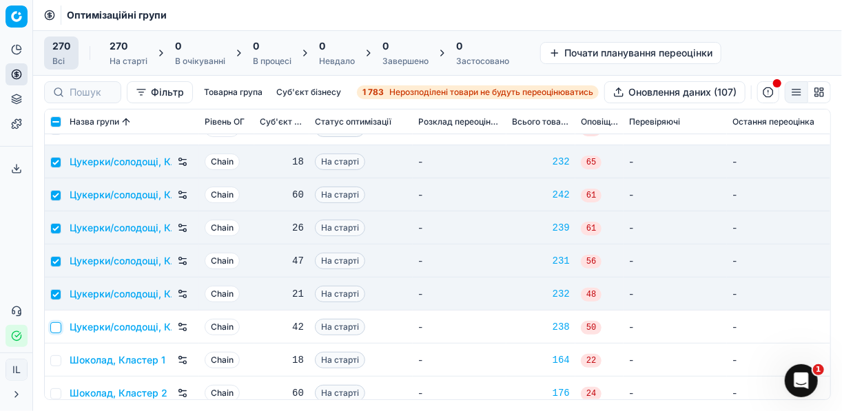
click at [56, 329] on input "checkbox" at bounding box center [55, 327] width 11 height 11
checkbox input "true"
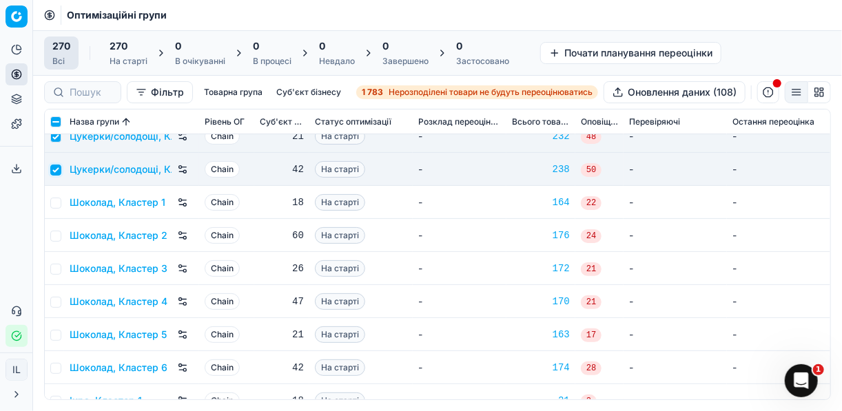
scroll to position [8432, 0]
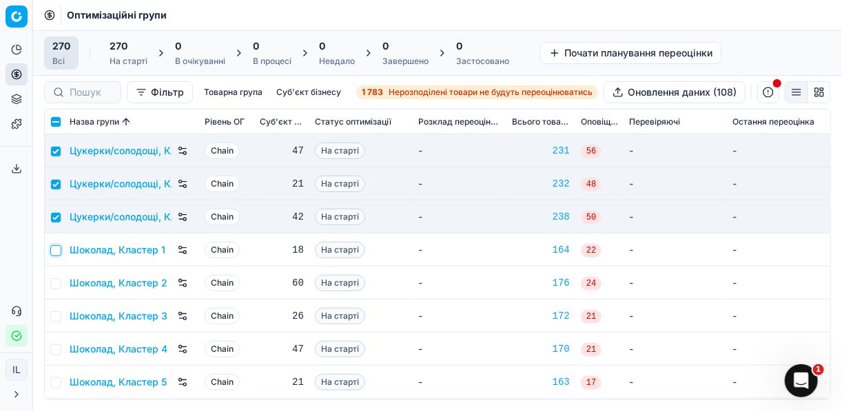
click at [61, 251] on input "checkbox" at bounding box center [55, 250] width 11 height 11
checkbox input "true"
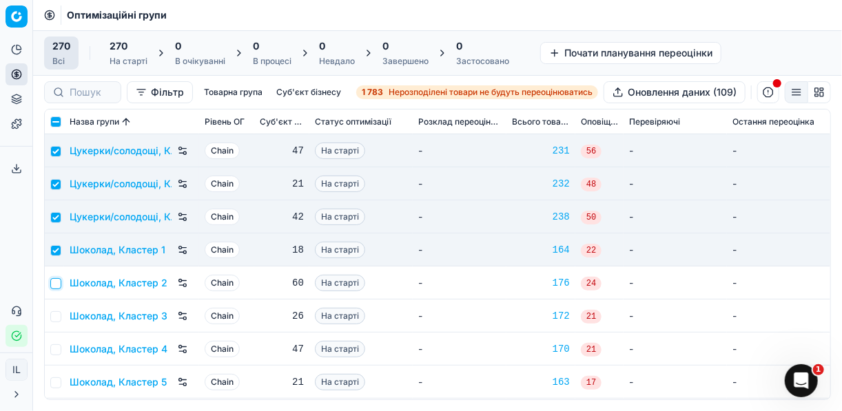
click at [52, 285] on input "checkbox" at bounding box center [55, 283] width 11 height 11
checkbox input "true"
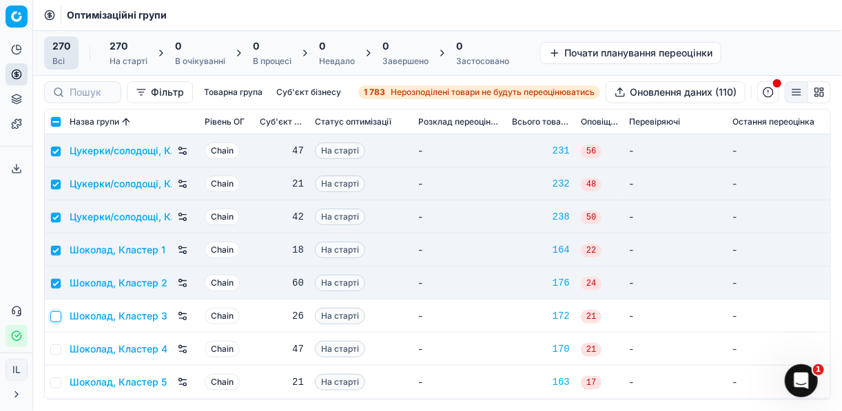
click at [57, 317] on input "checkbox" at bounding box center [55, 316] width 11 height 11
checkbox input "true"
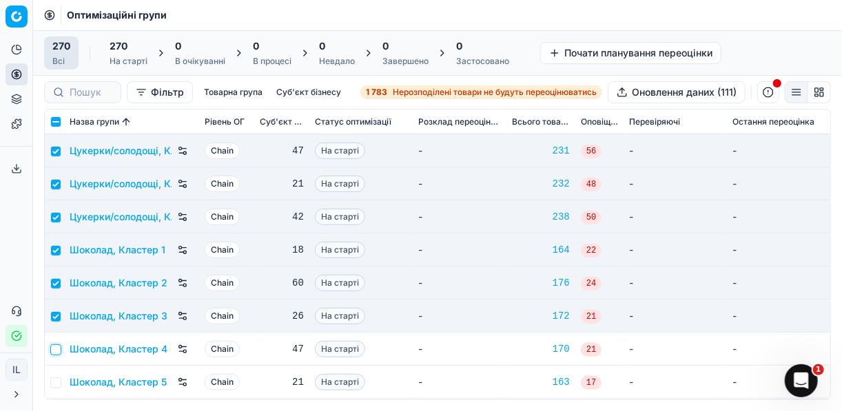
click at [56, 349] on input "checkbox" at bounding box center [55, 349] width 11 height 11
checkbox input "true"
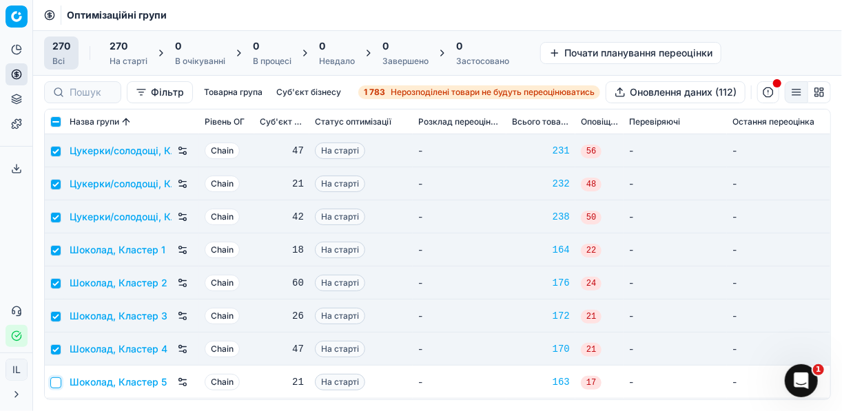
click at [55, 378] on input "checkbox" at bounding box center [55, 383] width 11 height 11
checkbox input "true"
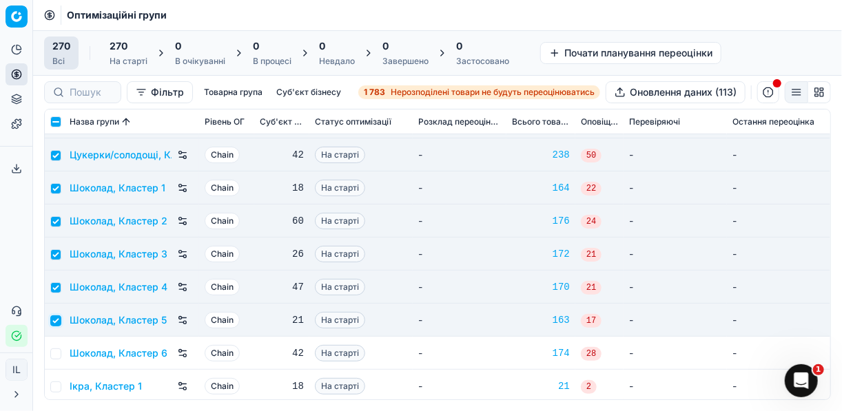
scroll to position [8542, 0]
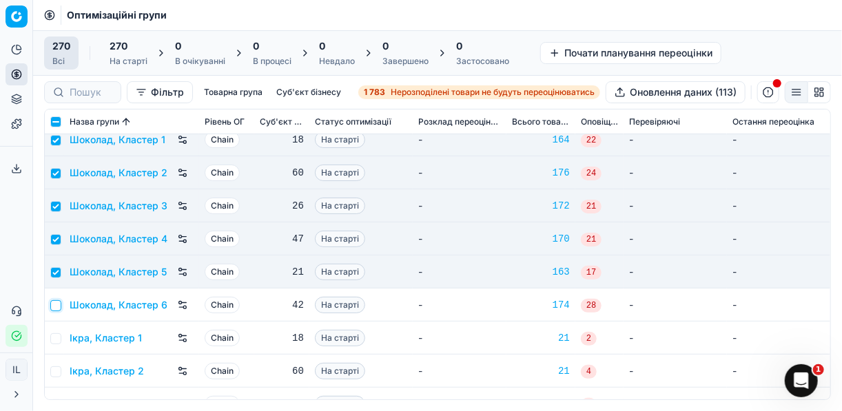
click at [54, 302] on input "checkbox" at bounding box center [55, 305] width 11 height 11
checkbox input "true"
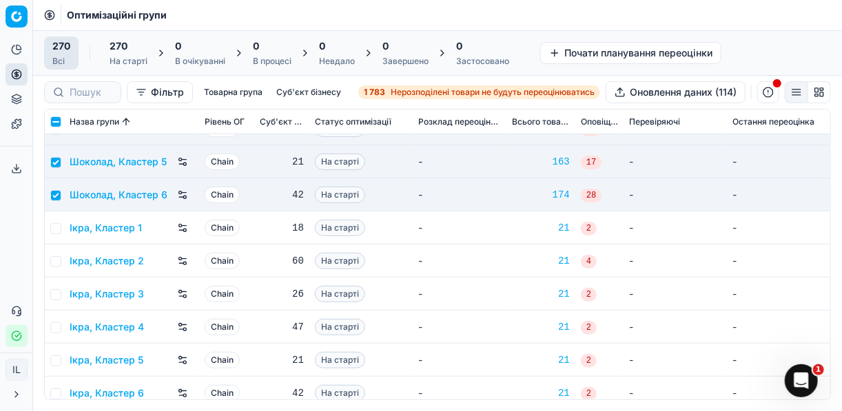
scroll to position [8662, 0]
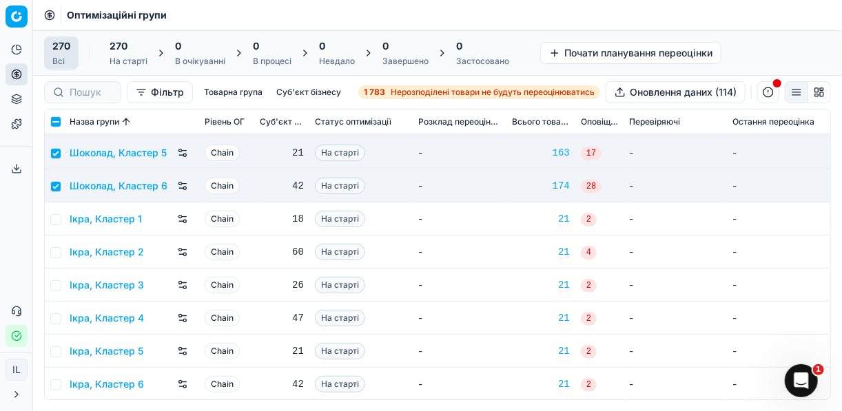
click at [121, 52] on span "270" at bounding box center [119, 46] width 18 height 14
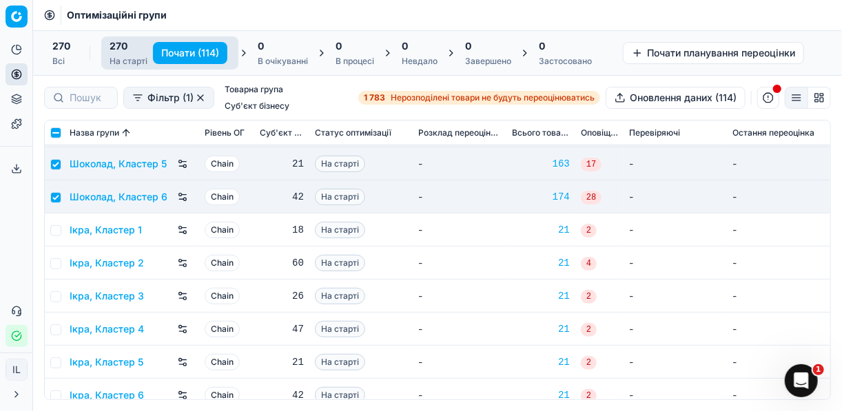
click at [180, 54] on button "Почати (114)" at bounding box center [190, 53] width 74 height 22
checkbox input "false"
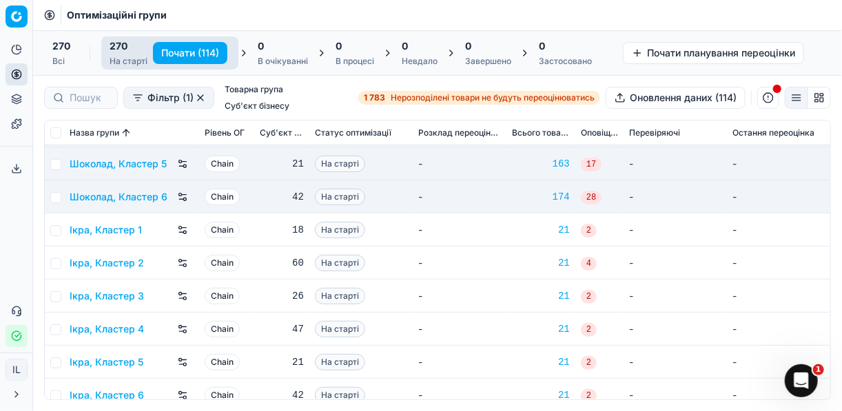
checkbox input "false"
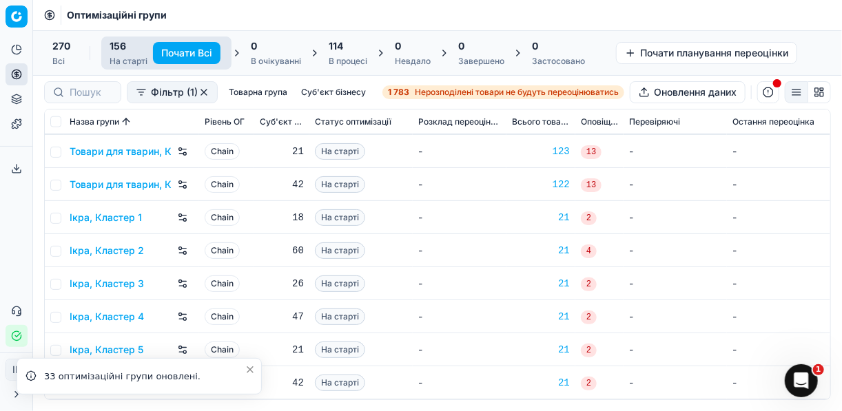
scroll to position [4892, 0]
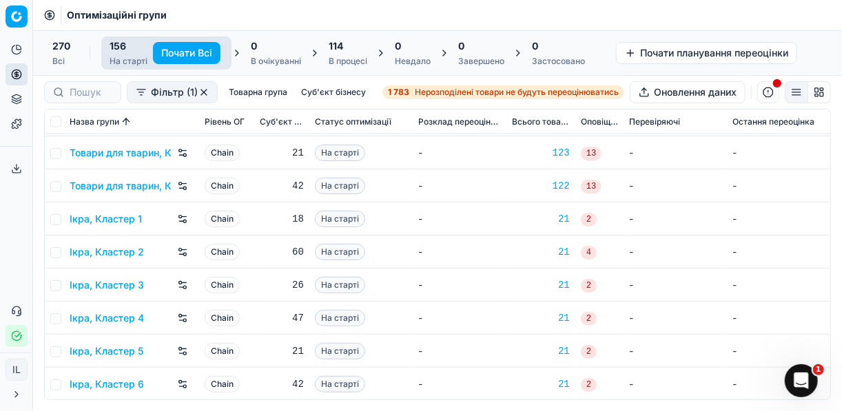
click at [338, 56] on div "В процесі" at bounding box center [348, 61] width 39 height 11
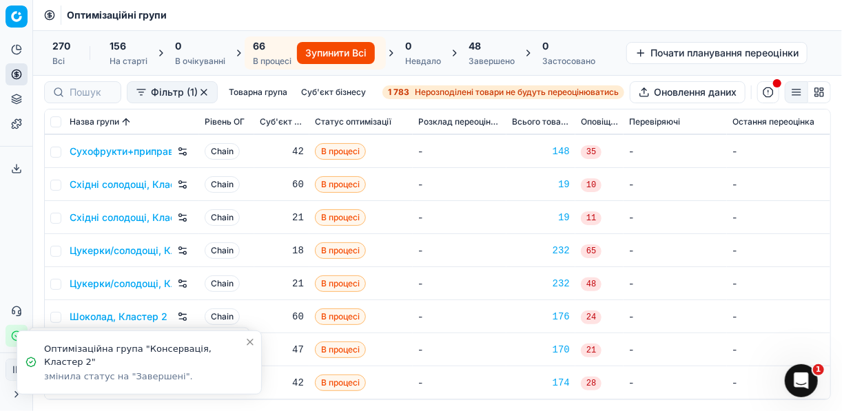
scroll to position [1916, 0]
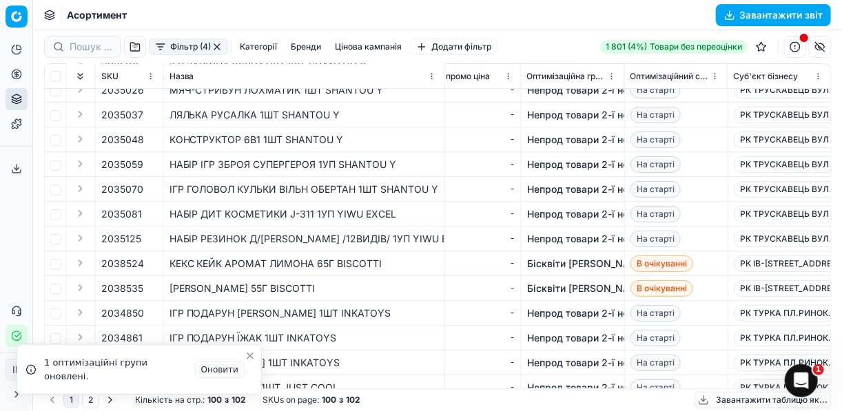
scroll to position [314, 909]
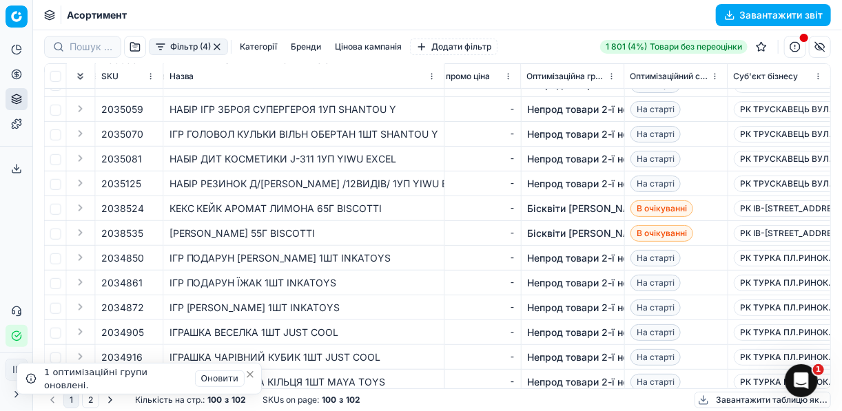
click at [249, 368] on li "1 оптимізаційні групи оновлені. Оновити" at bounding box center [139, 379] width 245 height 32
click at [250, 373] on icon "Close toast" at bounding box center [250, 374] width 11 height 11
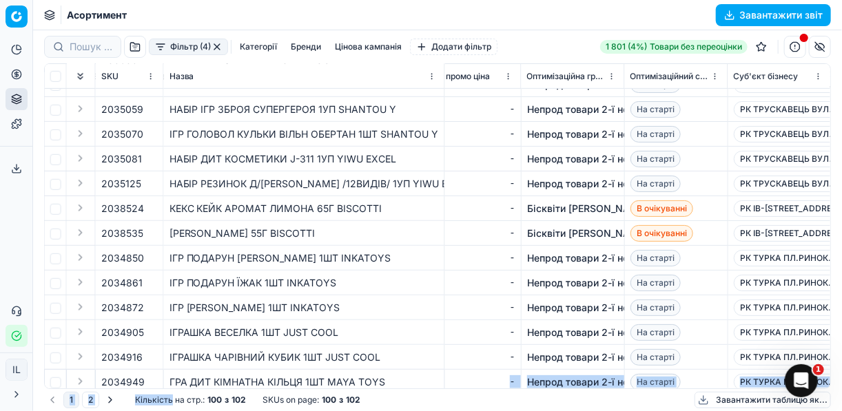
drag, startPoint x: 163, startPoint y: 389, endPoint x: 172, endPoint y: 390, distance: 9.1
click at [172, 390] on div "Фільтр (4) Категорії Бренди Цінова кампанія Додати фільтр 1 801 (4%) Товари без…" at bounding box center [437, 220] width 809 height 381
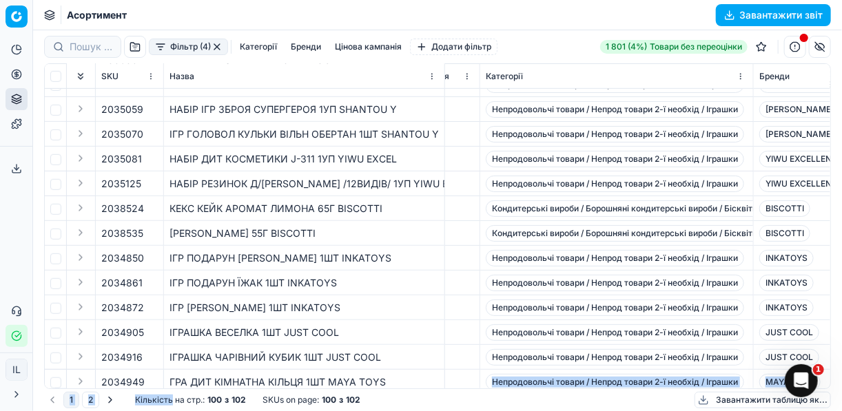
scroll to position [314, 2482]
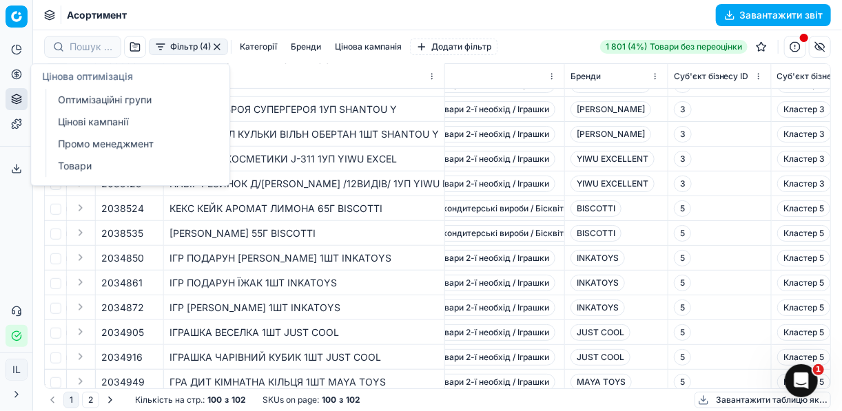
click at [70, 99] on link "Оптимізаційні групи" at bounding box center [132, 99] width 161 height 19
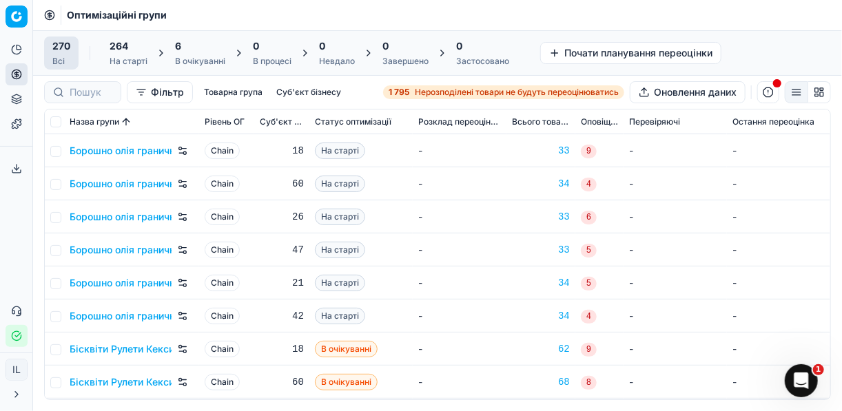
click at [186, 47] on div "6" at bounding box center [200, 46] width 50 height 14
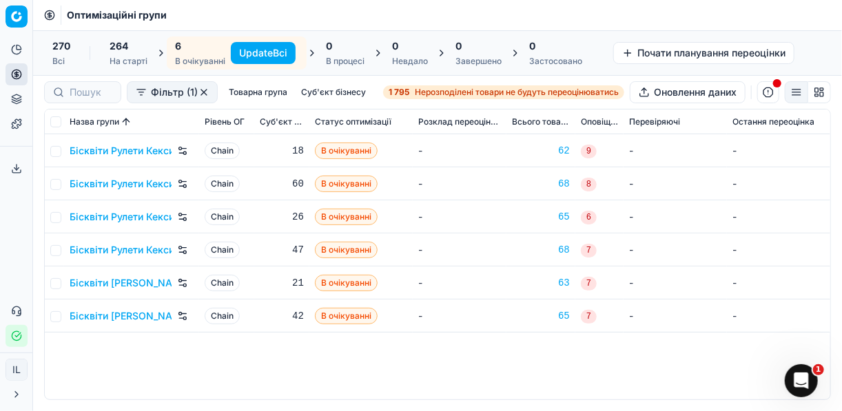
click at [241, 50] on button "Update Всі" at bounding box center [263, 53] width 65 height 22
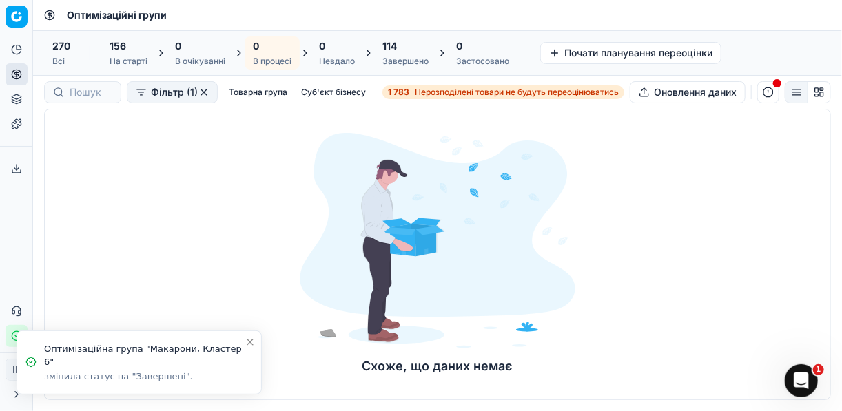
click at [402, 46] on div "114" at bounding box center [405, 46] width 46 height 14
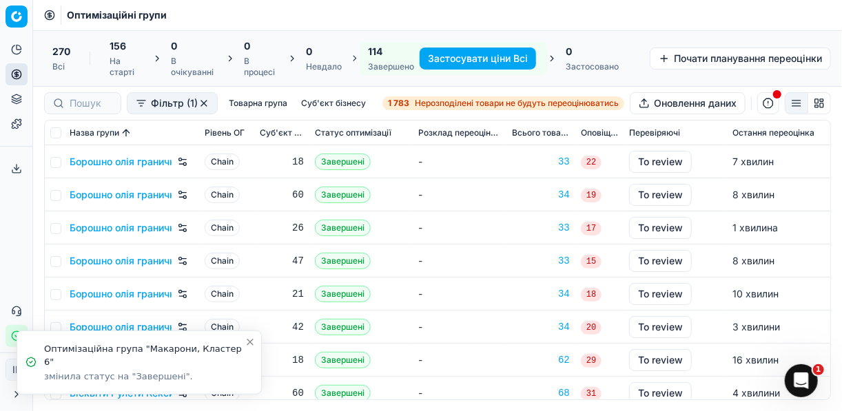
click at [448, 58] on button "Застосувати ціни Всі" at bounding box center [478, 59] width 116 height 22
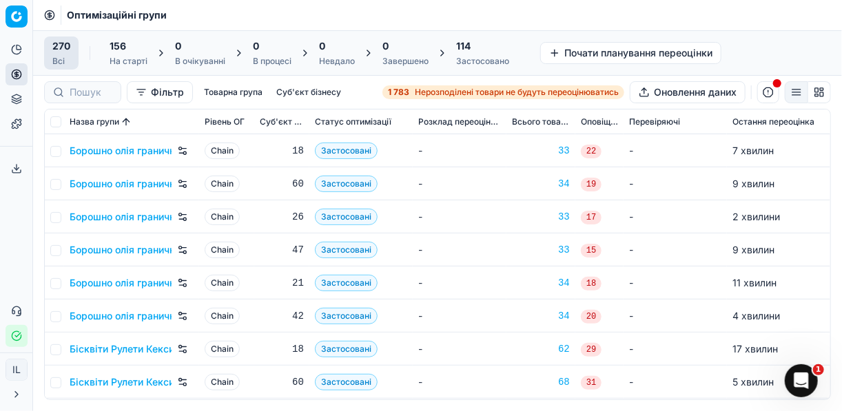
click at [495, 50] on div "114" at bounding box center [482, 46] width 53 height 14
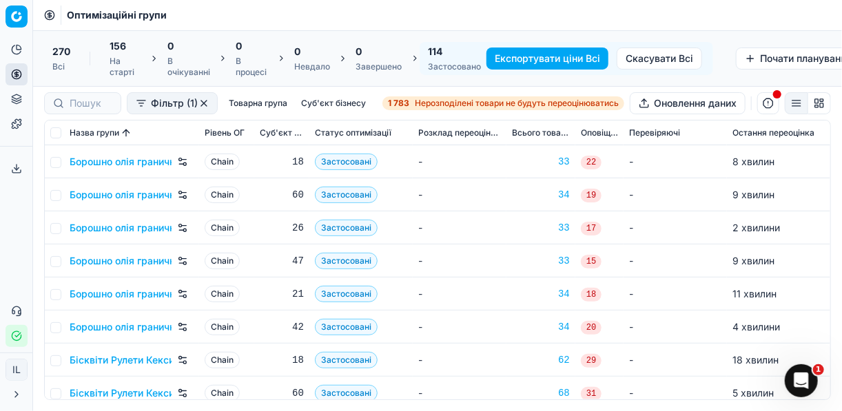
click at [508, 55] on button "Експортувати ціни Всі" at bounding box center [547, 59] width 122 height 22
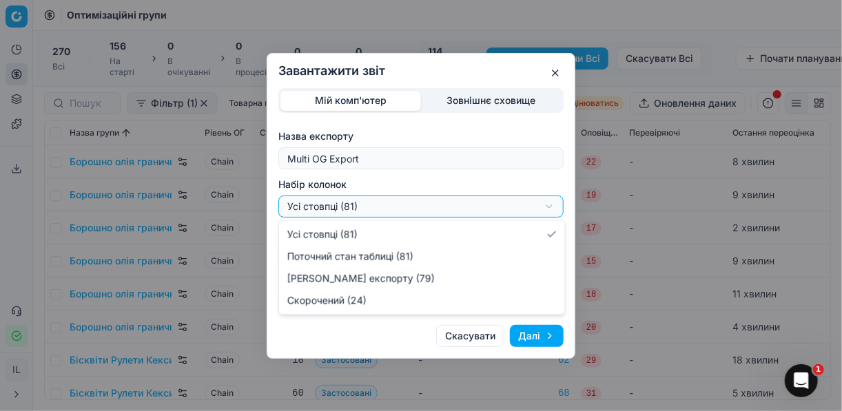
click at [552, 207] on div "Завантажити звіт Мій комп'ютер Зовнішнє сховище Назва експорту Multi OG Export …" at bounding box center [421, 205] width 842 height 411
select select "a9134834-9553-4c73-ac5c-c823406624b7"
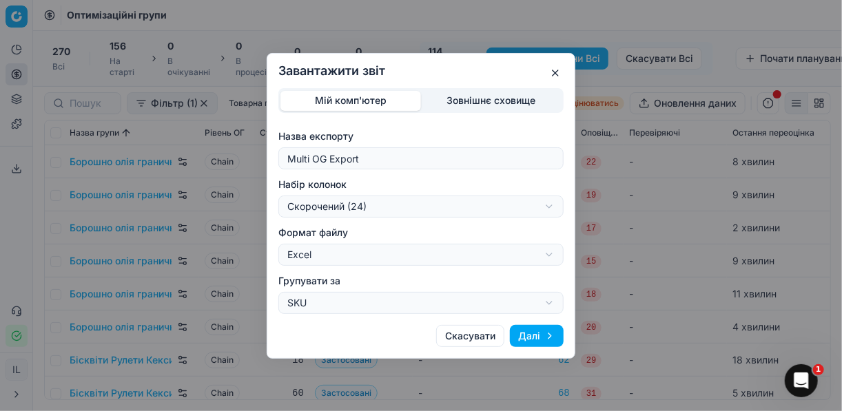
click at [525, 338] on button "Далі" at bounding box center [537, 336] width 54 height 22
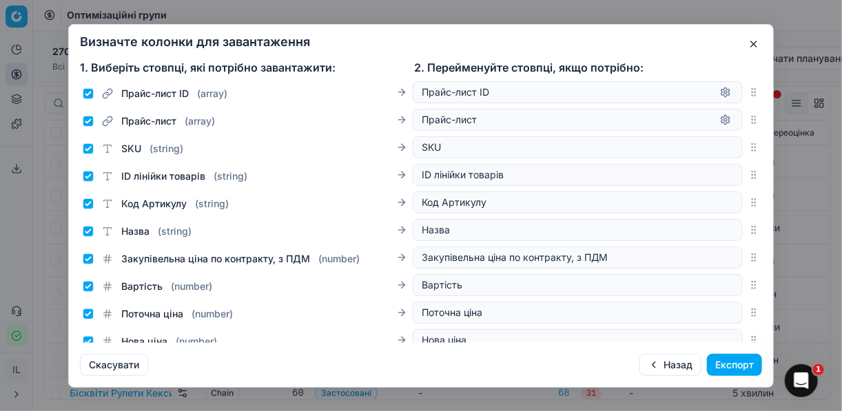
click at [721, 366] on button "Експорт" at bounding box center [734, 365] width 55 height 22
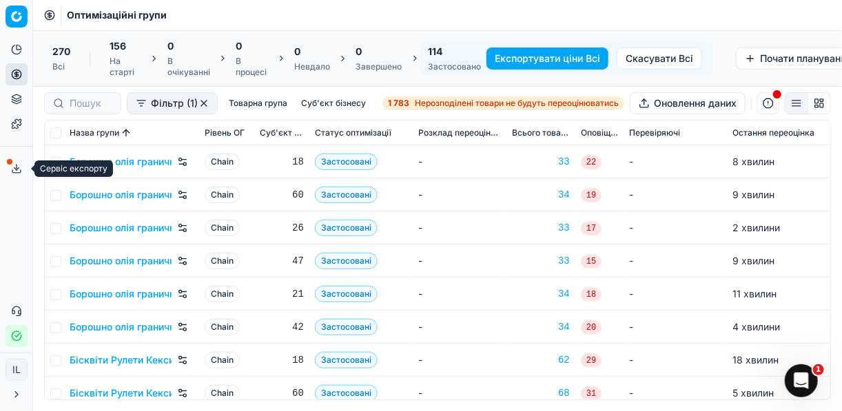
click at [17, 169] on polyline at bounding box center [16, 169] width 5 height 2
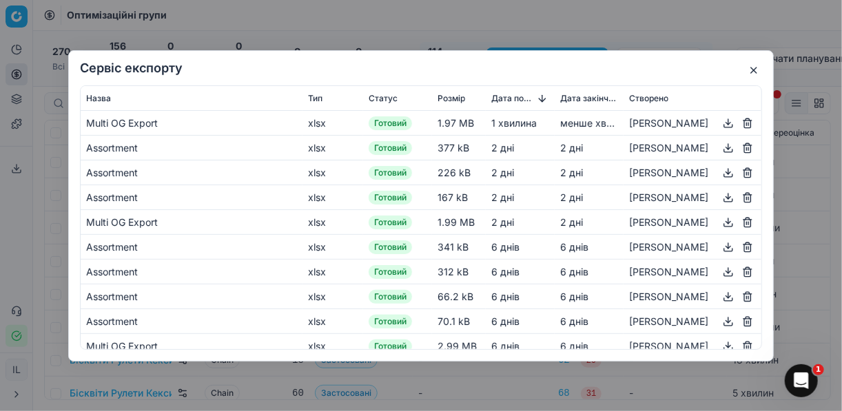
click at [721, 123] on button "button" at bounding box center [728, 122] width 17 height 17
click at [751, 68] on button "button" at bounding box center [753, 70] width 17 height 17
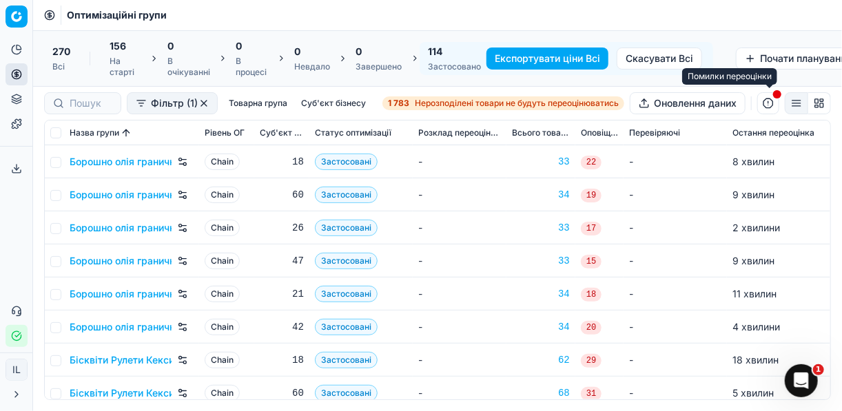
click at [767, 105] on button "button" at bounding box center [768, 103] width 22 height 22
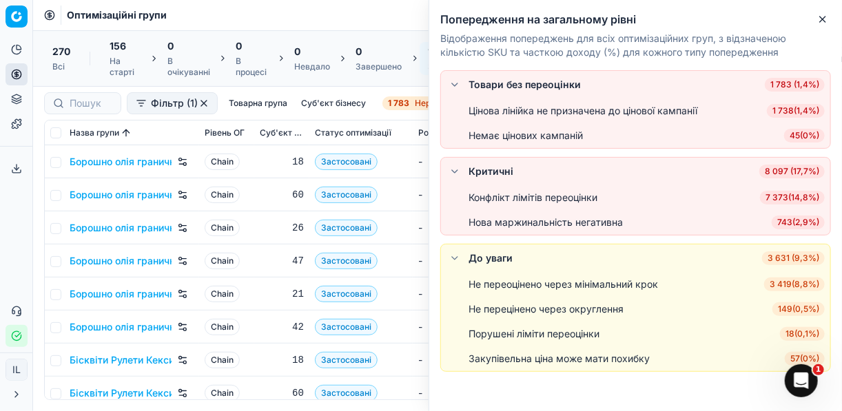
click at [786, 198] on span "7 373 ( 14,8% )" at bounding box center [792, 198] width 65 height 14
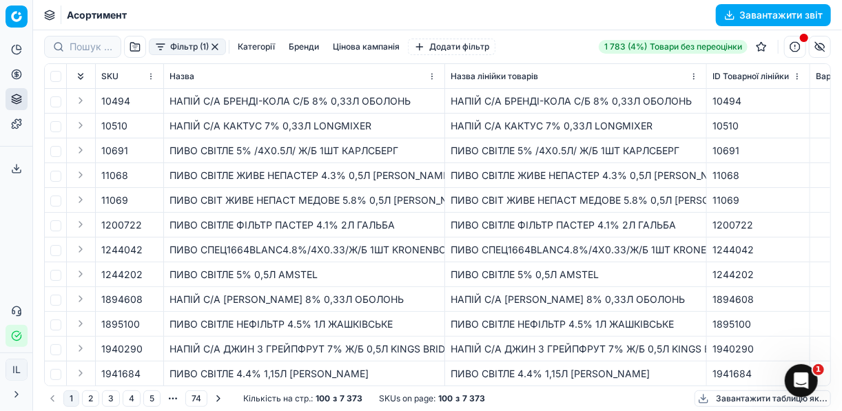
click at [262, 44] on button "Категорії" at bounding box center [256, 47] width 48 height 17
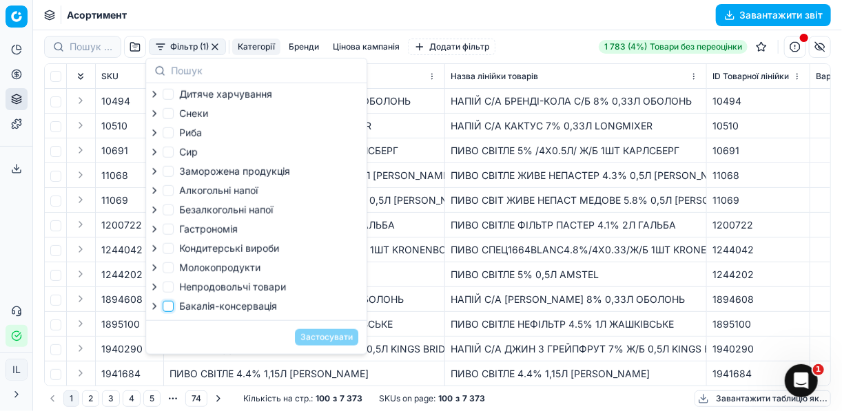
click at [172, 310] on input "Бакалія-консервація" at bounding box center [168, 306] width 11 height 11
checkbox input "true"
click at [312, 341] on button "Застосувати" at bounding box center [326, 337] width 63 height 17
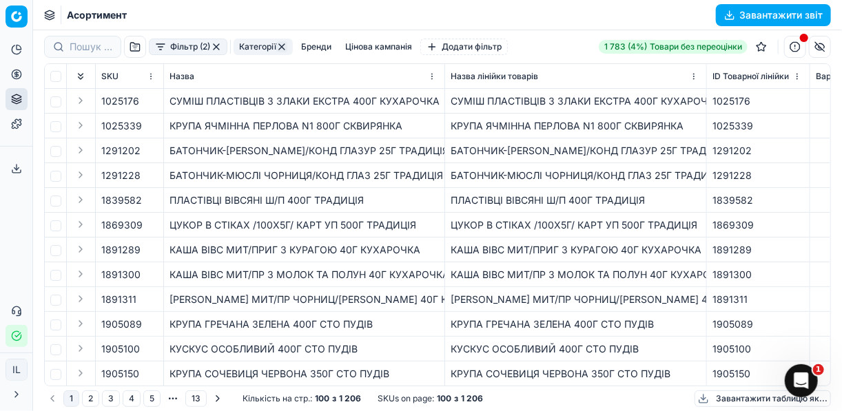
click at [728, 16] on button "Завантажити звіт" at bounding box center [773, 15] width 115 height 22
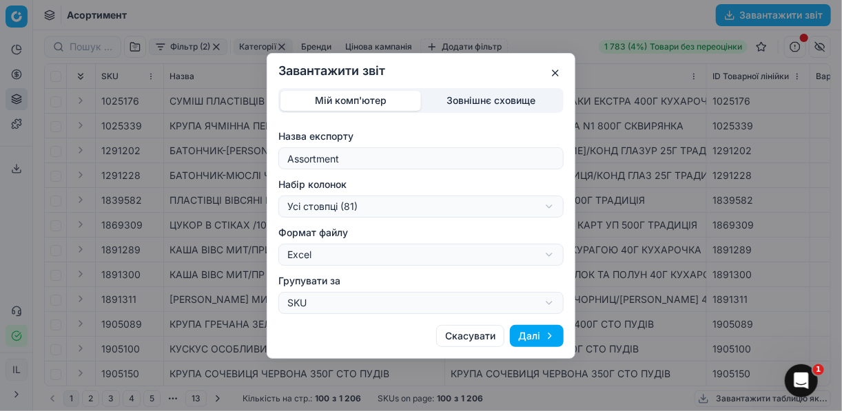
click at [552, 256] on div "Завантажити звіт Мій комп'ютер Зовнішнє сховище Назва експорту Assortment Набір…" at bounding box center [421, 205] width 842 height 411
click at [552, 209] on div "Завантажити звіт Мій комп'ютер Зовнішнє сховище Назва експорту Assortment Набір…" at bounding box center [421, 205] width 842 height 411
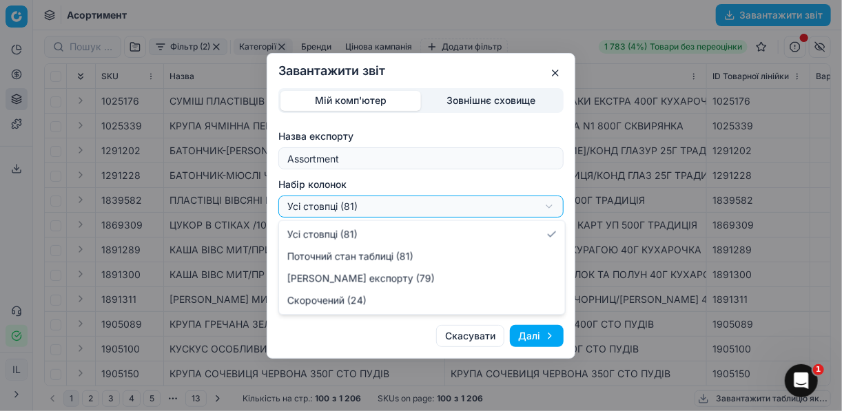
select select "a9134834-9553-4c73-ac5c-c823406624b7"
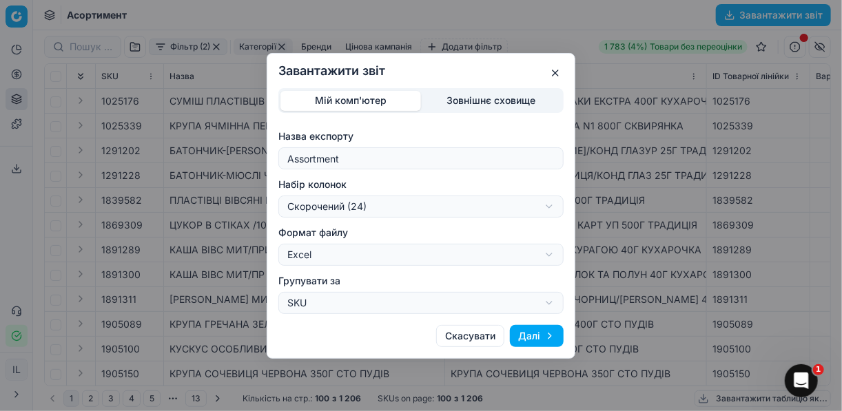
click at [545, 335] on button "Далі" at bounding box center [537, 336] width 54 height 22
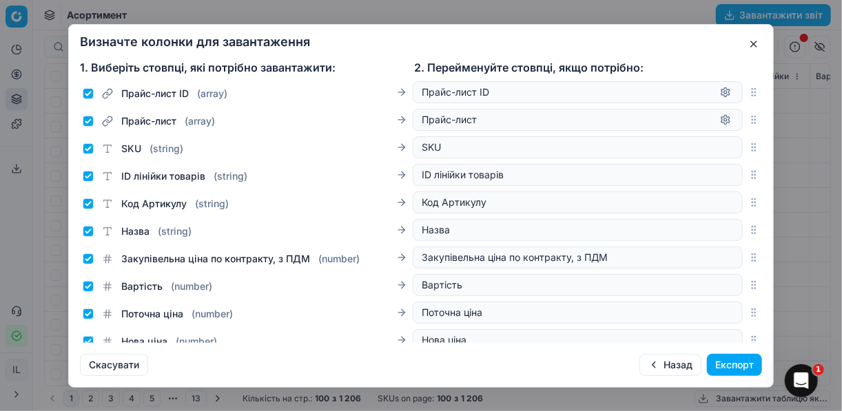
click at [739, 365] on button "Експорт" at bounding box center [734, 365] width 55 height 22
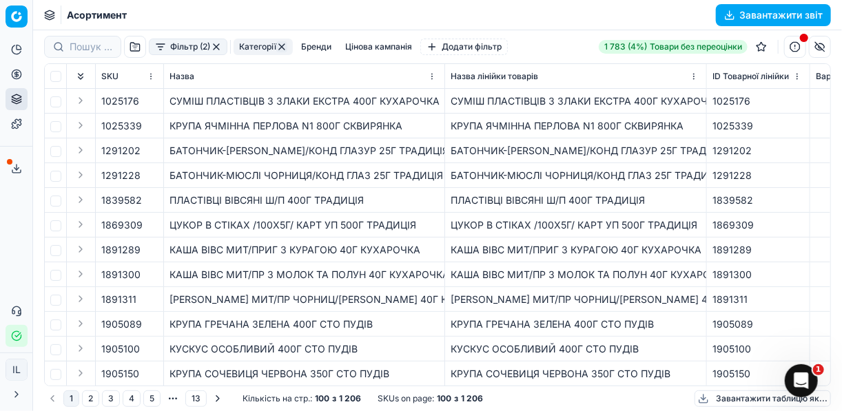
click at [159, 50] on button "Фільтр (2)" at bounding box center [188, 47] width 79 height 17
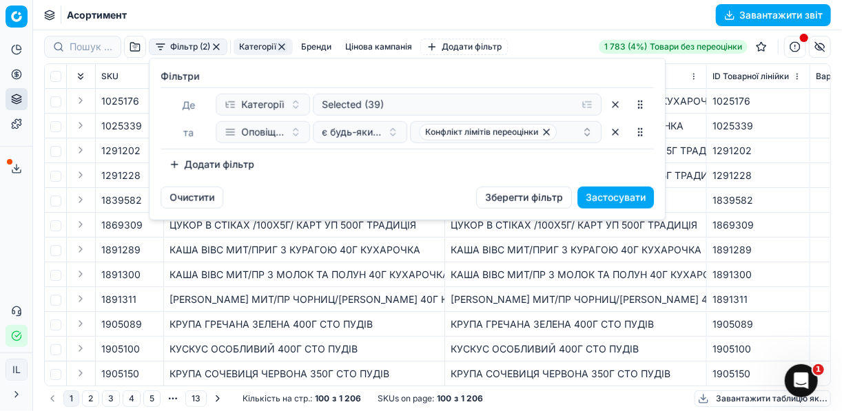
click at [548, 243] on html "Pricing platform Аналітика Цінова оптимізація Асортимент продукції Шаблони Серв…" at bounding box center [421, 205] width 842 height 411
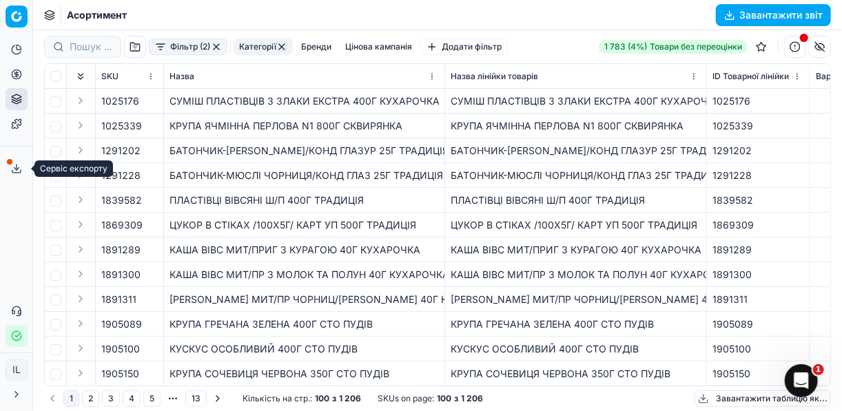
click at [16, 174] on button "Сервіс експорту" at bounding box center [17, 169] width 22 height 22
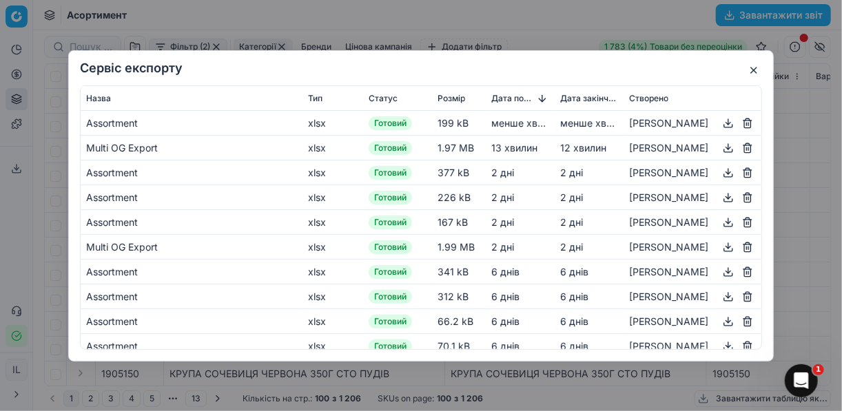
click at [721, 125] on button "button" at bounding box center [728, 122] width 17 height 17
click at [754, 64] on button "button" at bounding box center [753, 70] width 17 height 17
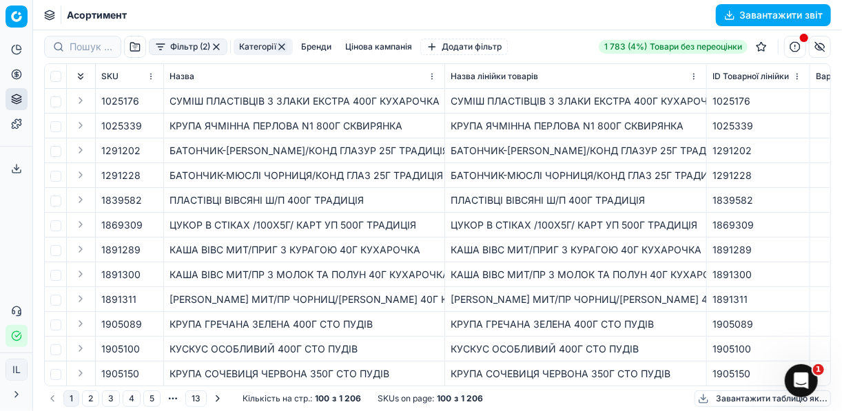
click at [218, 44] on button "button" at bounding box center [216, 46] width 11 height 11
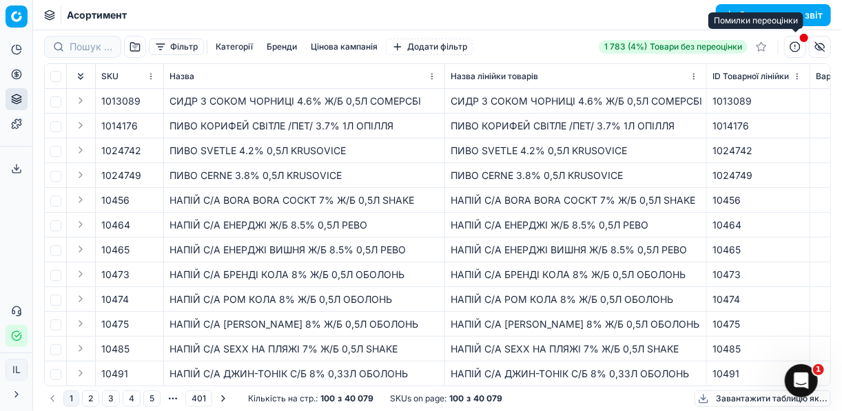
click at [794, 45] on button "button" at bounding box center [795, 47] width 22 height 22
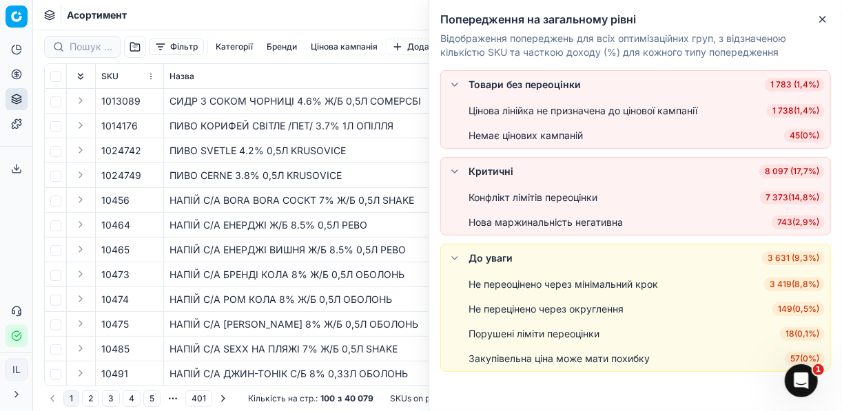
click at [768, 197] on span "7 373 ( 14,8% )" at bounding box center [792, 198] width 65 height 14
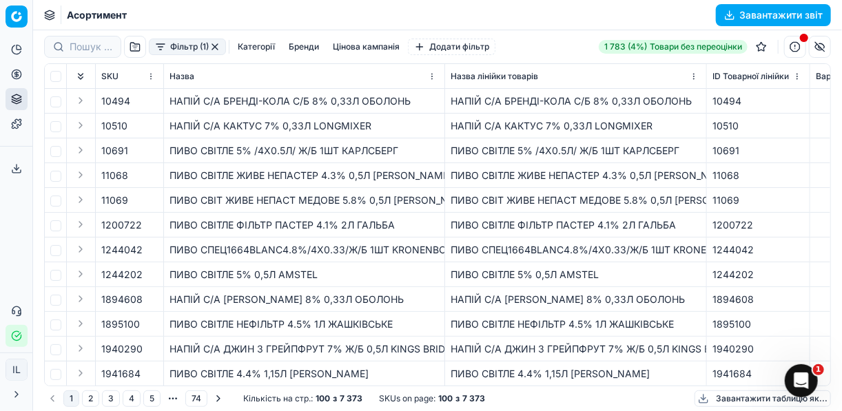
click at [251, 50] on button "Категорії" at bounding box center [256, 47] width 48 height 17
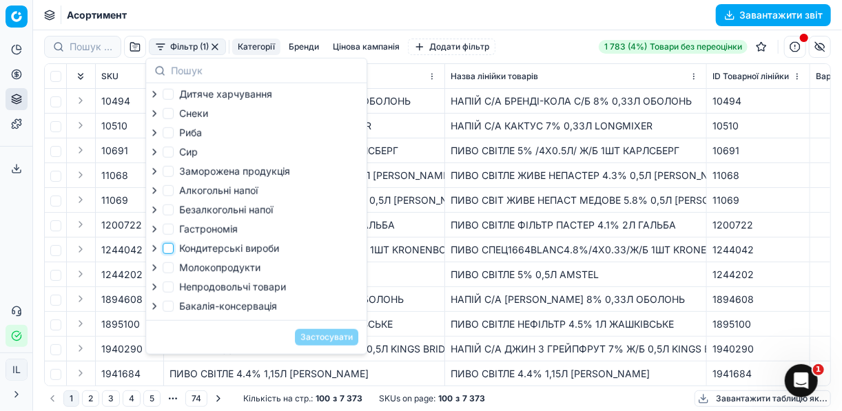
click at [171, 251] on input "Кондитерськi вироби" at bounding box center [168, 248] width 11 height 11
checkbox input "true"
click at [170, 96] on input "Дитяче харчування" at bounding box center [168, 94] width 11 height 11
checkbox input "true"
click at [310, 343] on button "Застосувати" at bounding box center [326, 337] width 63 height 17
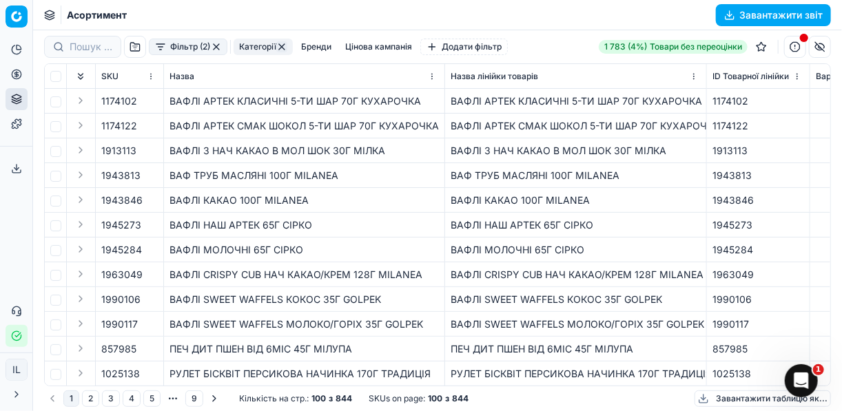
click at [728, 12] on button "Завантажити звіт" at bounding box center [773, 15] width 115 height 22
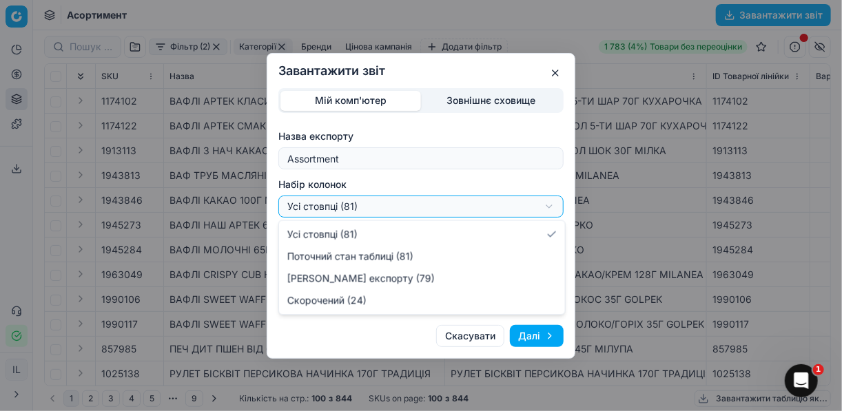
click at [546, 207] on div "Завантажити звіт Мій комп'ютер Зовнішнє сховище Назва експорту Assortment Набір…" at bounding box center [421, 205] width 842 height 411
select select "a9134834-9553-4c73-ac5c-c823406624b7"
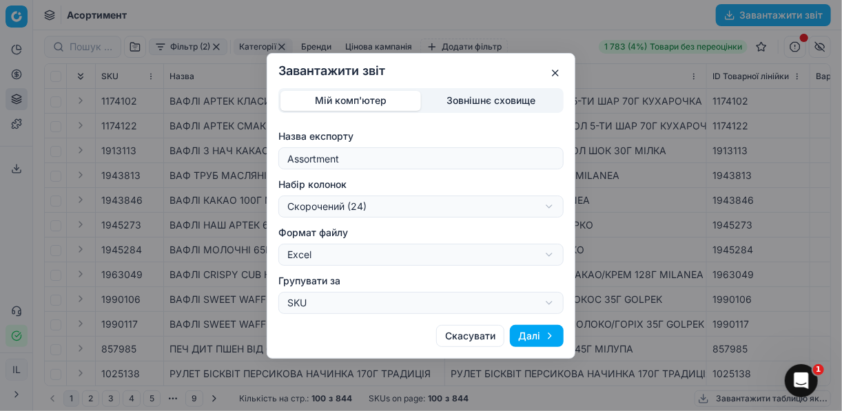
click at [533, 337] on button "Далі" at bounding box center [537, 336] width 54 height 22
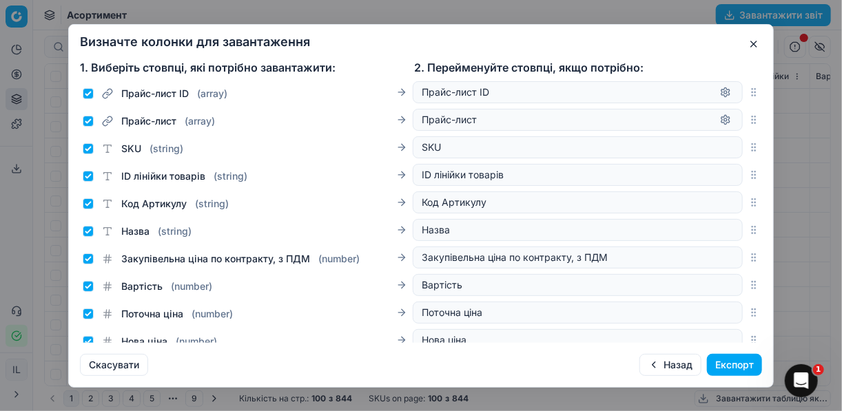
click at [733, 366] on button "Експорт" at bounding box center [734, 365] width 55 height 22
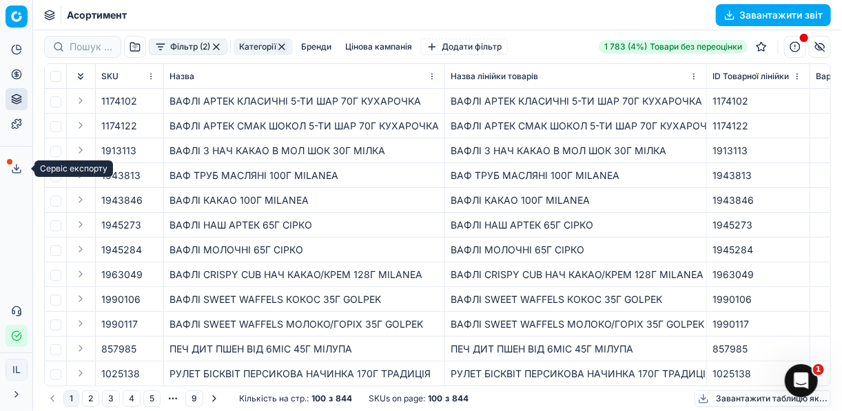
click at [14, 168] on polyline at bounding box center [16, 169] width 5 height 2
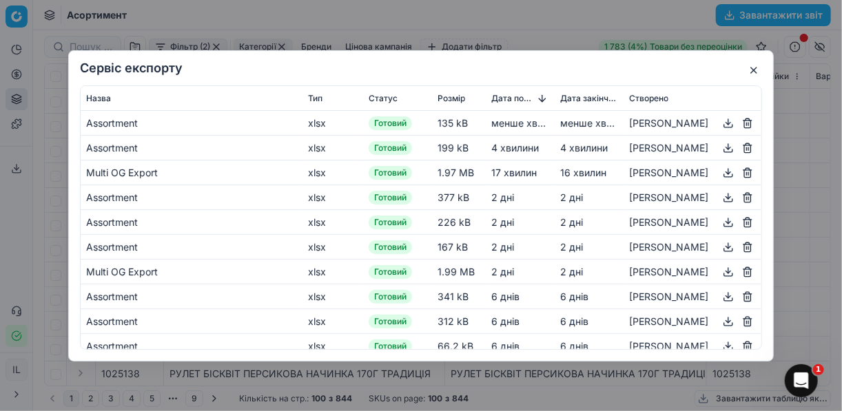
click at [721, 120] on button "button" at bounding box center [728, 122] width 17 height 17
click at [537, 32] on div "Сервіс експорту Назва Тип Статус Розмір Дата початку Дата закінчення Створено A…" at bounding box center [421, 205] width 842 height 411
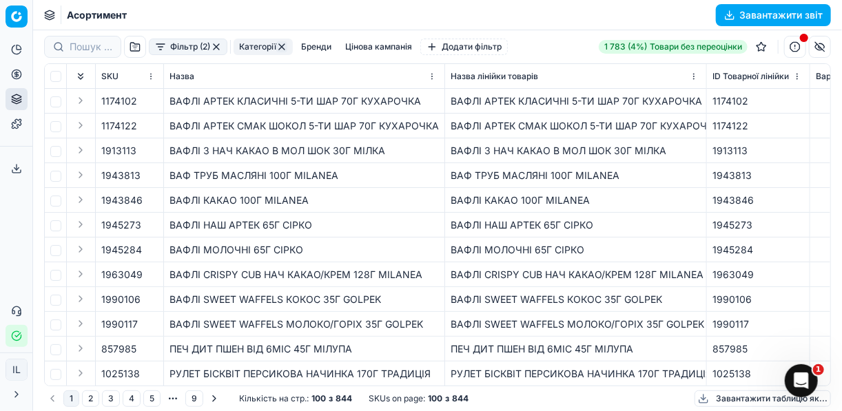
click at [220, 50] on button "button" at bounding box center [216, 46] width 11 height 11
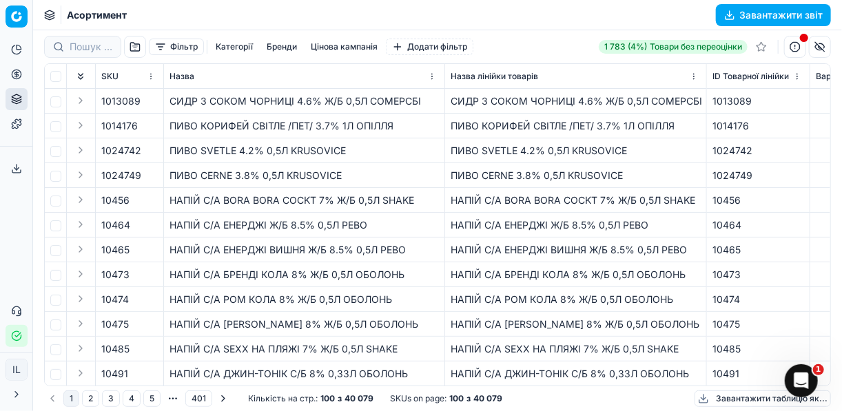
click at [796, 43] on button "button" at bounding box center [795, 47] width 22 height 22
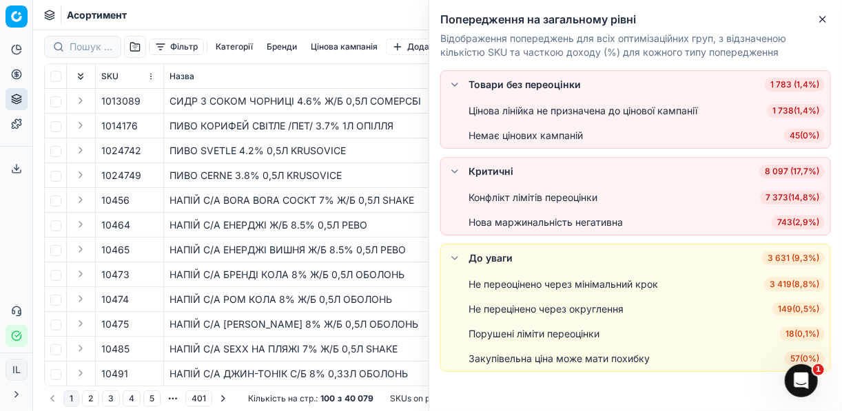
click at [793, 222] on span "743 ( 2,9% )" at bounding box center [798, 223] width 53 height 14
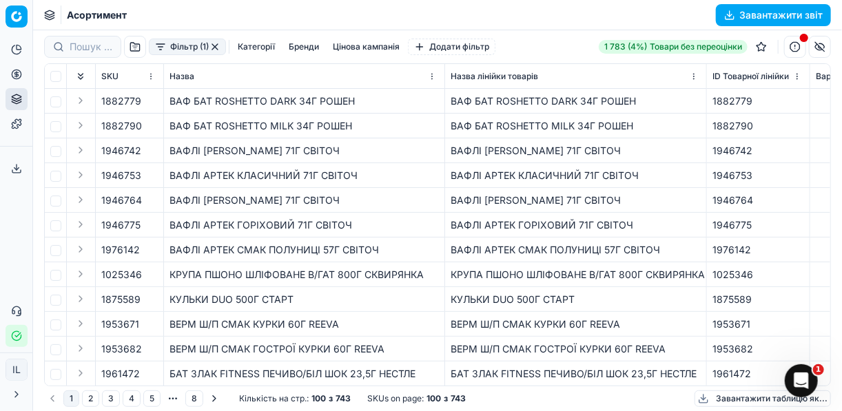
click at [723, 14] on button "Завантажити звіт" at bounding box center [773, 15] width 115 height 22
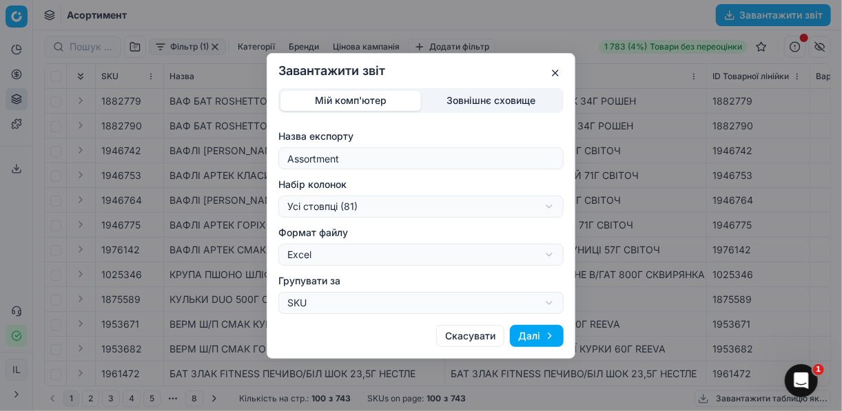
click at [544, 340] on button "Далі" at bounding box center [537, 336] width 54 height 22
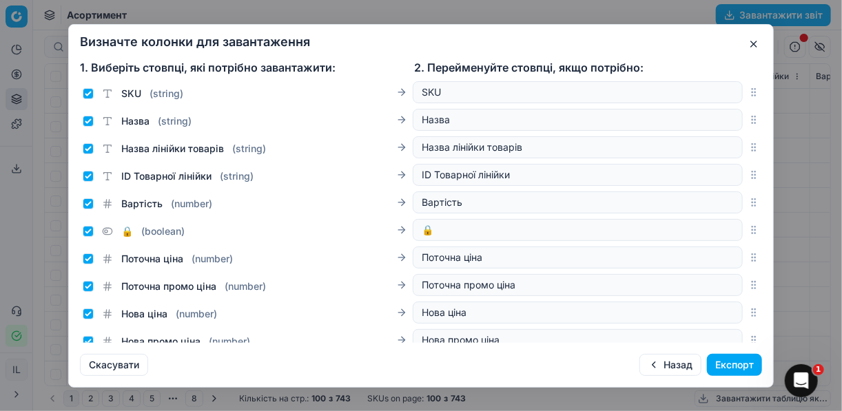
click at [730, 358] on button "Експорт" at bounding box center [734, 365] width 55 height 22
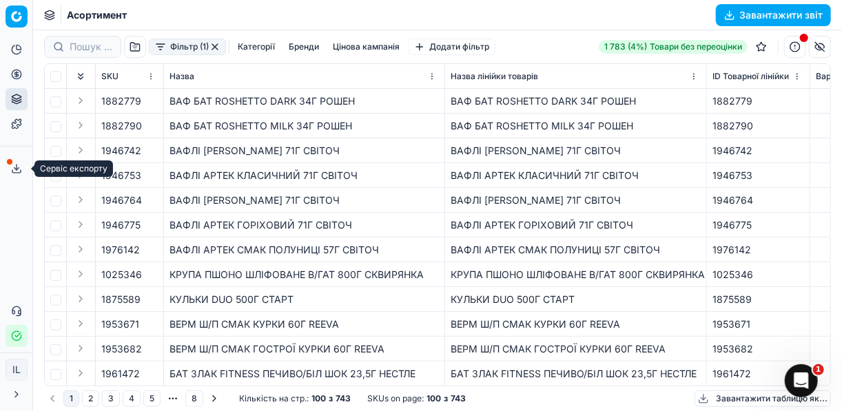
click at [16, 165] on icon at bounding box center [16, 168] width 11 height 11
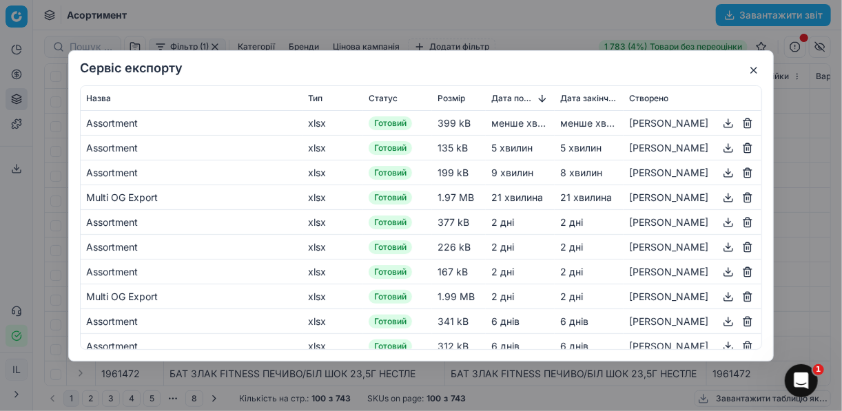
click at [720, 125] on button "button" at bounding box center [728, 122] width 17 height 17
